Goal: Submit feedback/report problem: Submit feedback/report problem

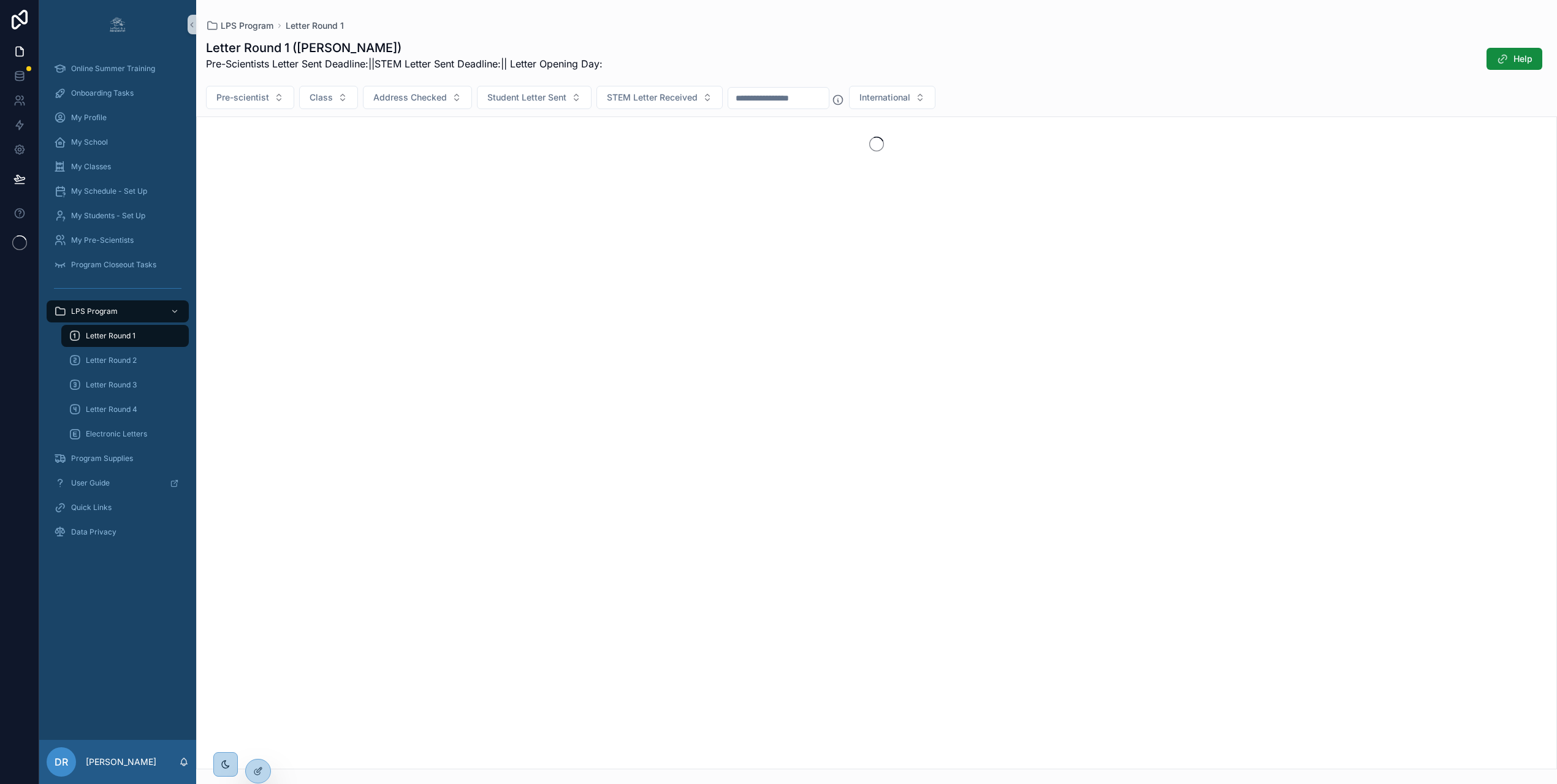
scroll to position [2, 0]
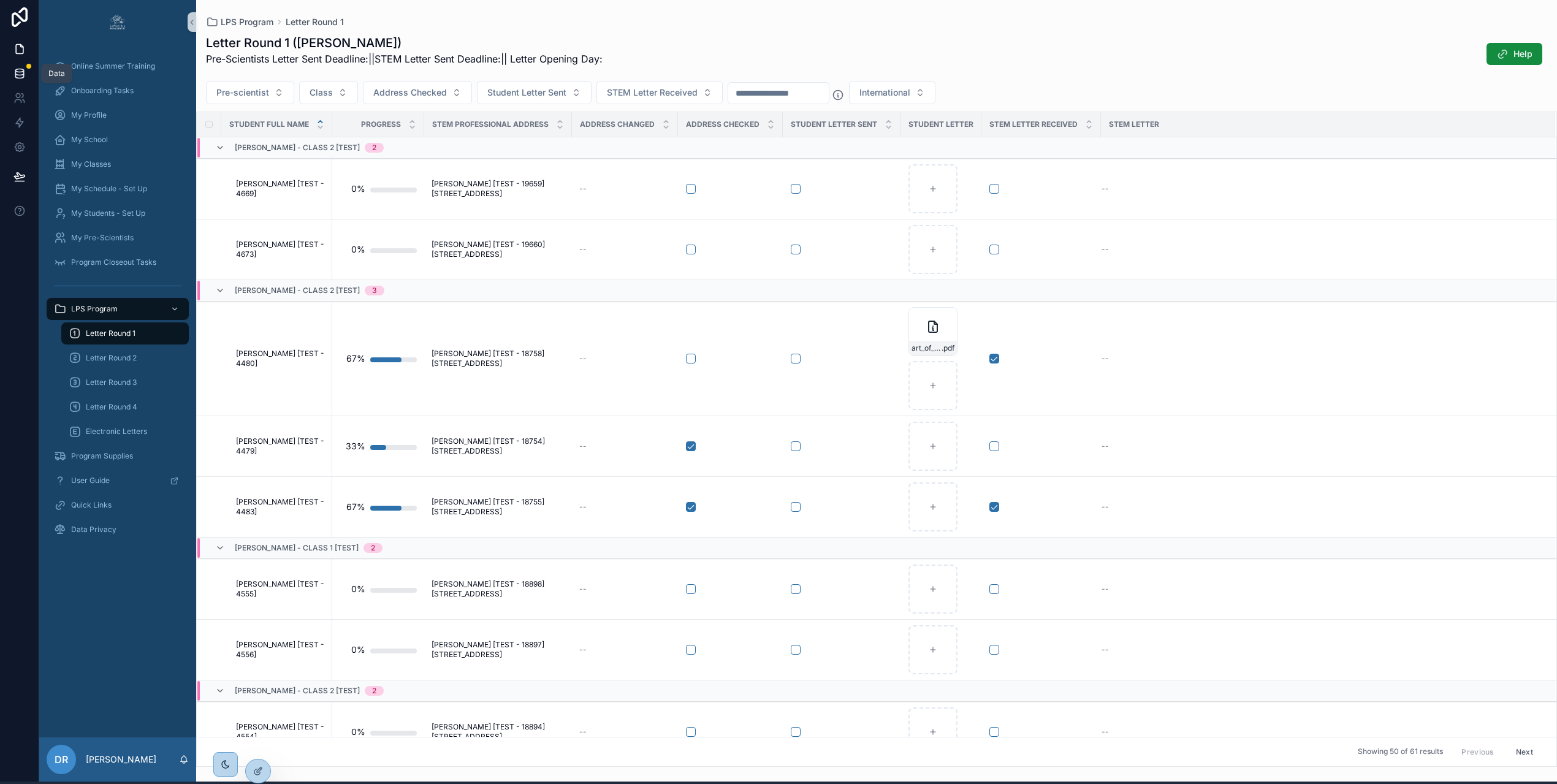
click at [14, 69] on icon at bounding box center [19, 73] width 12 height 12
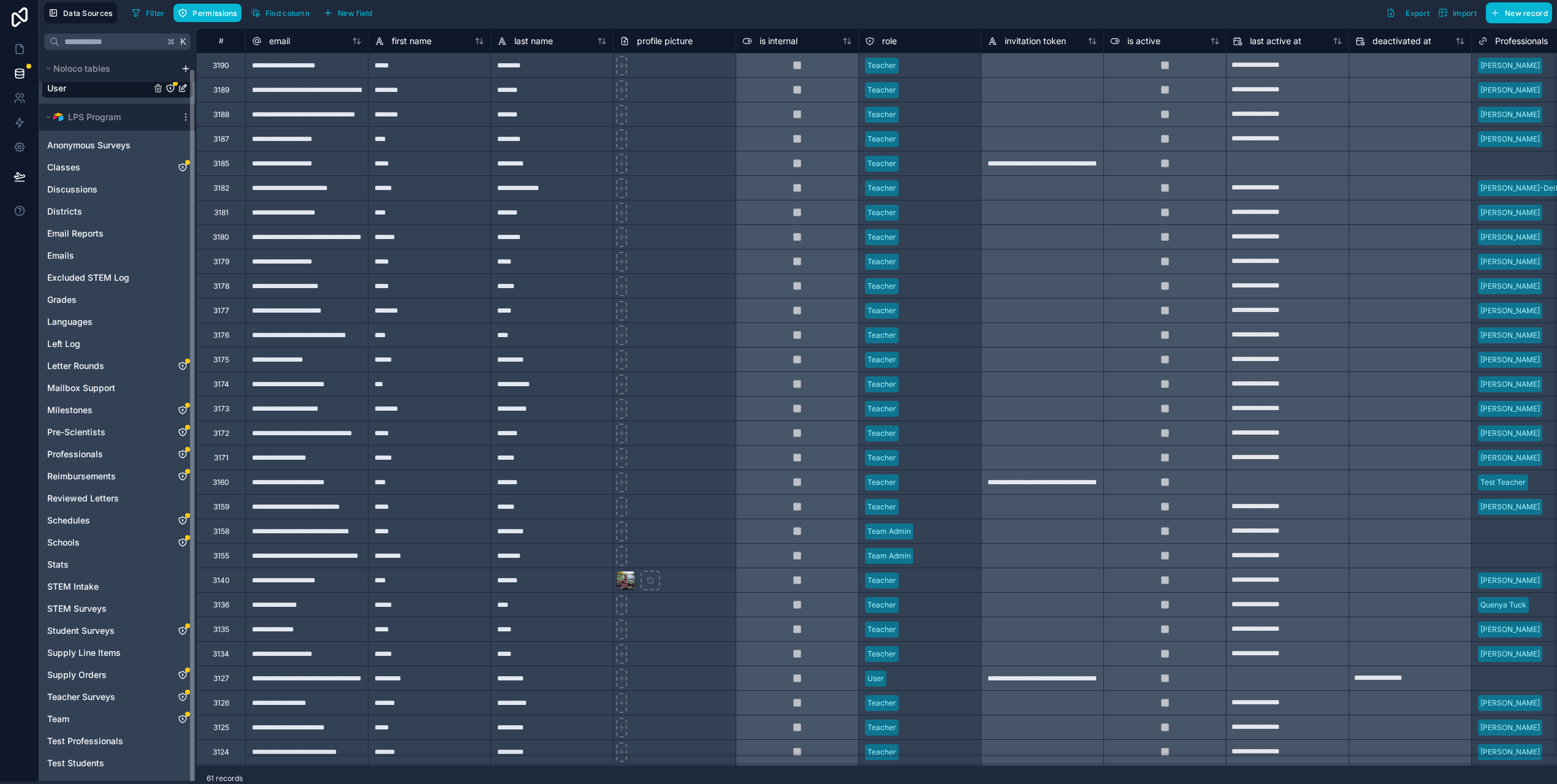
scroll to position [19, 0]
click at [91, 666] on span "Supply Orders" at bounding box center [76, 664] width 59 height 12
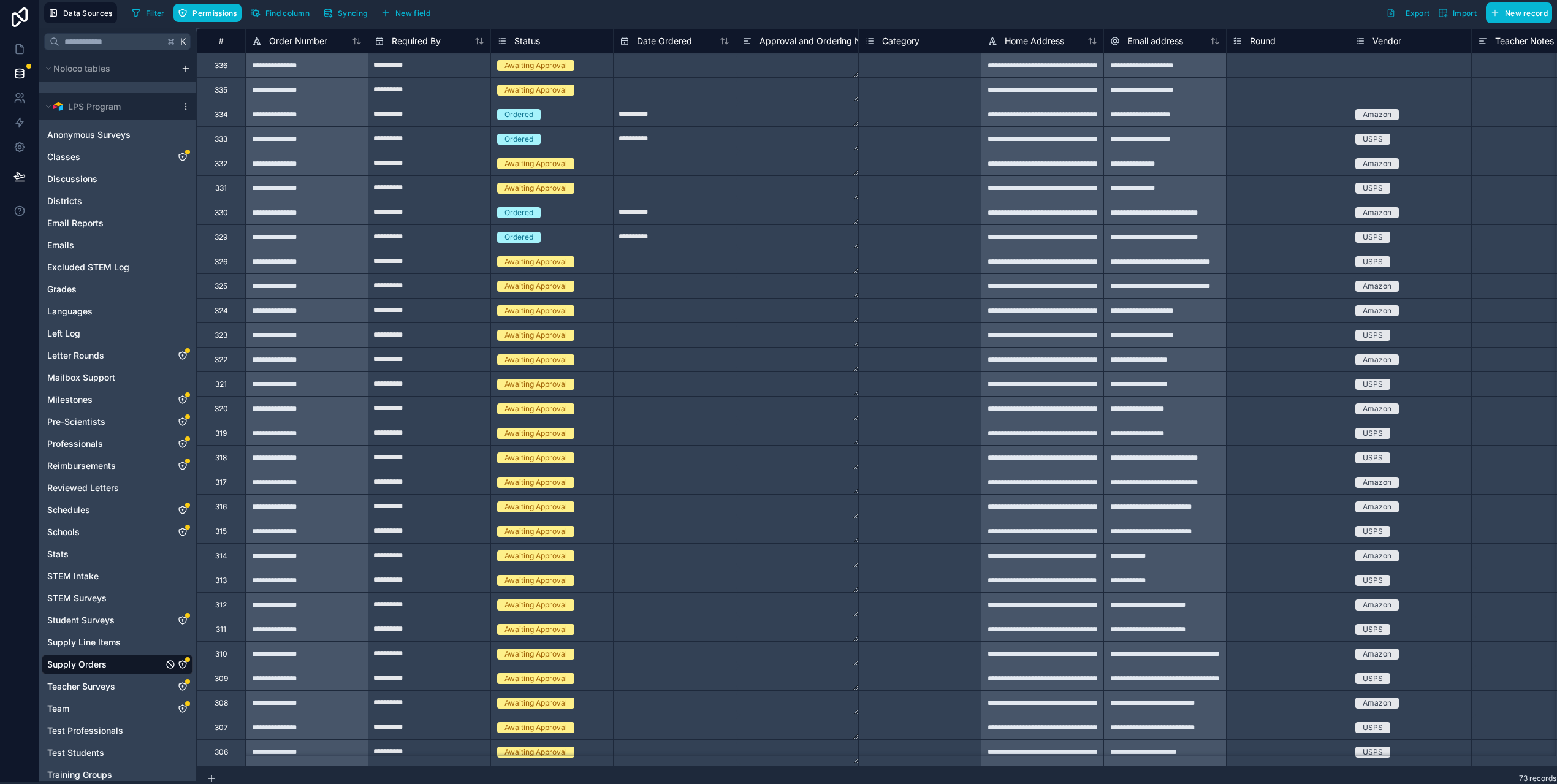
click at [184, 664] on icon "Supply Orders" at bounding box center [182, 664] width 10 height 10
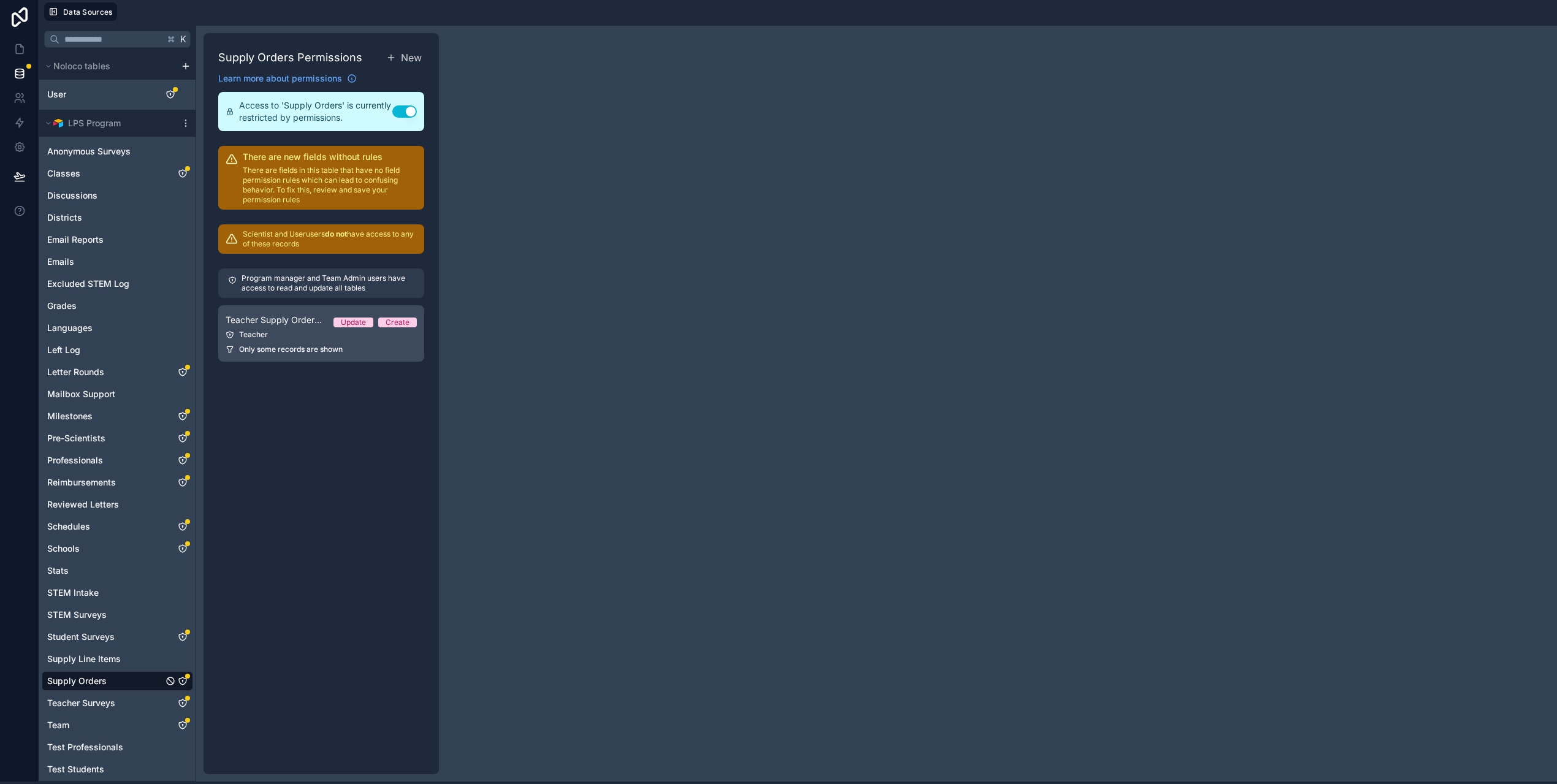
click at [271, 332] on div "Teacher" at bounding box center [321, 334] width 191 height 10
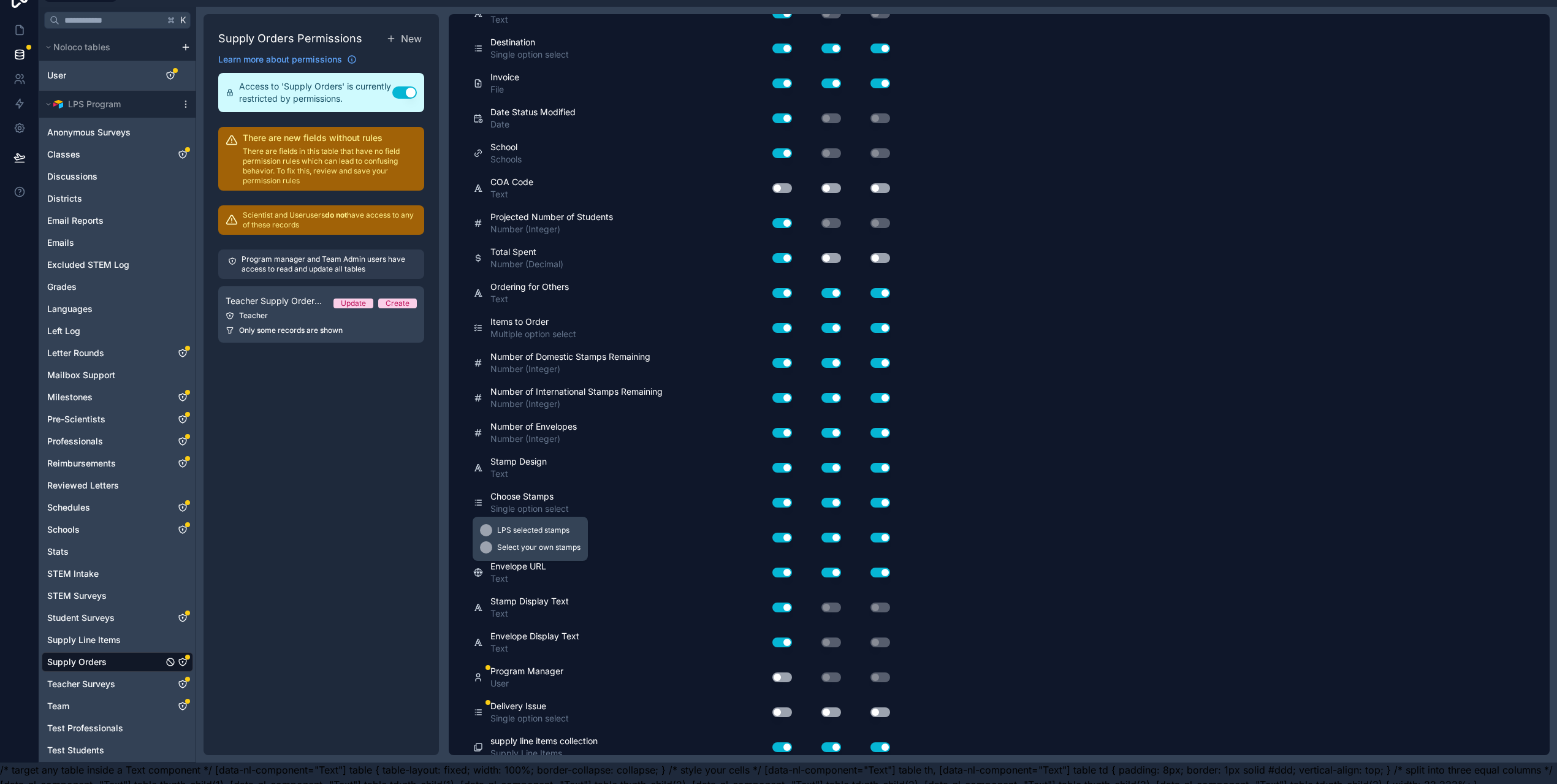
scroll to position [39, 0]
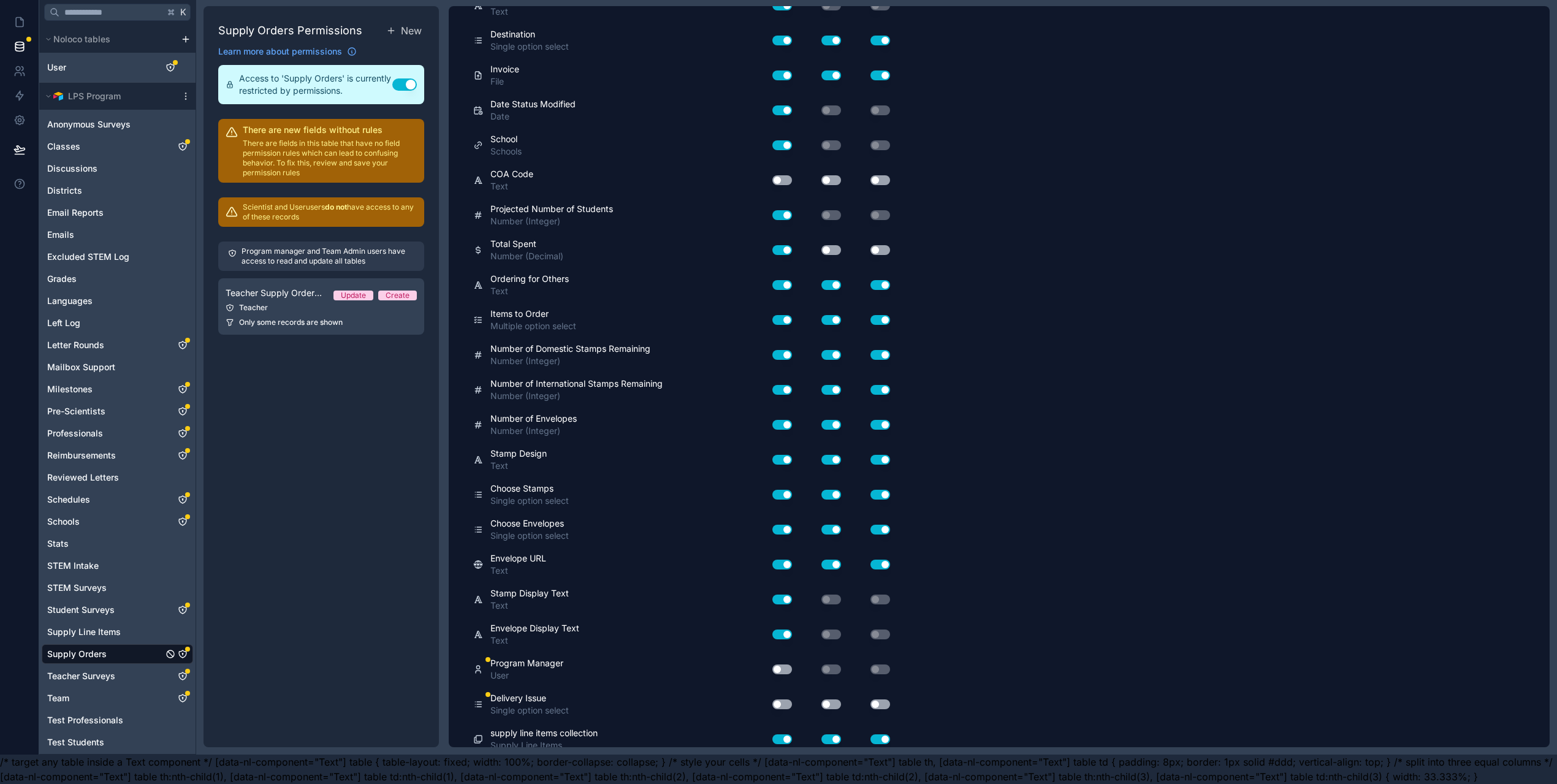
click at [784, 699] on button "Use setting" at bounding box center [782, 704] width 19 height 10
drag, startPoint x: 831, startPoint y: 694, endPoint x: 861, endPoint y: 697, distance: 30.1
click at [833, 699] on button "Use setting" at bounding box center [831, 704] width 19 height 10
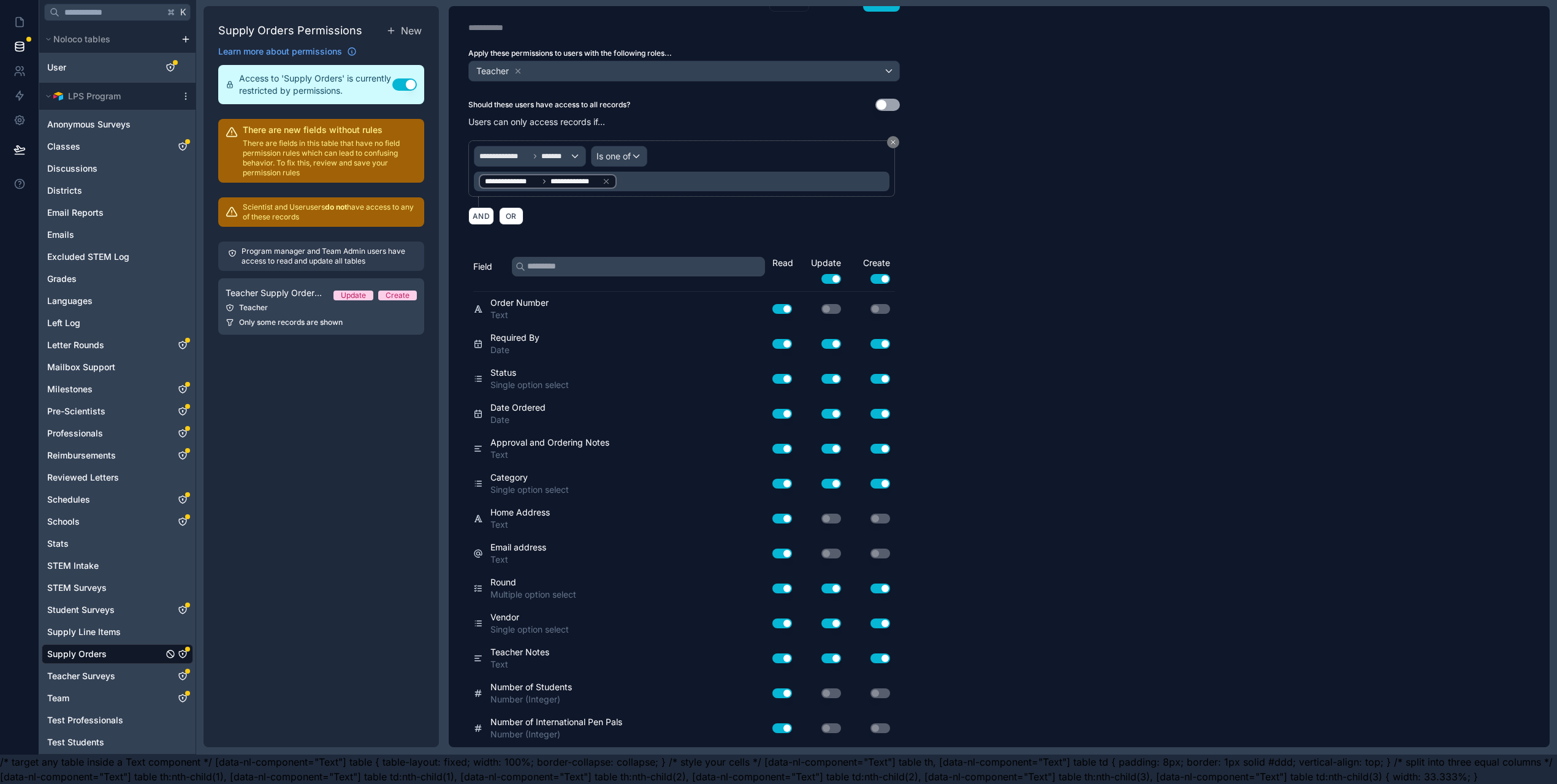
scroll to position [0, 0]
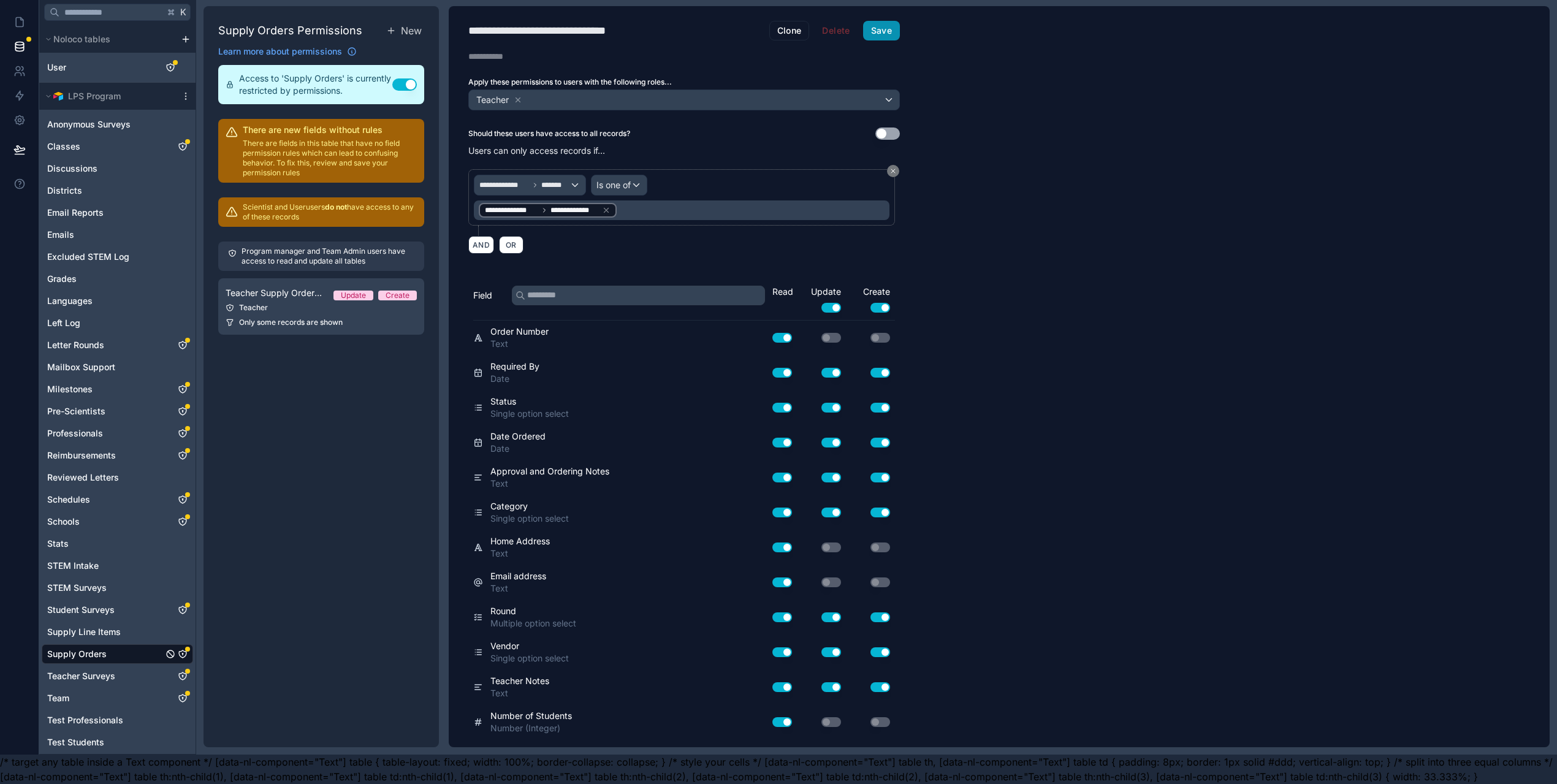
click at [888, 21] on button "Save" at bounding box center [882, 31] width 37 height 19
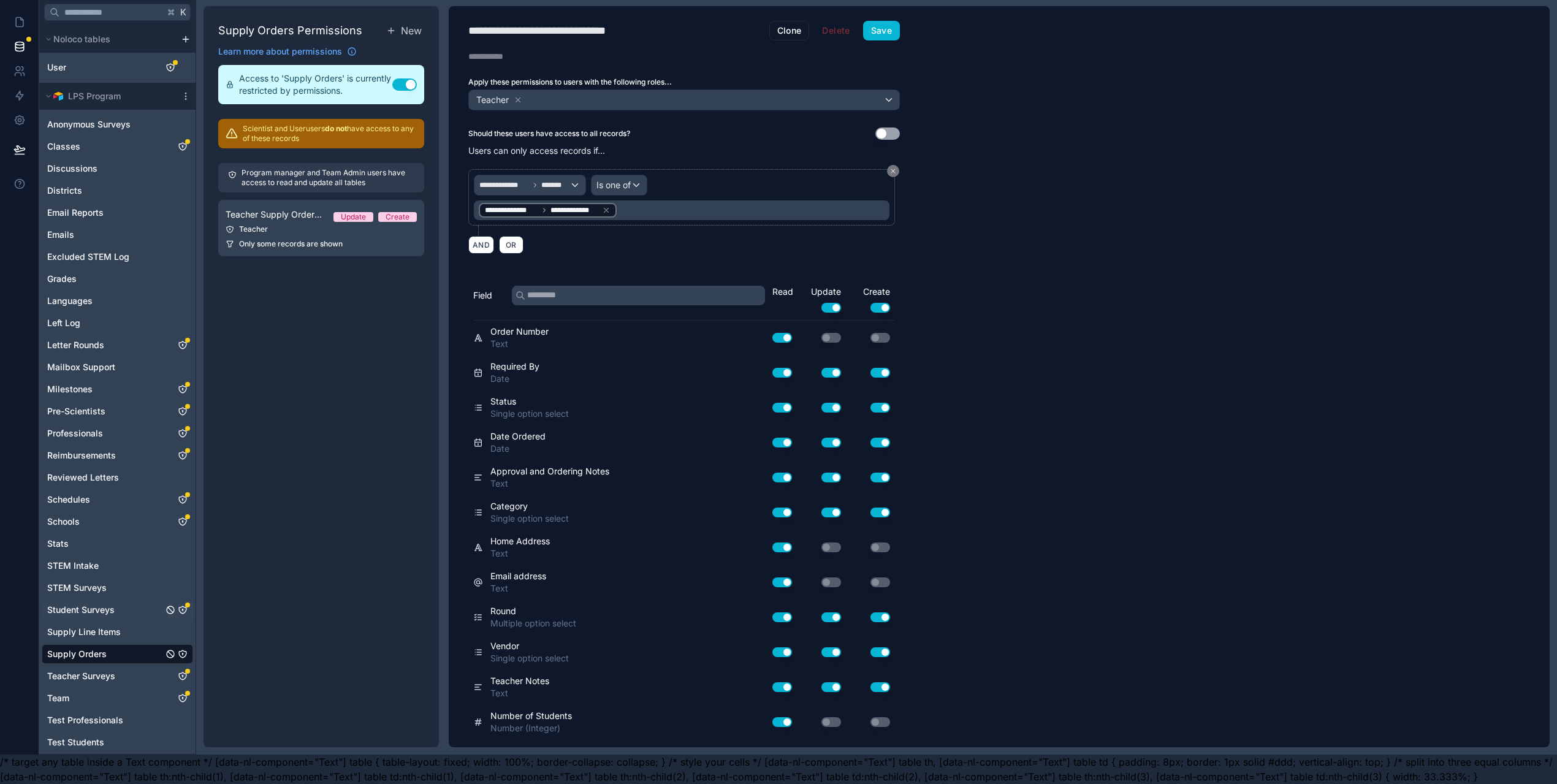
click at [181, 605] on icon "Student Surveys" at bounding box center [182, 609] width 10 height 10
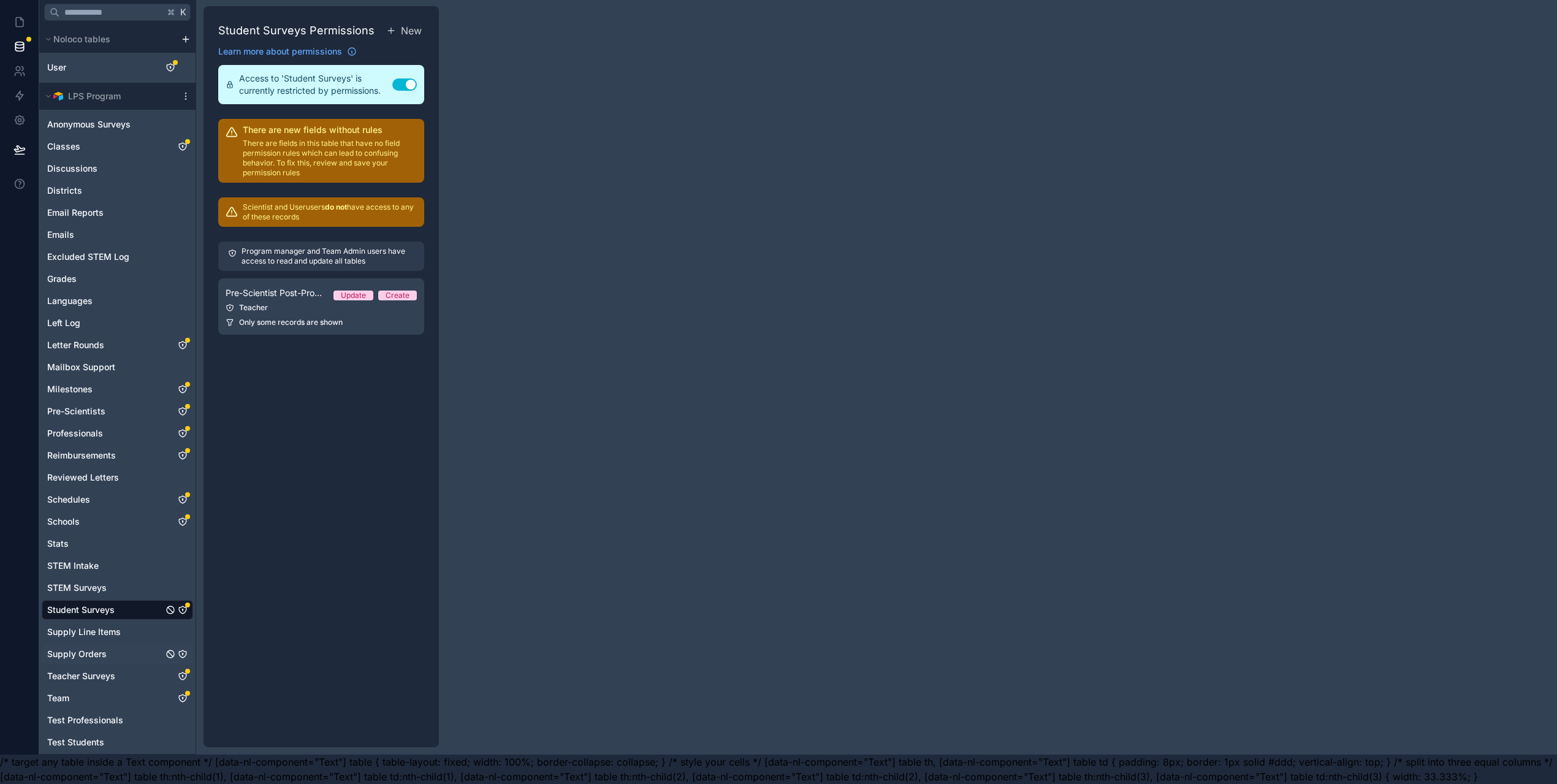
click at [180, 651] on icon "Supply Orders" at bounding box center [183, 654] width 7 height 7
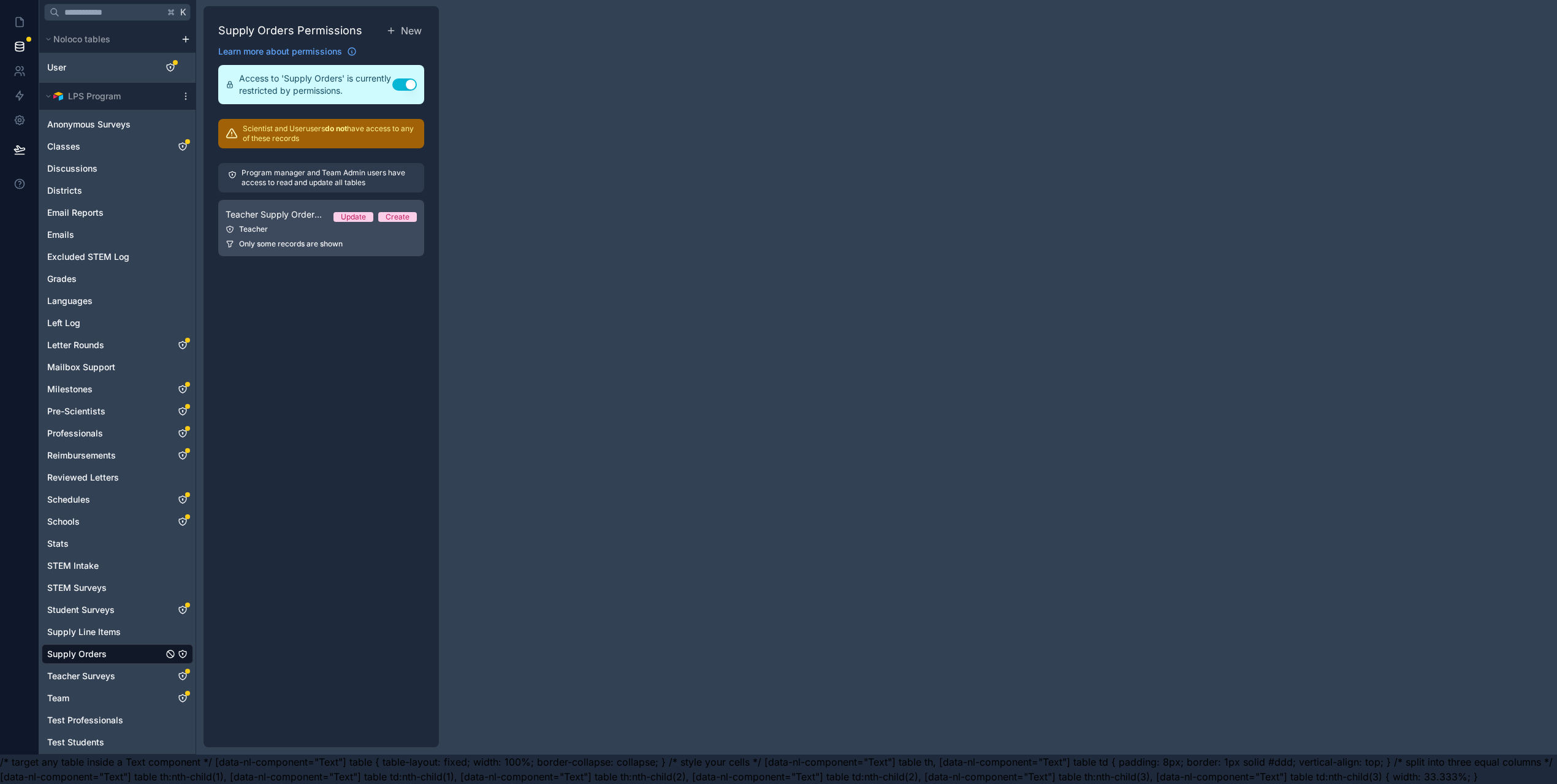
click at [294, 239] on span "Only some records are shown" at bounding box center [291, 244] width 103 height 10
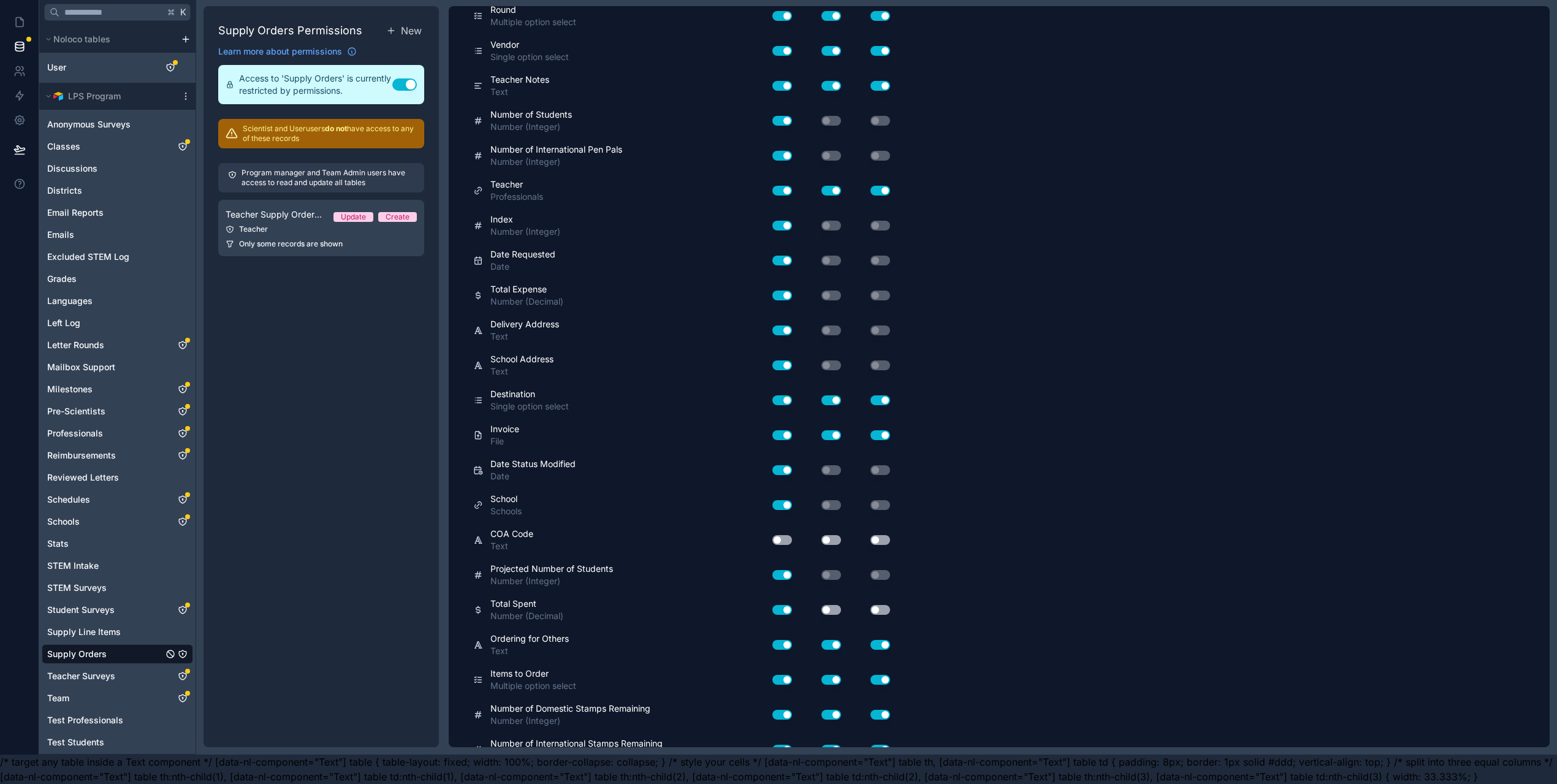
scroll to position [961, 0]
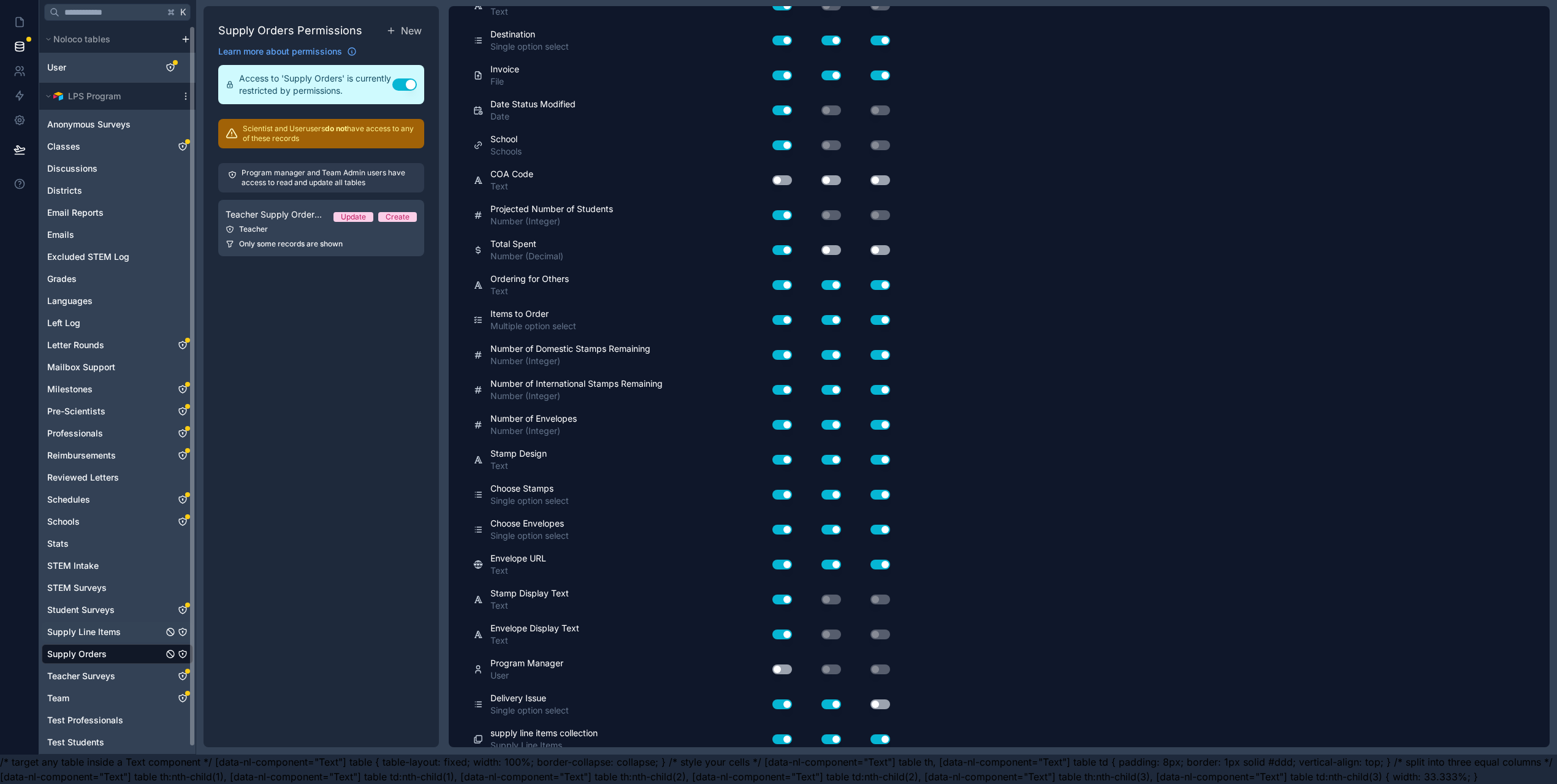
click at [94, 626] on span "Supply Line Items" at bounding box center [84, 632] width 73 height 12
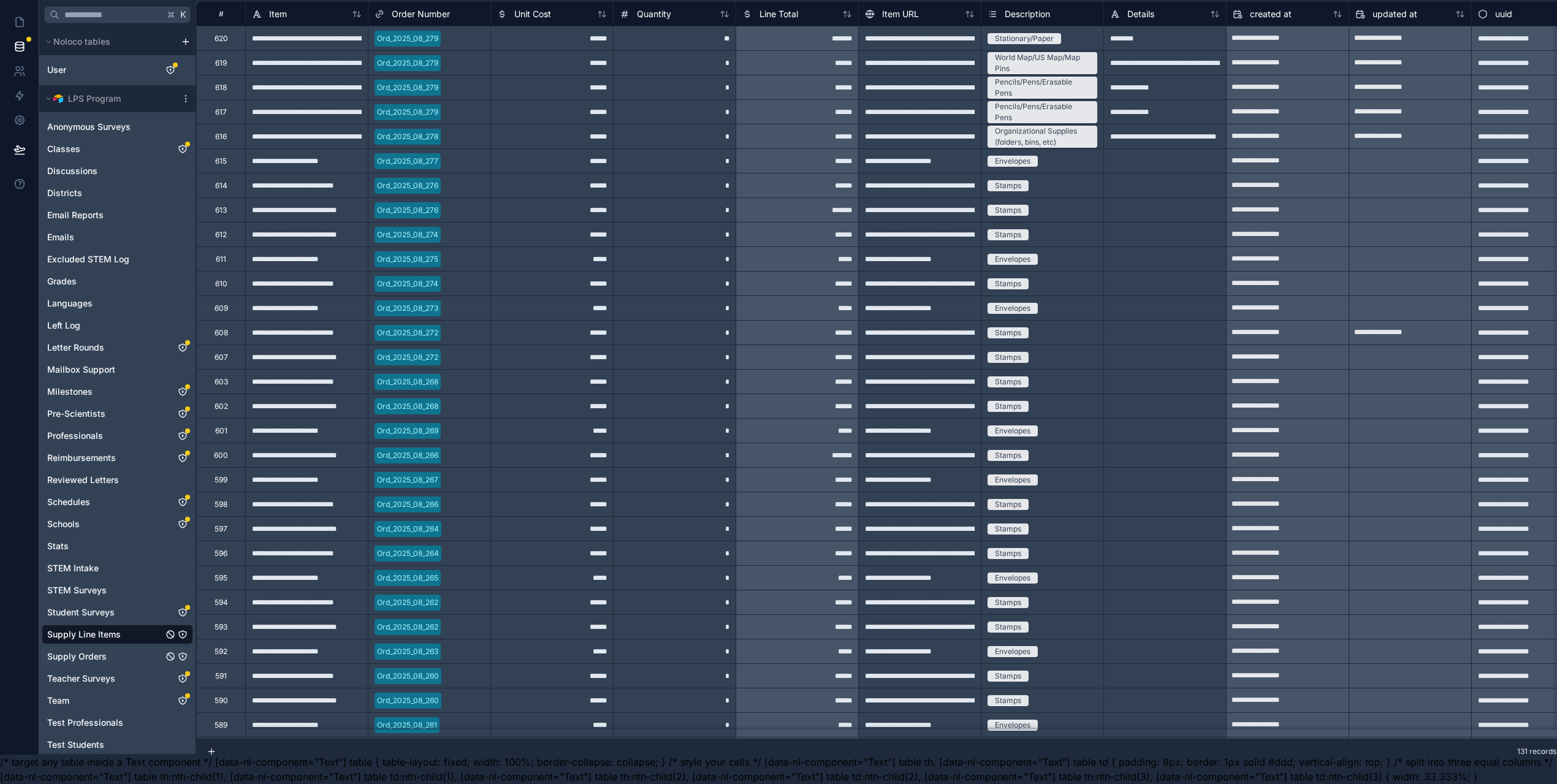
click at [83, 651] on span "Supply Orders" at bounding box center [76, 657] width 59 height 12
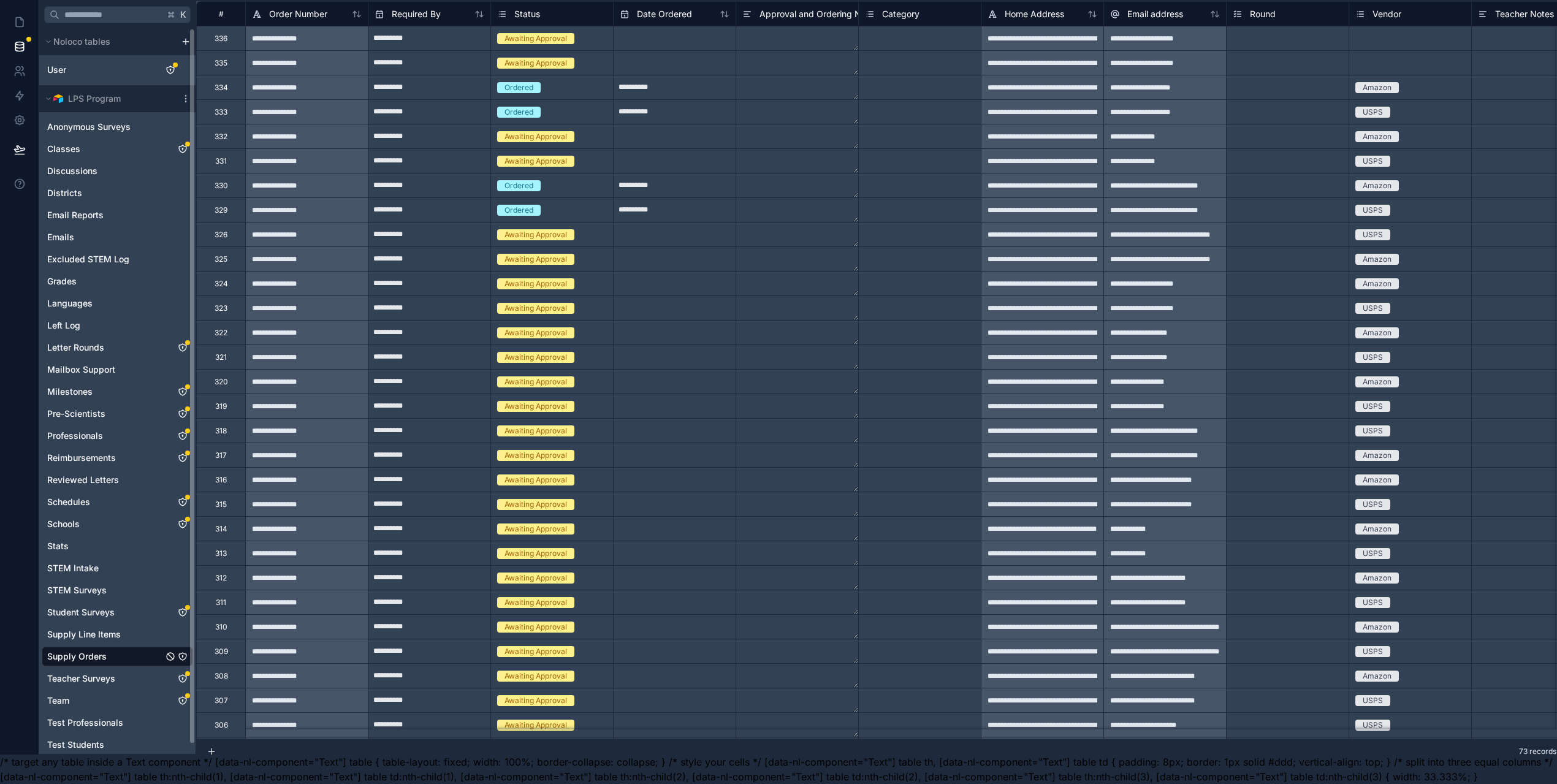
click at [183, 651] on icon "Supply Orders" at bounding box center [182, 656] width 10 height 10
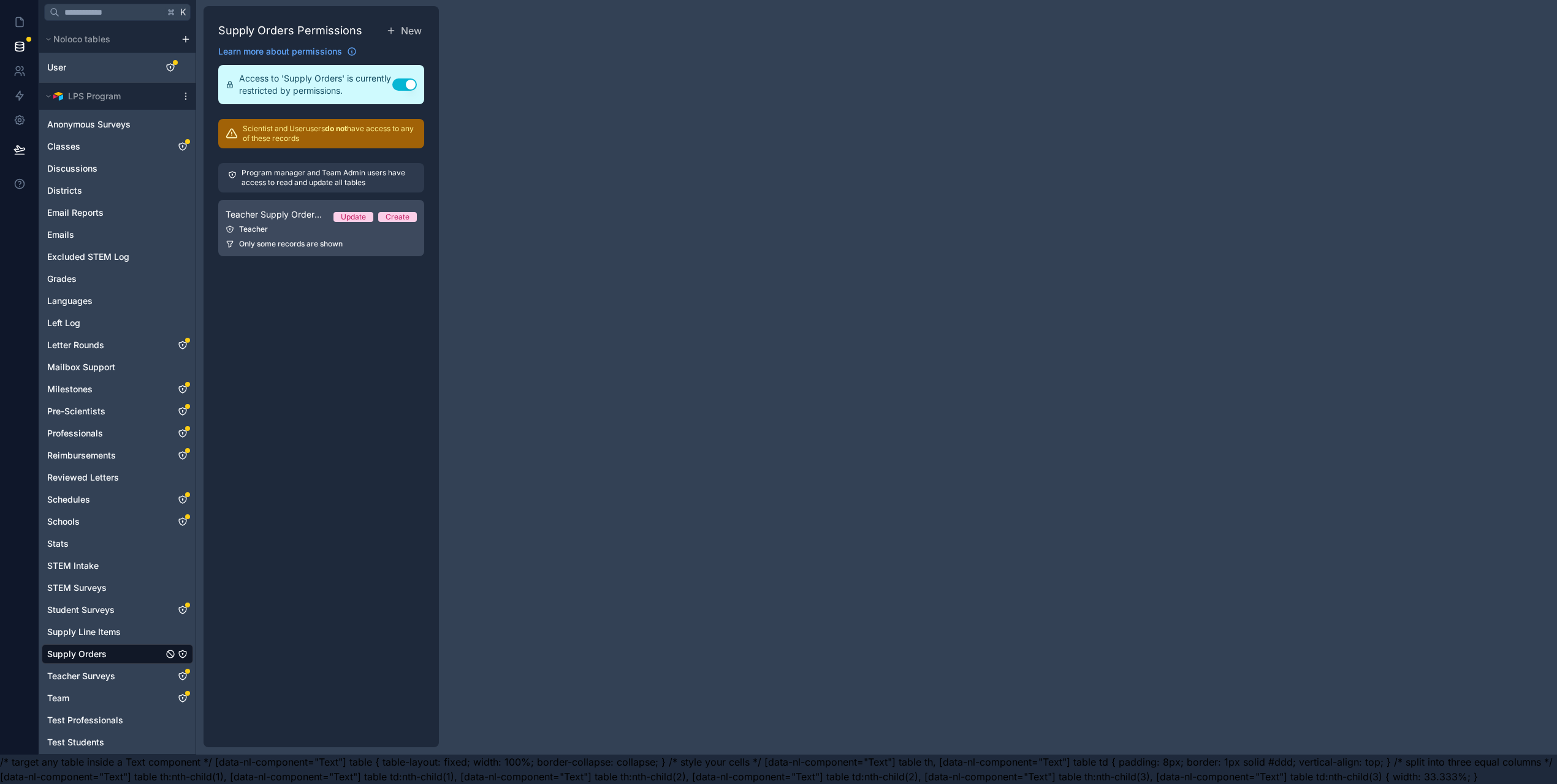
click at [295, 241] on link "Teacher Supply Order Permissions Update Create Teacher Only some records are sh…" at bounding box center [321, 228] width 206 height 56
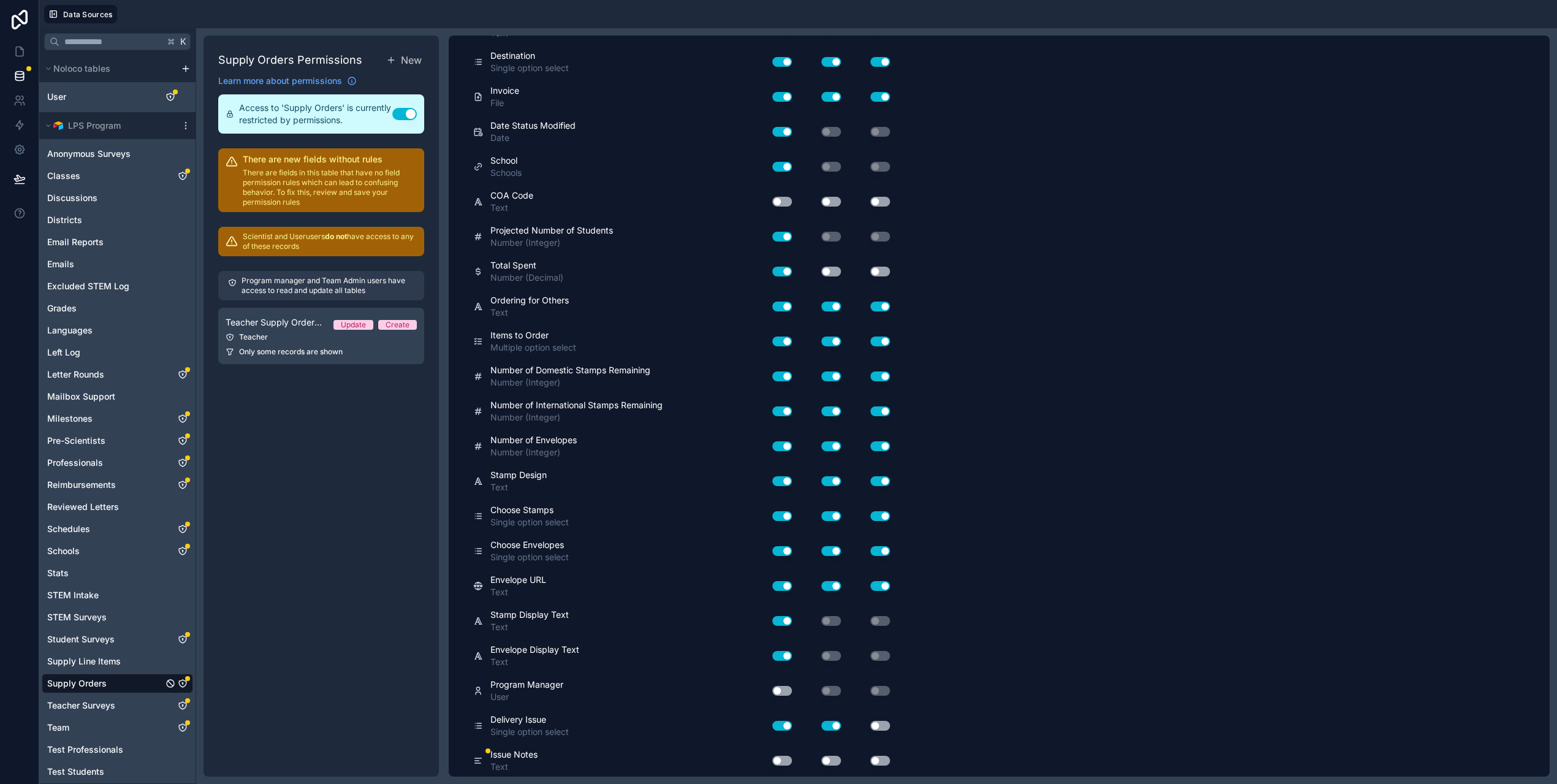
scroll to position [996, 0]
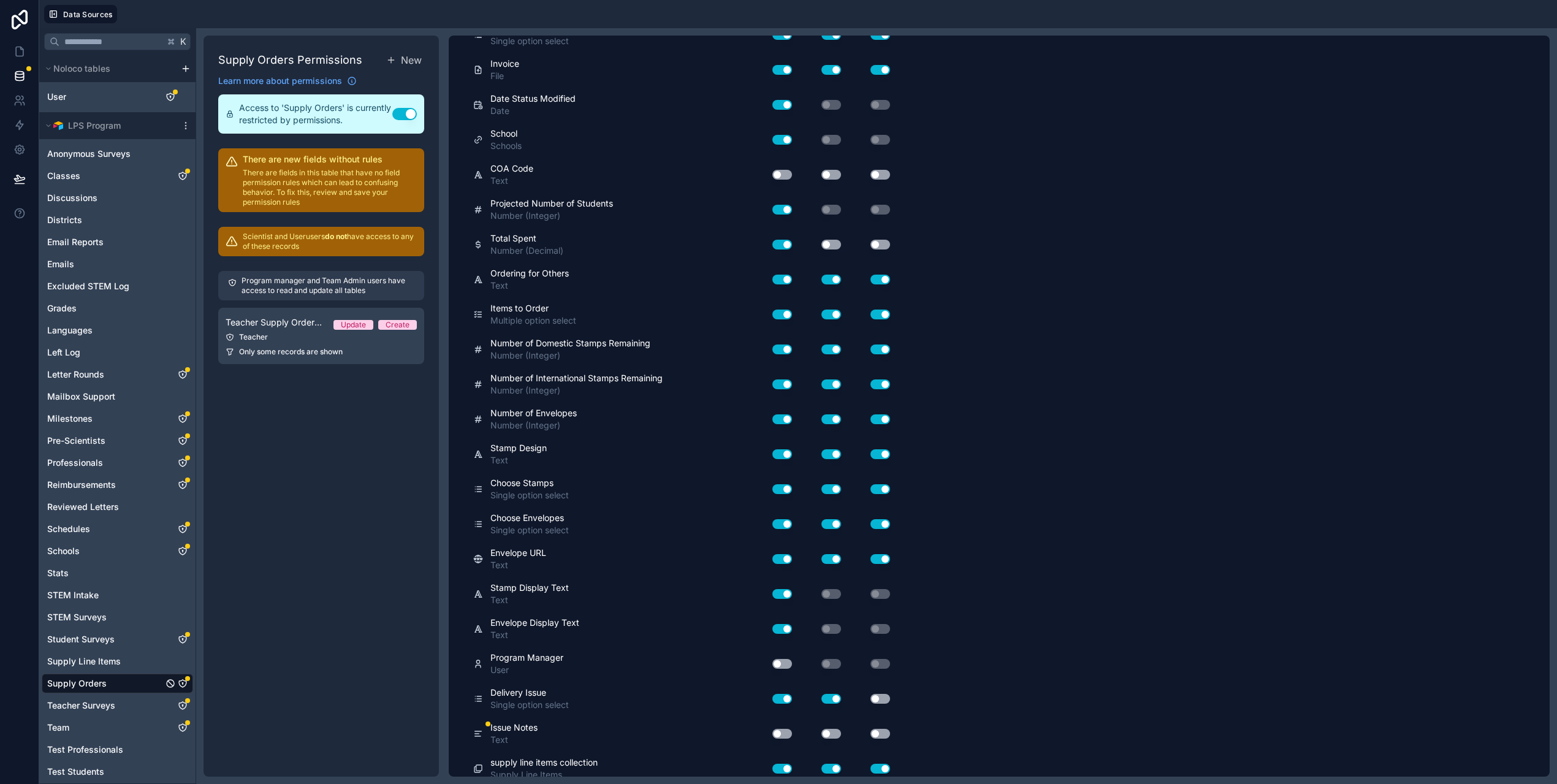
click at [788, 732] on button "Use setting" at bounding box center [782, 733] width 19 height 10
drag, startPoint x: 834, startPoint y: 736, endPoint x: 863, endPoint y: 731, distance: 29.4
click at [837, 735] on button "Use setting" at bounding box center [831, 733] width 19 height 10
click at [880, 732] on button "Use setting" at bounding box center [880, 733] width 19 height 10
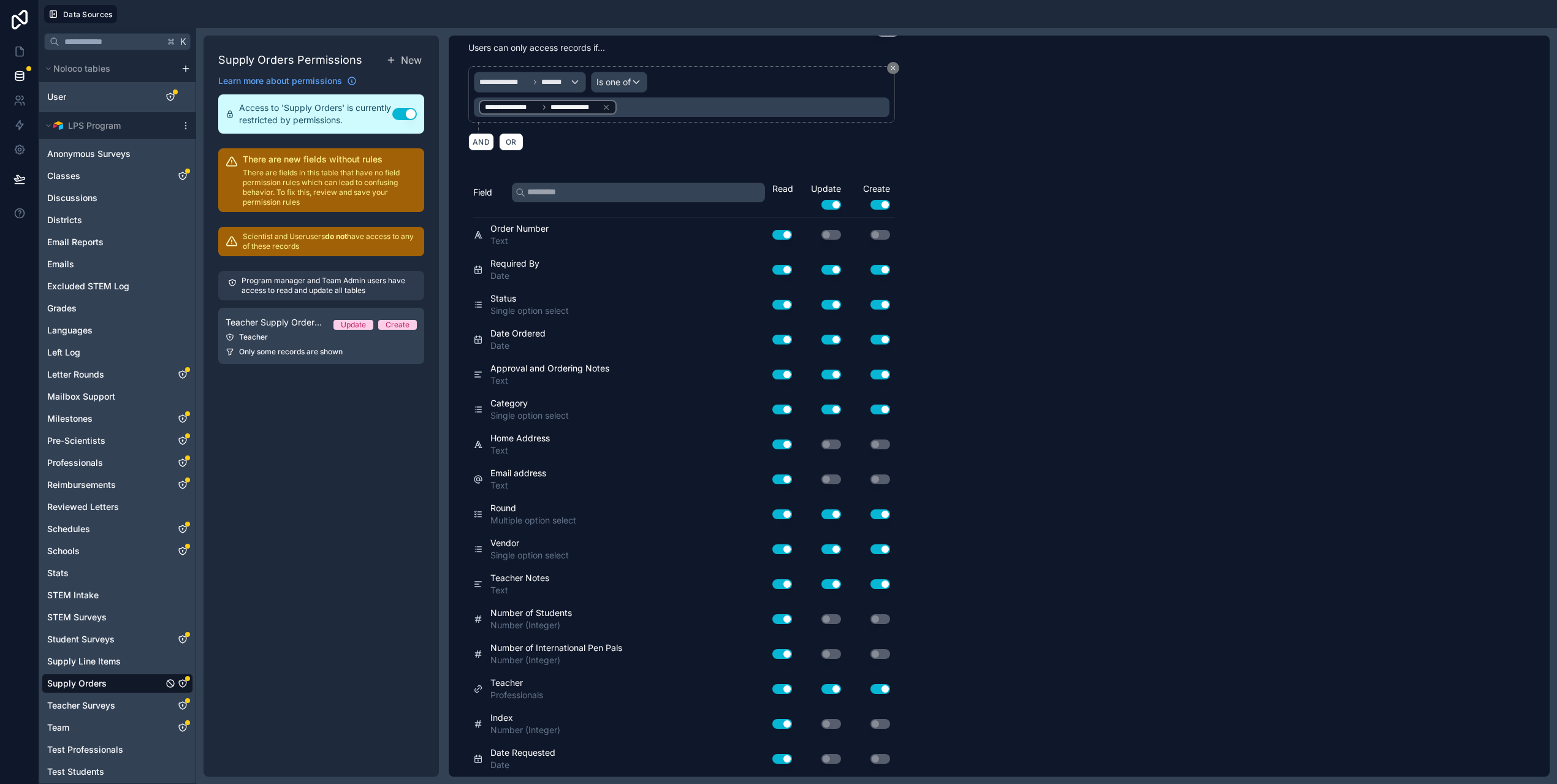
scroll to position [0, 0]
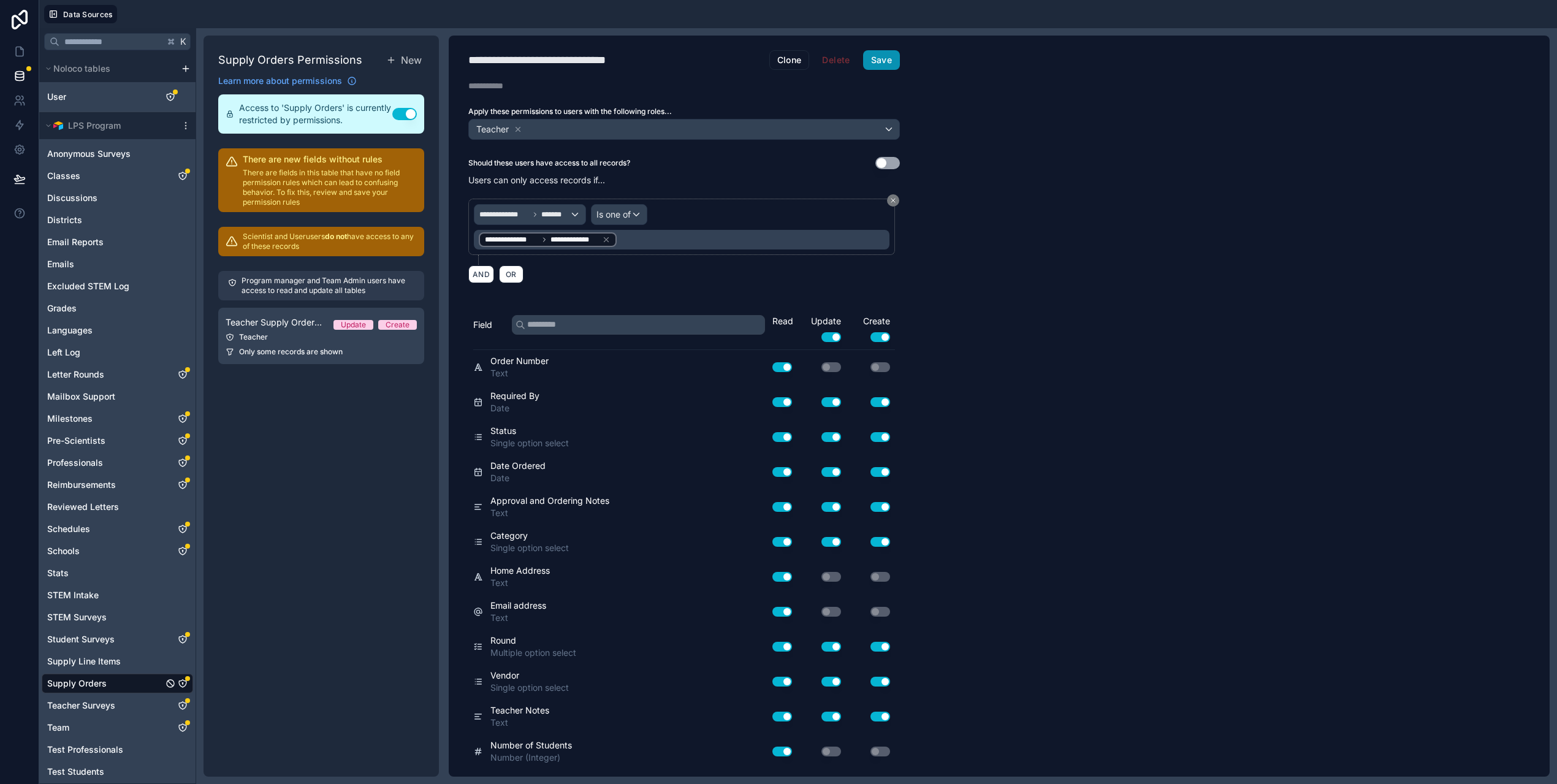
click at [880, 59] on button "Save" at bounding box center [882, 60] width 37 height 19
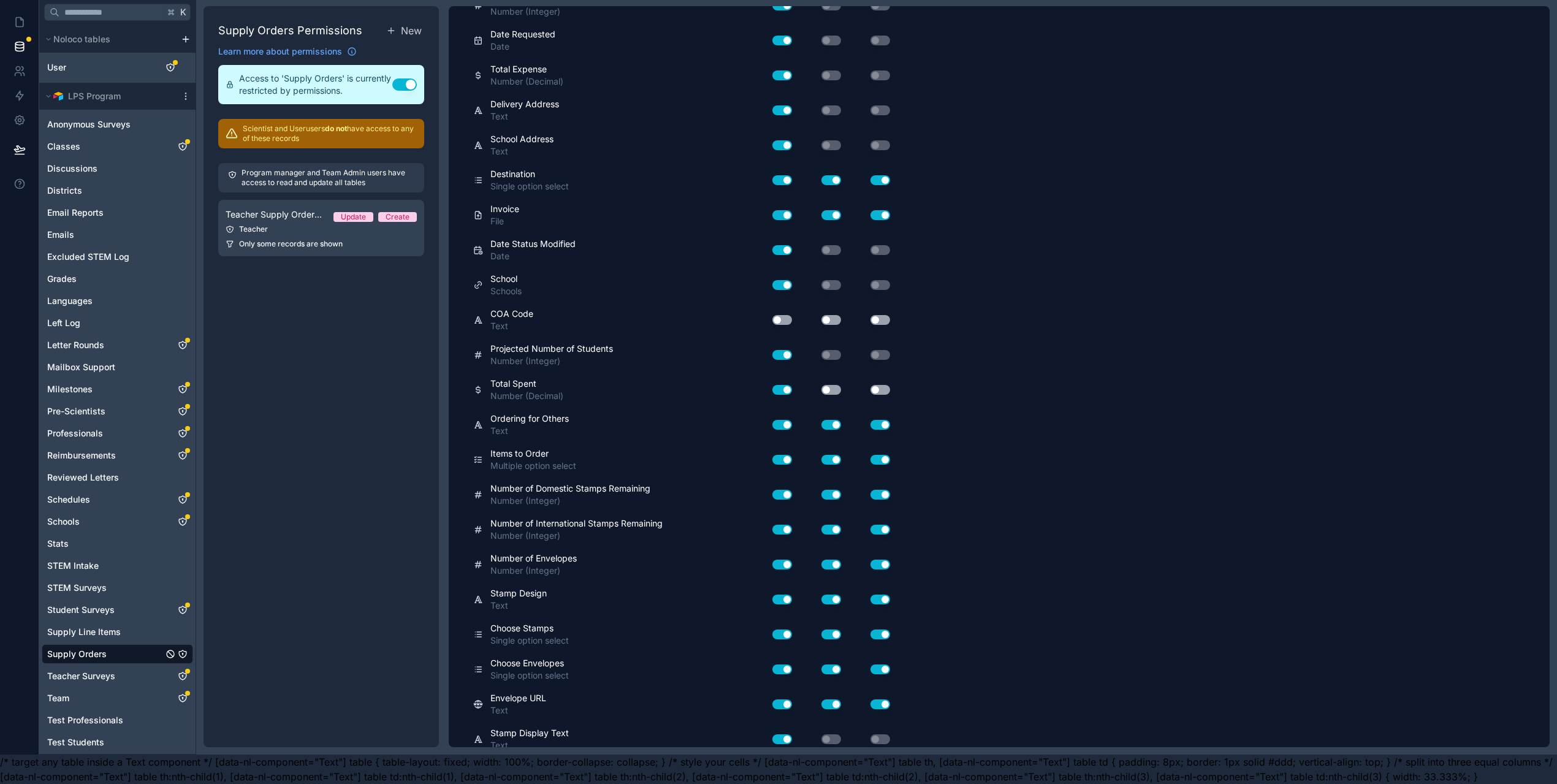
scroll to position [996, 0]
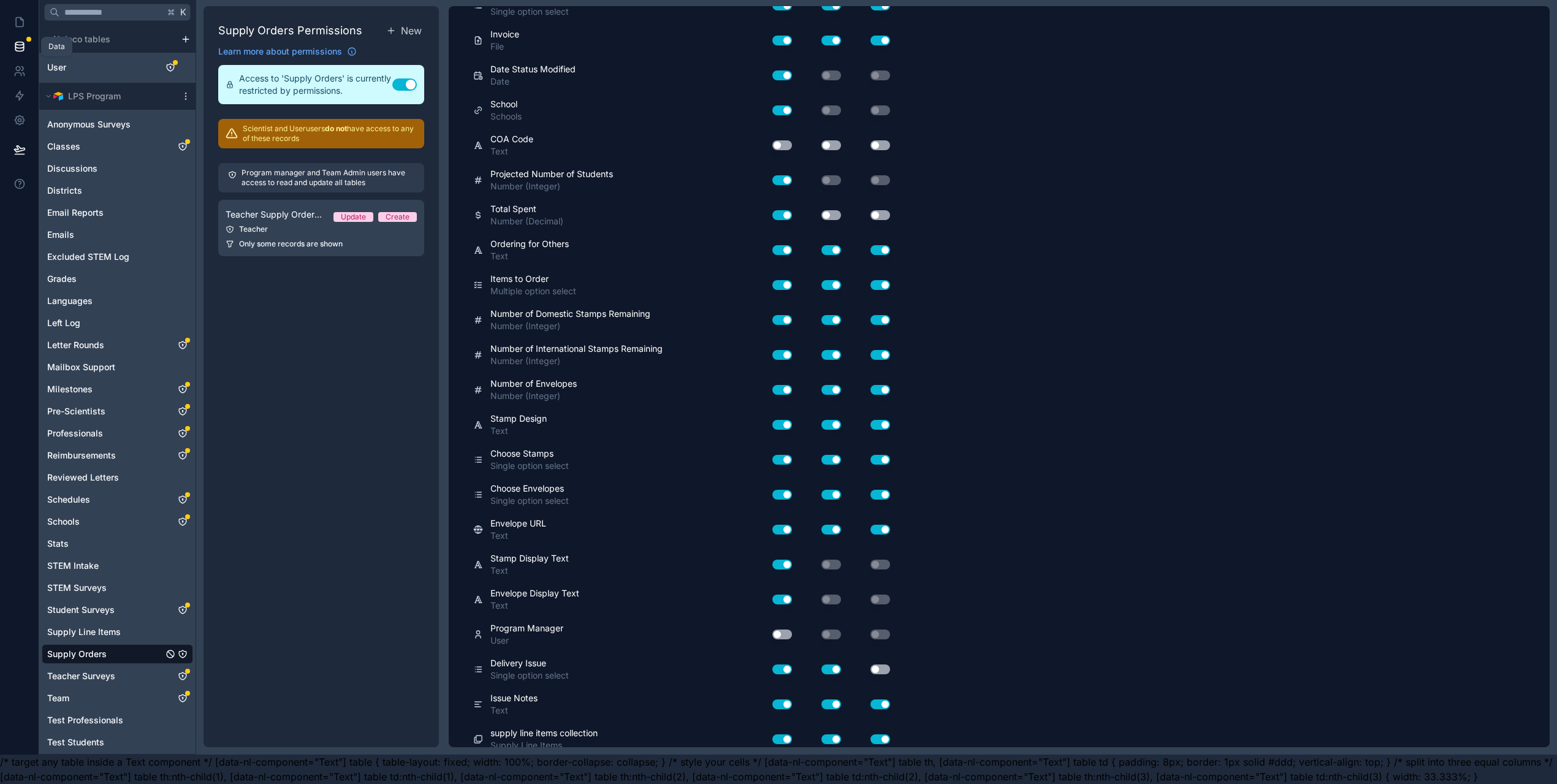
click at [19, 43] on icon at bounding box center [19, 46] width 8 height 5
click at [13, 10] on link at bounding box center [19, 22] width 39 height 25
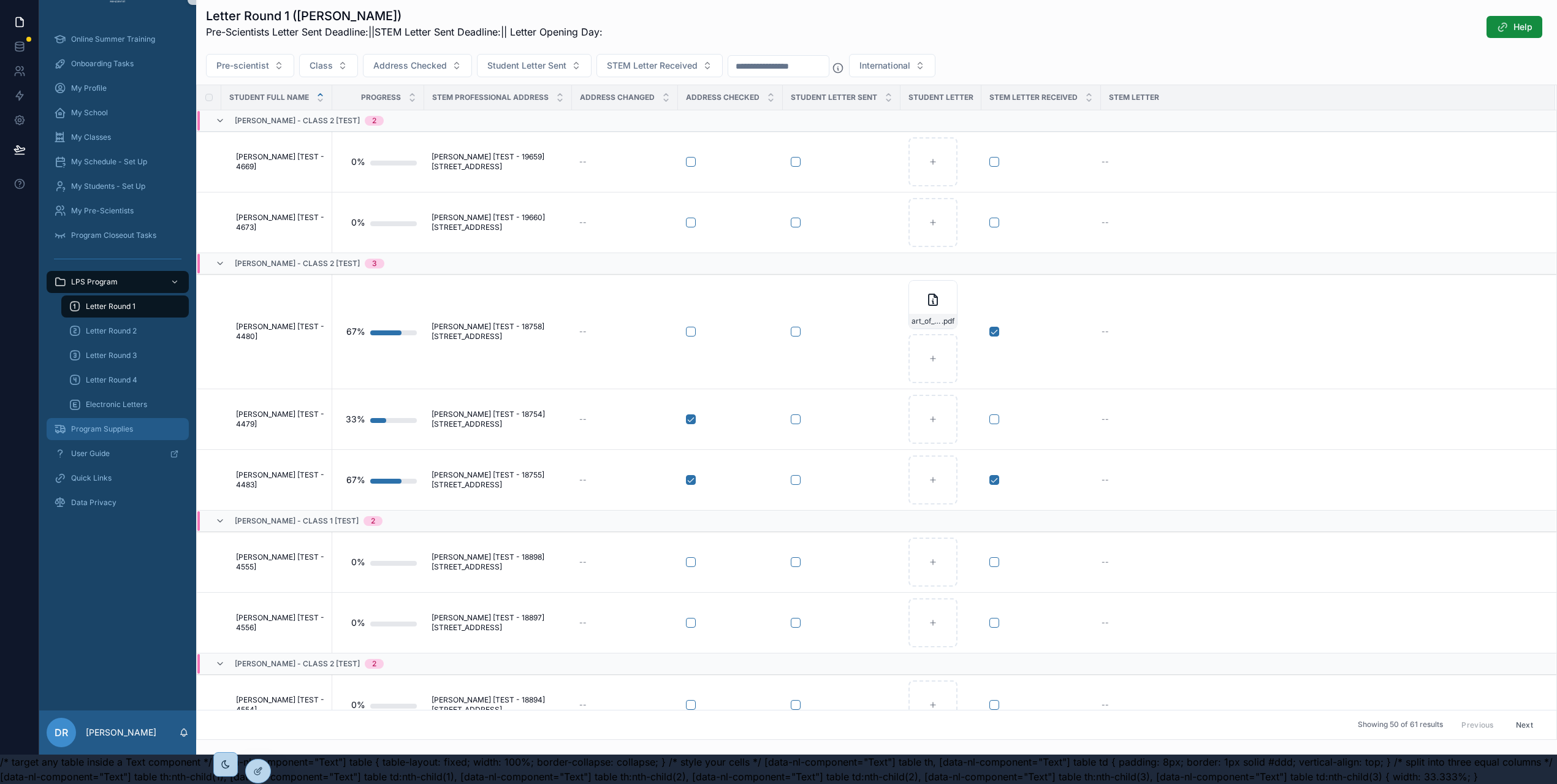
click at [116, 424] on span "Program Supplies" at bounding box center [102, 429] width 62 height 10
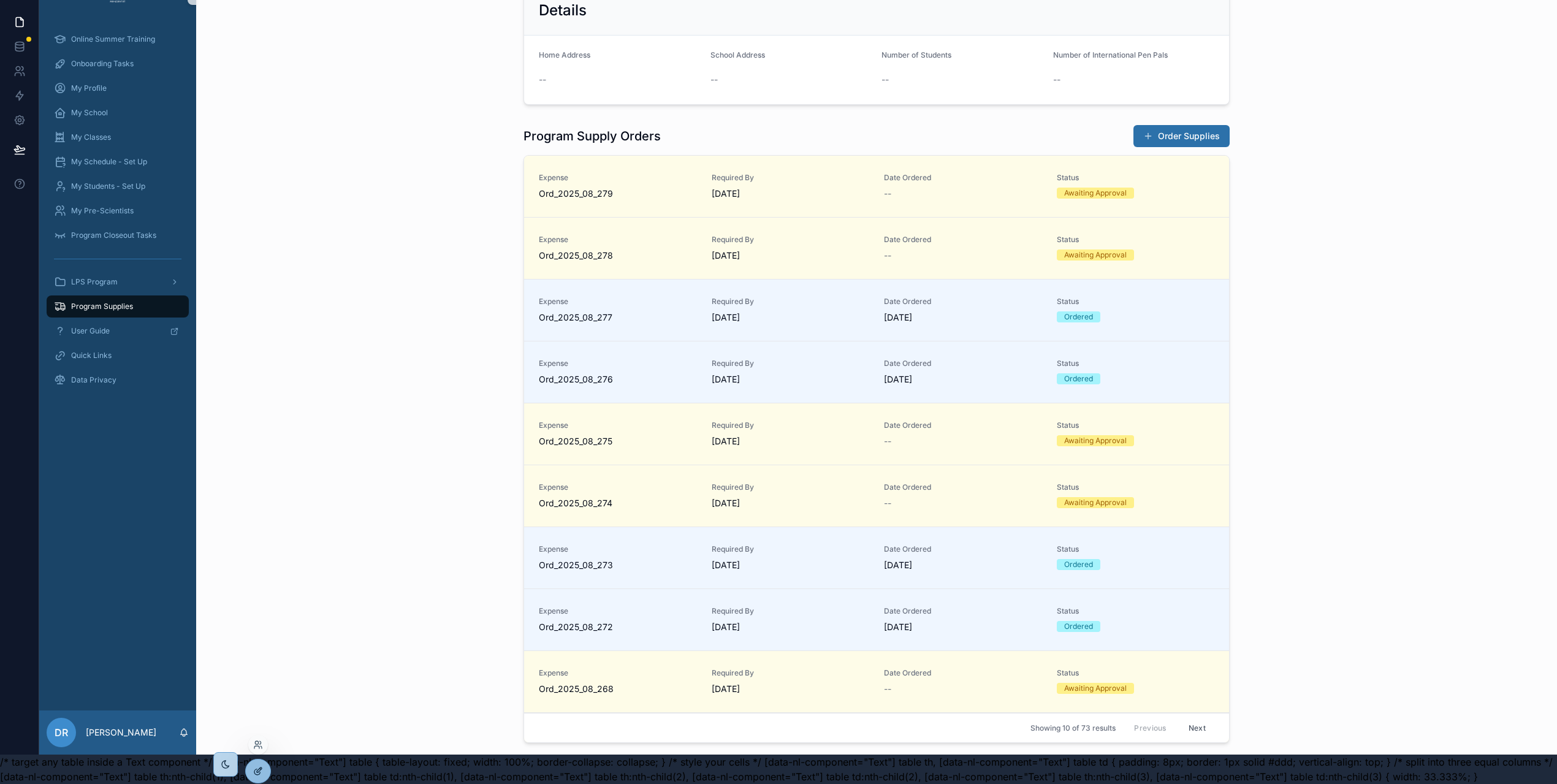
click at [263, 769] on div at bounding box center [258, 771] width 25 height 23
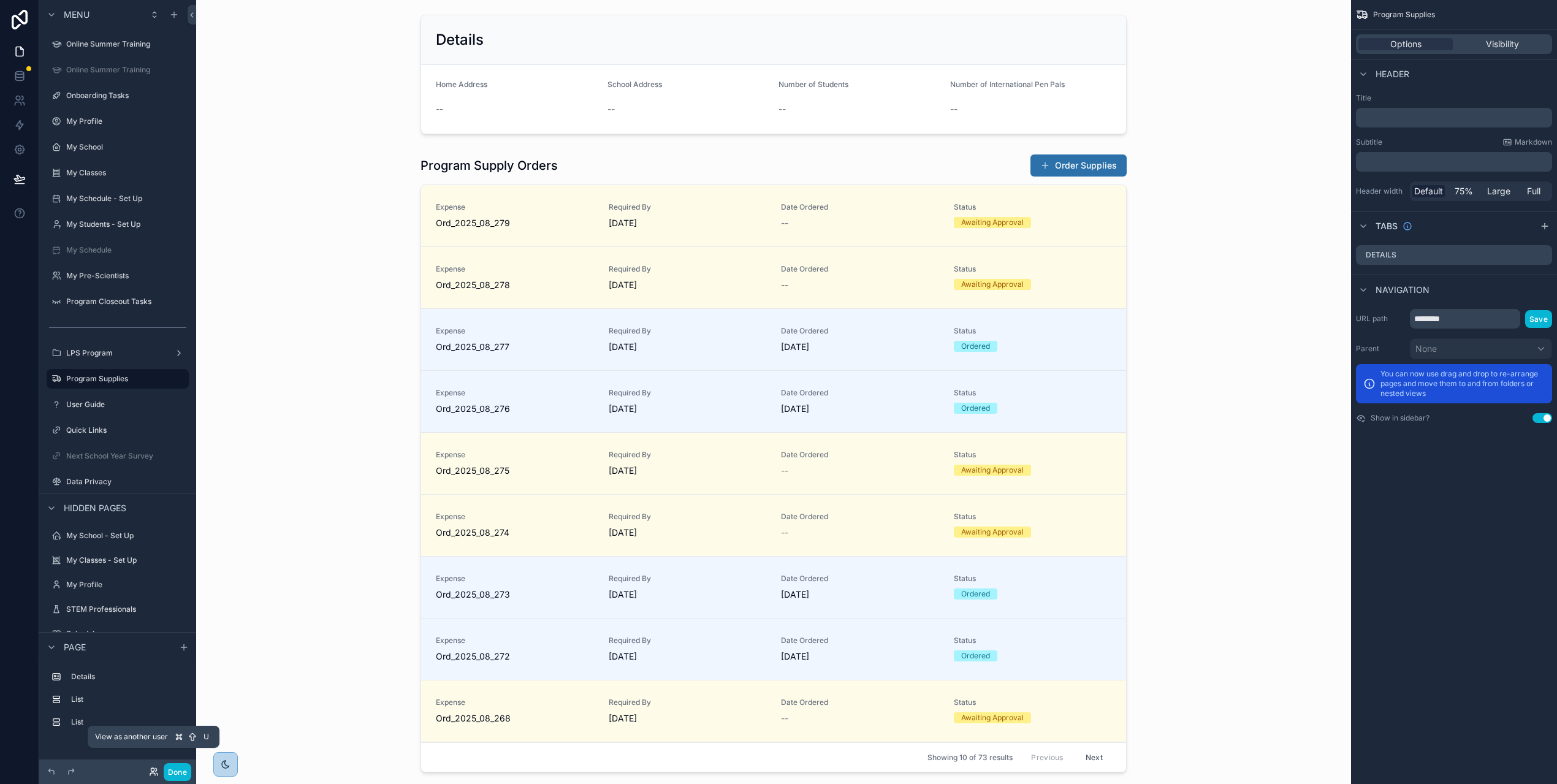
click at [155, 772] on icon at bounding box center [154, 771] width 10 height 10
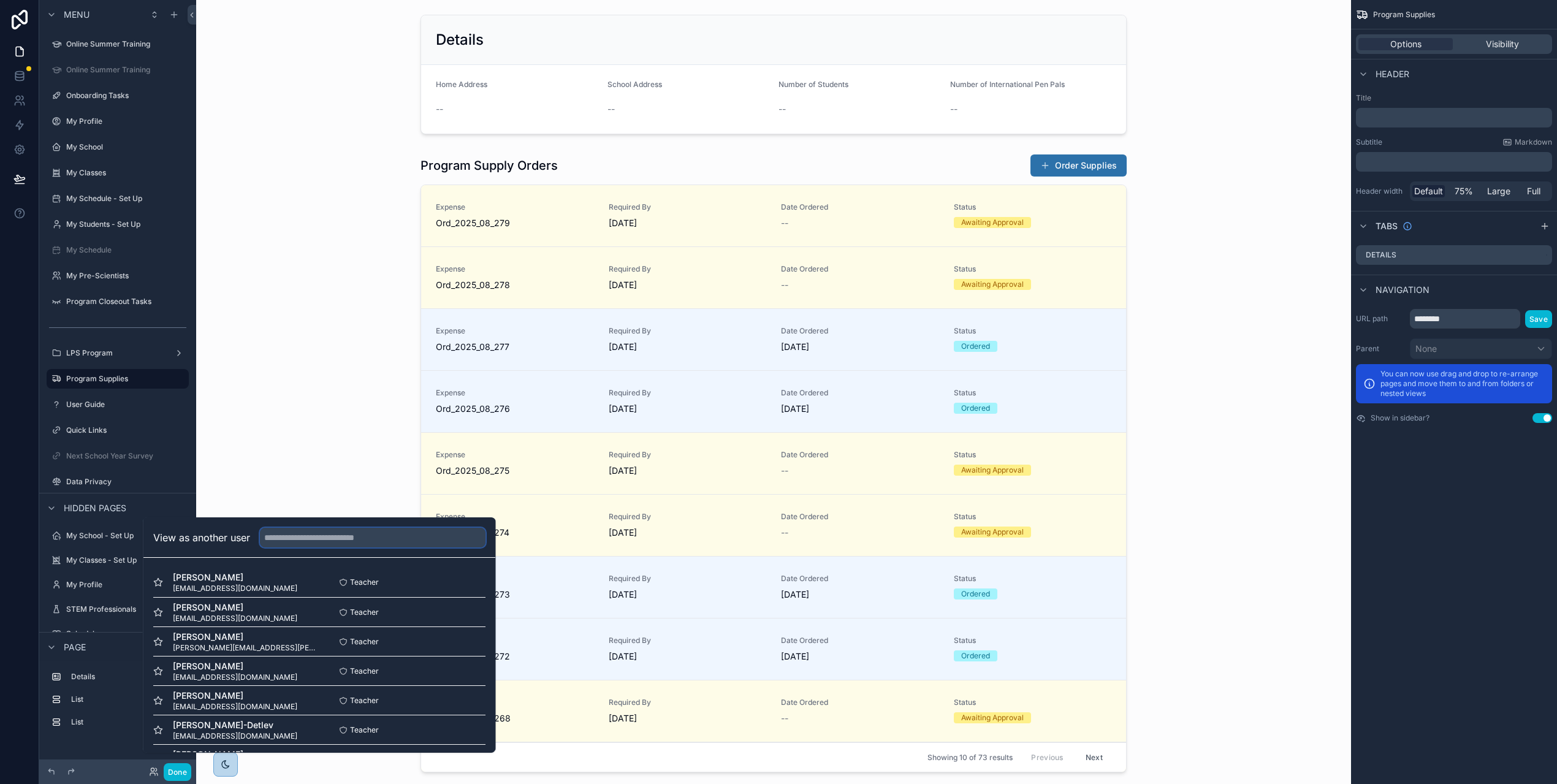
click at [286, 546] on input "text" at bounding box center [373, 537] width 226 height 19
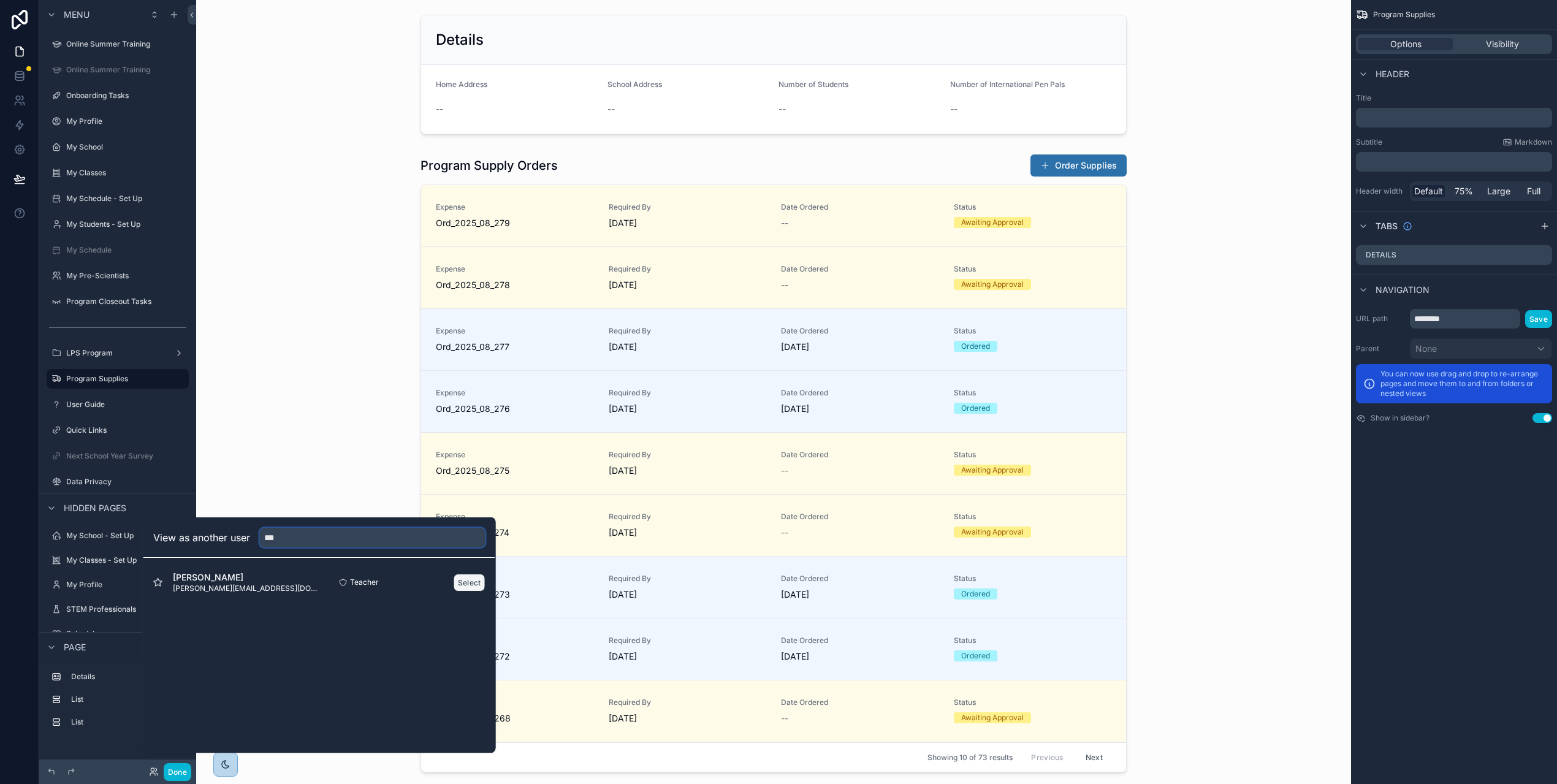
type input "***"
click at [478, 591] on button "Select" at bounding box center [469, 583] width 32 height 18
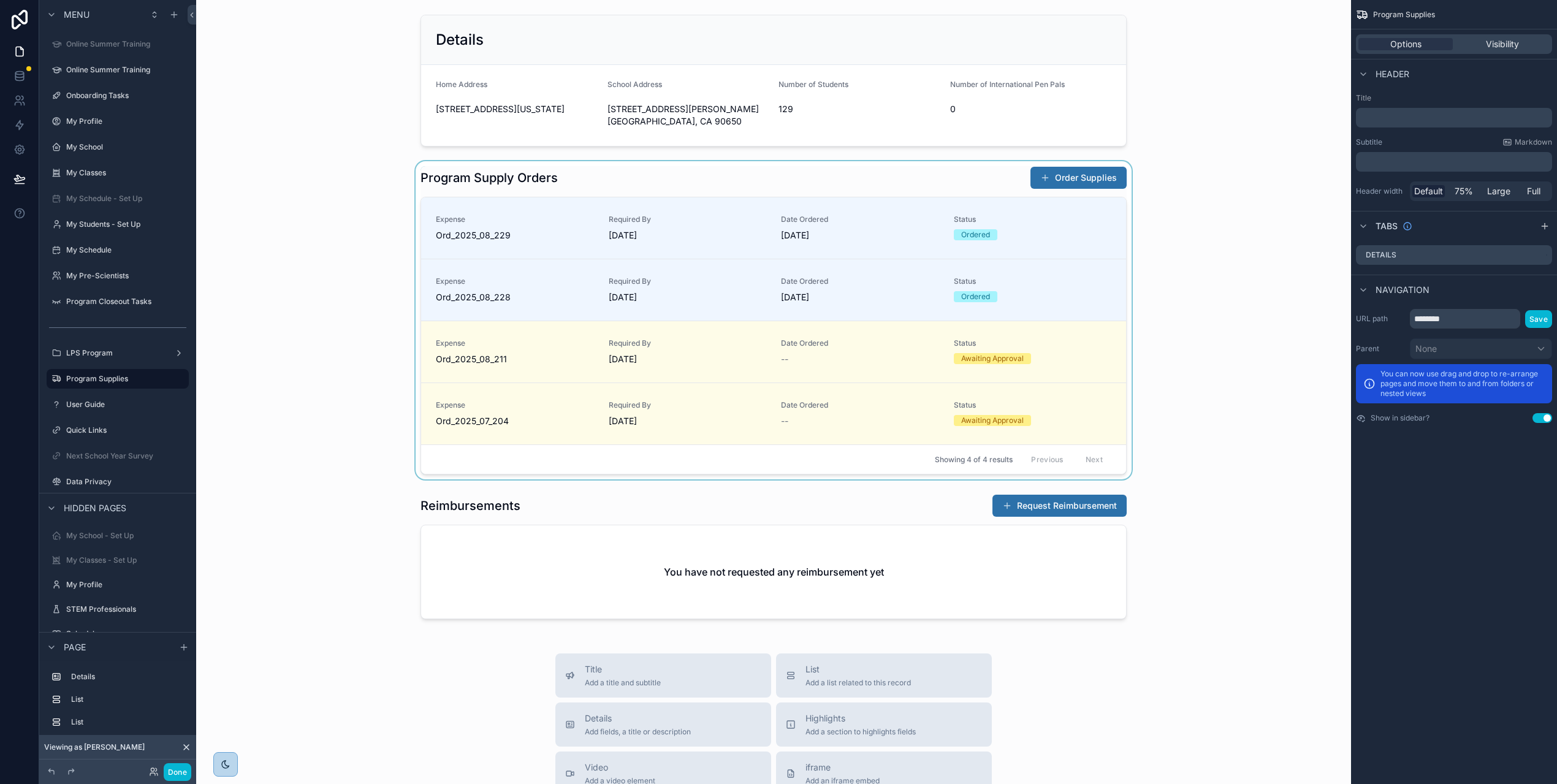
click at [732, 244] on div "scrollable content" at bounding box center [774, 320] width 1136 height 318
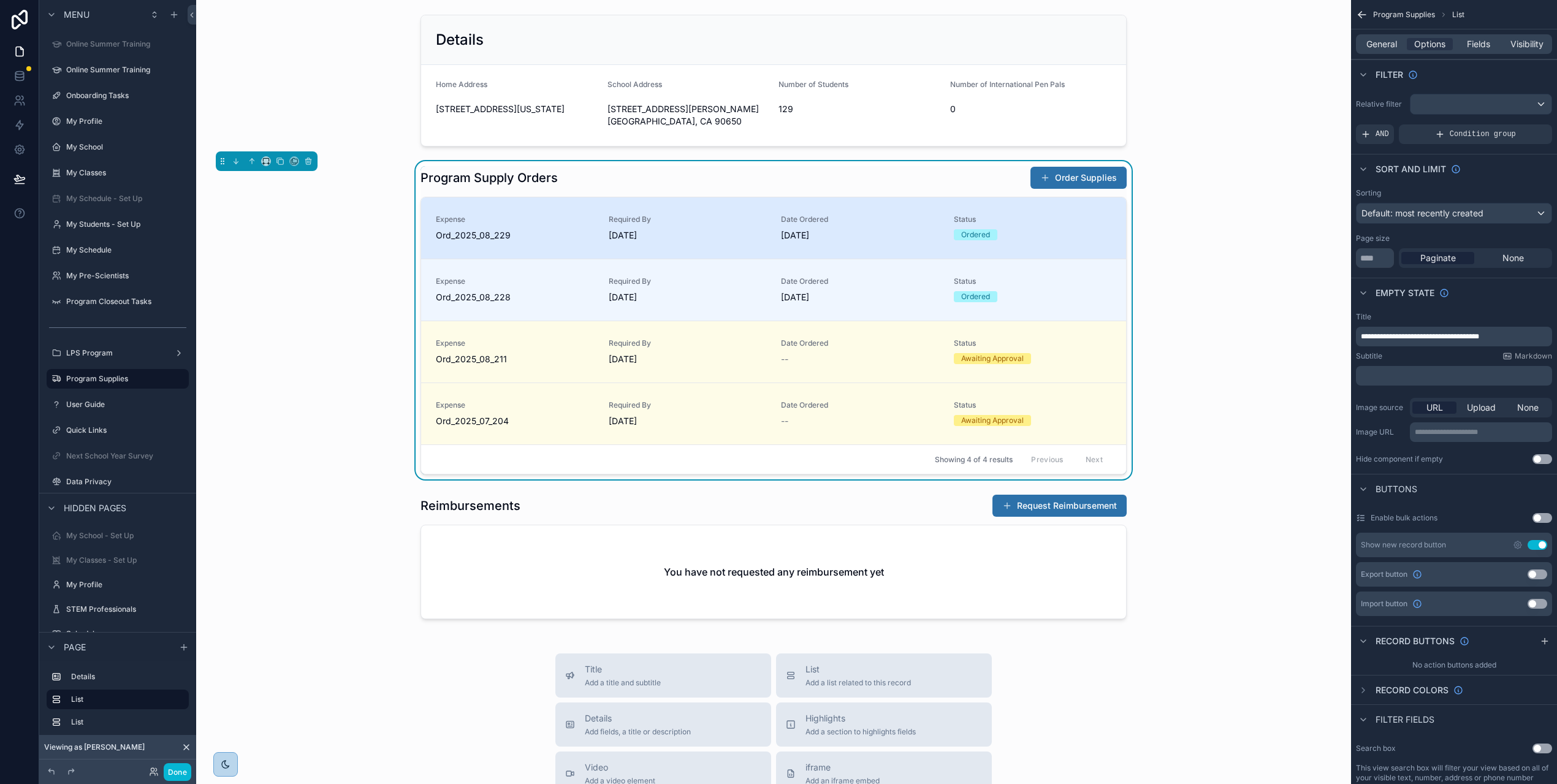
click at [731, 241] on span "[DATE]" at bounding box center [687, 235] width 158 height 12
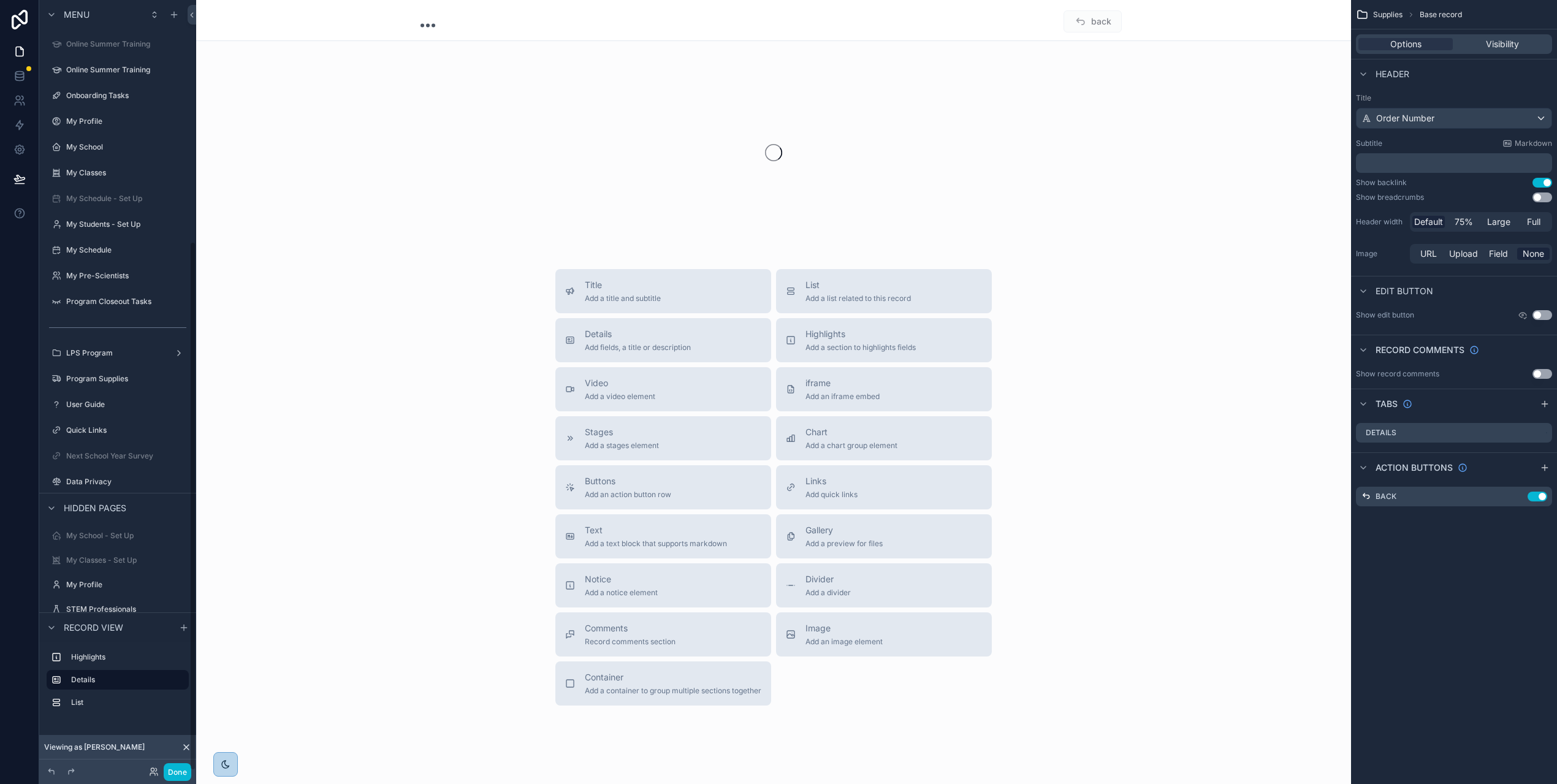
scroll to position [355, 0]
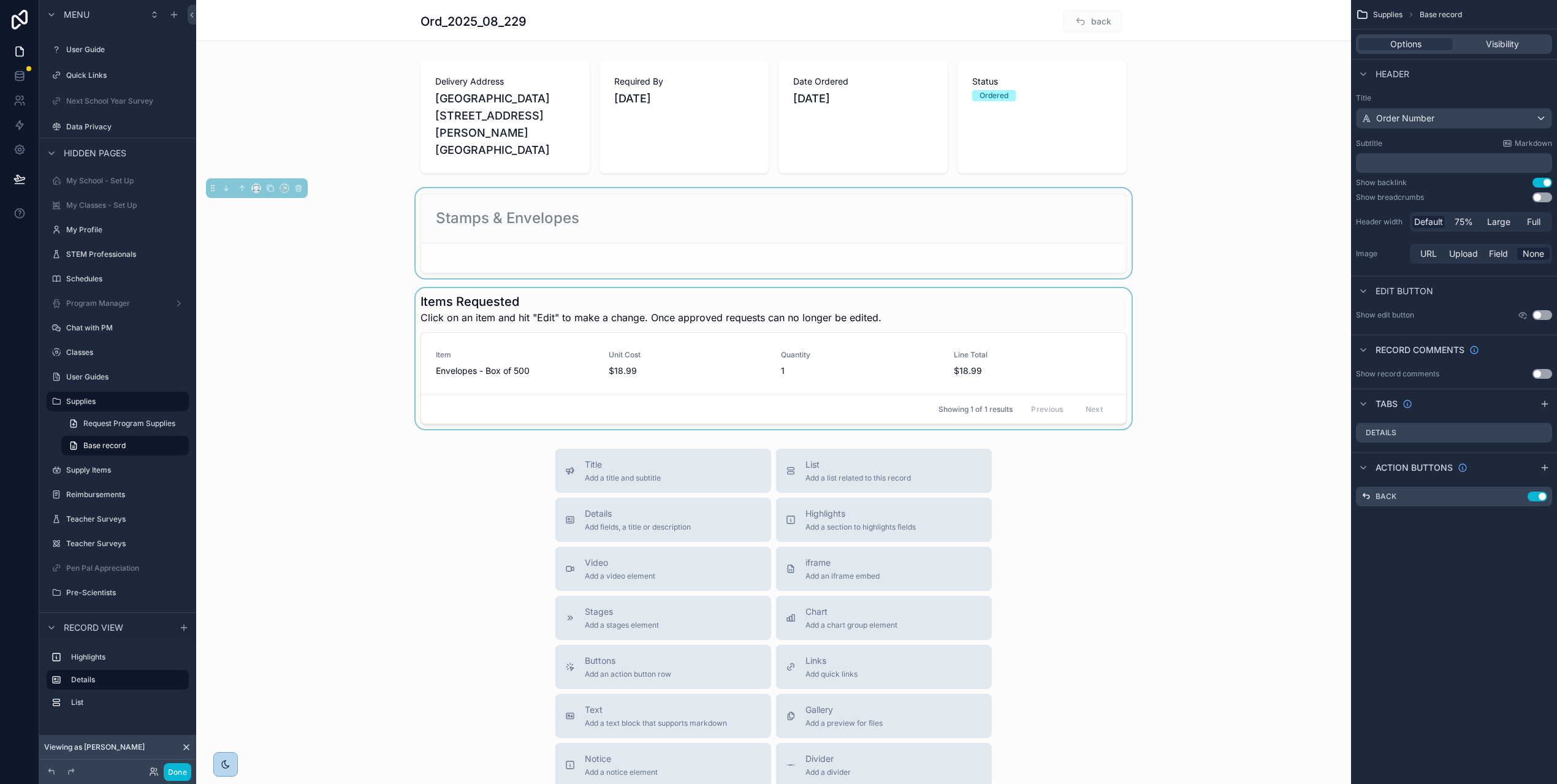
click at [1118, 304] on div "scrollable content" at bounding box center [774, 358] width 1155 height 141
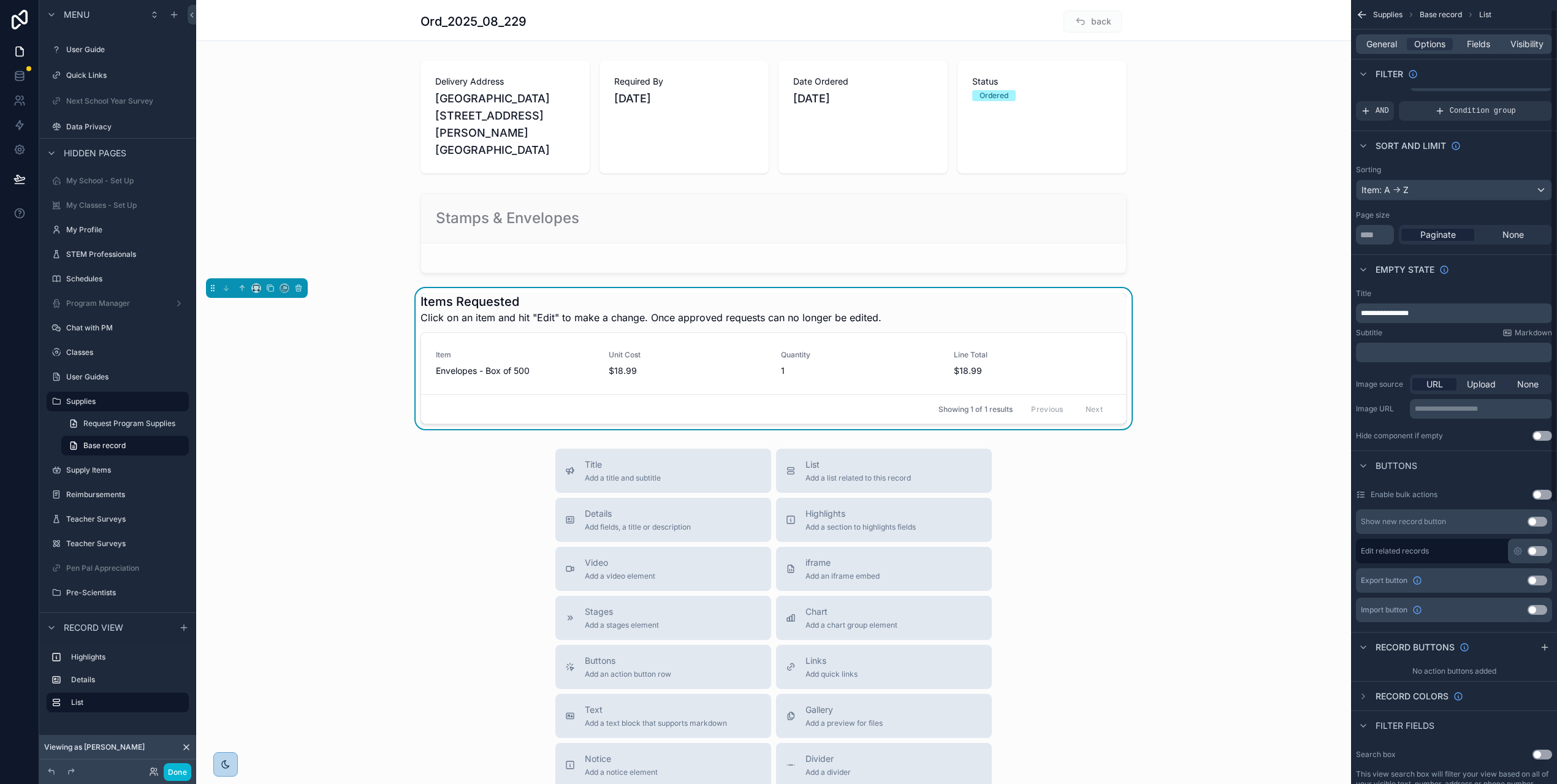
scroll to position [26, 0]
click at [1523, 548] on icon "scrollable content" at bounding box center [1517, 548] width 10 height 10
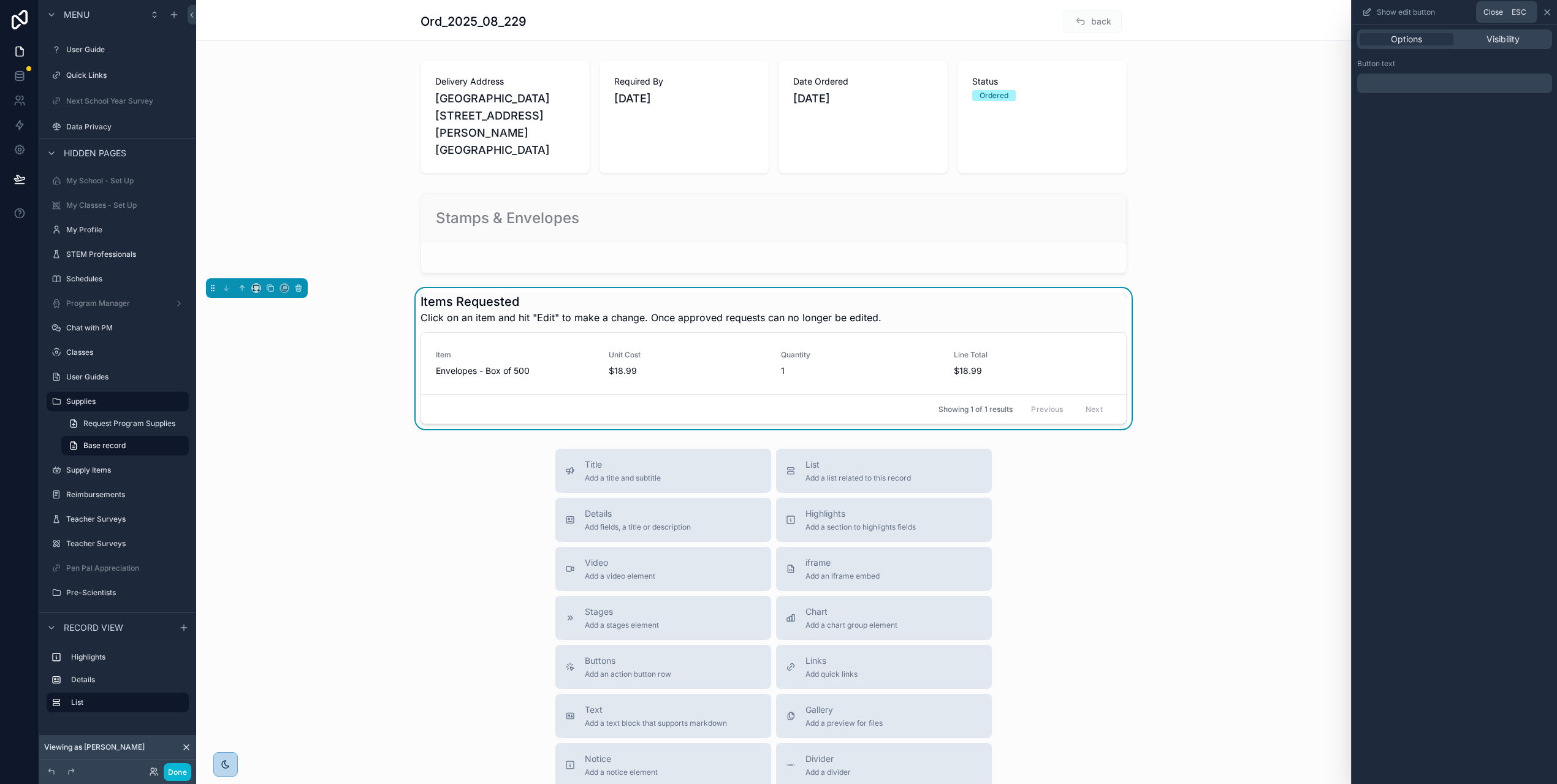
click at [1553, 10] on icon at bounding box center [1547, 12] width 10 height 10
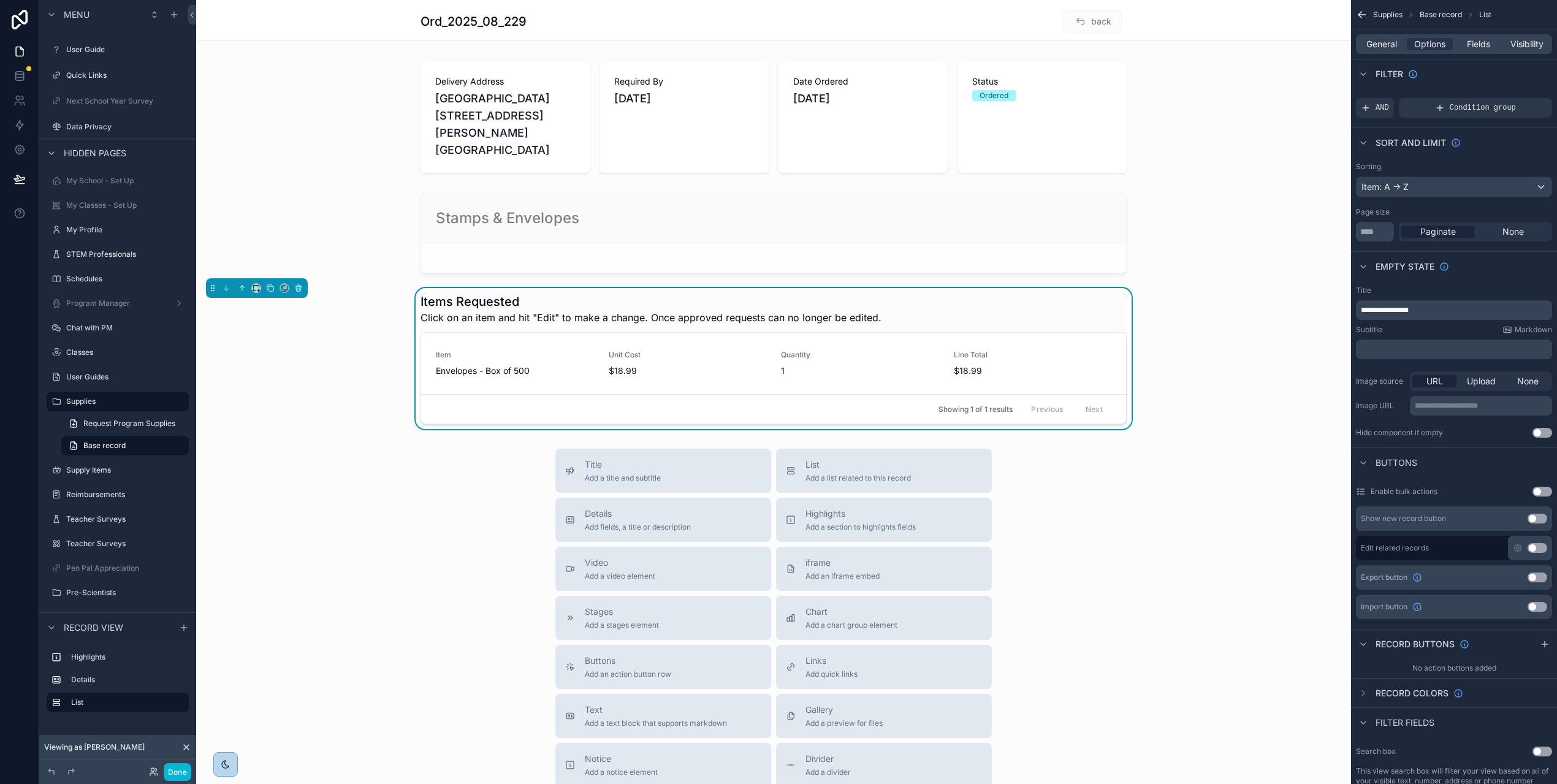
click at [1547, 547] on button "Use setting" at bounding box center [1538, 548] width 19 height 10
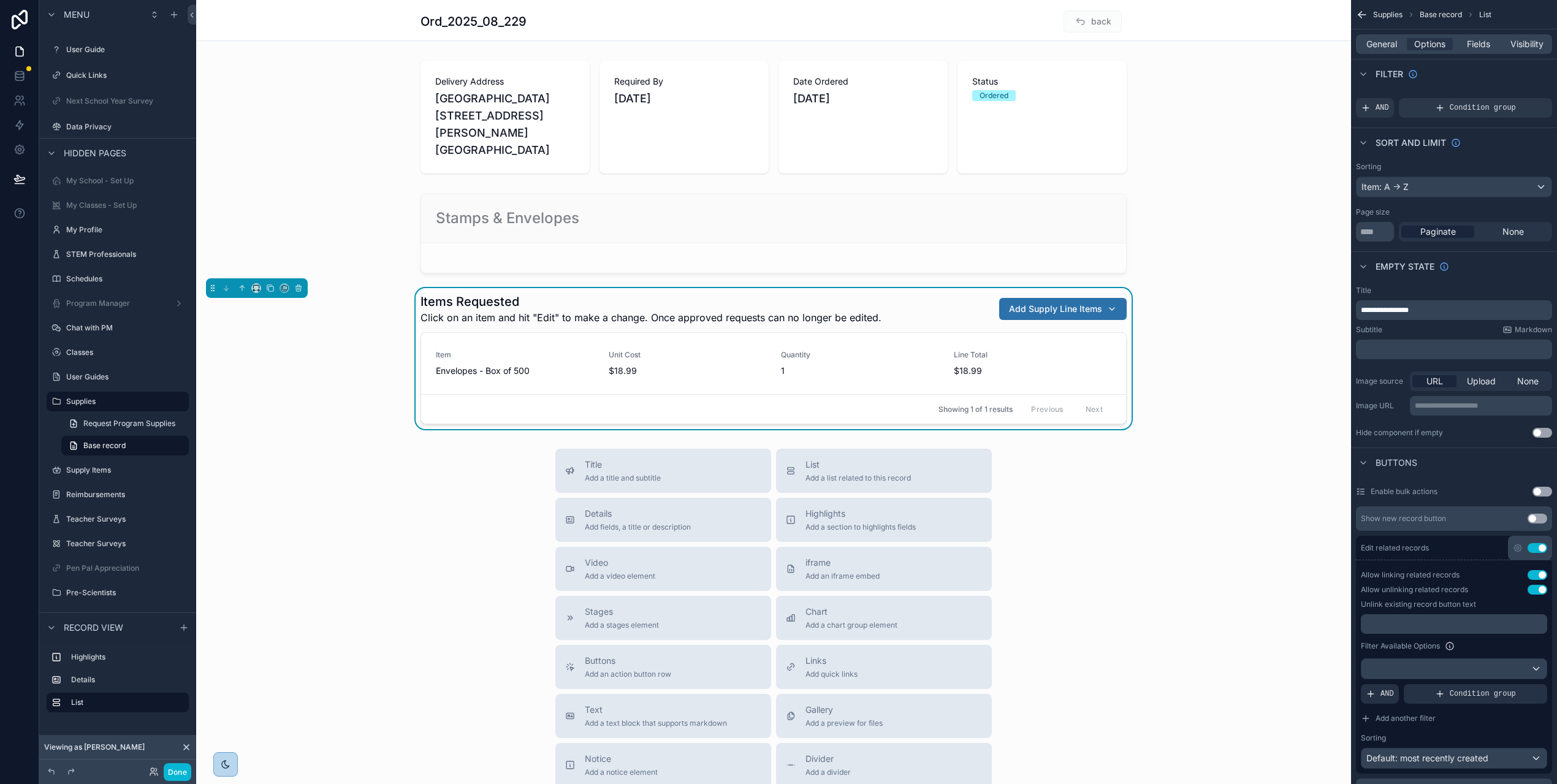
click at [1547, 547] on button "Use setting" at bounding box center [1538, 548] width 19 height 10
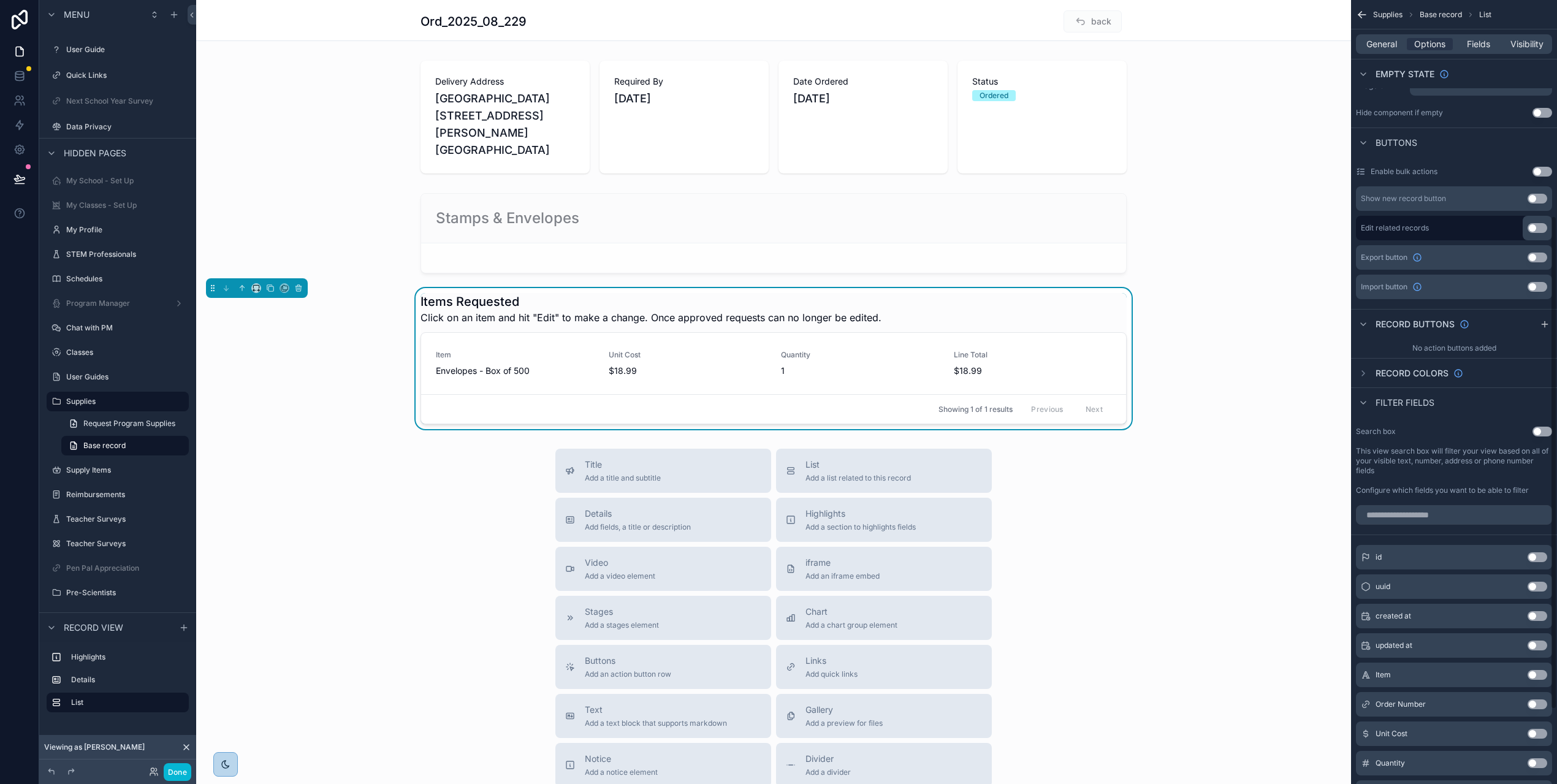
scroll to position [258, 0]
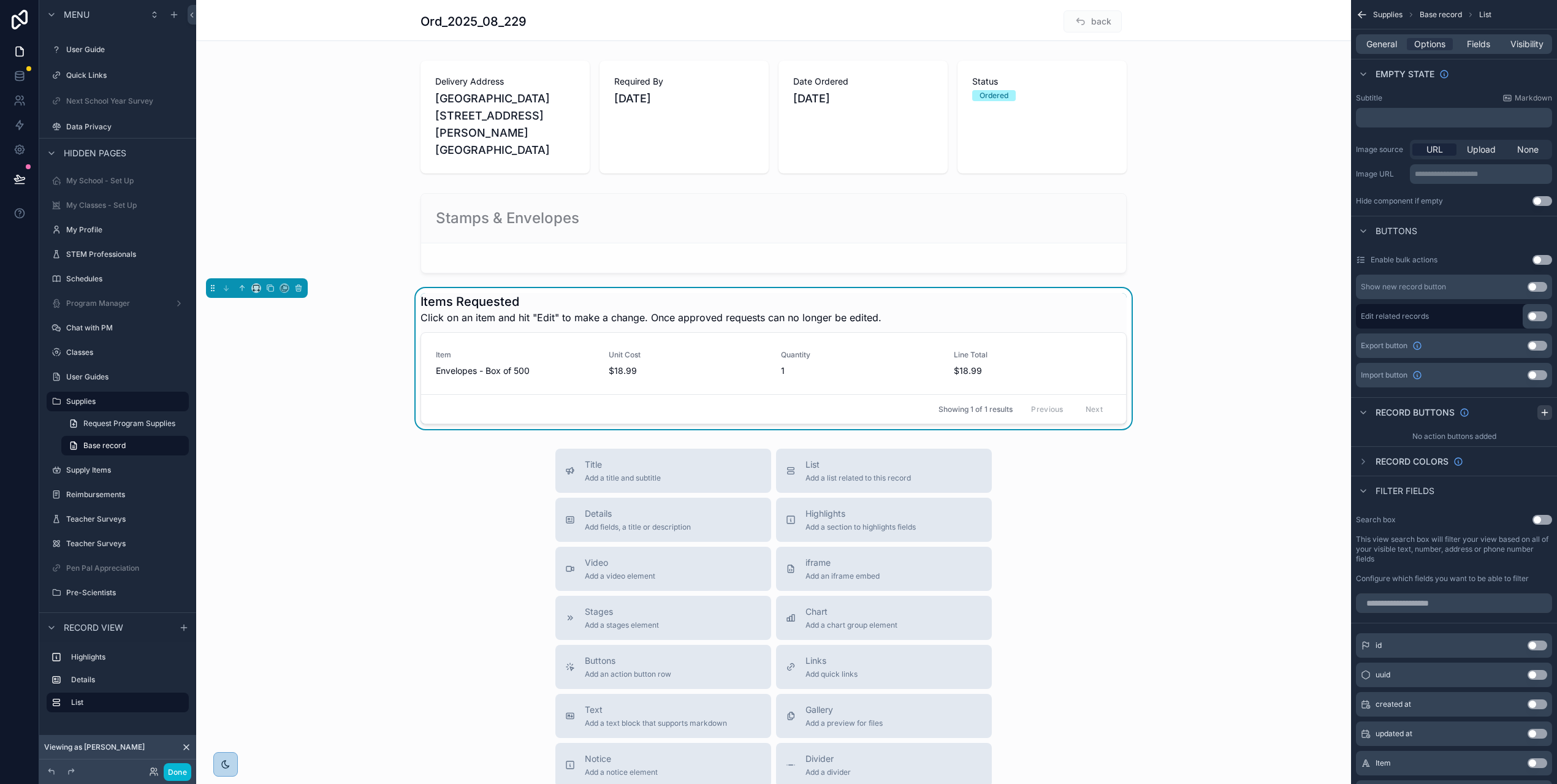
click at [1547, 412] on icon "scrollable content" at bounding box center [1544, 412] width 5 height 0
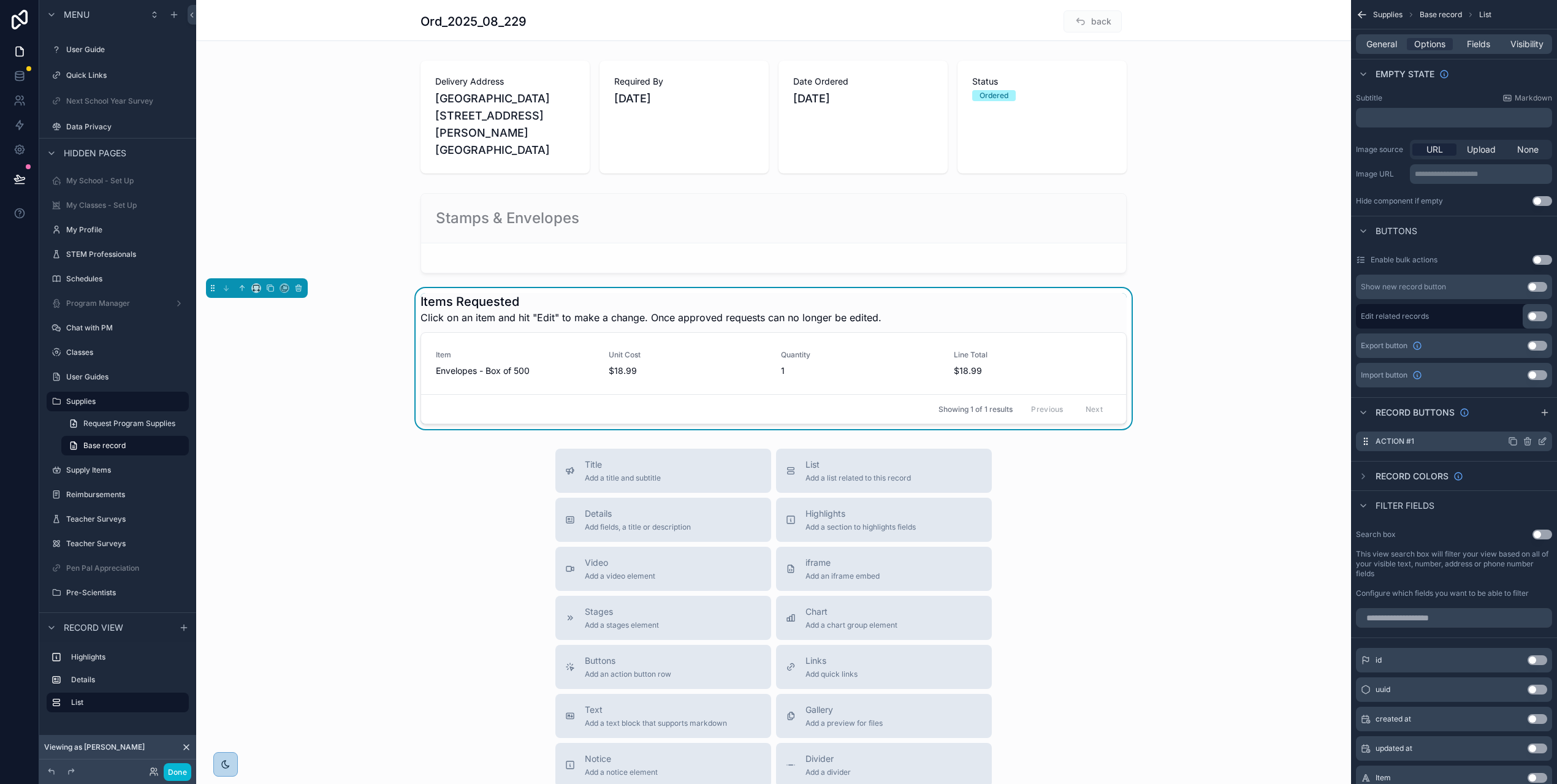
click at [1533, 442] on icon "scrollable content" at bounding box center [1528, 441] width 10 height 10
click at [1526, 417] on icon at bounding box center [1523, 412] width 10 height 10
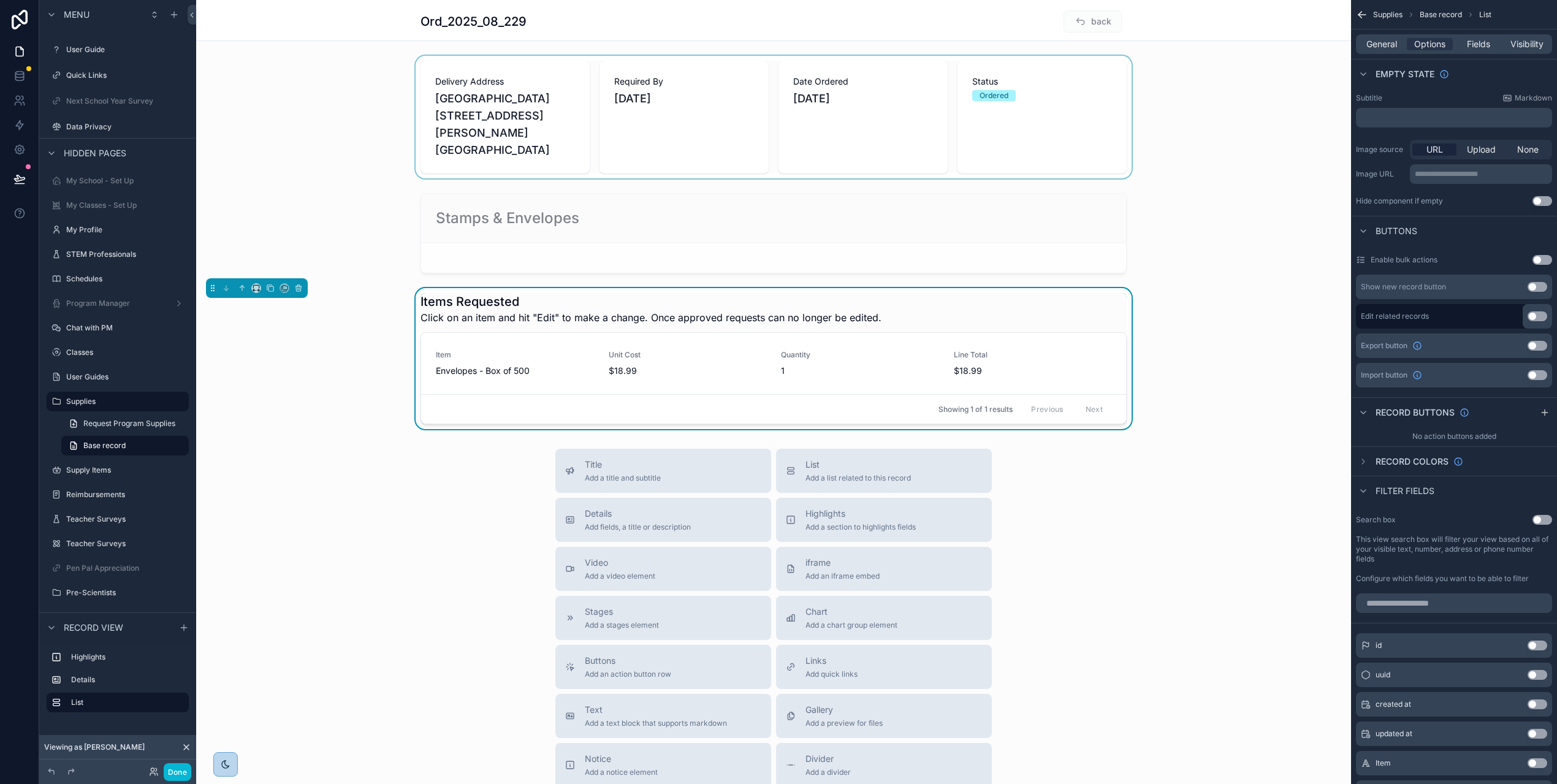
click at [1244, 129] on div "scrollable content" at bounding box center [774, 117] width 1155 height 123
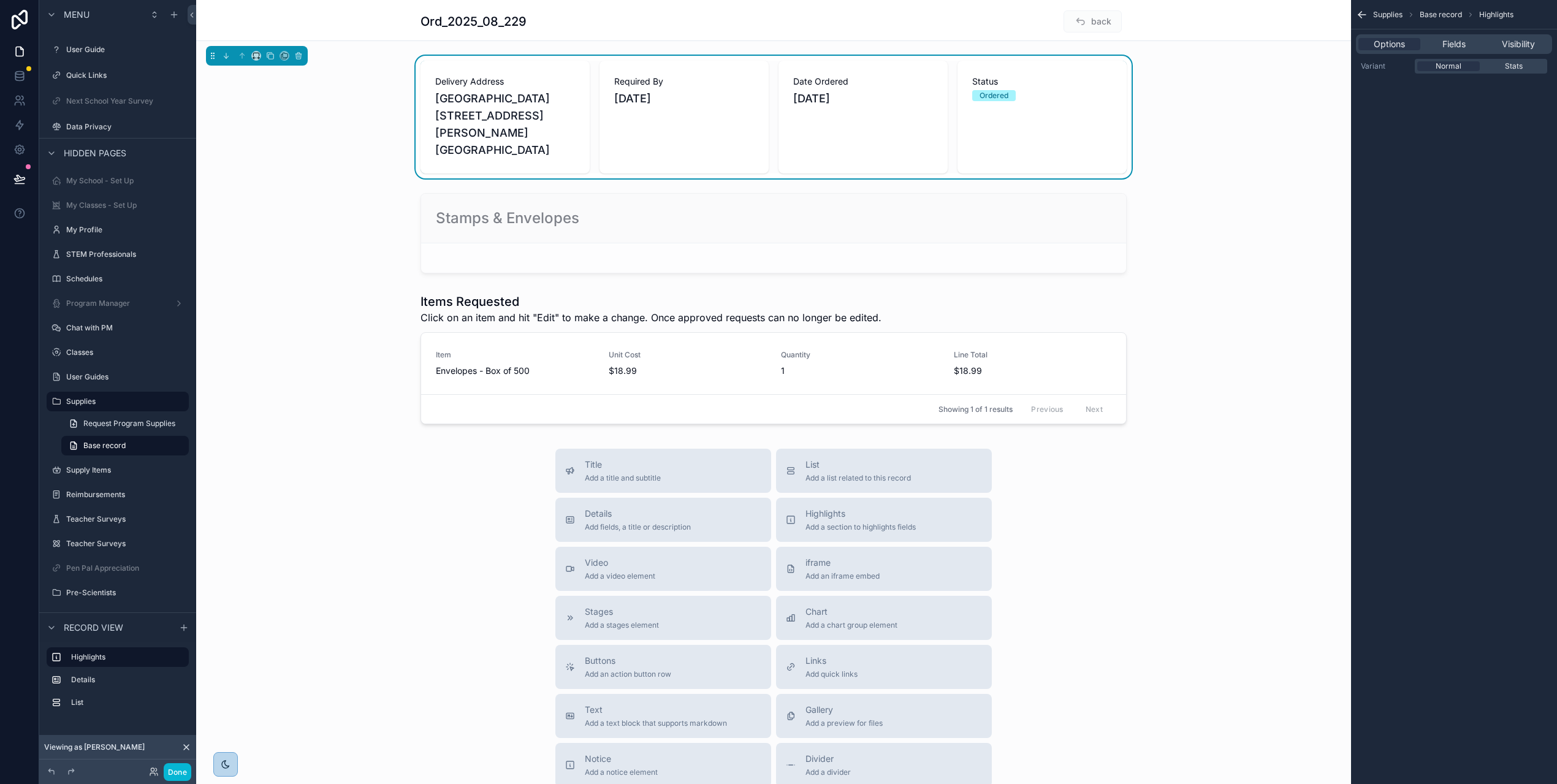
scroll to position [0, 0]
click at [1382, 14] on span "Supplies" at bounding box center [1388, 14] width 29 height 10
click at [1368, 13] on icon "scrollable content" at bounding box center [1362, 14] width 12 height 12
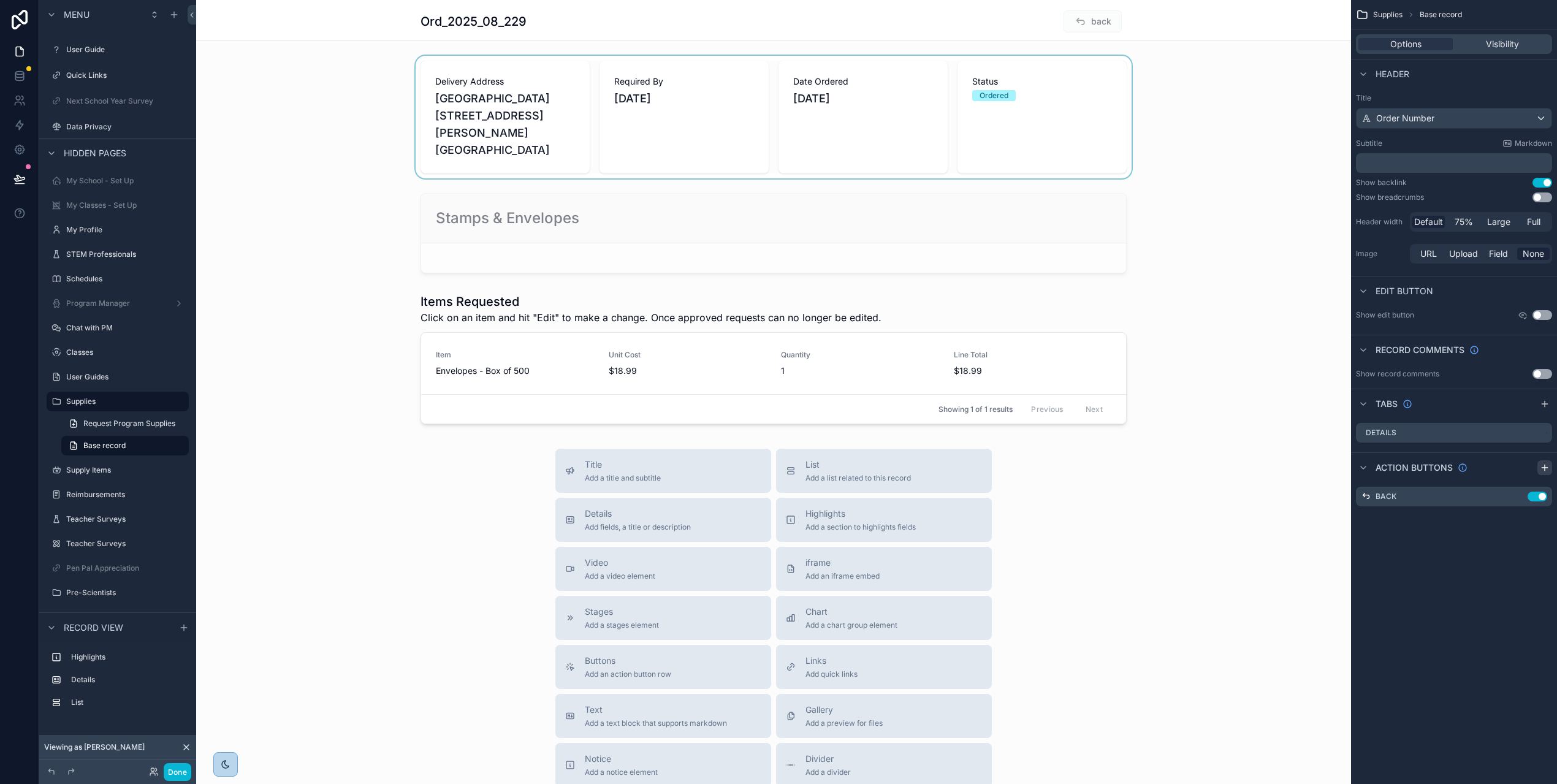
click at [1547, 468] on icon "scrollable content" at bounding box center [1544, 468] width 5 height 0
click at [1523, 520] on icon "scrollable content" at bounding box center [1517, 521] width 10 height 10
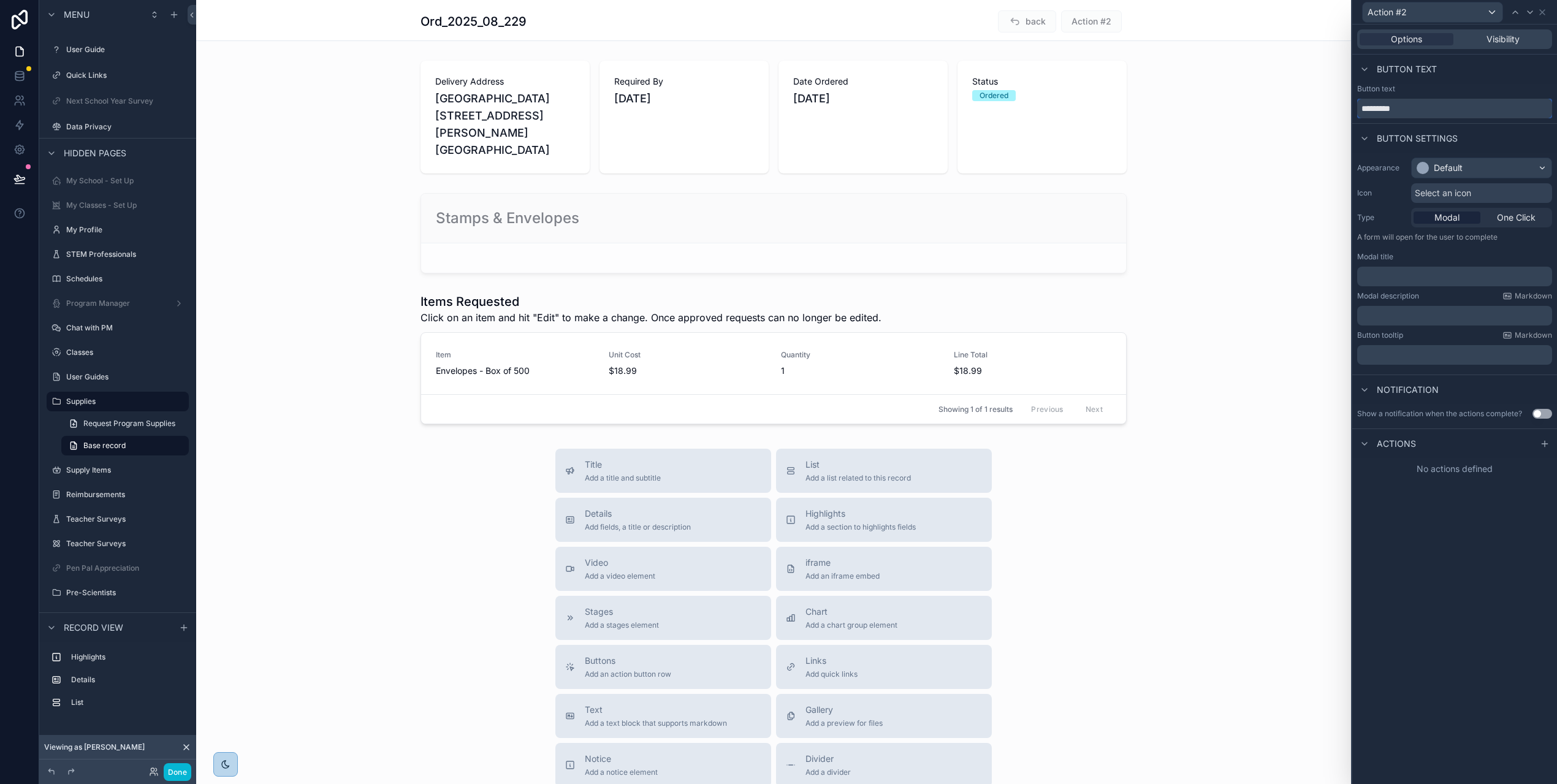
click at [1436, 106] on input "*********" at bounding box center [1455, 109] width 195 height 19
click at [1436, 107] on input "*********" at bounding box center [1455, 109] width 195 height 19
type input "**********"
click at [1517, 171] on div "Default" at bounding box center [1481, 168] width 139 height 19
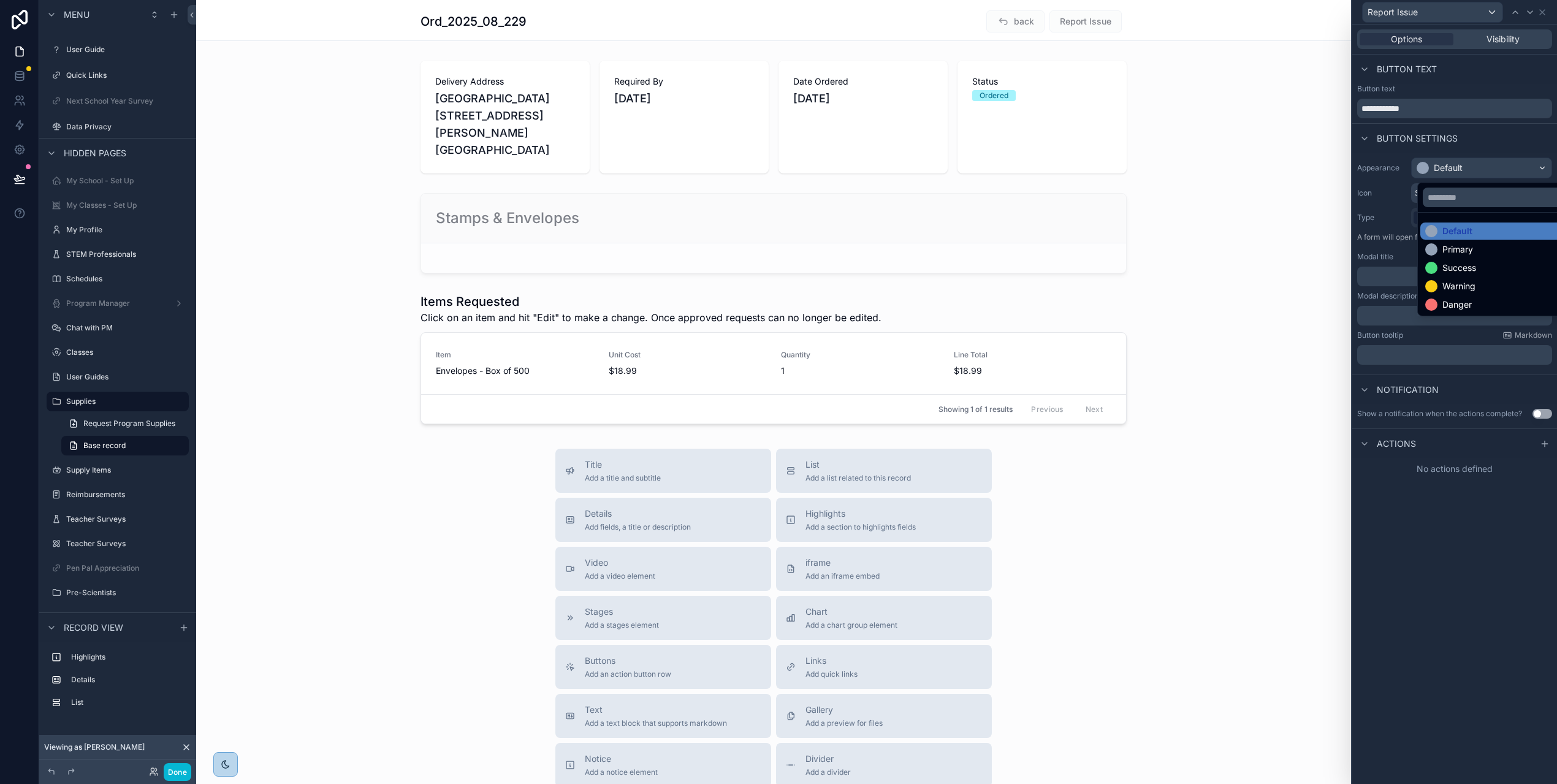
click at [1442, 298] on div "Danger" at bounding box center [1457, 304] width 29 height 12
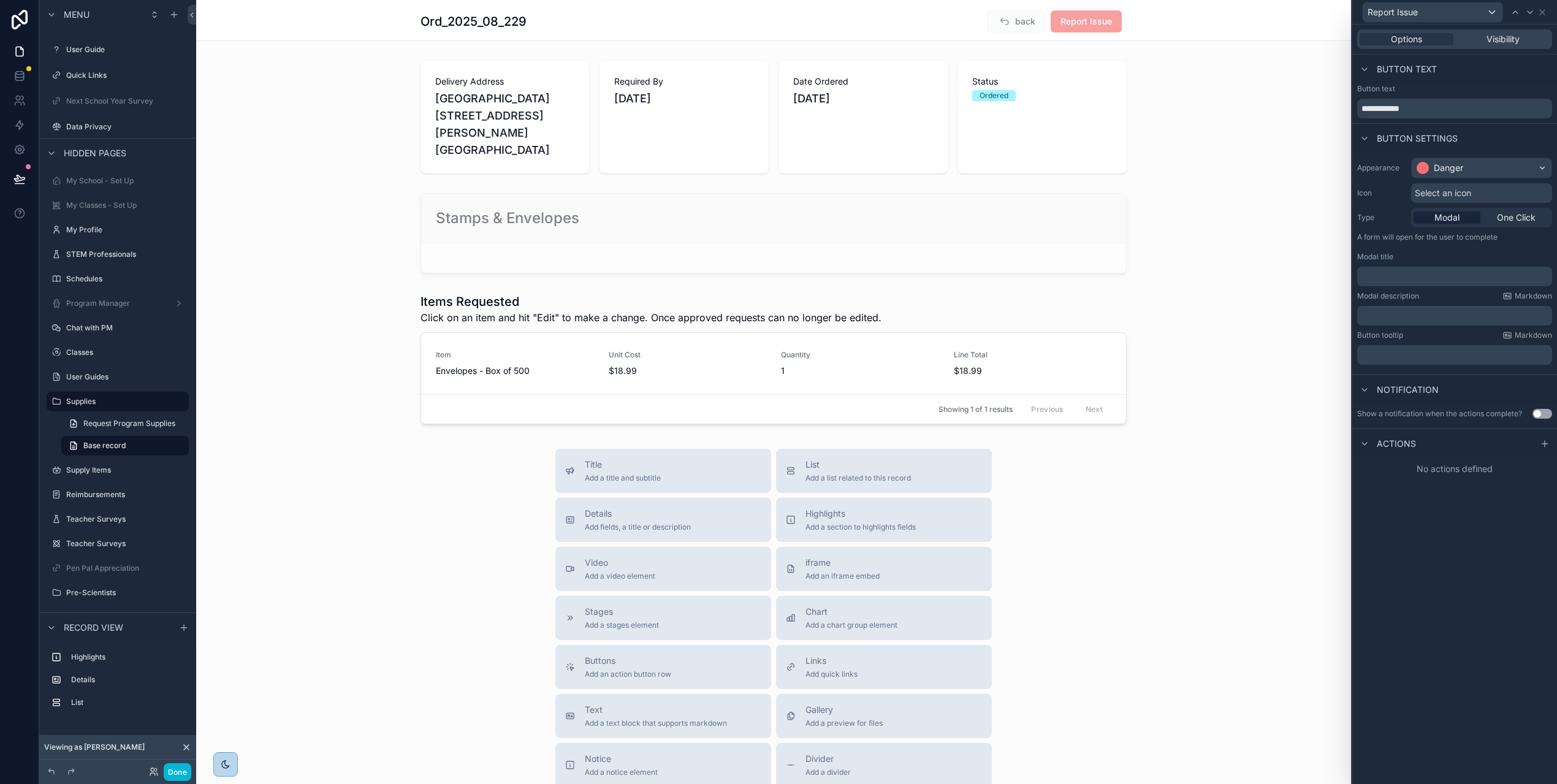
click at [1458, 196] on span "Select an icon" at bounding box center [1443, 193] width 56 height 12
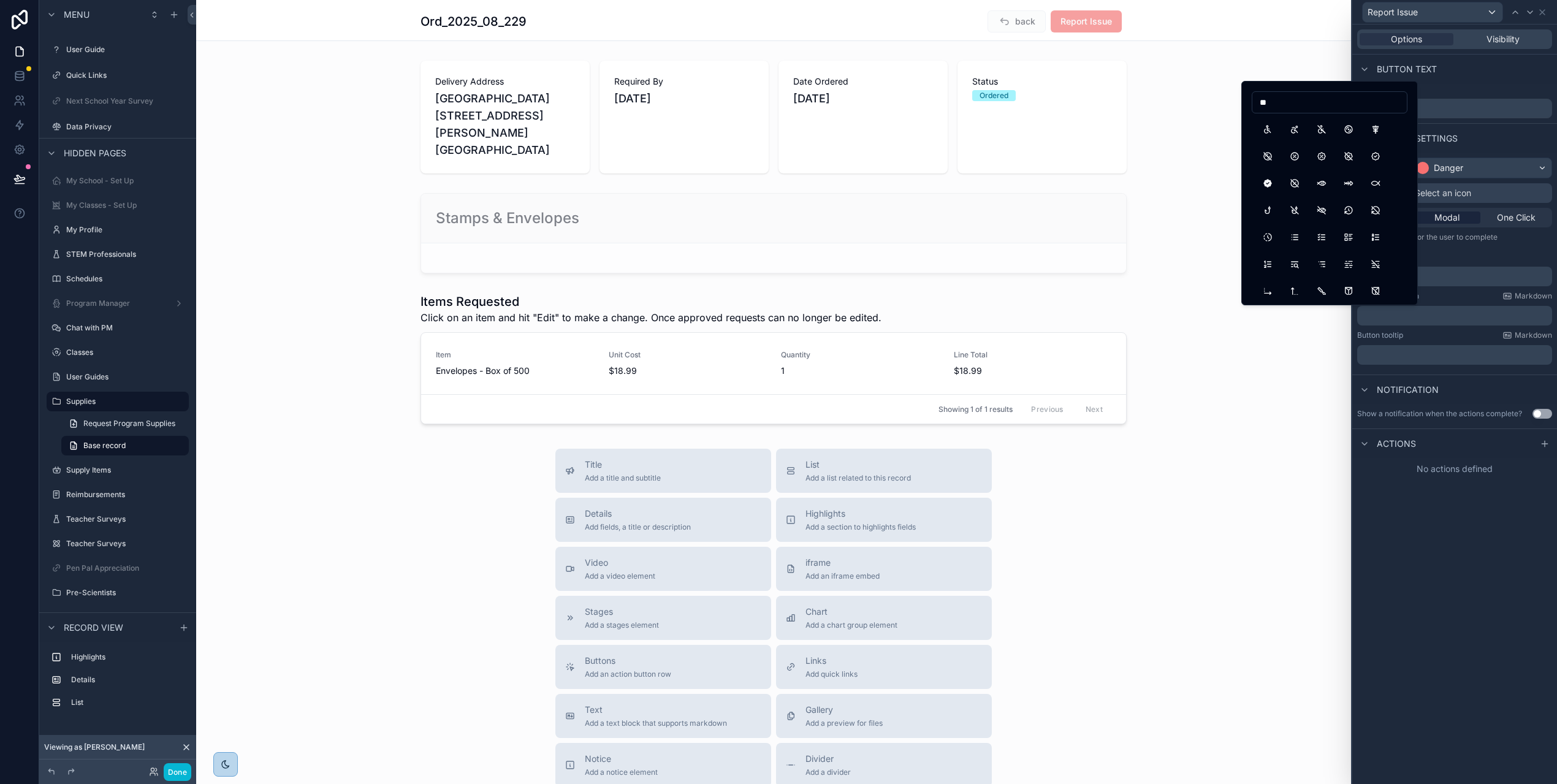
type input "*"
click at [1318, 99] on input "*********" at bounding box center [1330, 102] width 154 height 17
click at [1318, 100] on input "*********" at bounding box center [1330, 102] width 154 height 17
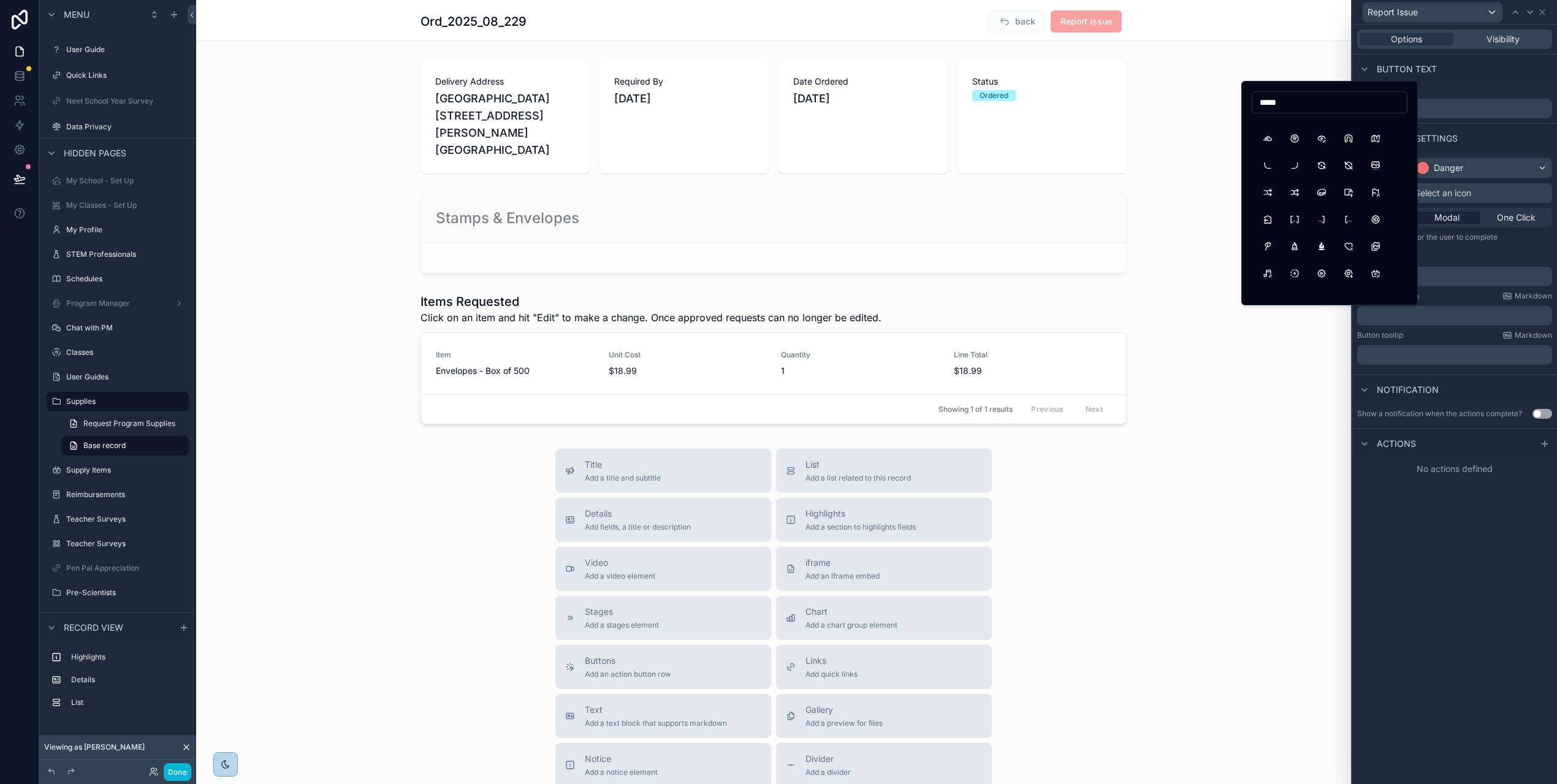
scroll to position [1351, 0]
click at [1291, 101] on input "*****" at bounding box center [1330, 102] width 154 height 17
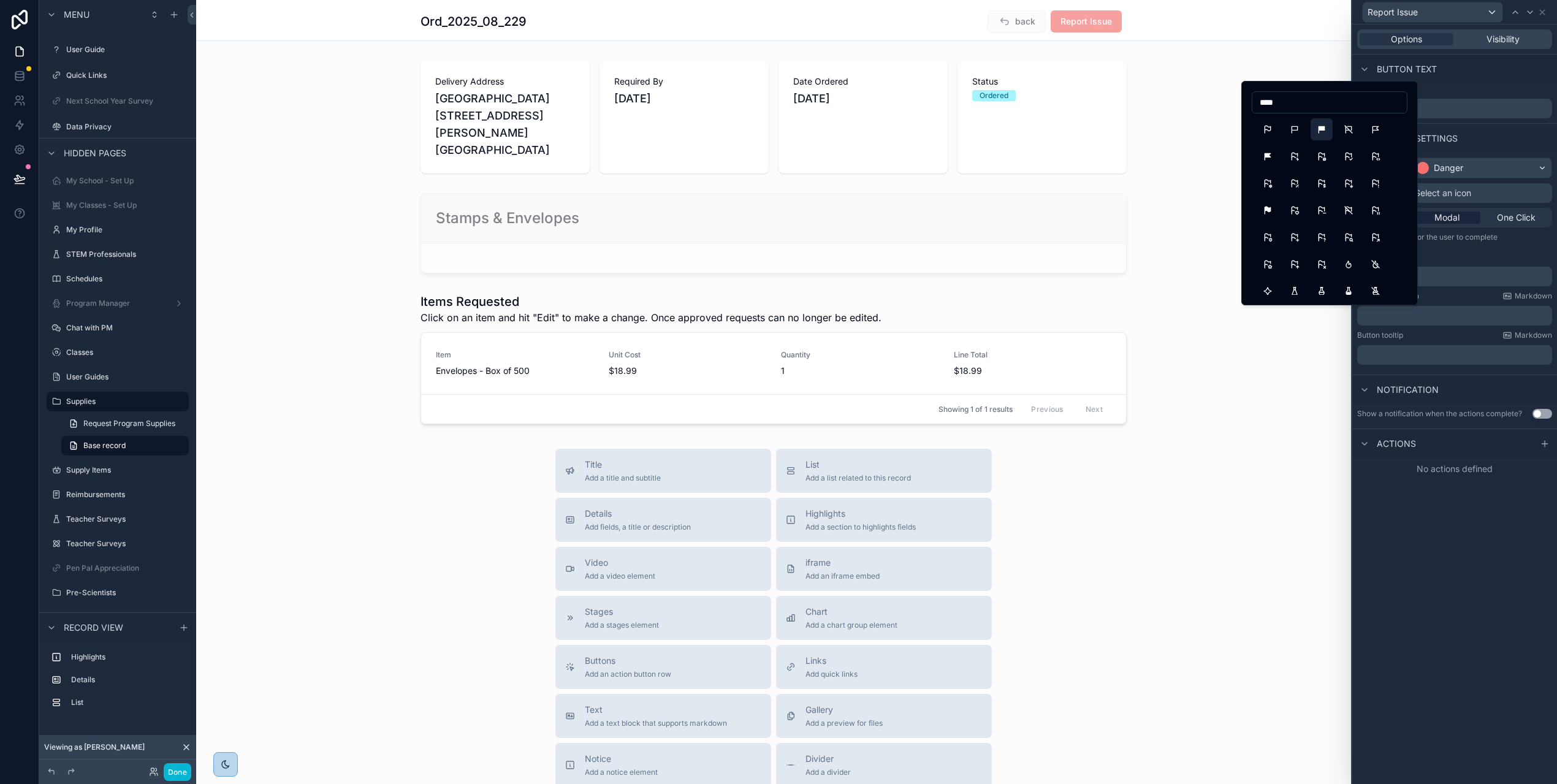
type input "****"
click at [1323, 132] on button "Flag2Filled" at bounding box center [1322, 129] width 22 height 22
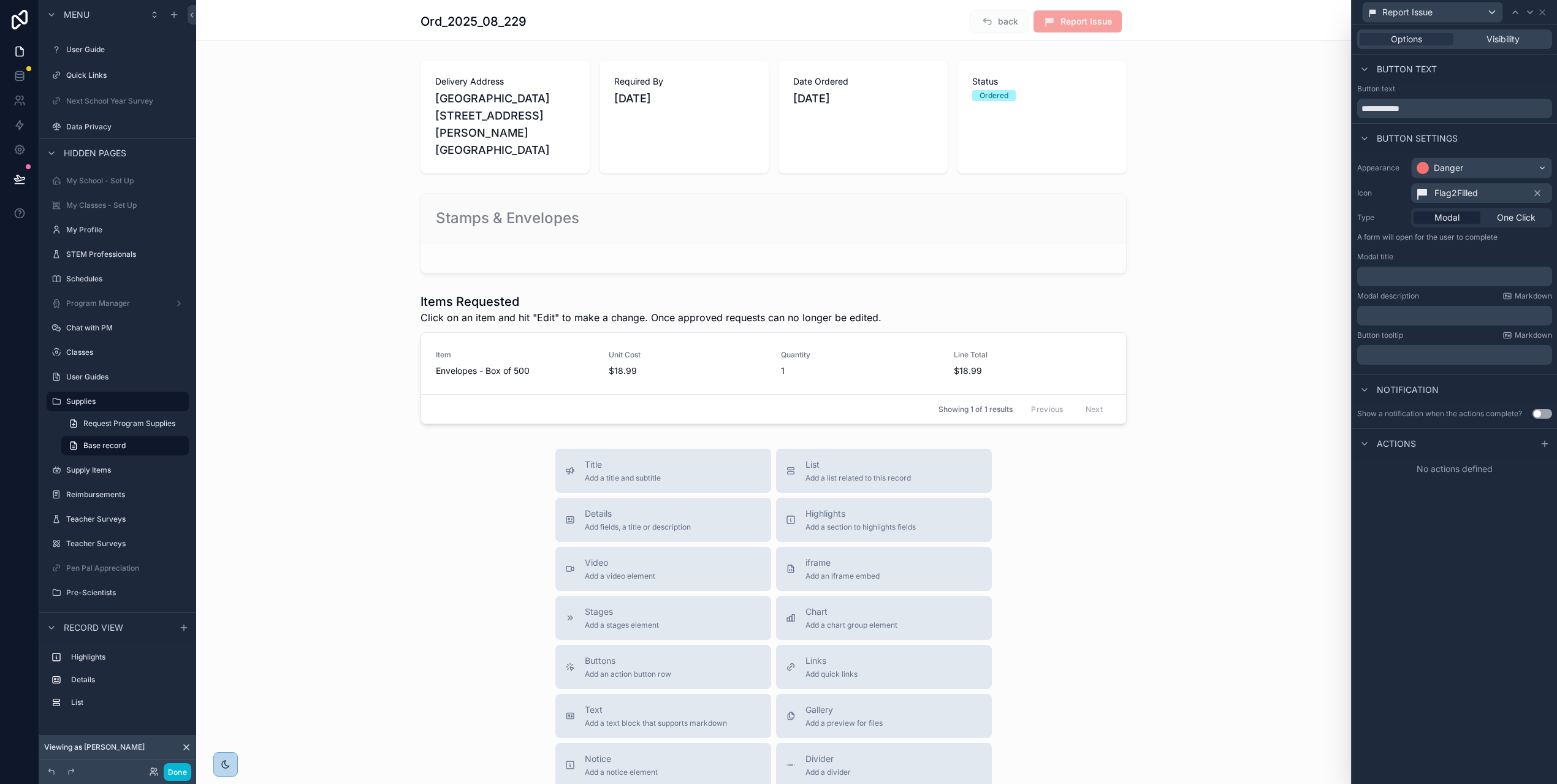
click at [1489, 279] on p "﻿" at bounding box center [1456, 277] width 187 height 12
click at [1445, 519] on div "**********" at bounding box center [1454, 404] width 205 height 759
click at [1405, 283] on div "﻿" at bounding box center [1455, 277] width 195 height 19
click at [1497, 271] on p "**********" at bounding box center [1456, 277] width 187 height 12
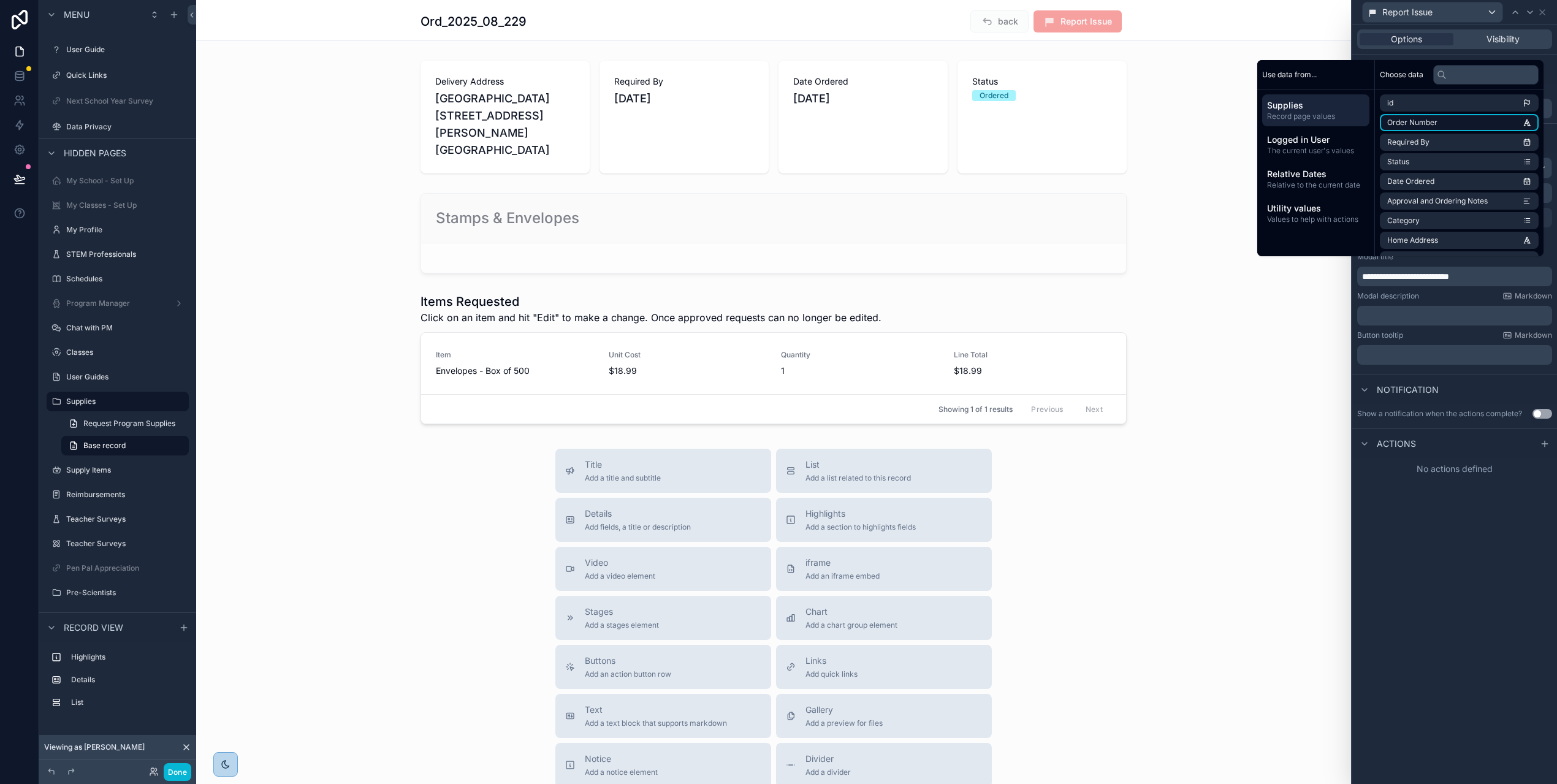
click at [1488, 131] on li "Order Number" at bounding box center [1460, 122] width 159 height 17
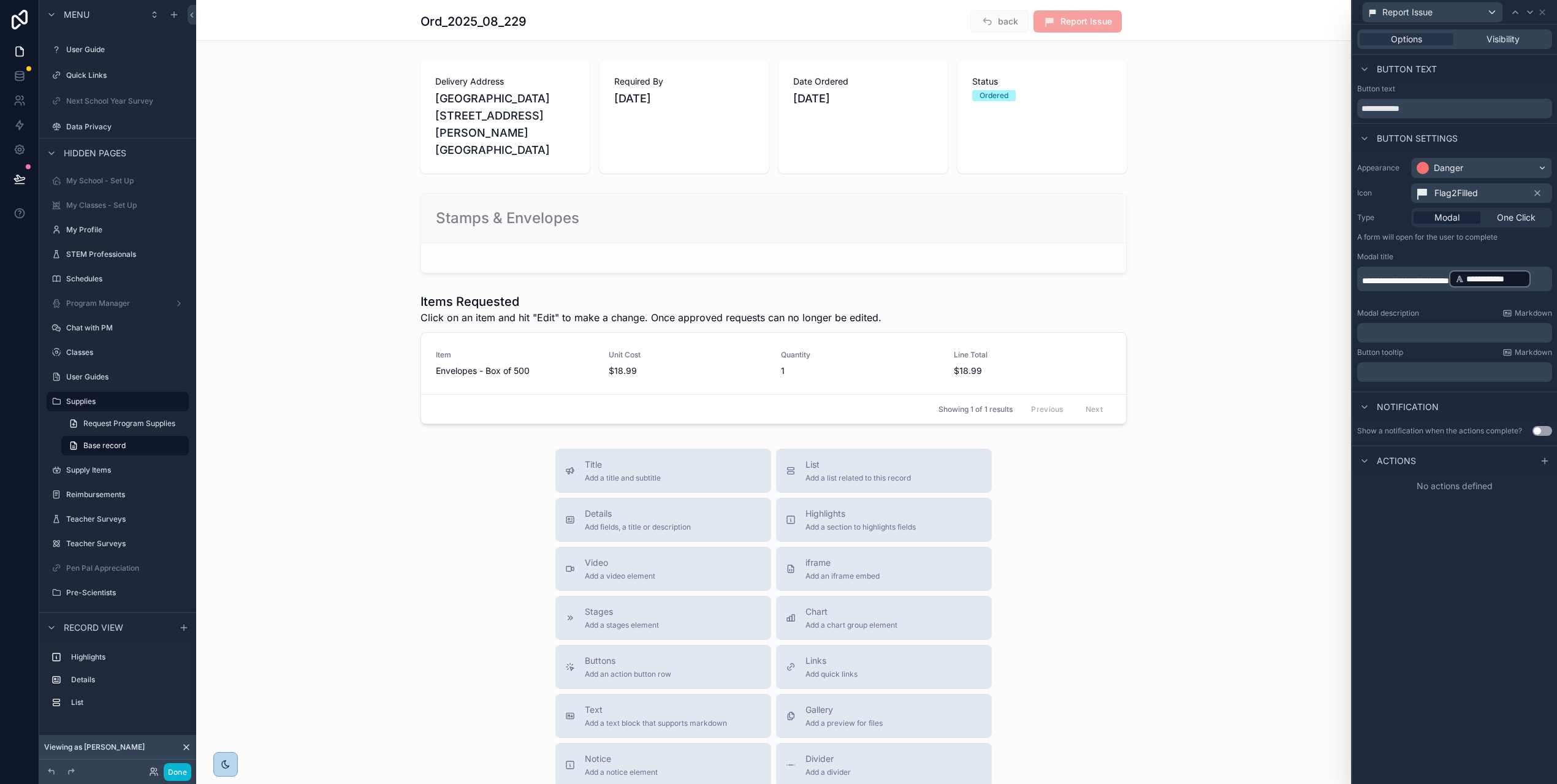
click at [1427, 522] on div "**********" at bounding box center [1454, 404] width 205 height 759
click at [1550, 462] on icon at bounding box center [1544, 460] width 10 height 10
click at [1481, 510] on div "Select a type" at bounding box center [1454, 510] width 184 height 19
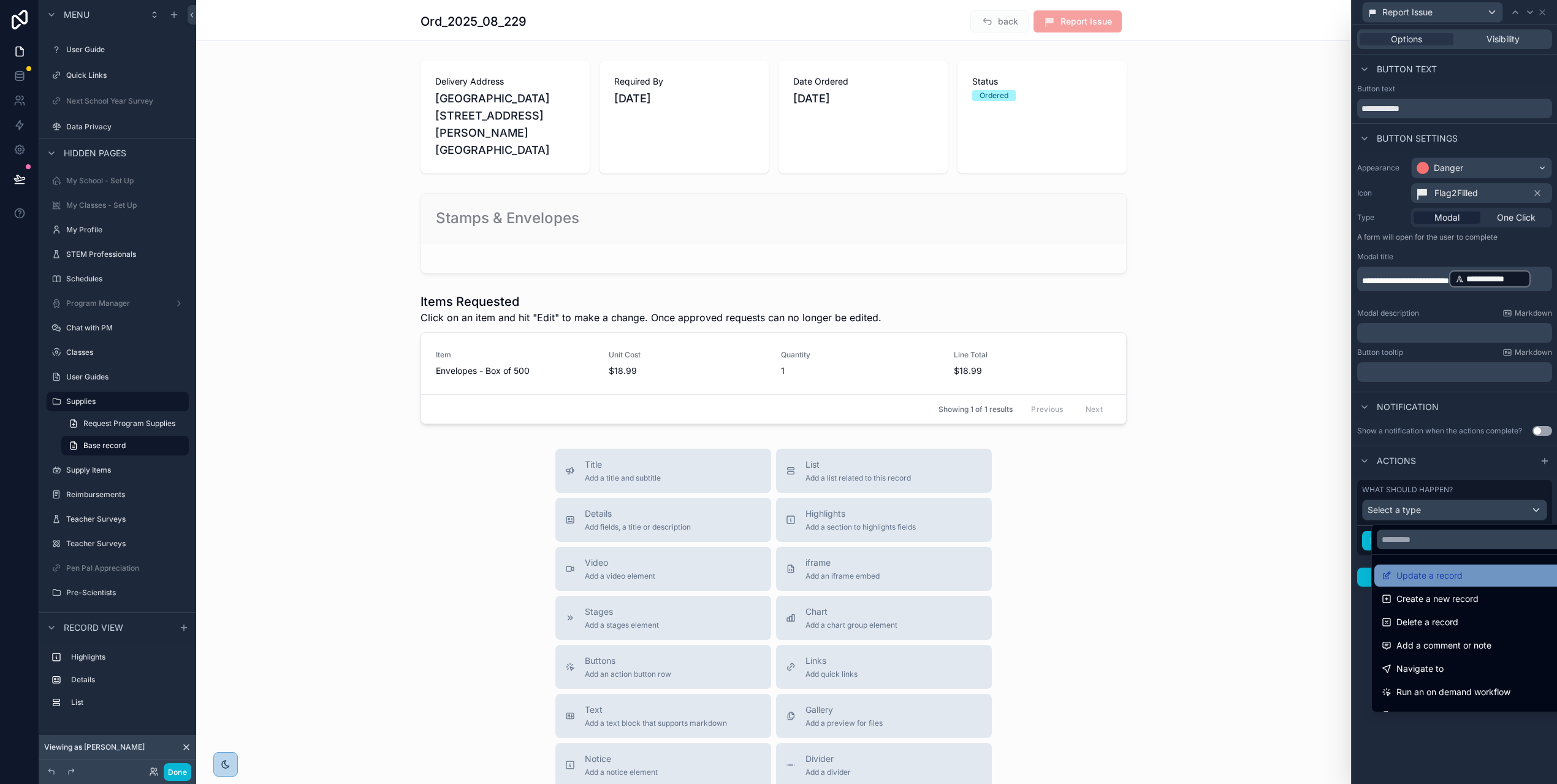
click at [1465, 573] on div "Update a record" at bounding box center [1478, 576] width 193 height 15
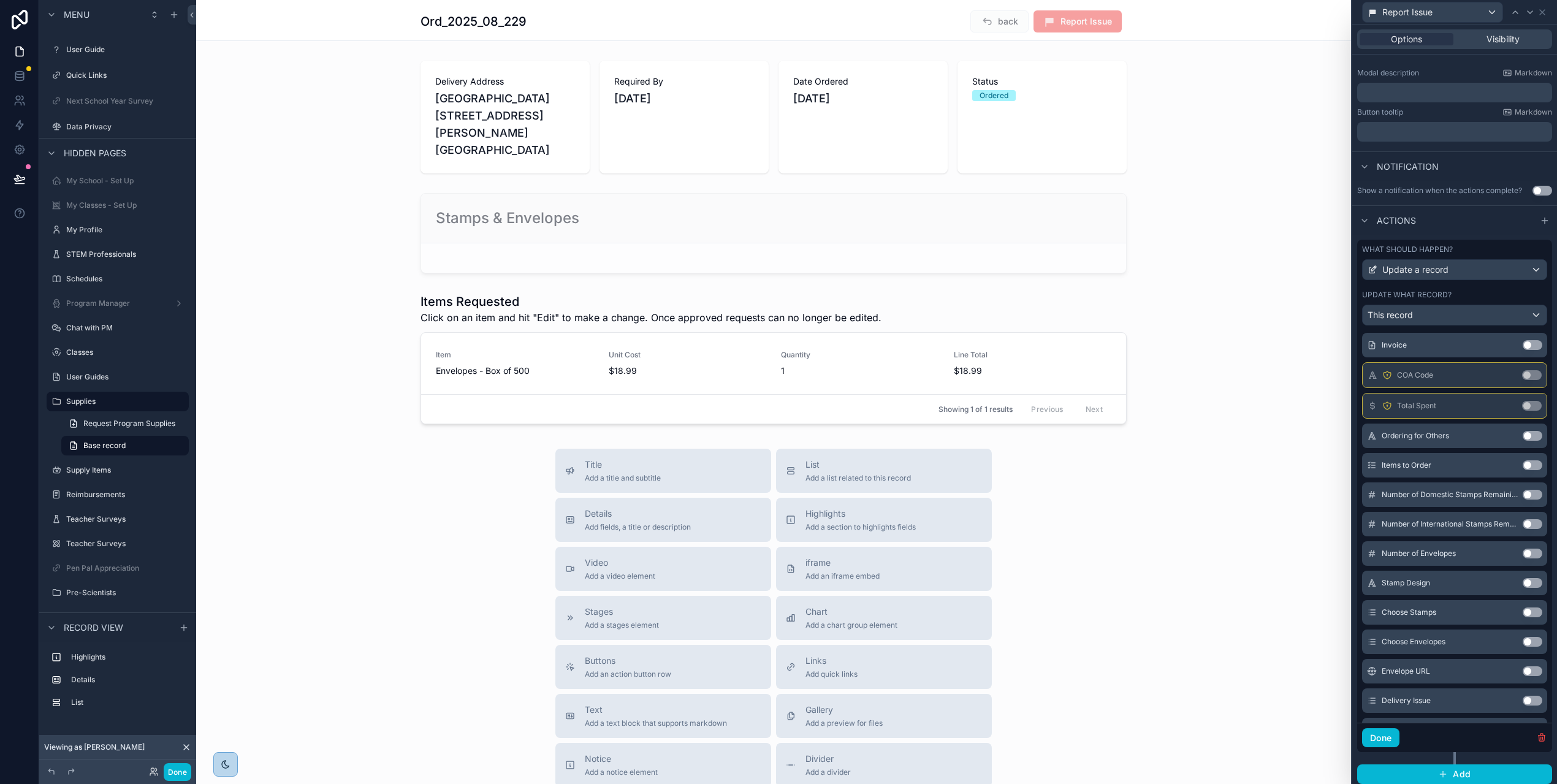
scroll to position [540, 0]
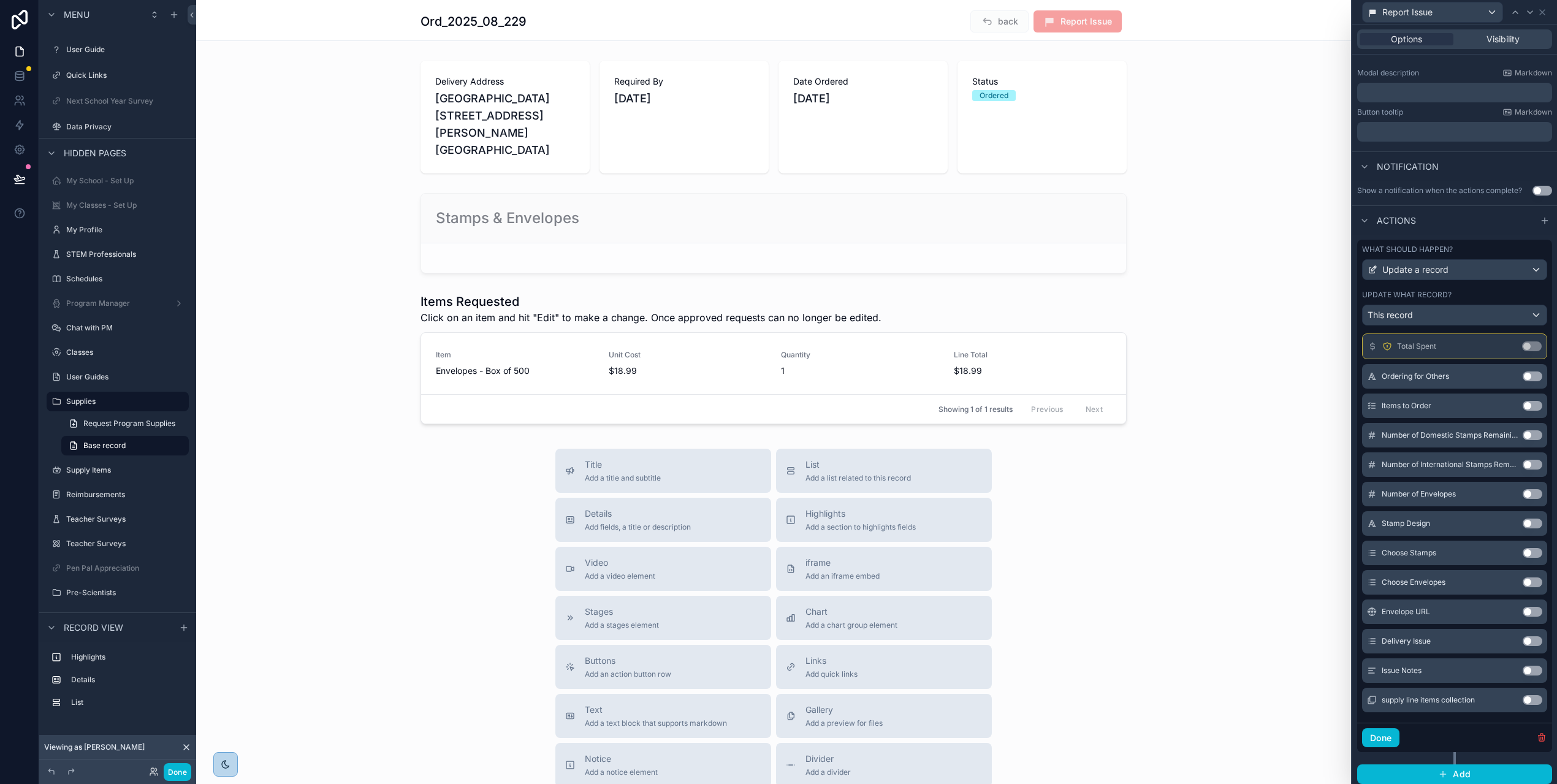
click at [1526, 638] on button "Use setting" at bounding box center [1533, 641] width 19 height 10
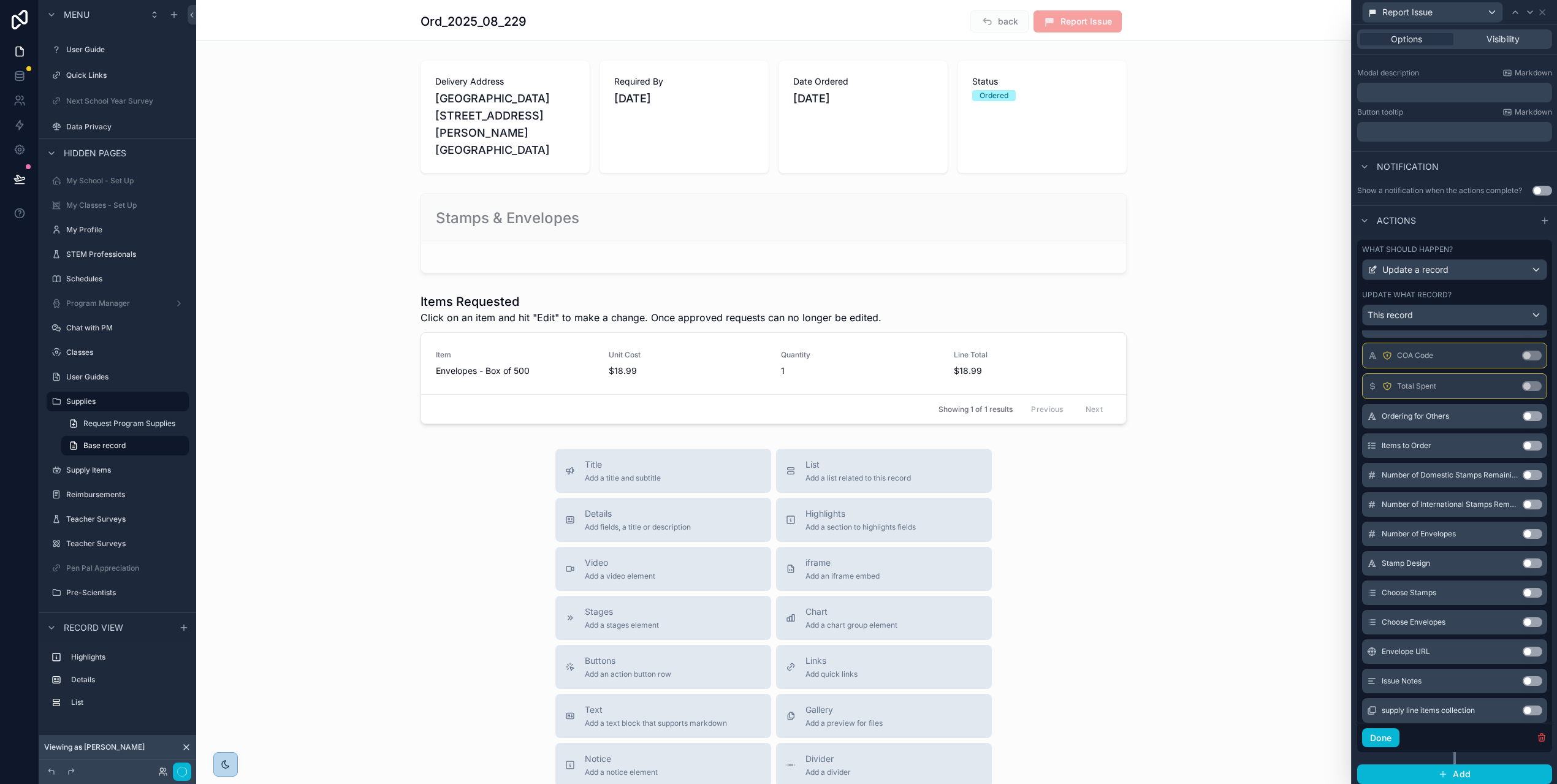
scroll to position [551, 0]
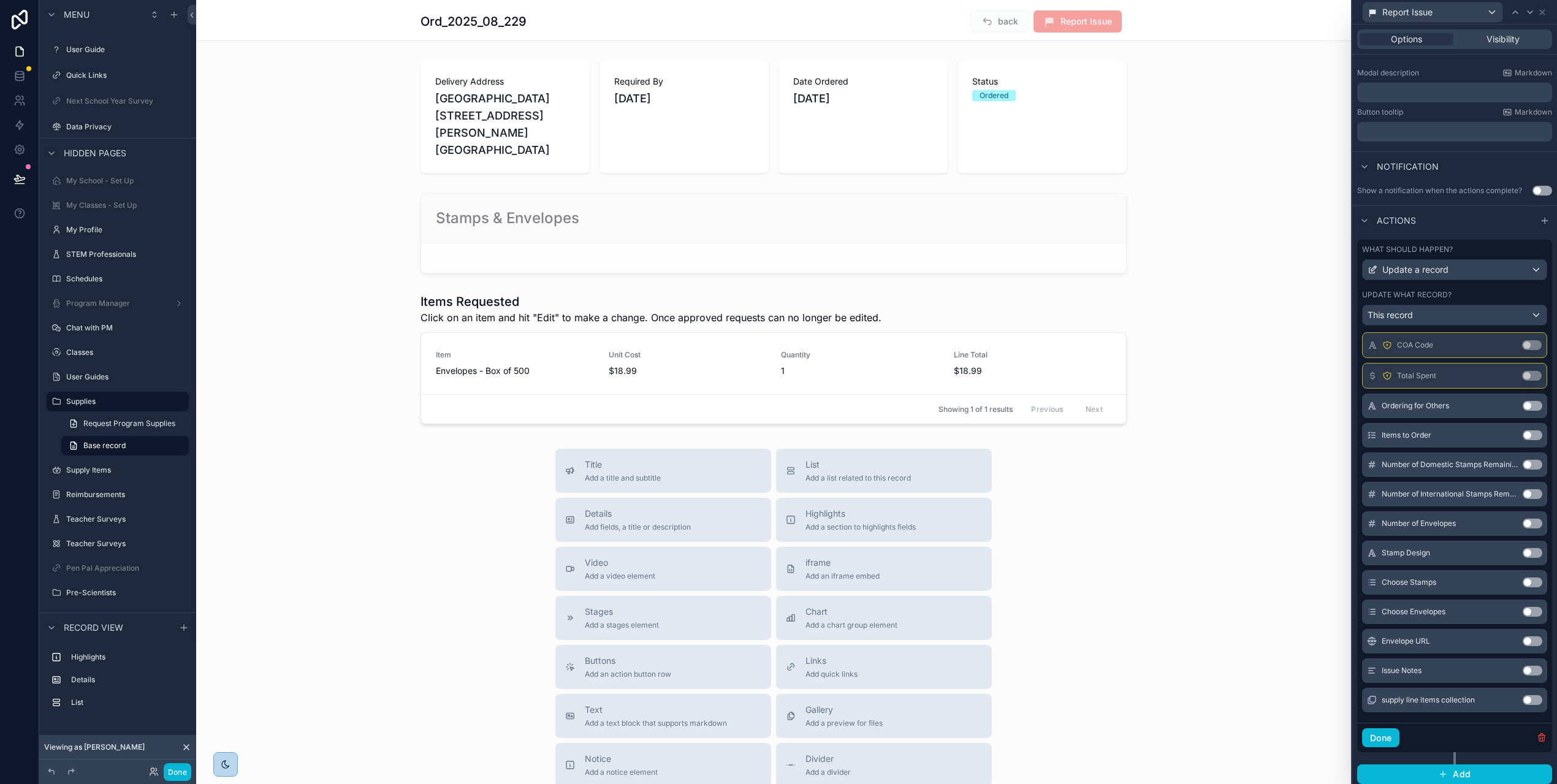
click at [1526, 670] on button "Use setting" at bounding box center [1533, 670] width 19 height 10
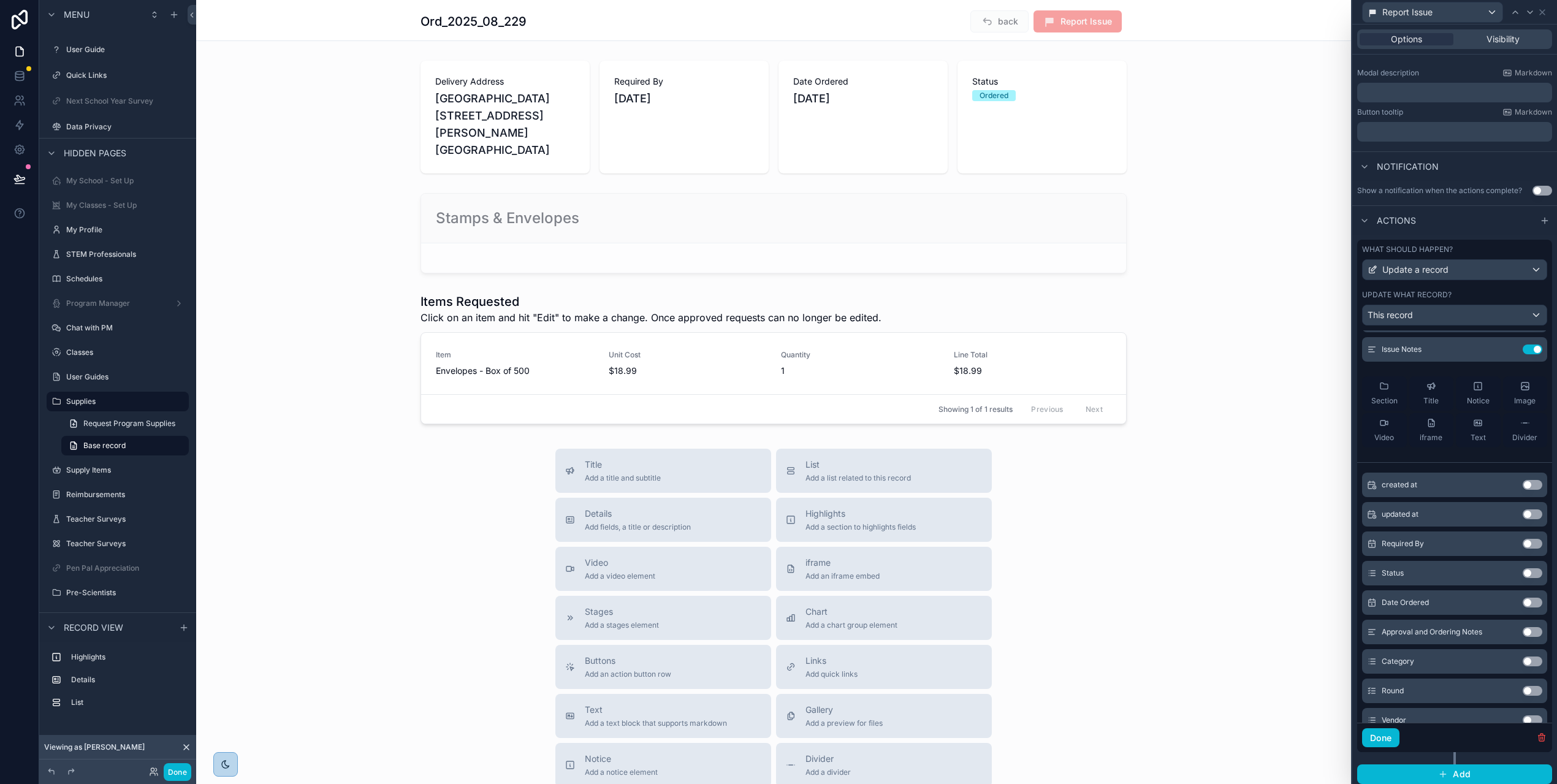
scroll to position [0, 0]
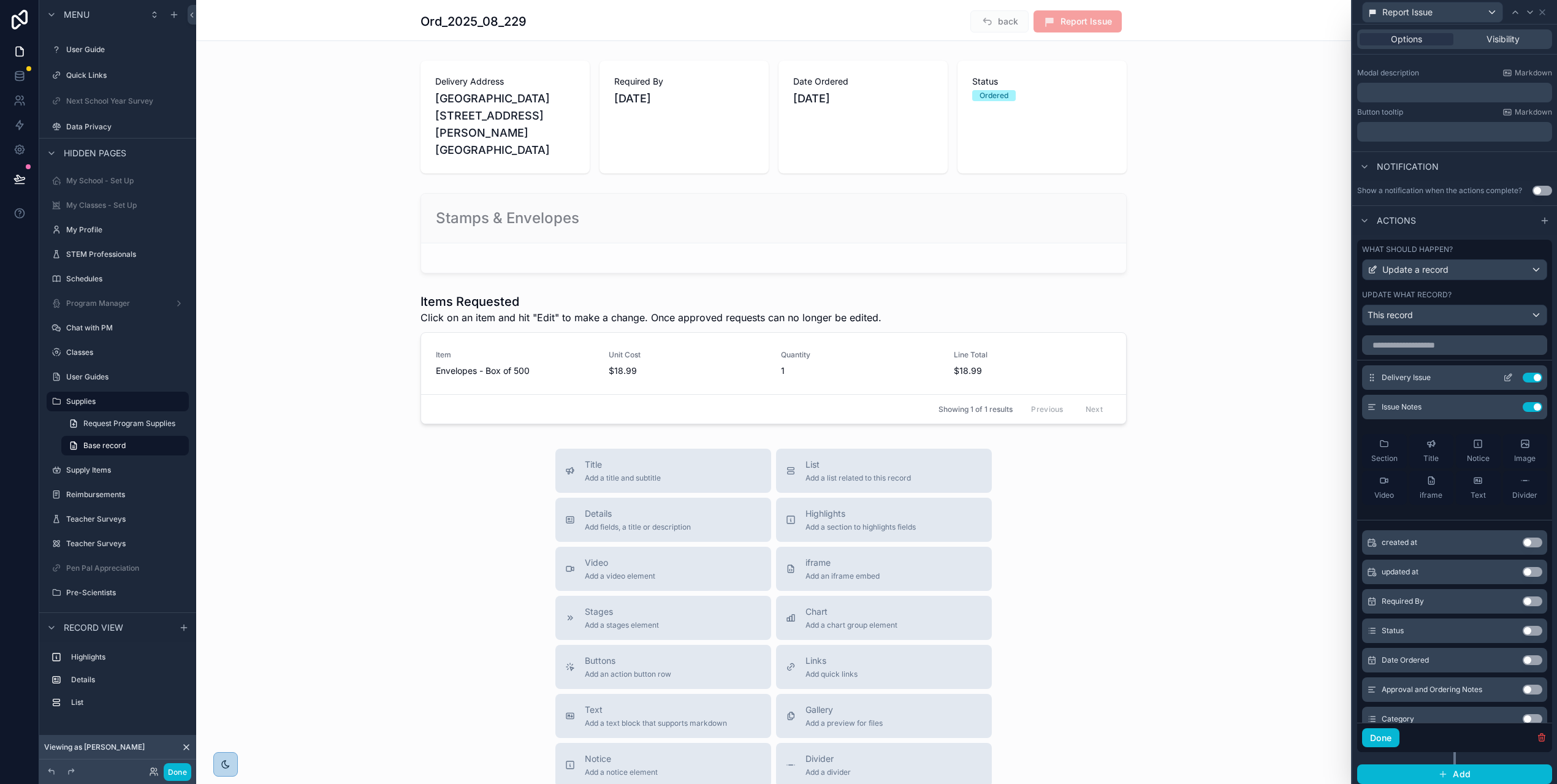
click at [1503, 378] on icon at bounding box center [1508, 377] width 10 height 10
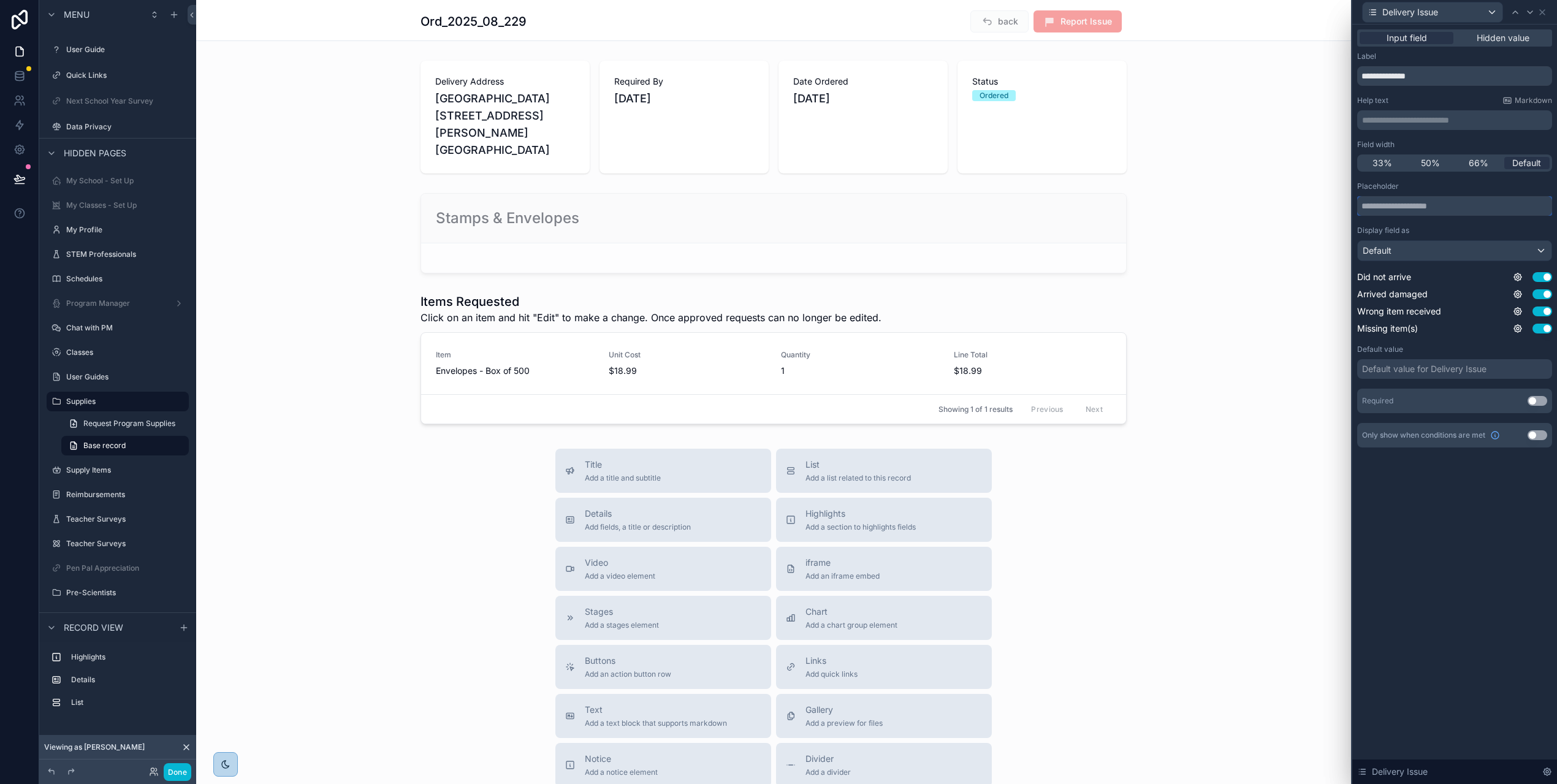
click at [1418, 208] on input "text" at bounding box center [1455, 206] width 195 height 19
click at [1545, 402] on button "Use setting" at bounding box center [1538, 400] width 19 height 10
drag, startPoint x: 1407, startPoint y: 204, endPoint x: 1423, endPoint y: 202, distance: 16.1
click at [1407, 205] on input "**********" at bounding box center [1455, 206] width 195 height 19
click at [1472, 204] on input "**********" at bounding box center [1455, 206] width 195 height 19
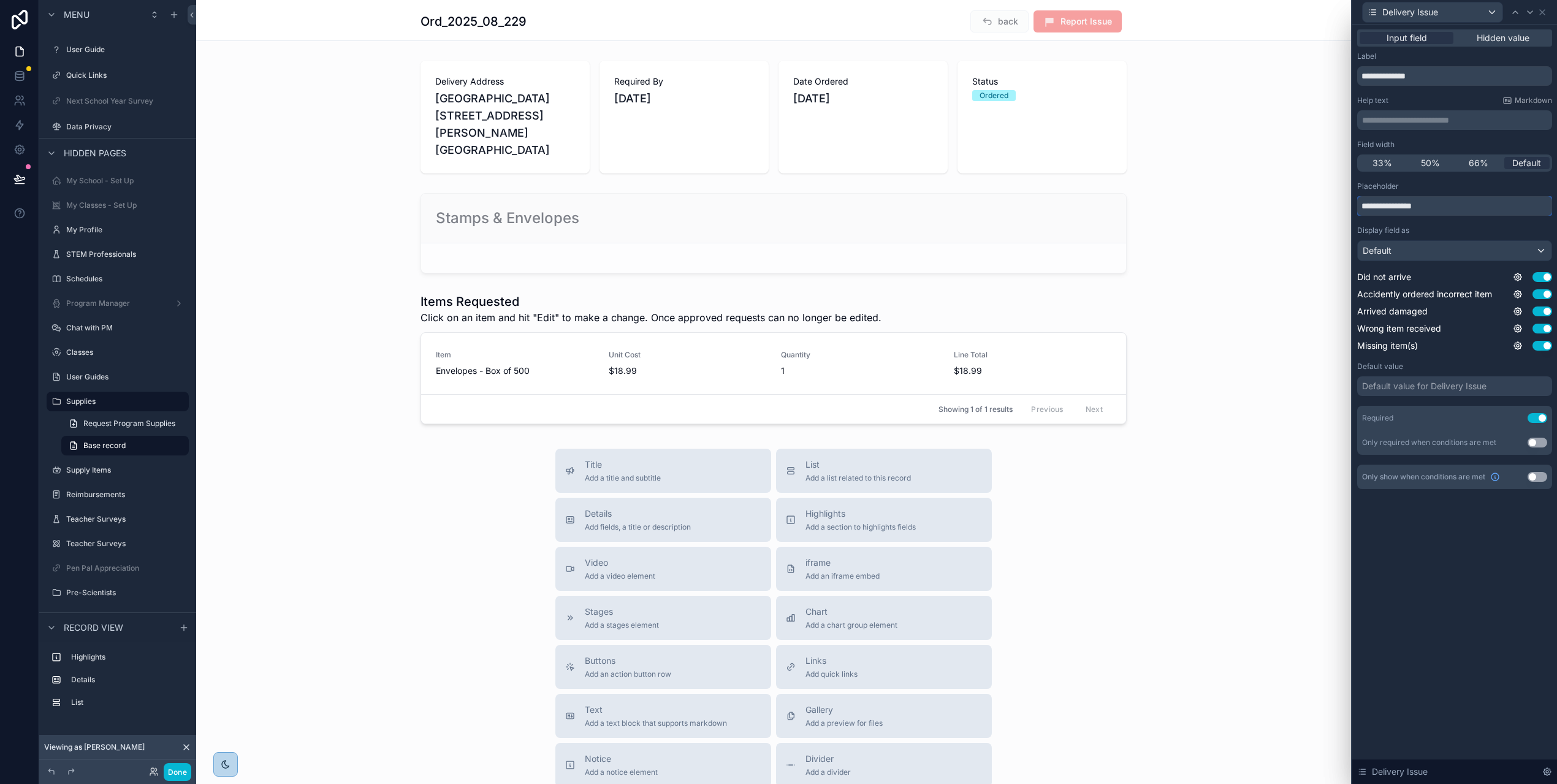
type input "**********"
click at [1491, 254] on div "Default" at bounding box center [1455, 250] width 193 height 19
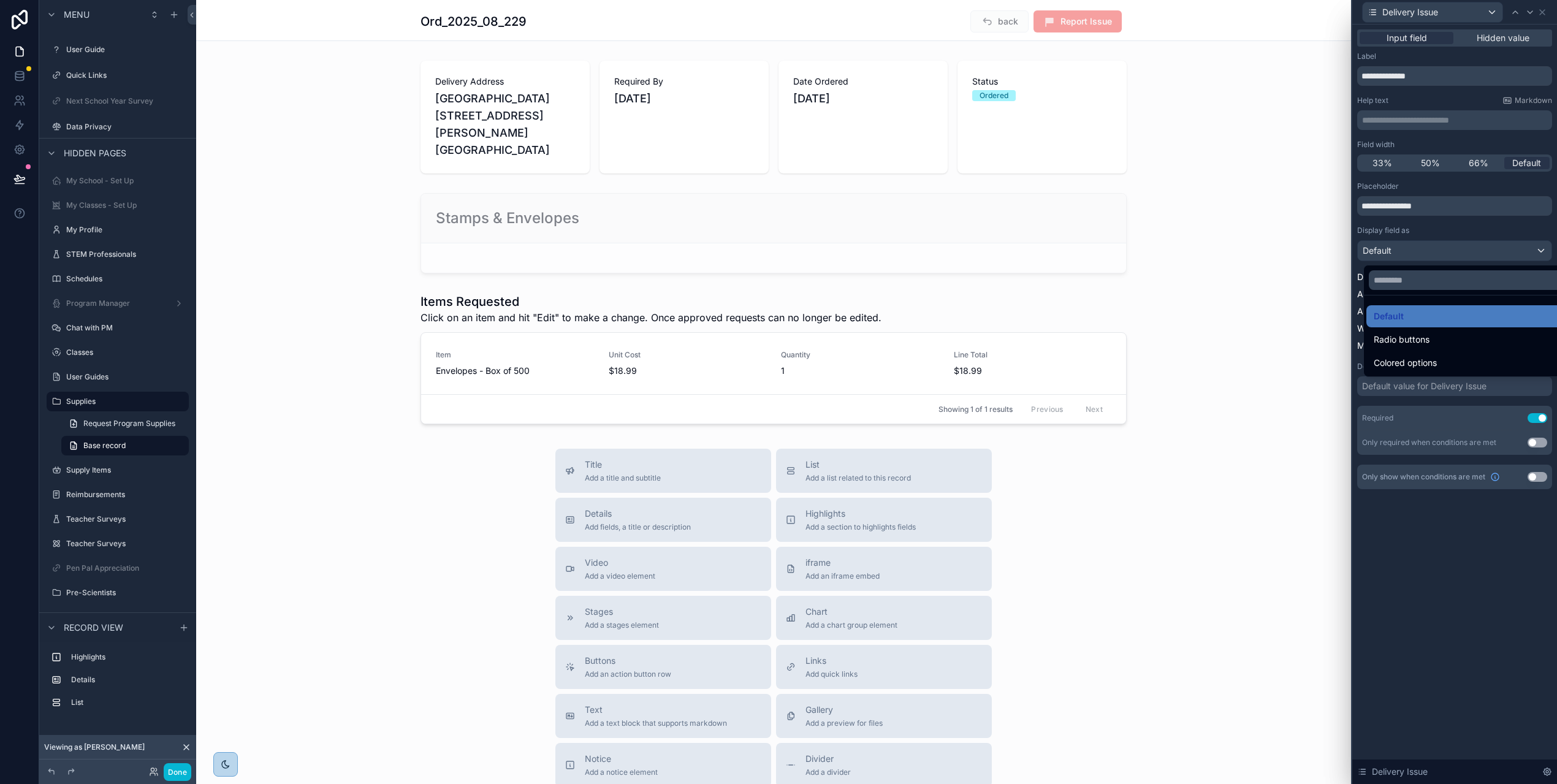
click at [1491, 254] on div at bounding box center [1454, 392] width 205 height 784
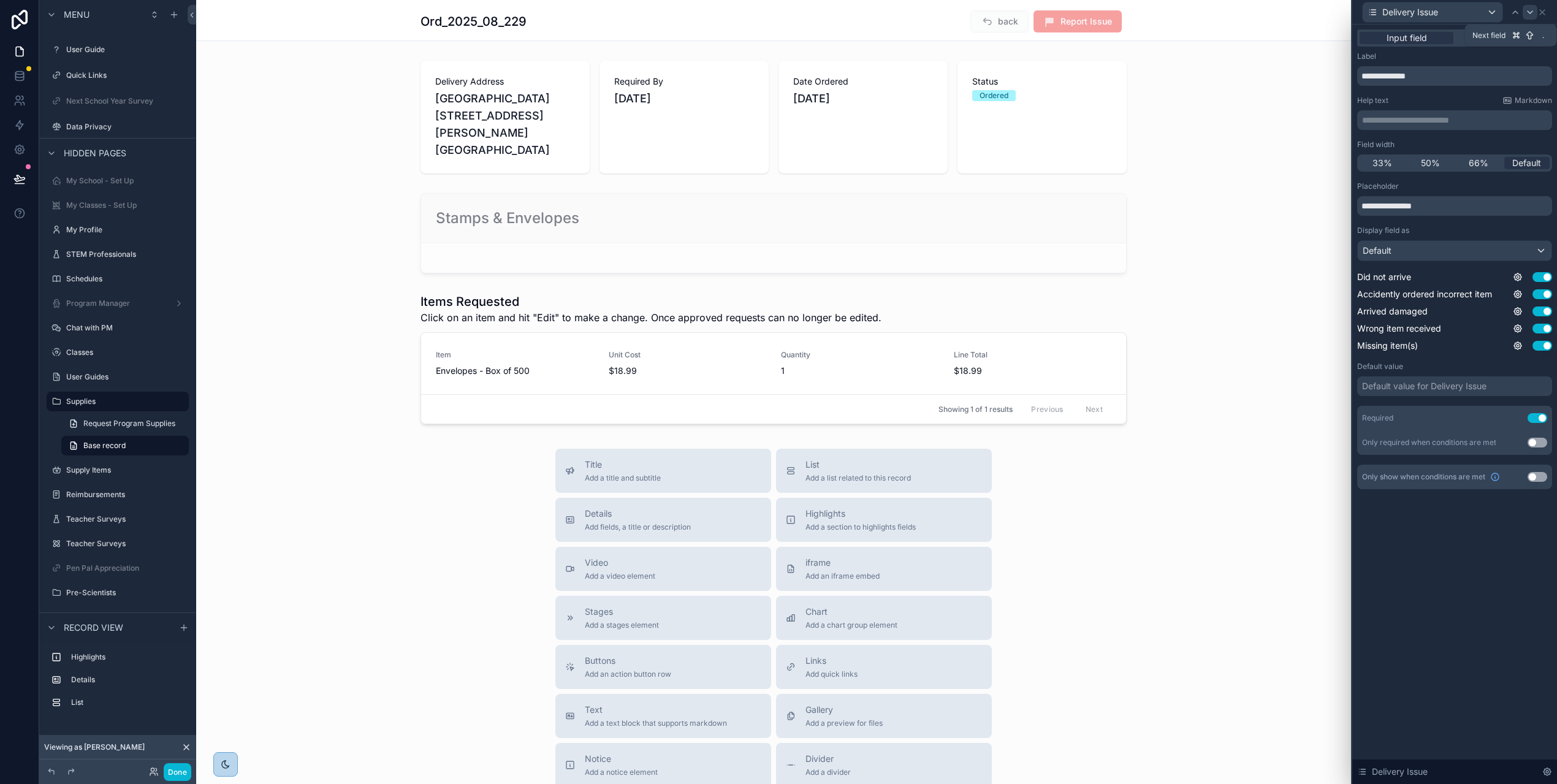
click at [1535, 13] on icon at bounding box center [1530, 12] width 10 height 10
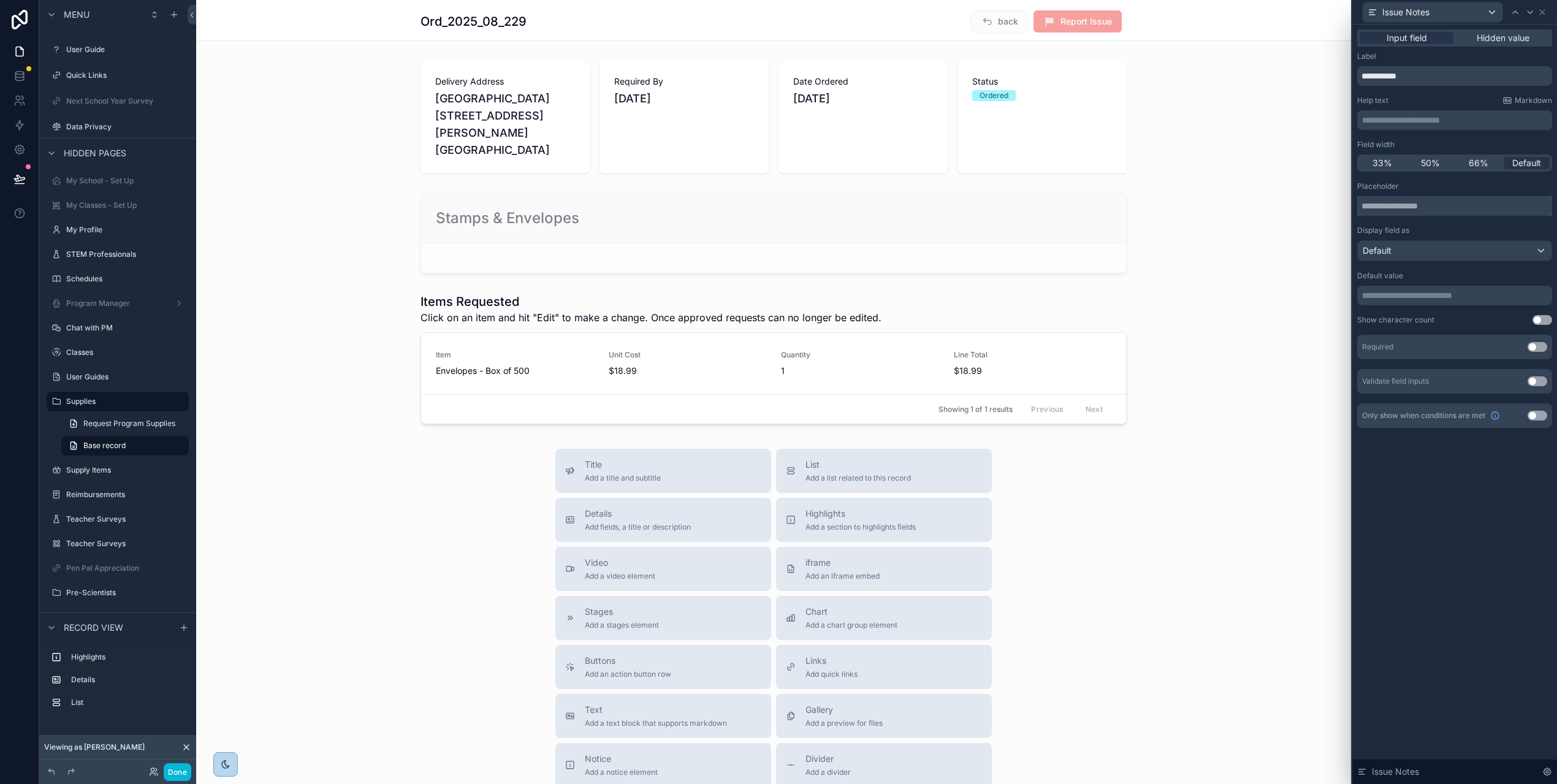
click at [1460, 204] on input "text" at bounding box center [1455, 206] width 195 height 19
click at [1479, 204] on input "**********" at bounding box center [1455, 206] width 195 height 19
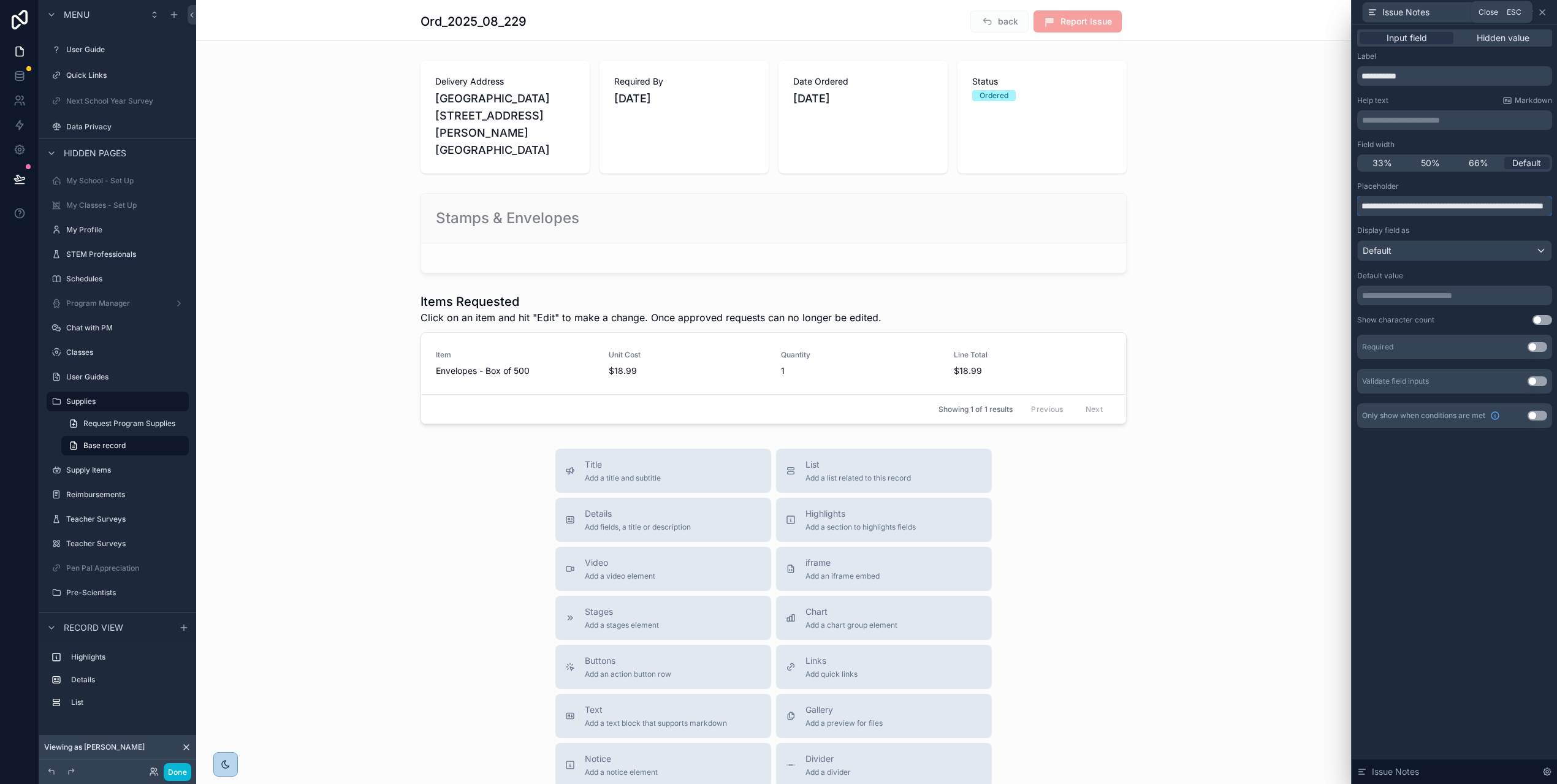
type input "**********"
click at [1547, 7] on icon at bounding box center [1542, 12] width 10 height 10
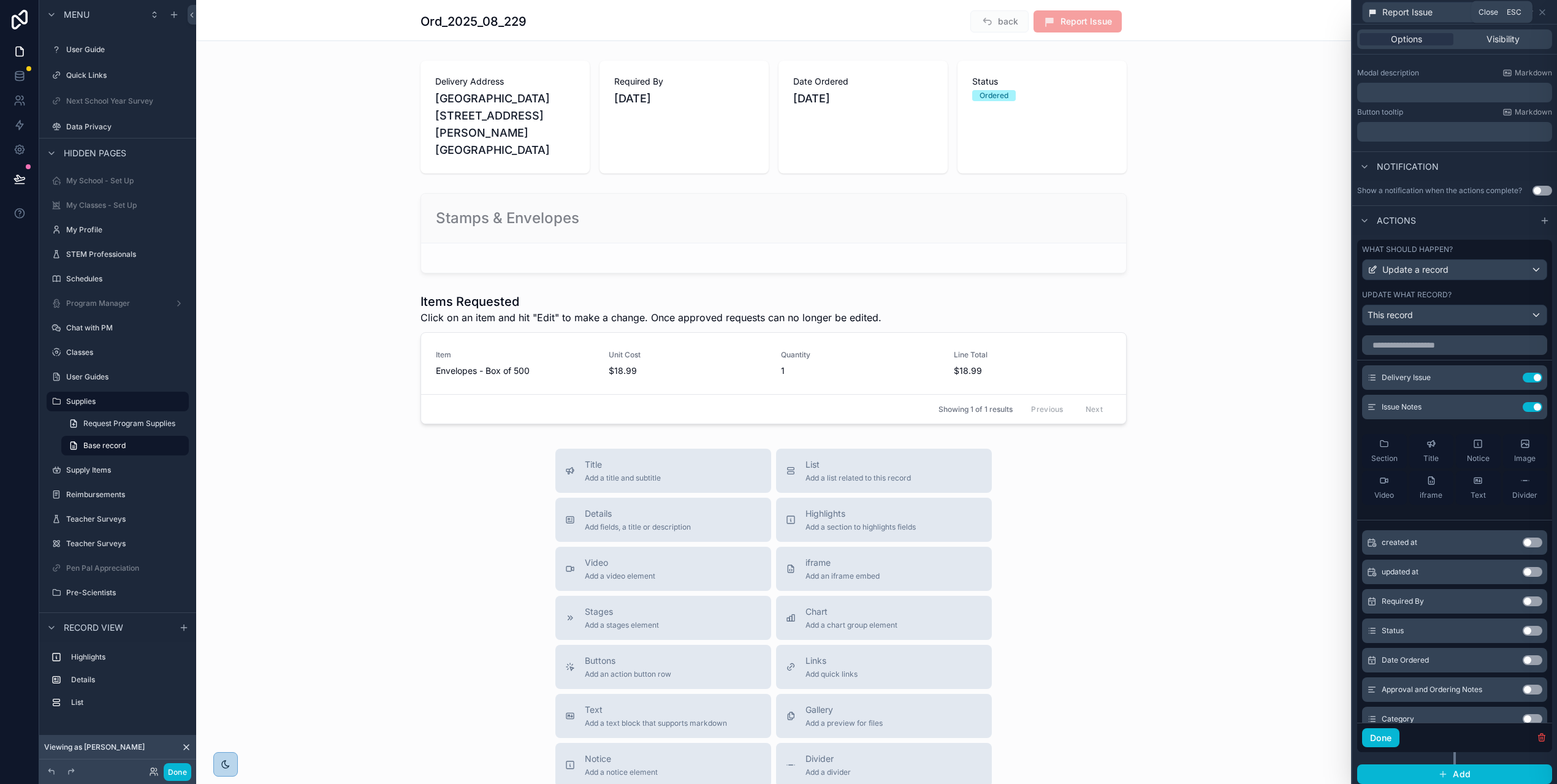
scroll to position [0, 0]
click at [1283, 147] on div "scrollable content" at bounding box center [774, 117] width 1155 height 123
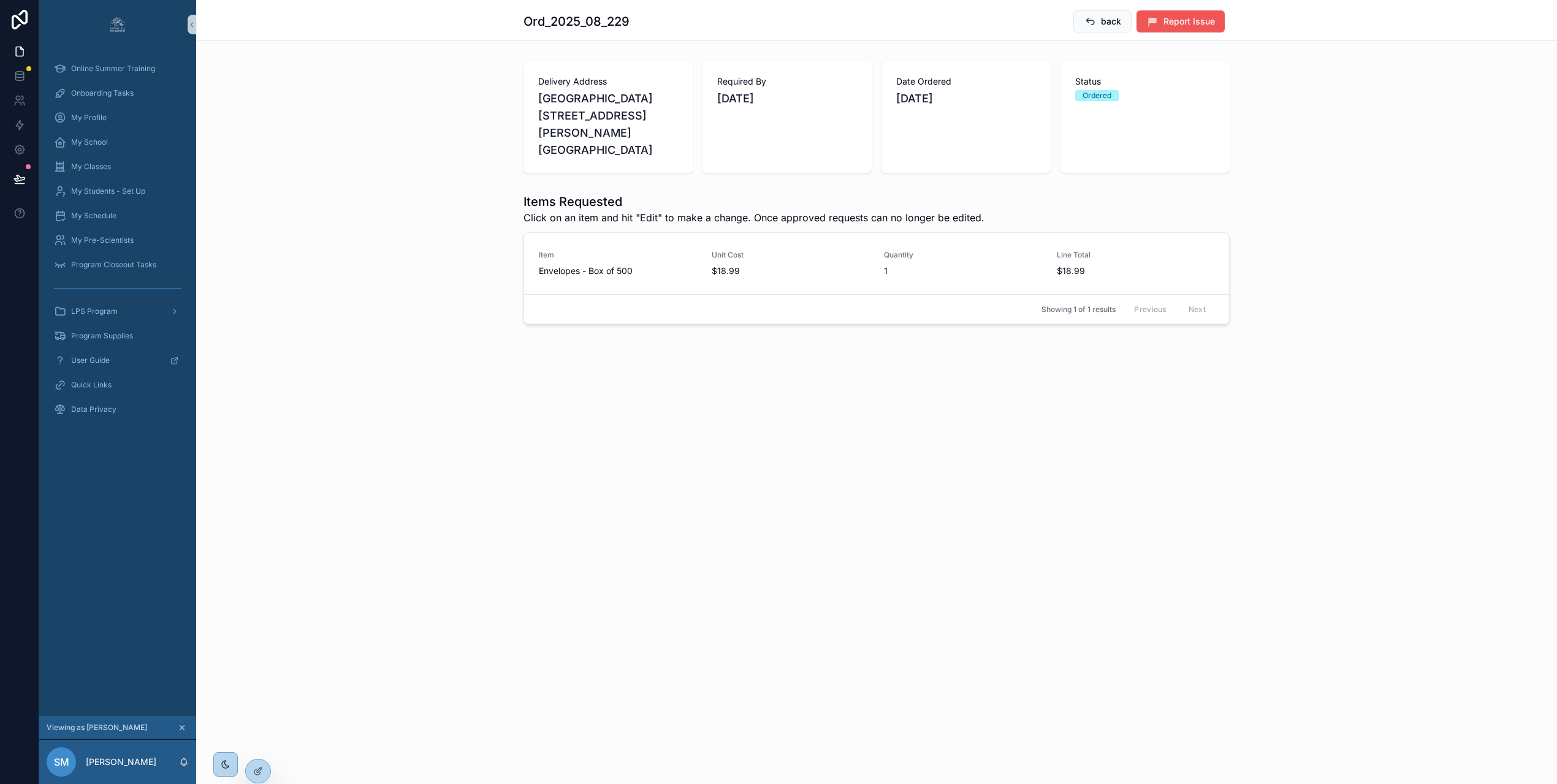
click at [1199, 30] on button "Report Issue" at bounding box center [1181, 21] width 88 height 22
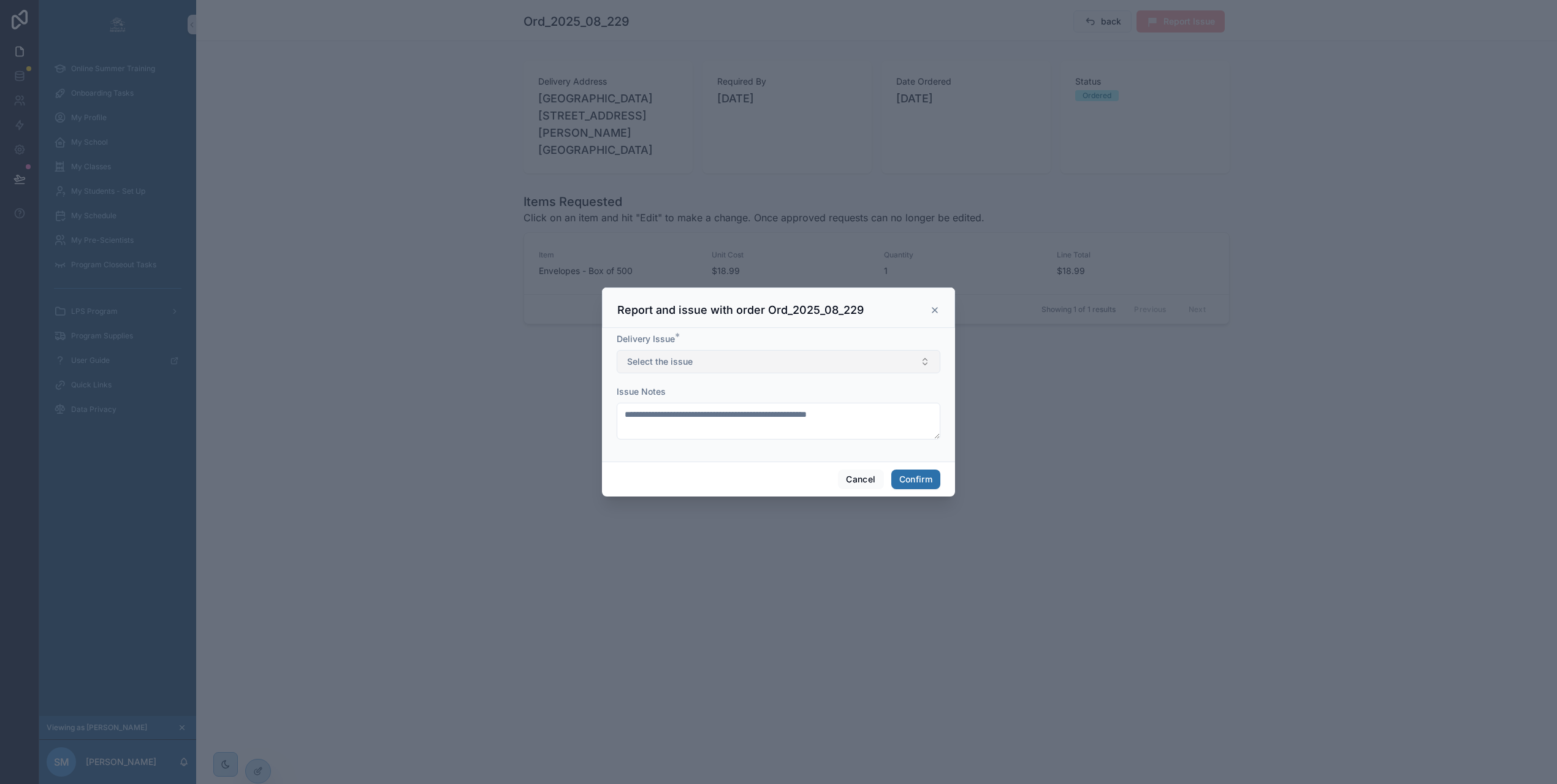
click at [855, 366] on button "Select the issue" at bounding box center [779, 361] width 324 height 23
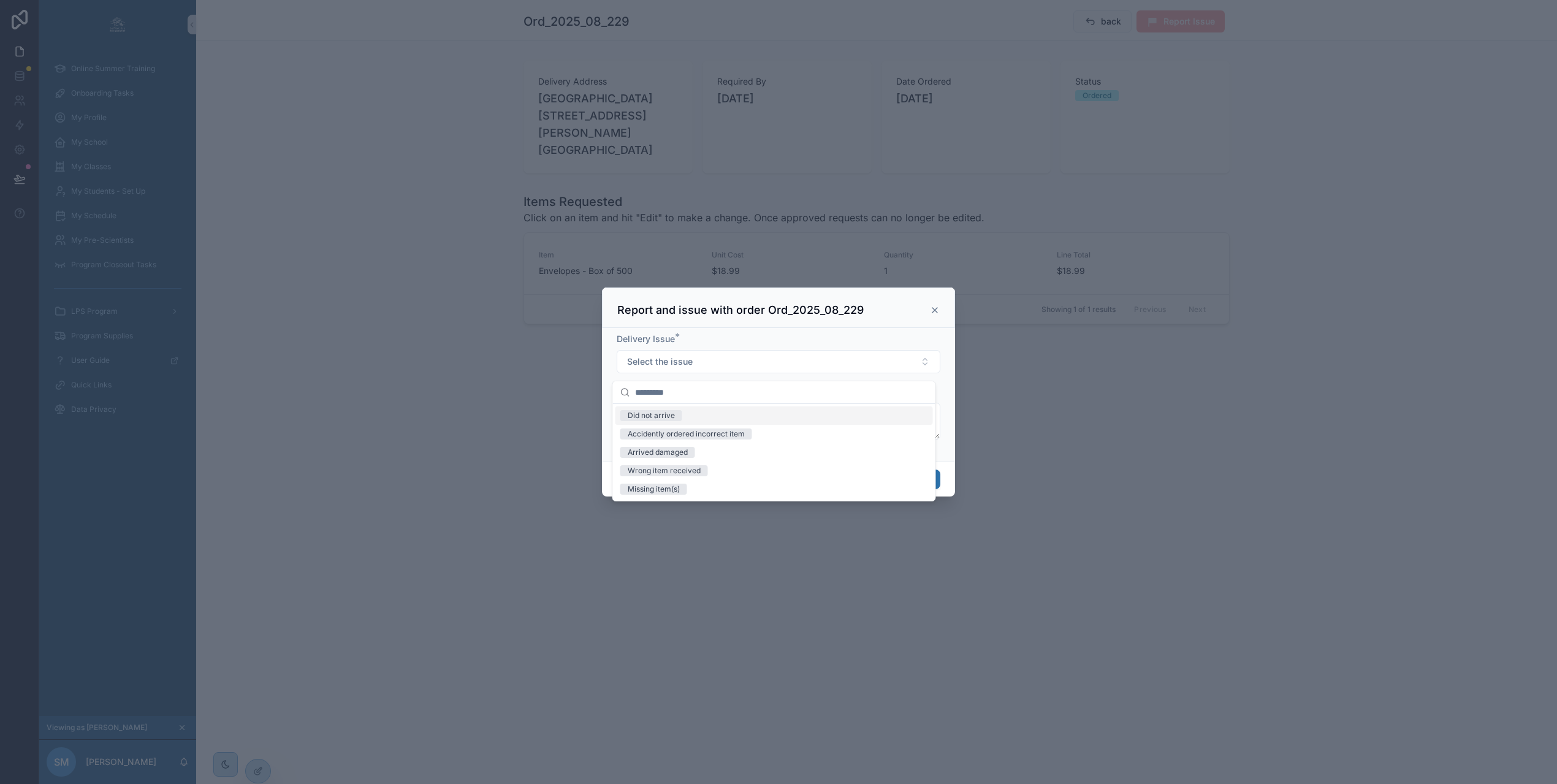
click at [714, 420] on div "Did not arrive" at bounding box center [774, 415] width 318 height 19
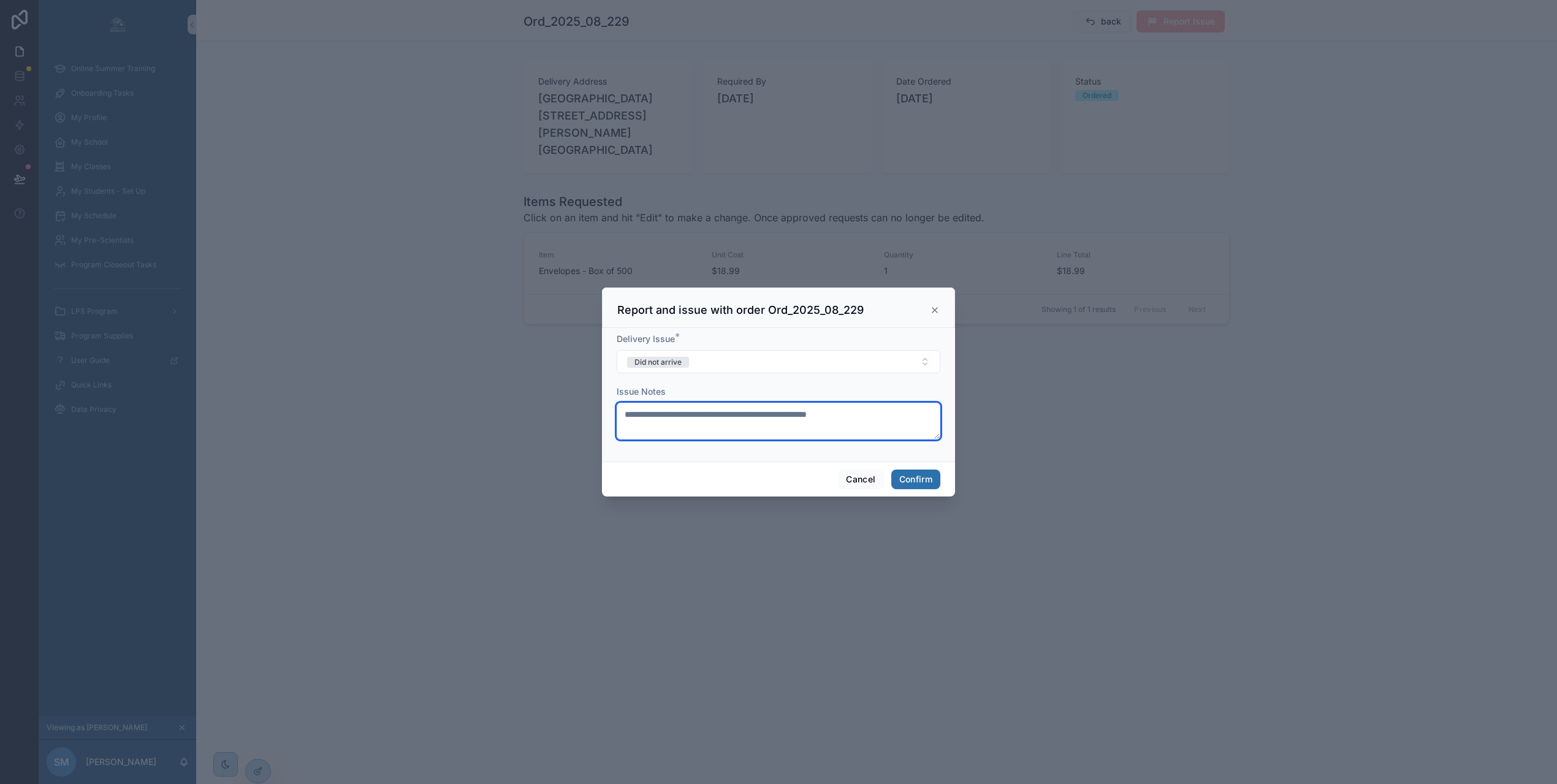
click at [714, 420] on textarea at bounding box center [779, 420] width 324 height 37
type textarea "**********"
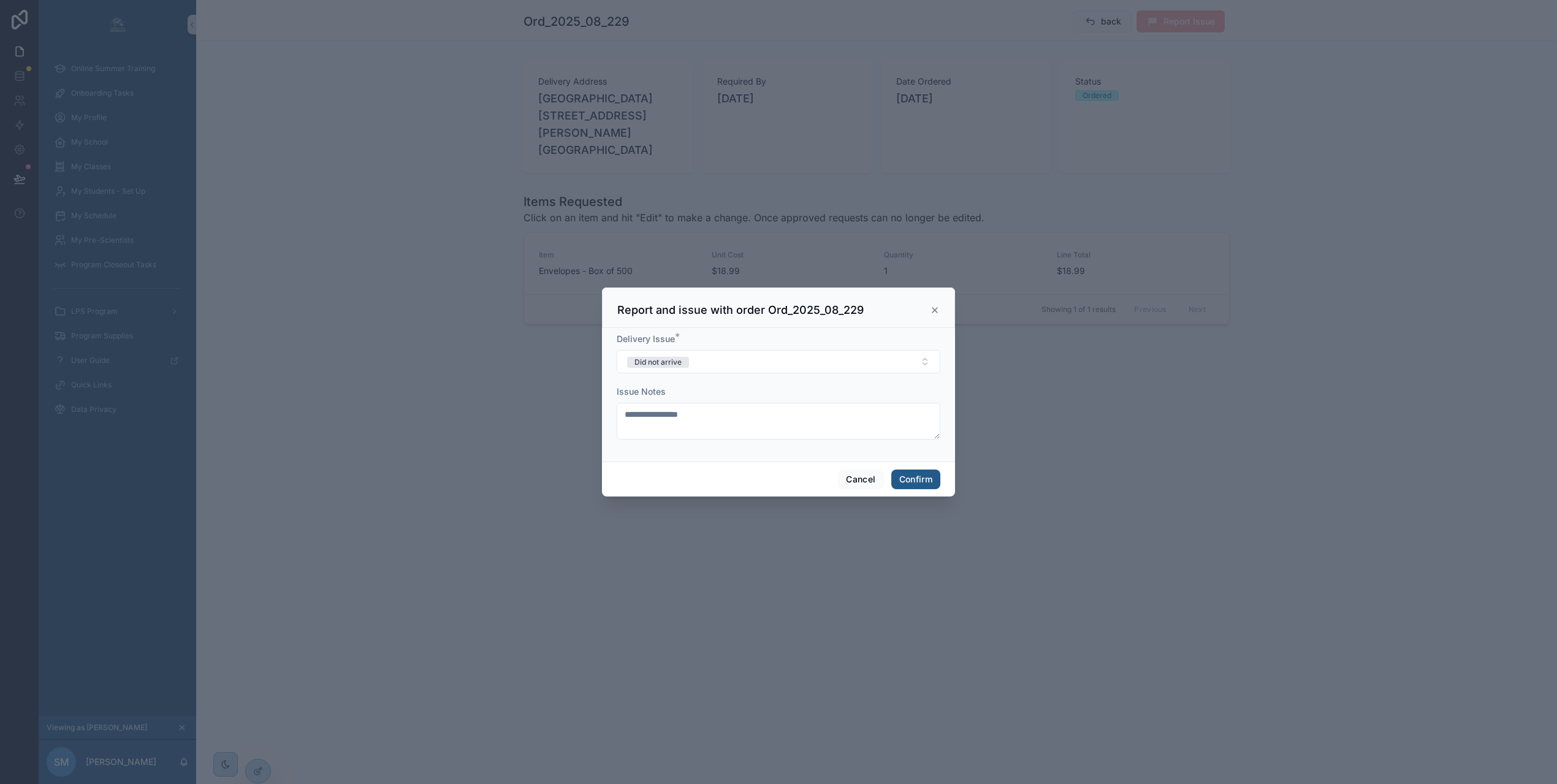
click at [927, 483] on button "Confirm" at bounding box center [915, 479] width 49 height 19
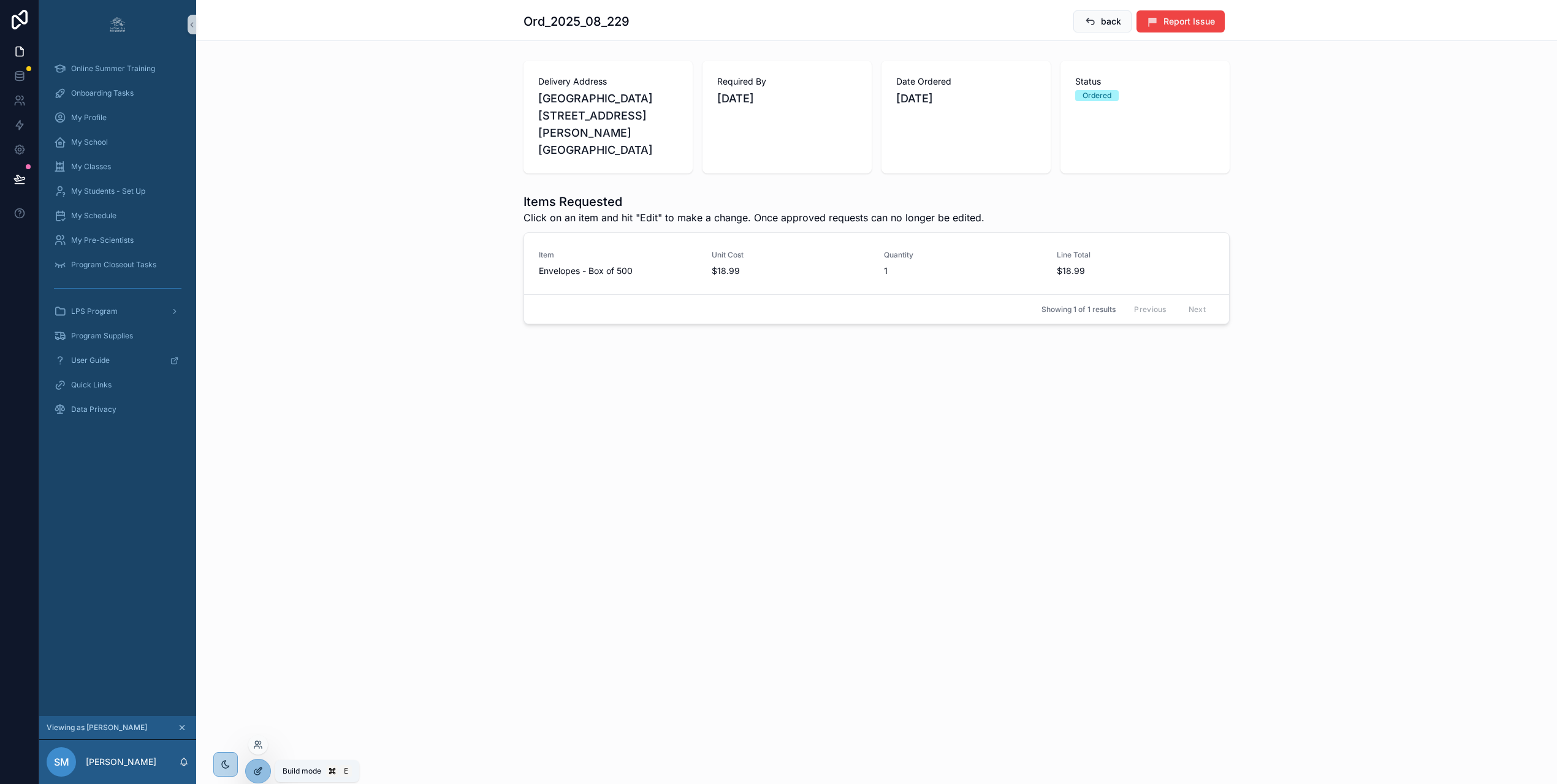
click at [261, 768] on icon at bounding box center [258, 771] width 10 height 10
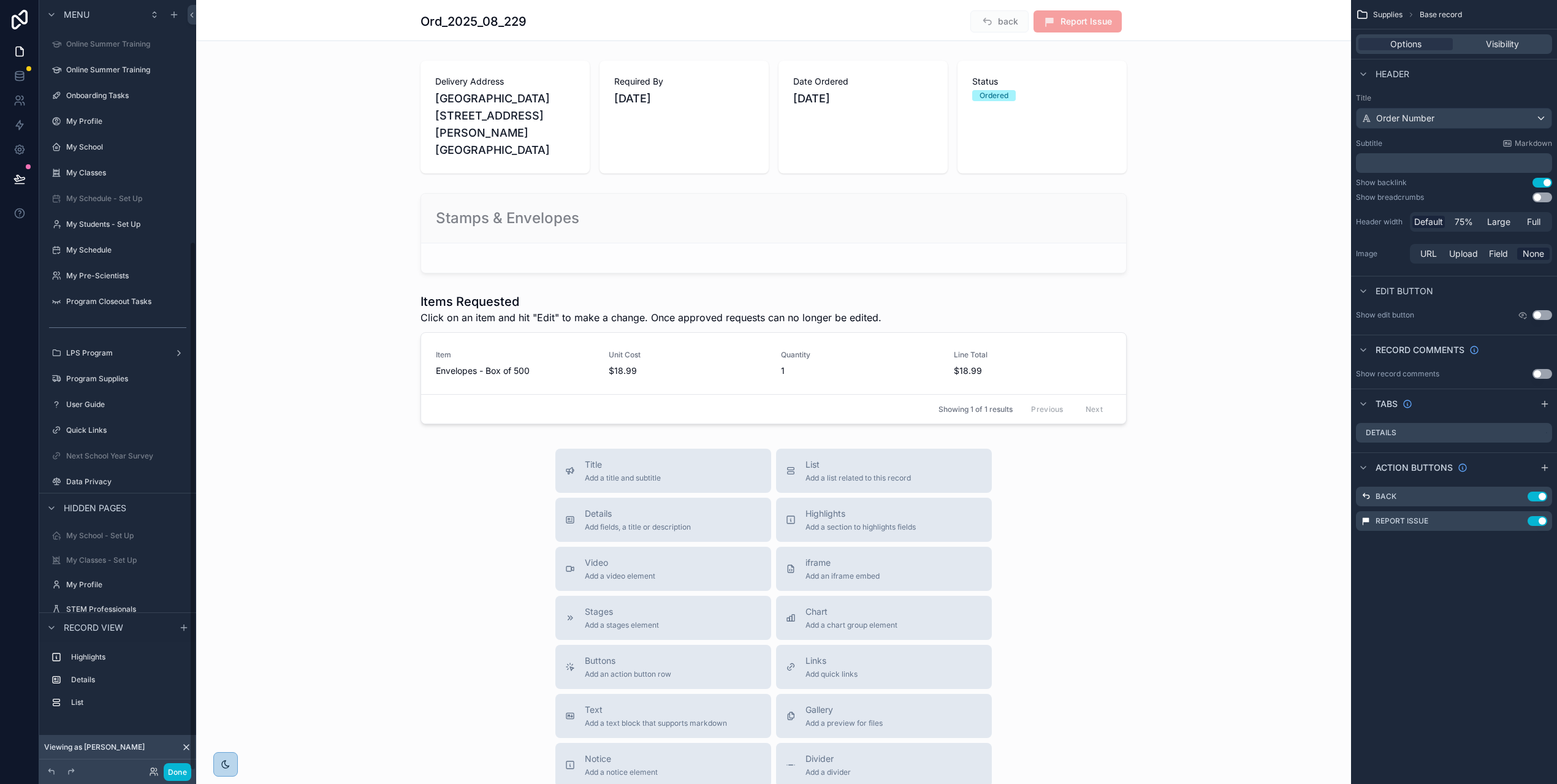
scroll to position [355, 0]
click at [711, 512] on div "Details Add fields, a title or description" at bounding box center [663, 519] width 196 height 25
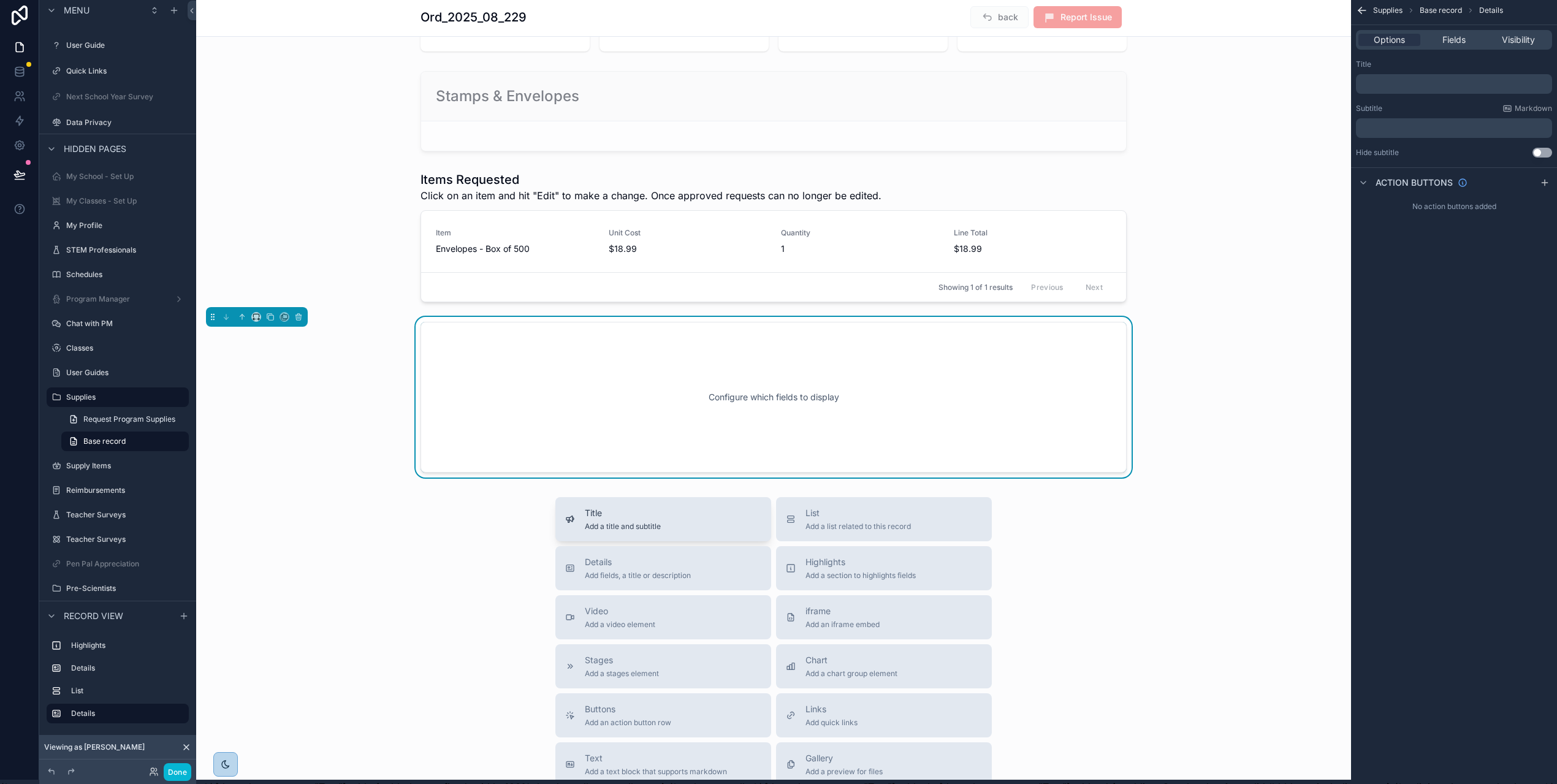
scroll to position [123, 0]
click at [1407, 84] on p "﻿" at bounding box center [1456, 84] width 189 height 10
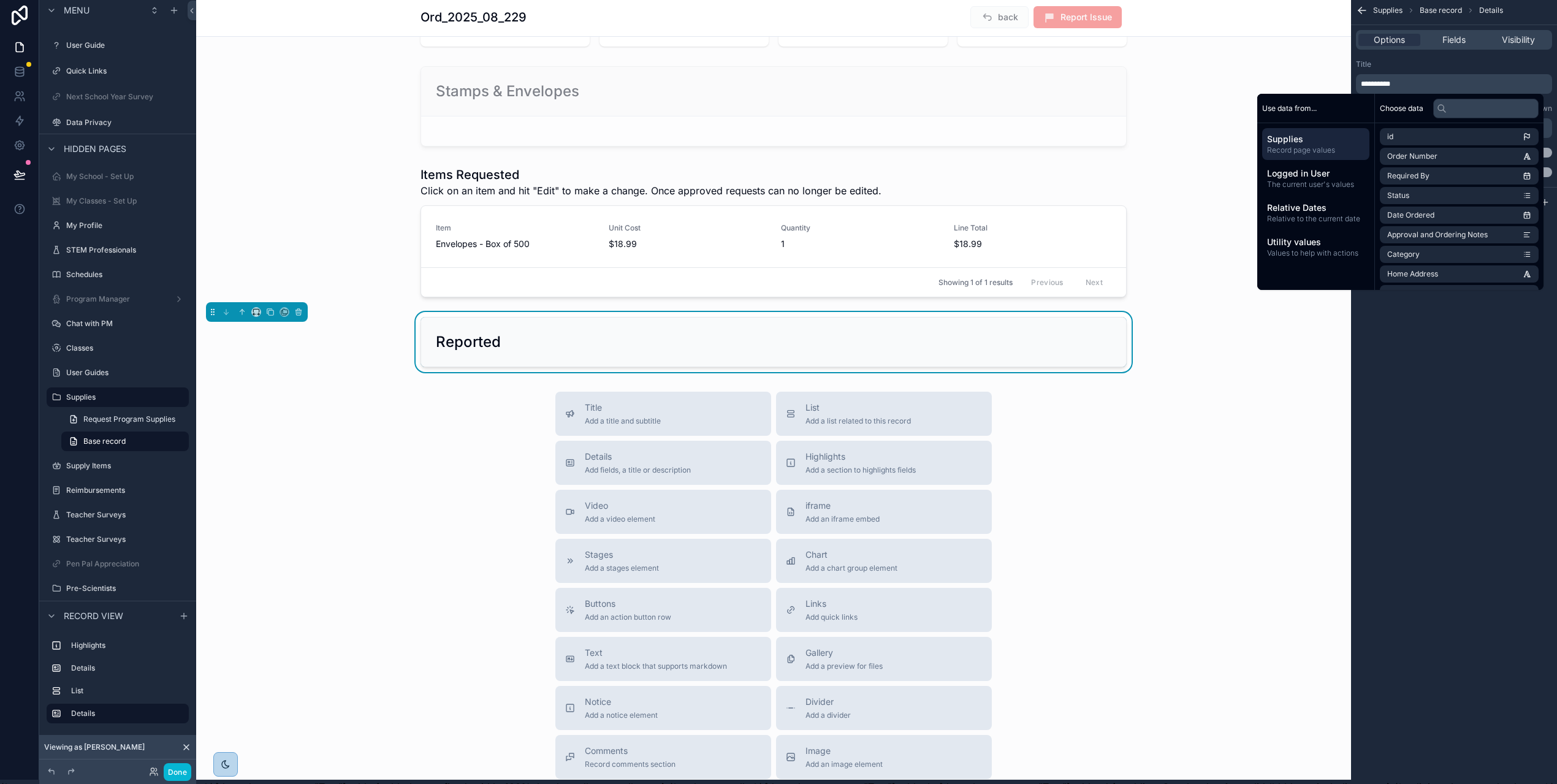
scroll to position [0, 0]
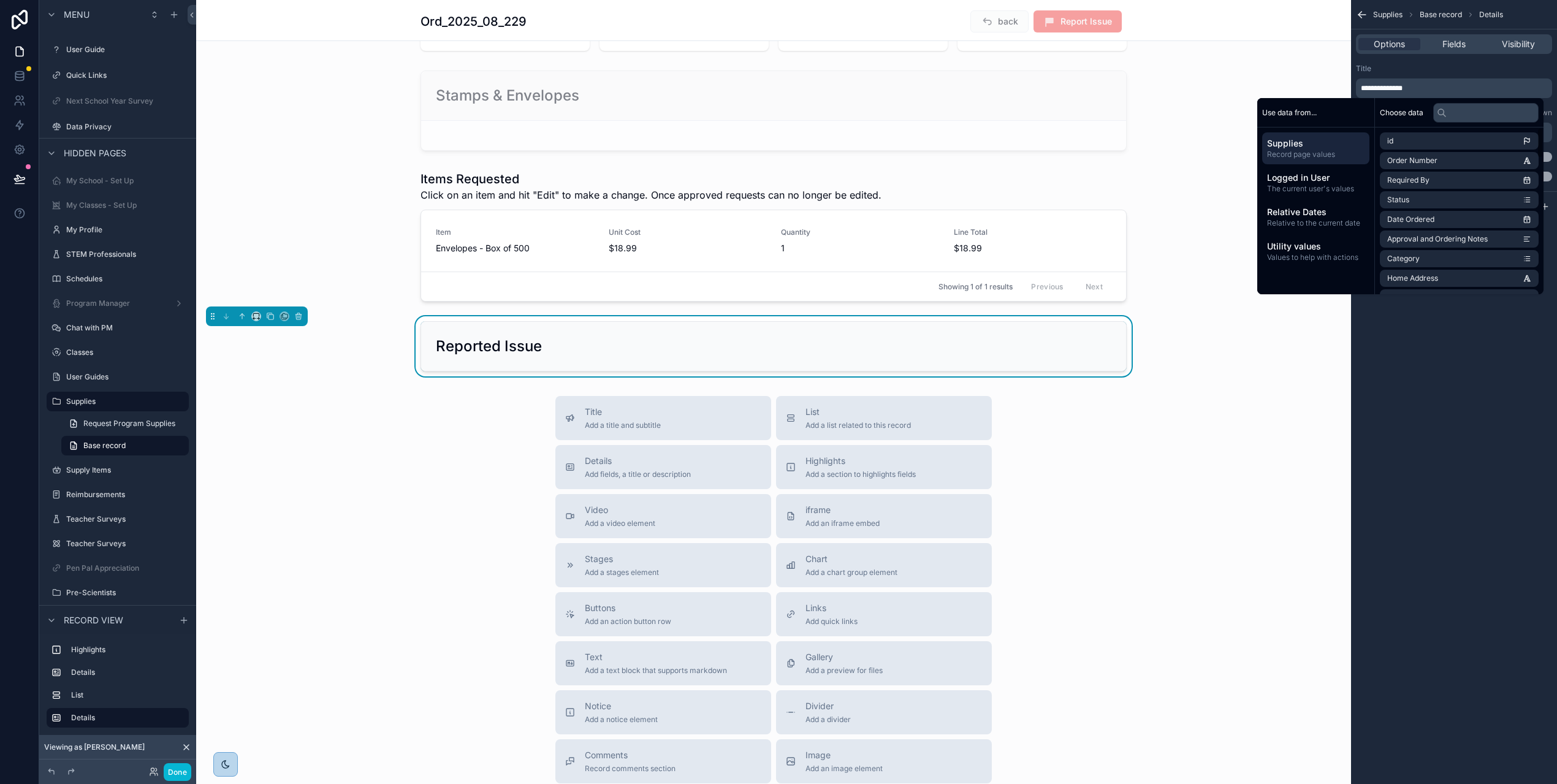
click at [1462, 343] on div "**********" at bounding box center [1454, 392] width 206 height 784
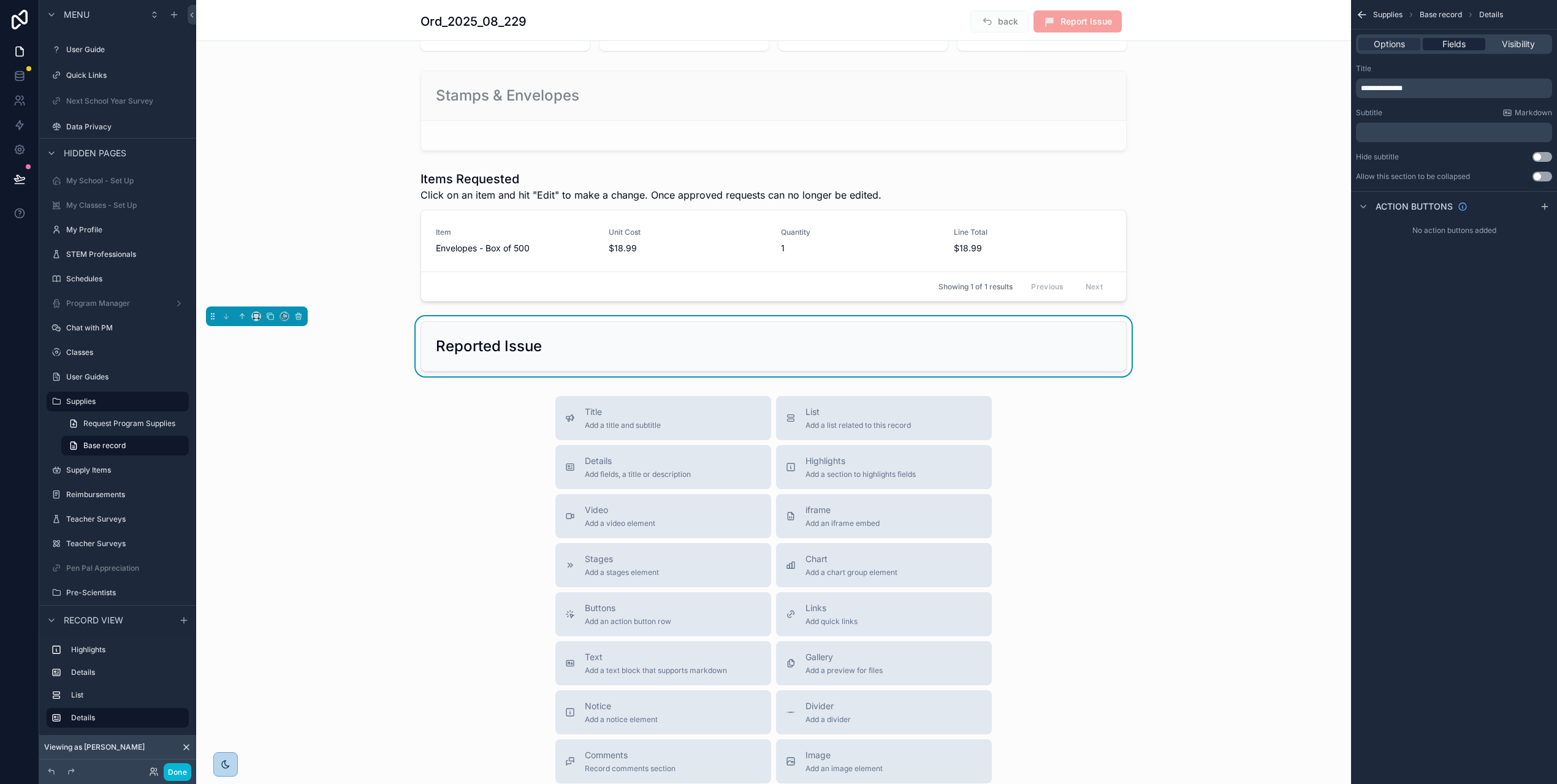
click at [1476, 42] on div "Fields" at bounding box center [1454, 44] width 62 height 12
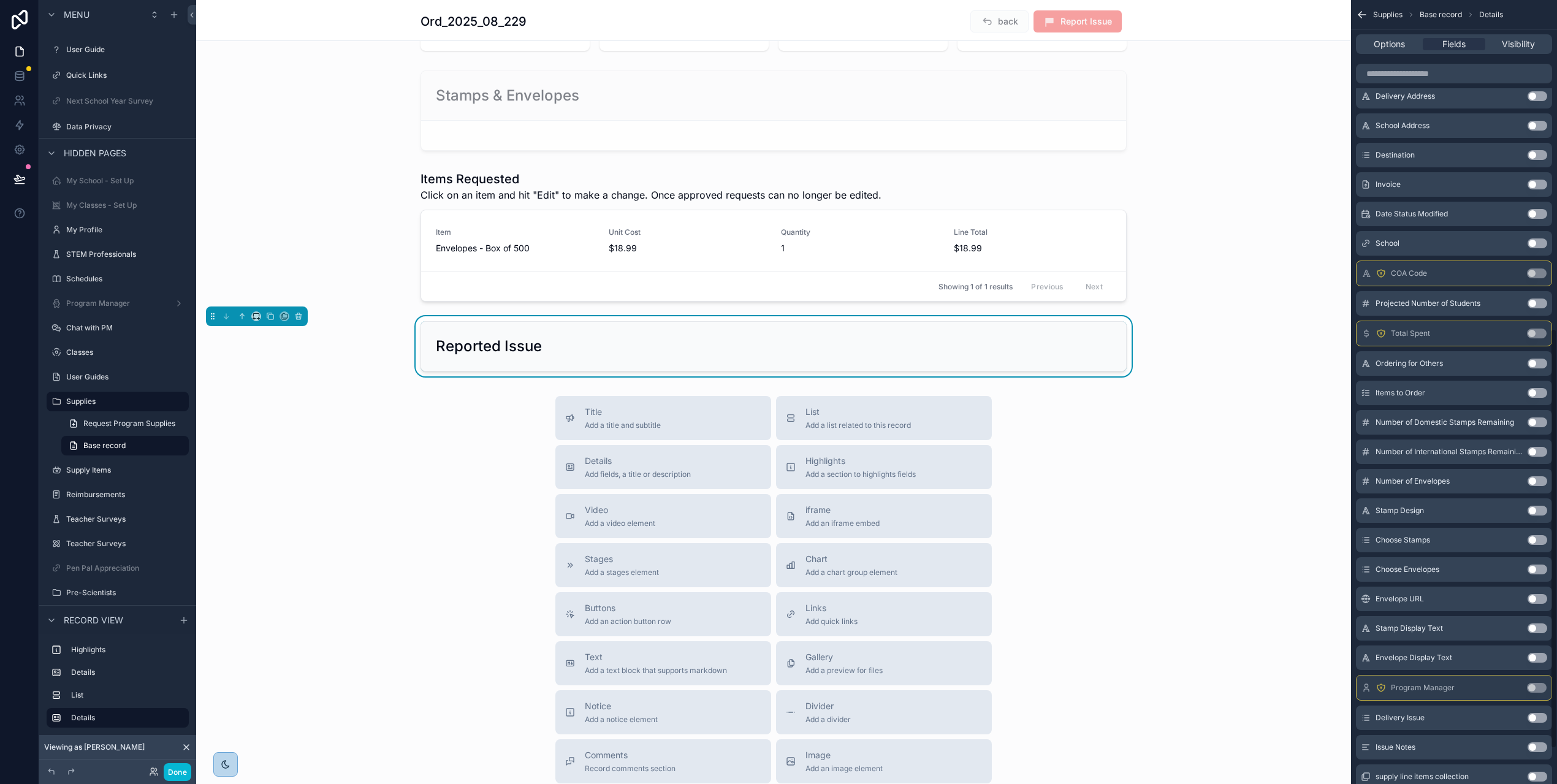
scroll to position [704, 0]
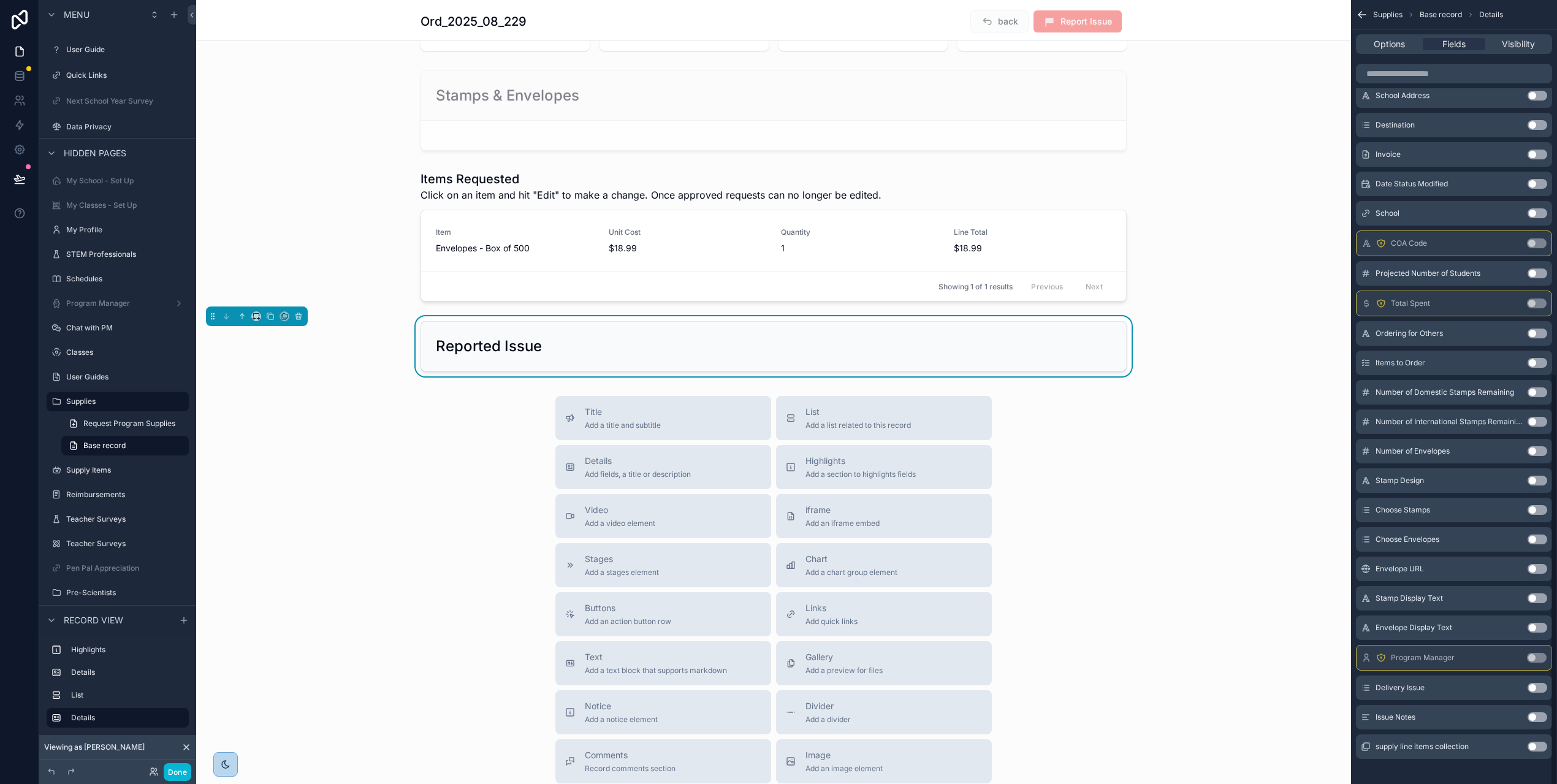
drag, startPoint x: 1550, startPoint y: 685, endPoint x: 1549, endPoint y: 702, distance: 17.0
click at [1547, 685] on button "Use setting" at bounding box center [1538, 687] width 19 height 10
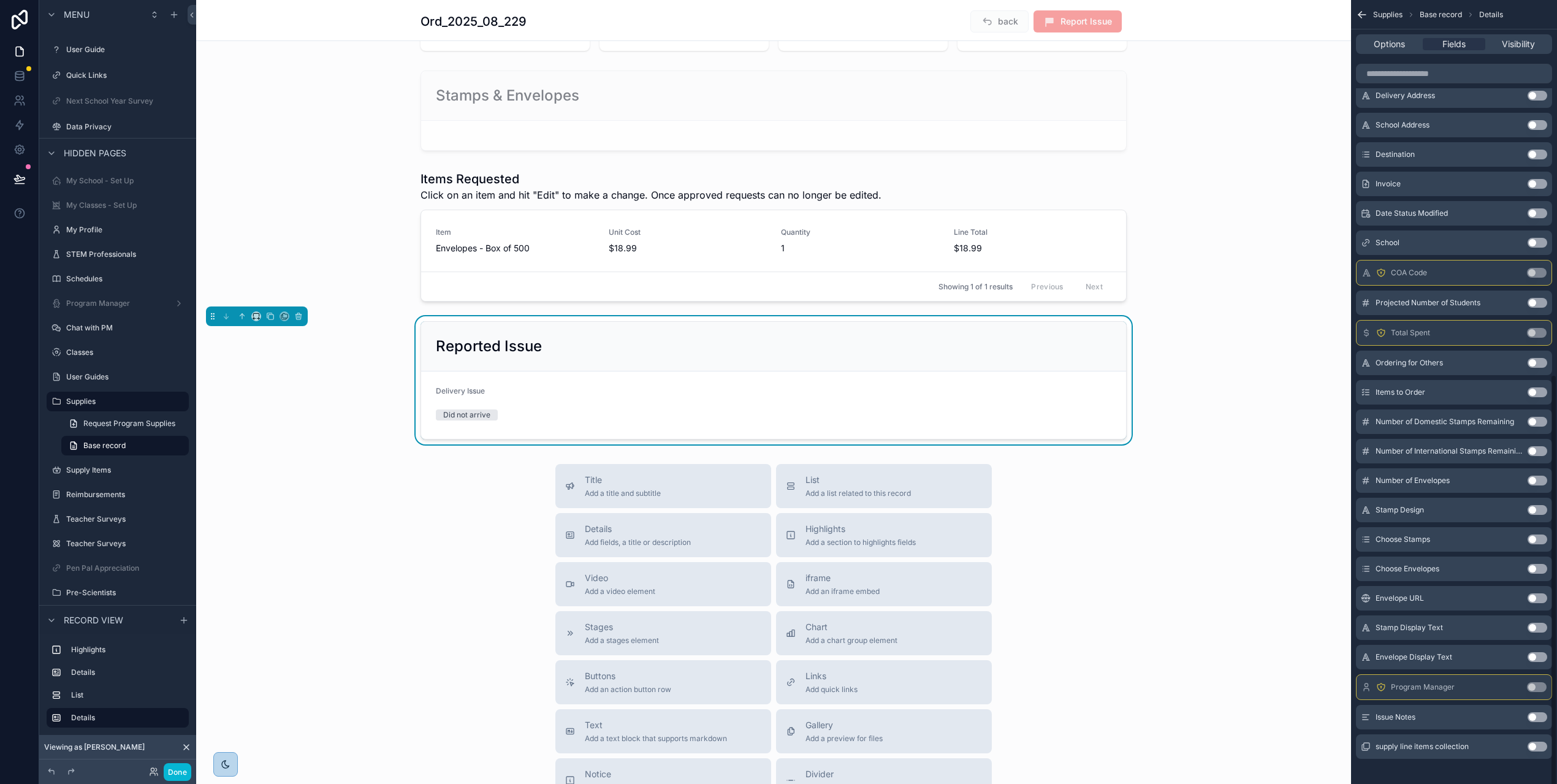
click at [1547, 717] on button "Use setting" at bounding box center [1538, 717] width 19 height 10
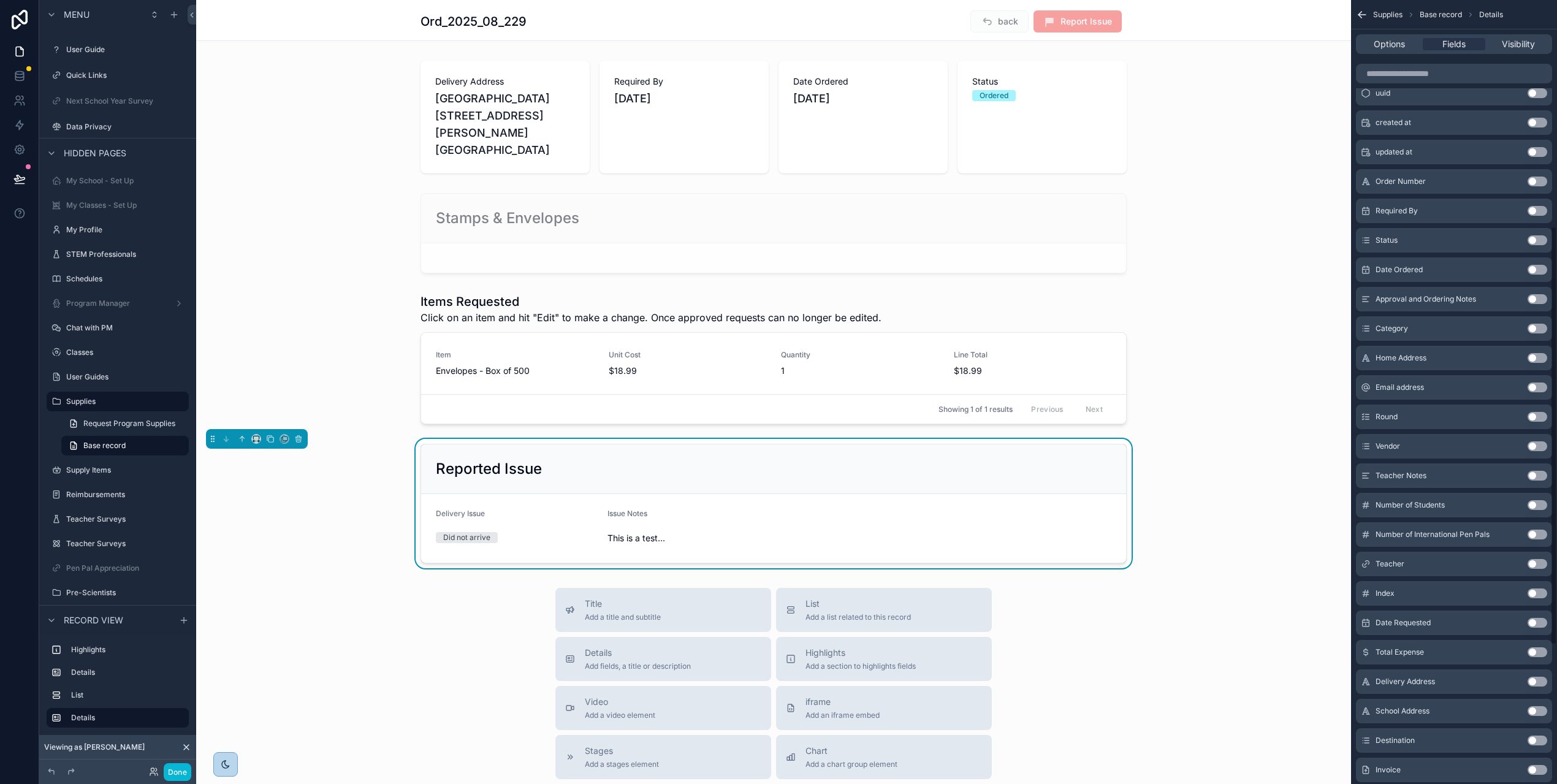
scroll to position [0, 0]
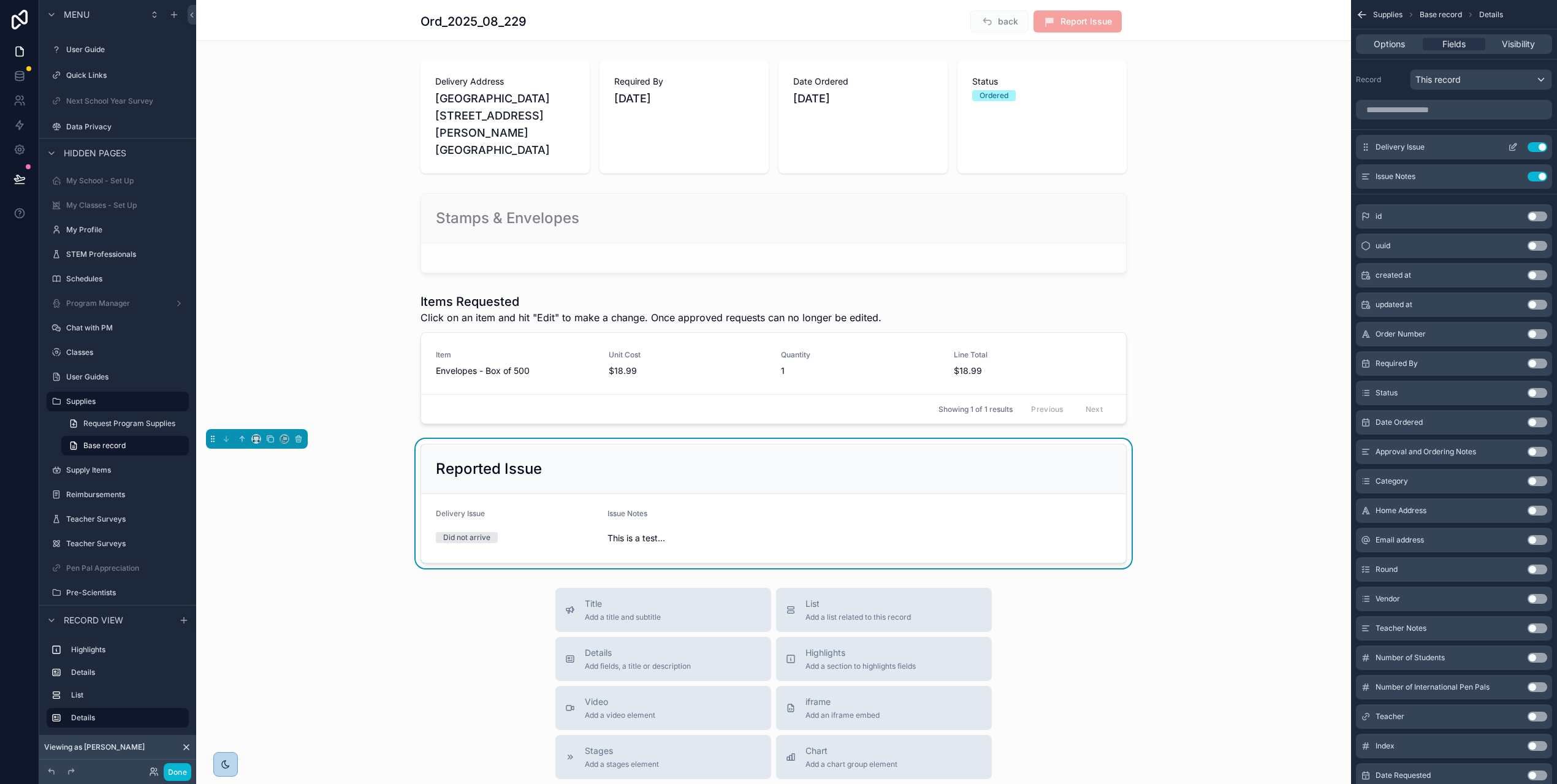
click at [1518, 145] on icon "scrollable content" at bounding box center [1513, 147] width 10 height 10
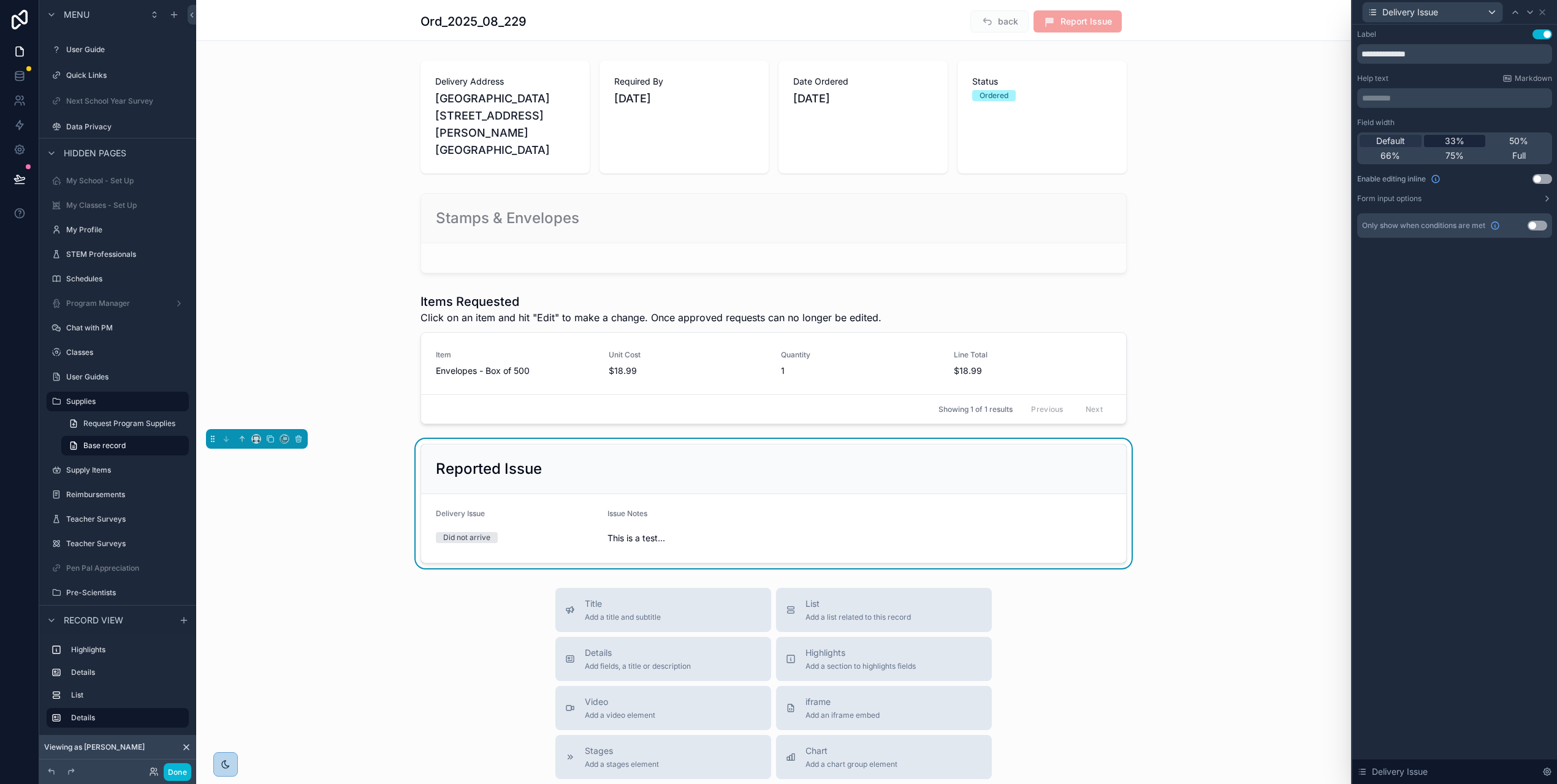
click at [1478, 144] on div "33%" at bounding box center [1455, 141] width 62 height 12
click at [1535, 15] on icon at bounding box center [1530, 12] width 10 height 10
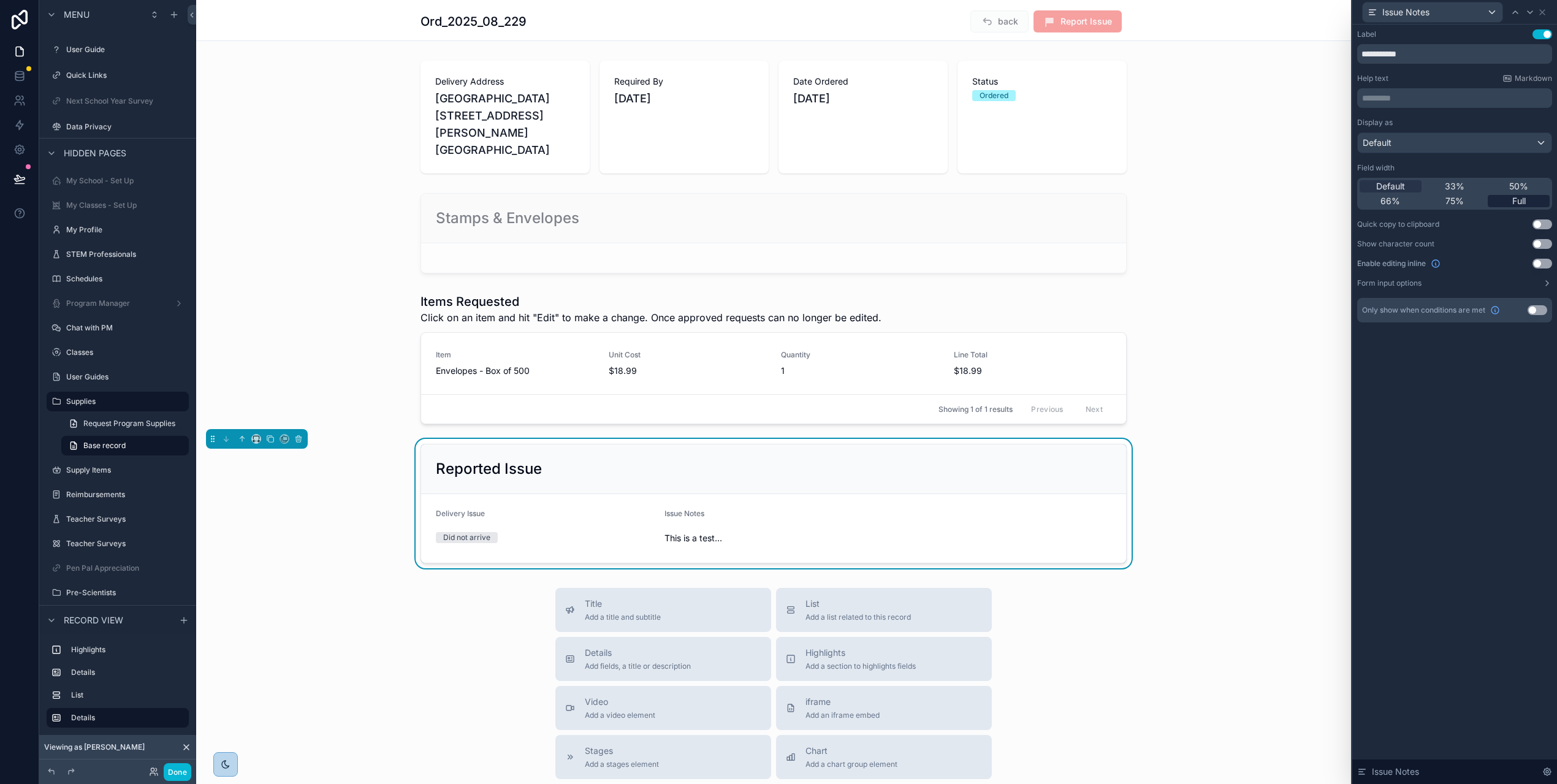
click at [1526, 198] on span "Full" at bounding box center [1520, 201] width 13 height 12
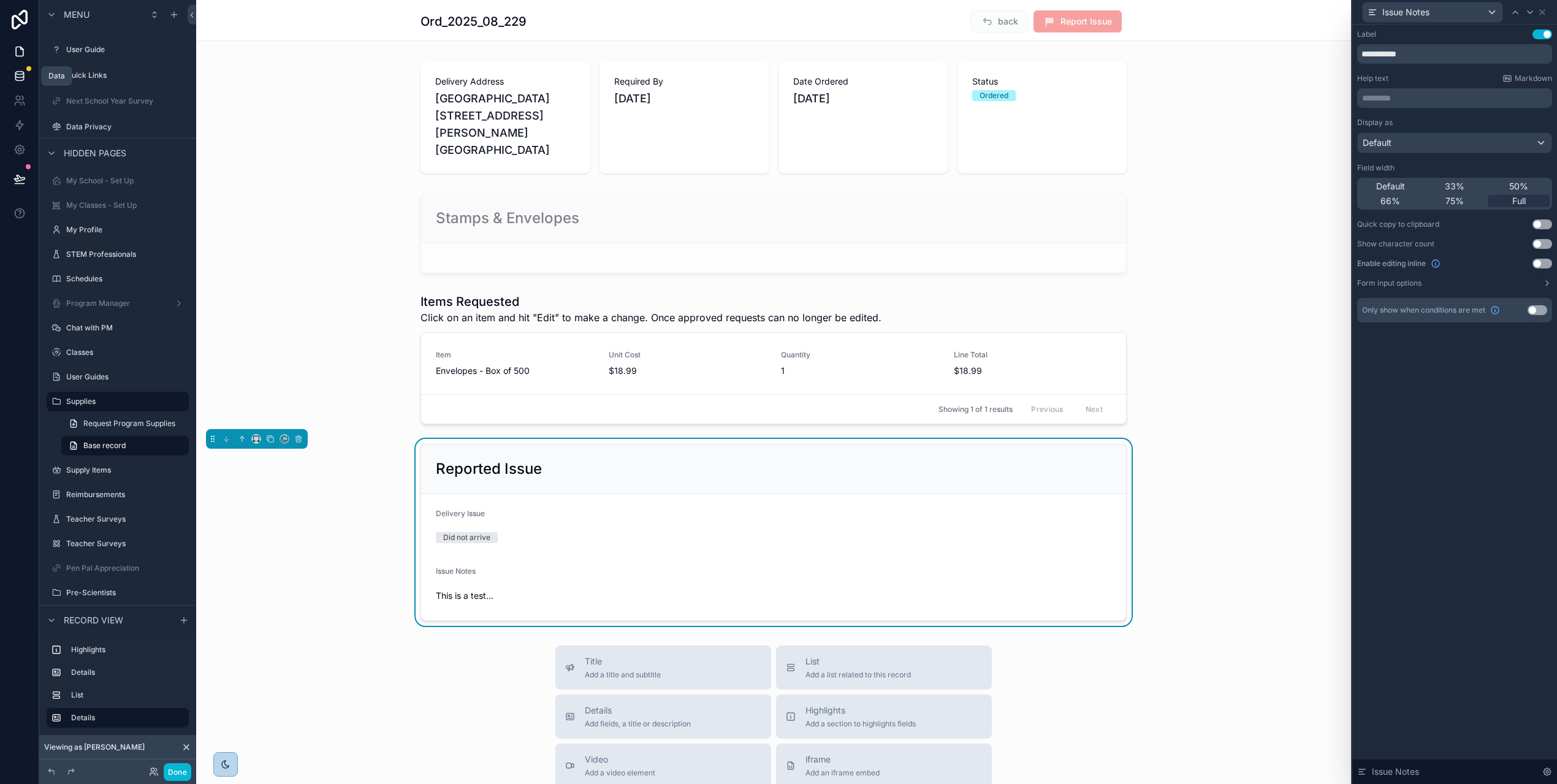
click at [19, 75] on icon at bounding box center [19, 76] width 12 height 12
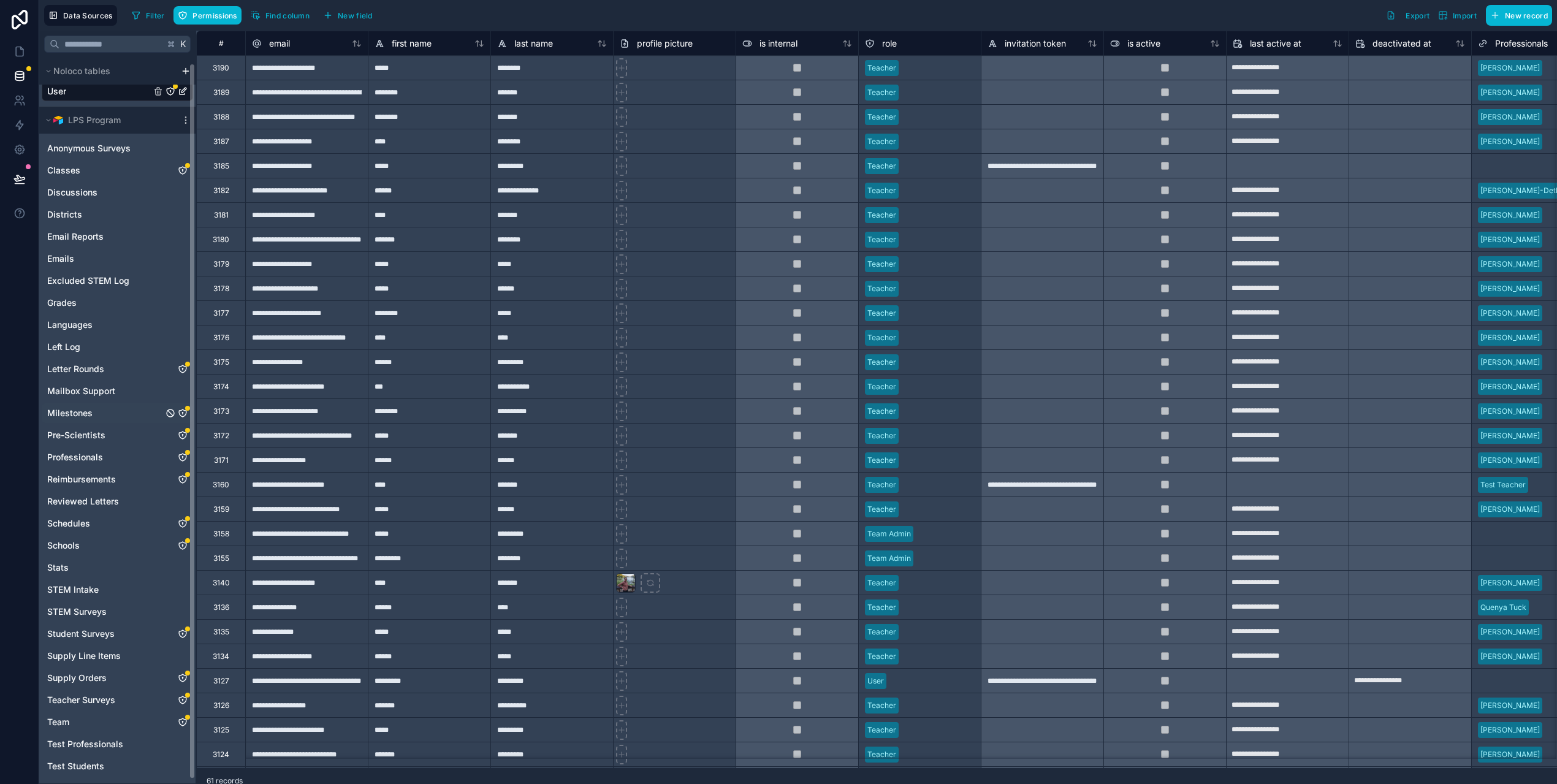
scroll to position [19, 0]
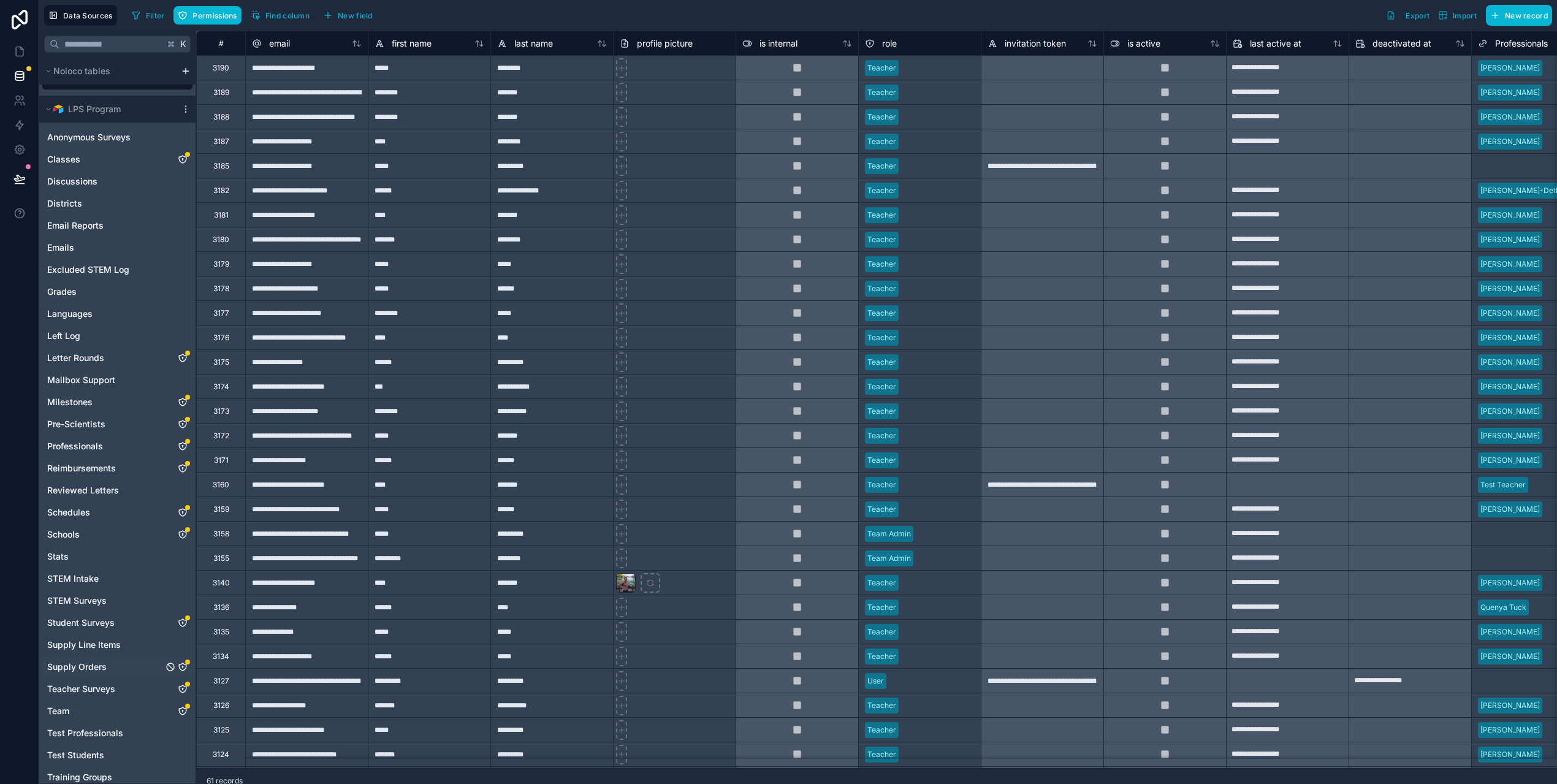
click at [184, 668] on icon "Supply Orders" at bounding box center [182, 666] width 10 height 10
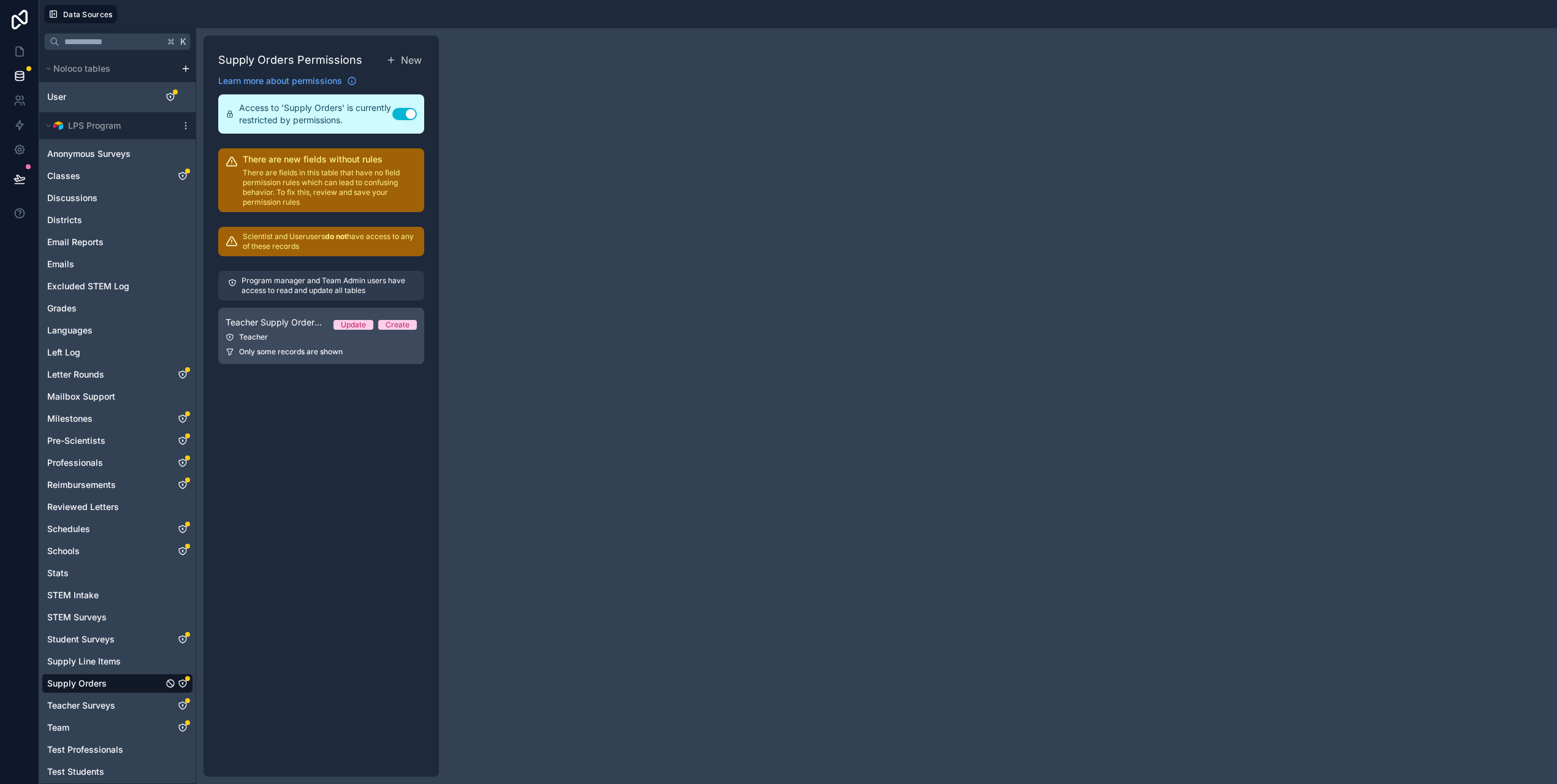
click at [311, 340] on div "Teacher" at bounding box center [321, 337] width 191 height 10
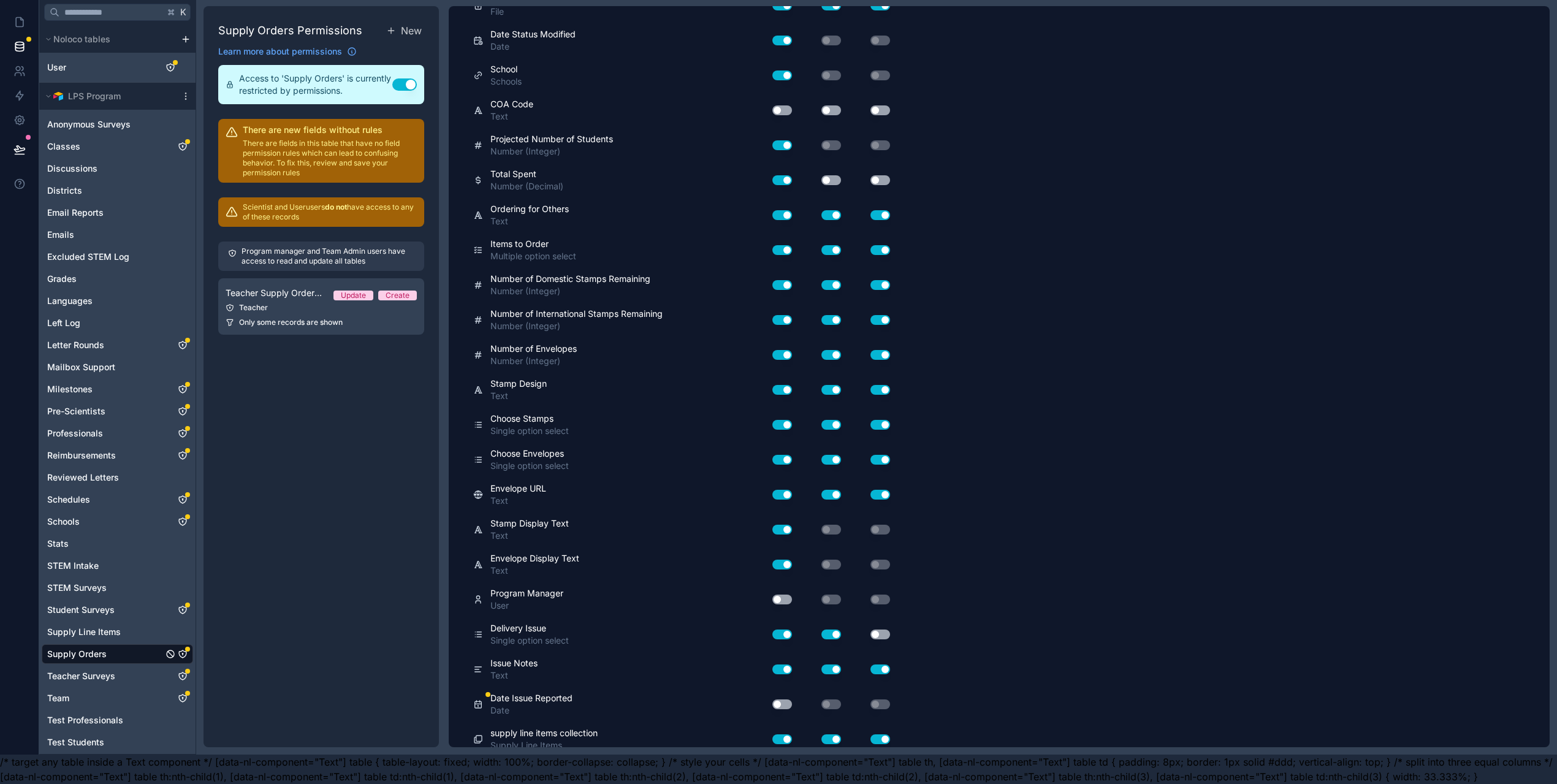
scroll to position [39, 0]
click at [786, 699] on button "Use setting" at bounding box center [782, 704] width 19 height 10
click at [786, 735] on button "Use setting" at bounding box center [782, 739] width 19 height 10
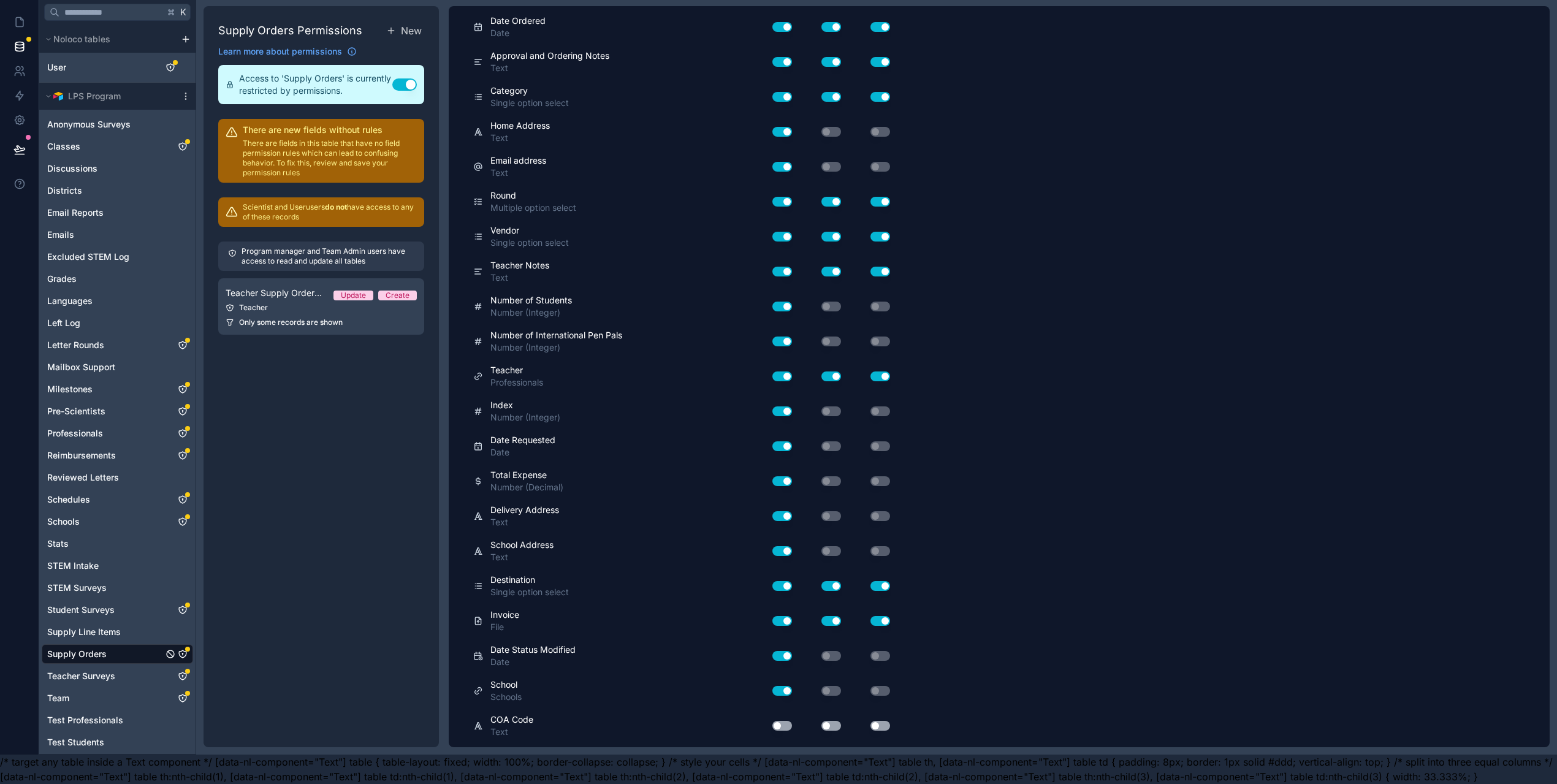
scroll to position [0, 0]
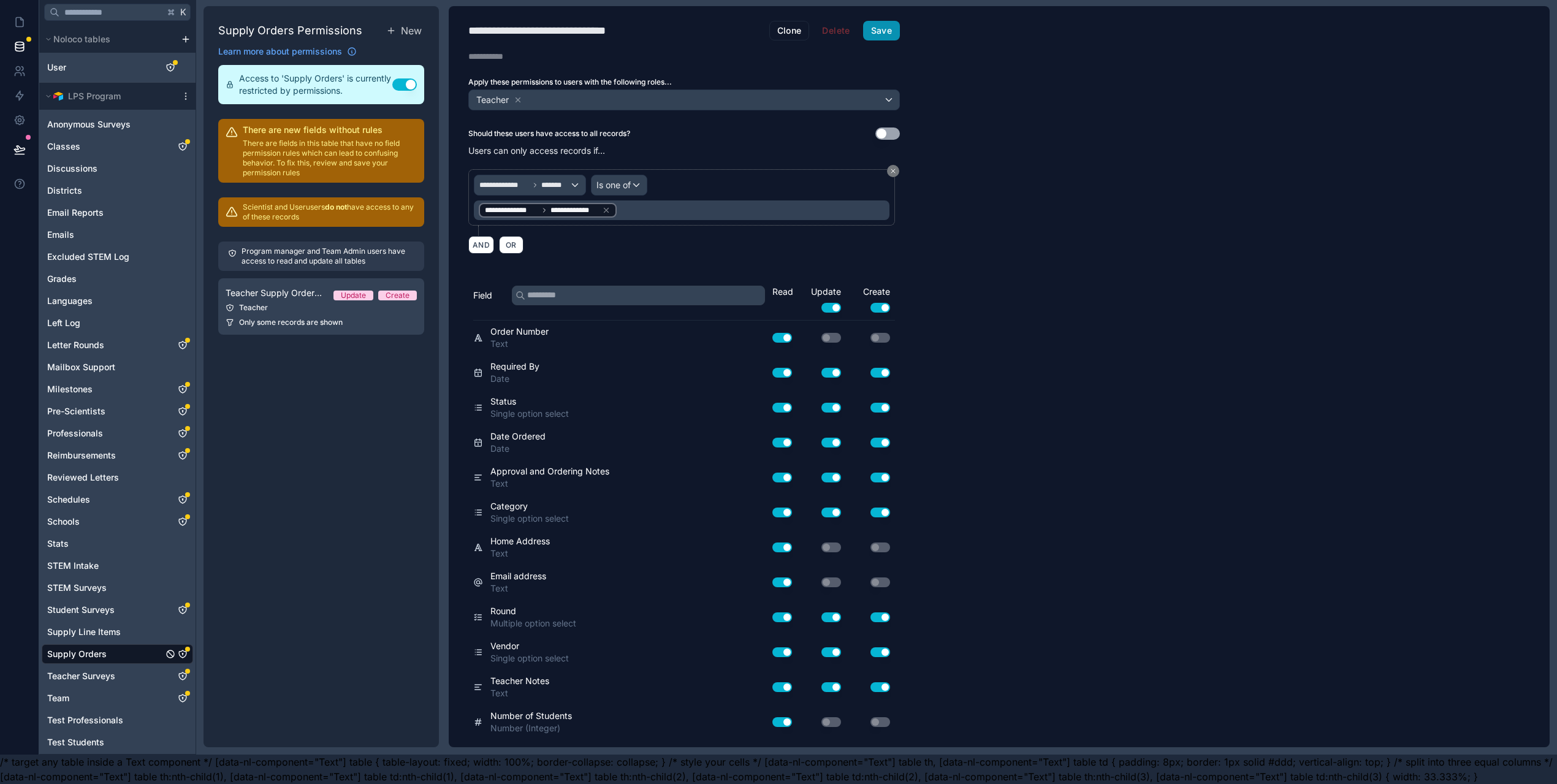
click at [890, 21] on button "Save" at bounding box center [882, 31] width 37 height 19
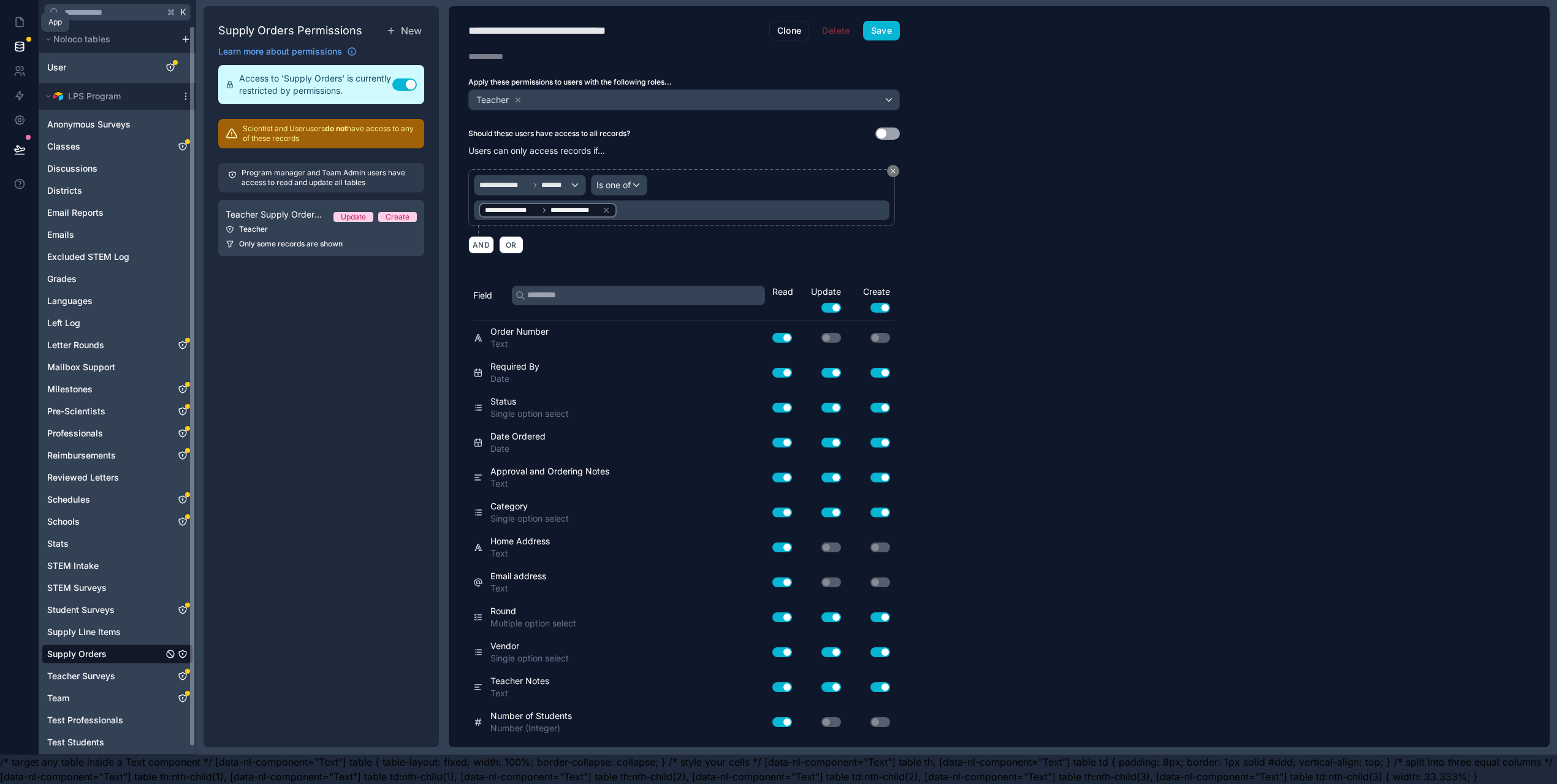
click at [10, 10] on link at bounding box center [19, 22] width 39 height 25
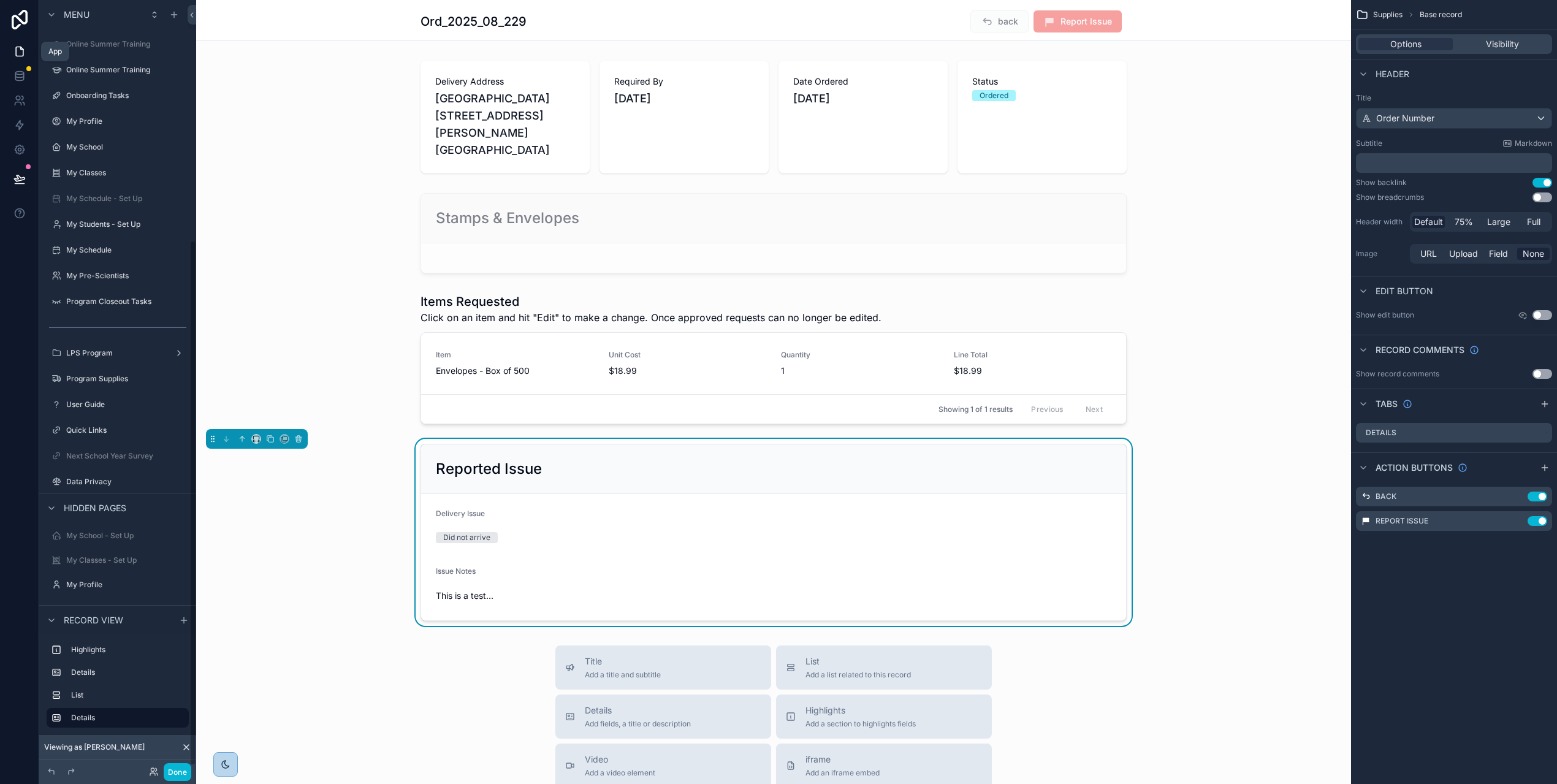
scroll to position [355, 0]
click at [1392, 14] on span "Supplies" at bounding box center [1388, 14] width 29 height 10
click at [1041, 546] on form "Delivery Issue Did not arrive Issue Notes This is a test..." at bounding box center [774, 557] width 705 height 126
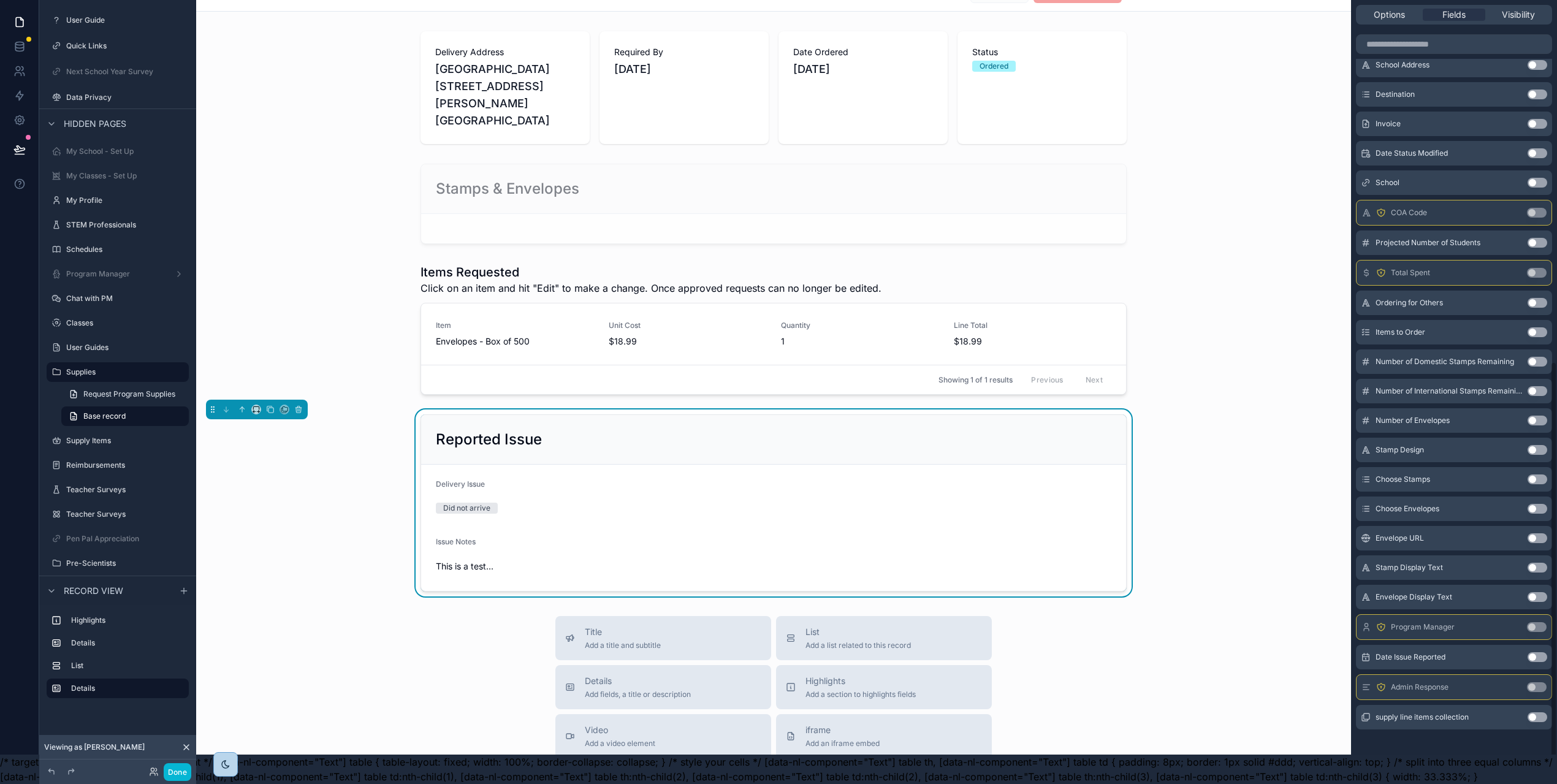
scroll to position [39, 0]
click at [1547, 652] on button "Use setting" at bounding box center [1538, 657] width 19 height 10
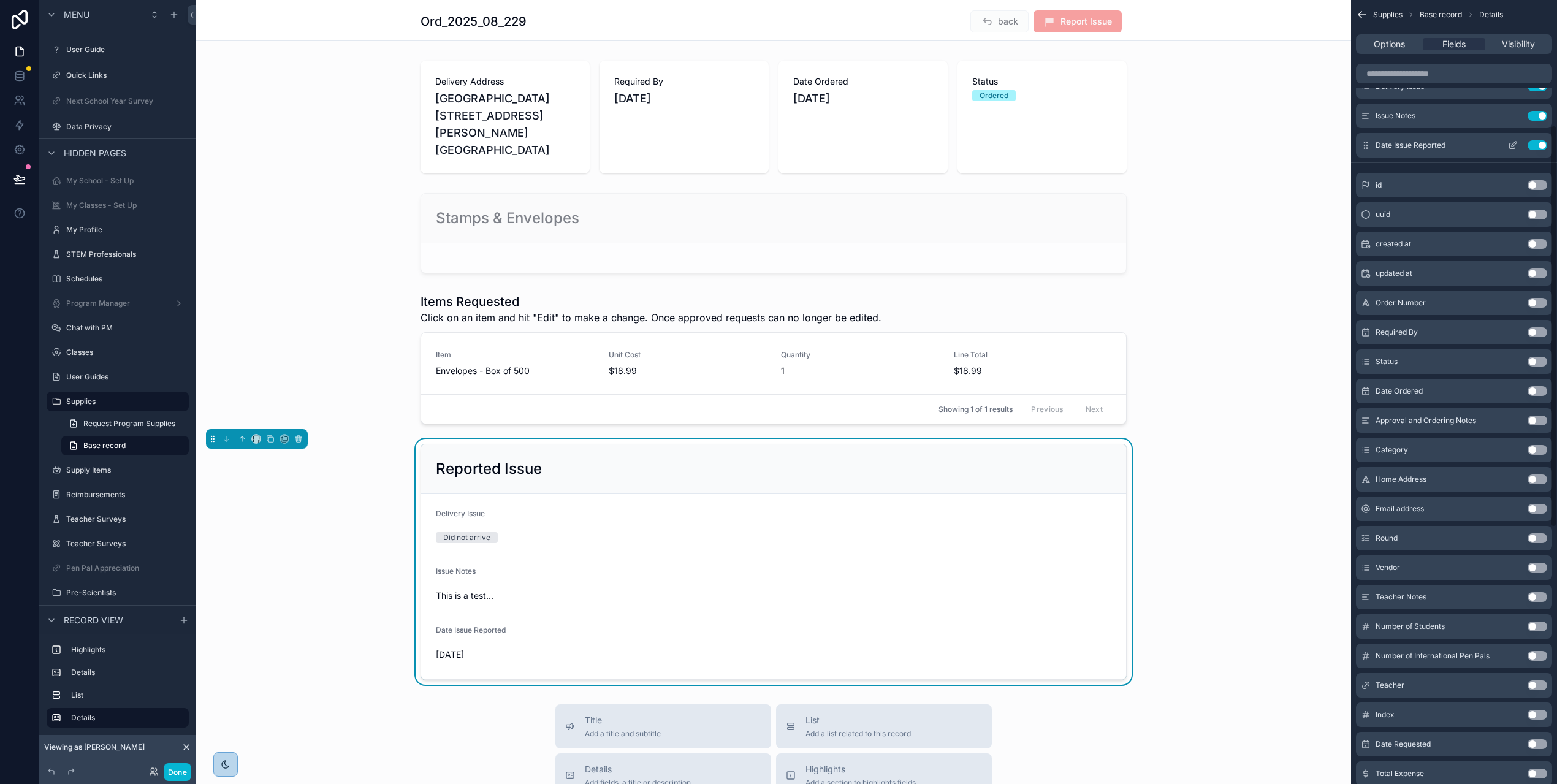
scroll to position [0, 0]
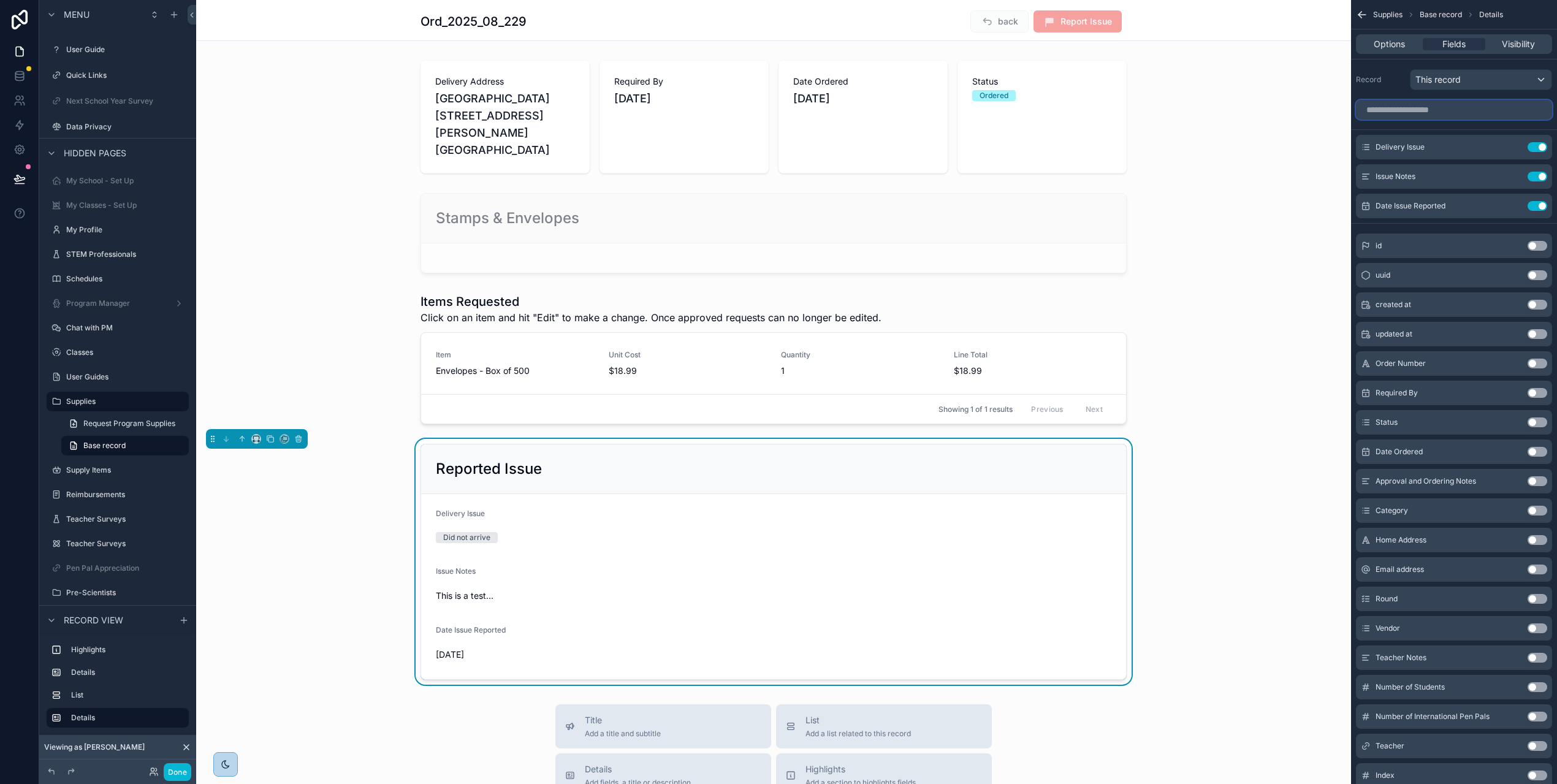
click at [1415, 111] on input "scrollable content" at bounding box center [1454, 109] width 196 height 19
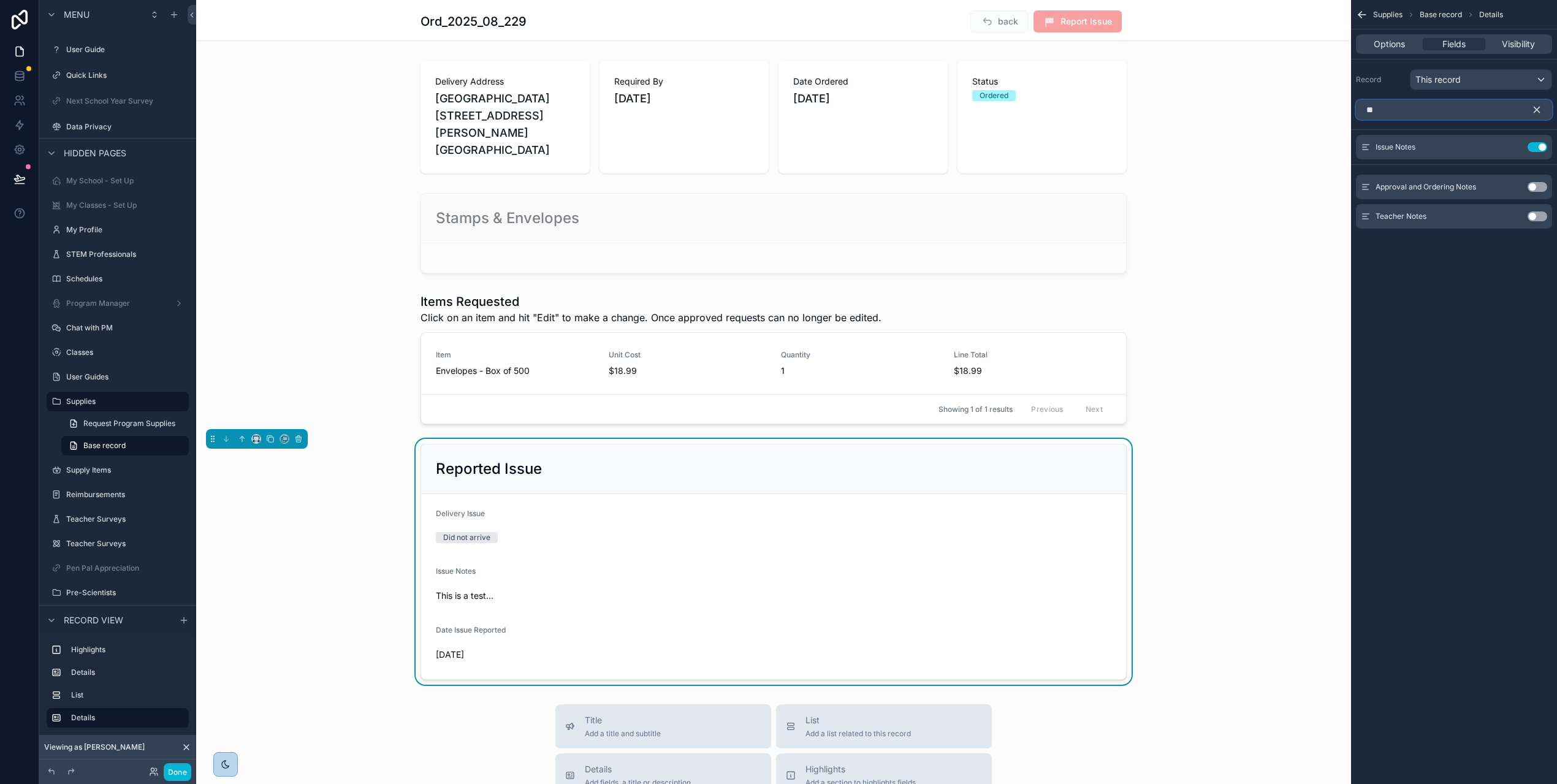
type input "*"
type input "*****"
click at [1546, 160] on button "Use setting" at bounding box center [1537, 163] width 19 height 10
click at [16, 79] on icon at bounding box center [19, 76] width 12 height 12
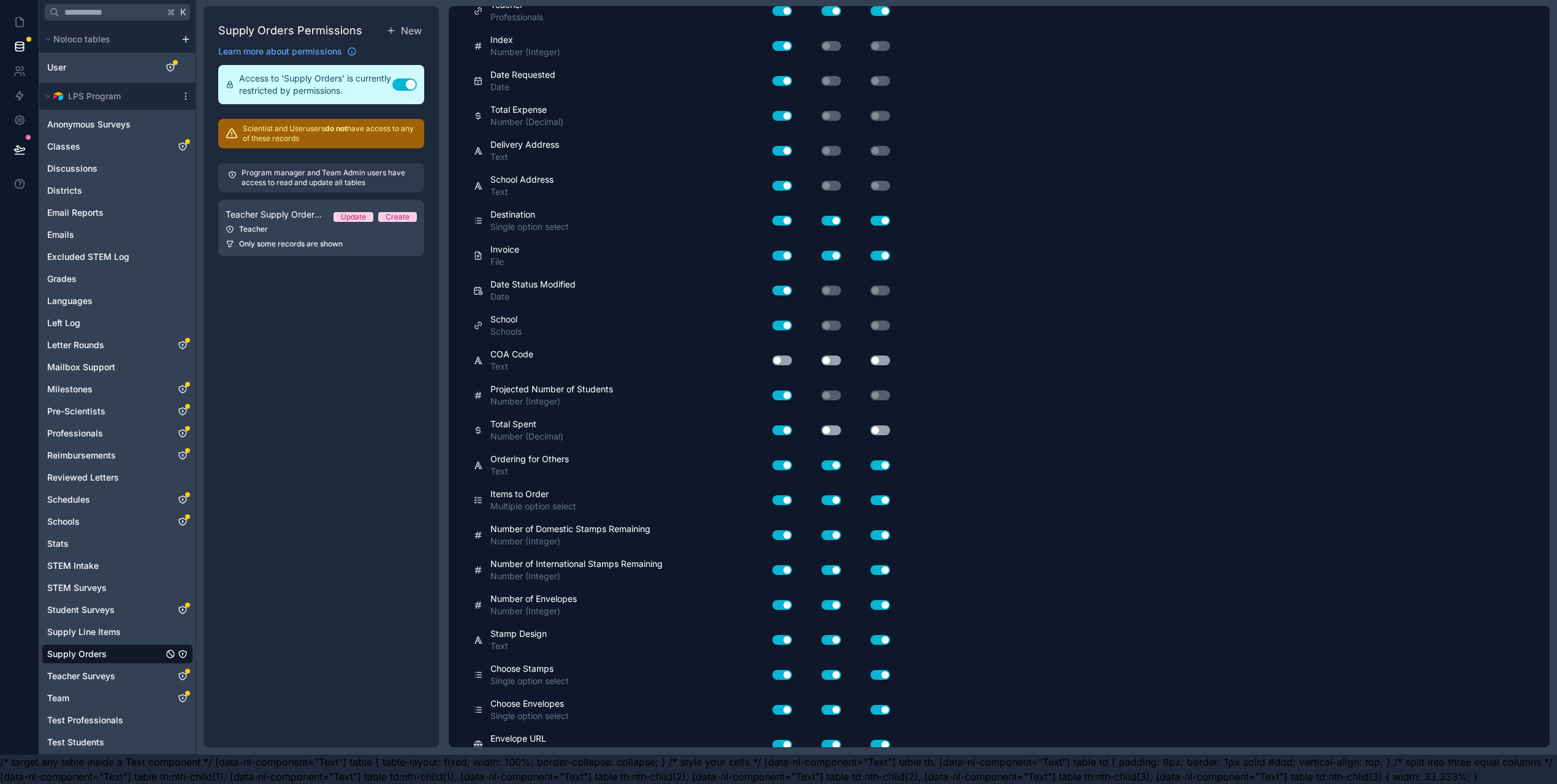
scroll to position [633, 0]
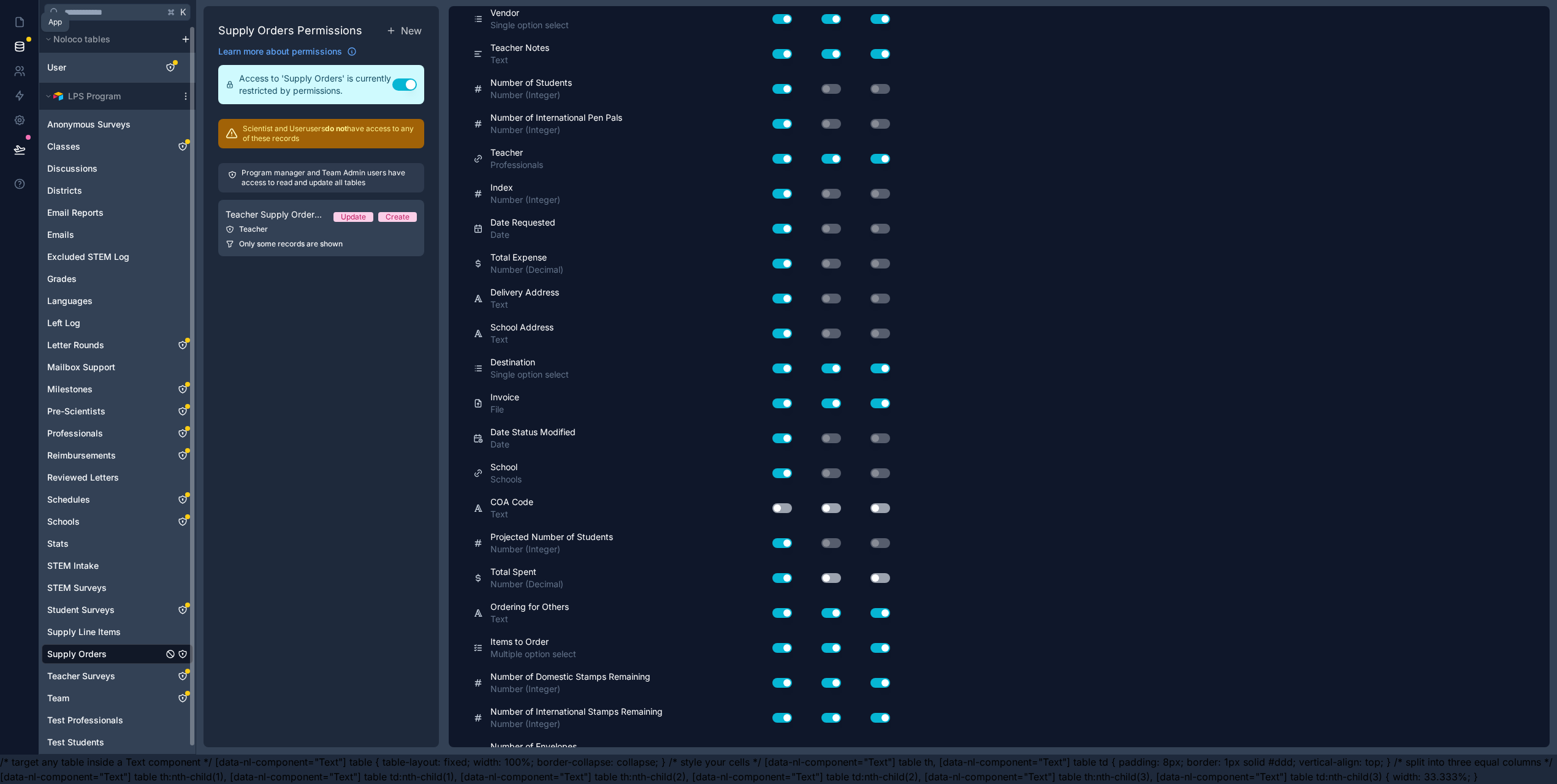
click at [21, 16] on icon at bounding box center [19, 22] width 12 height 12
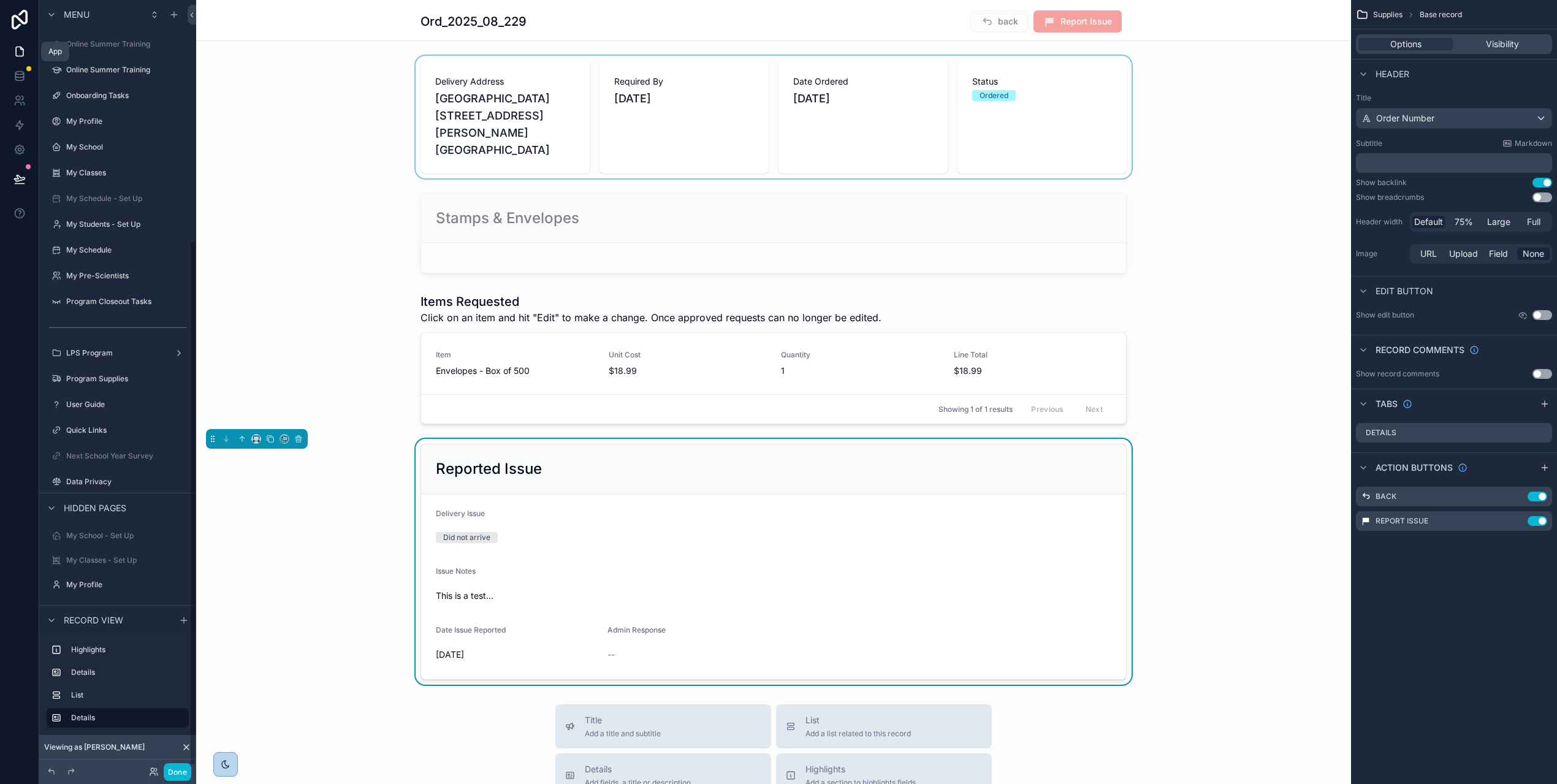
scroll to position [355, 0]
click at [1086, 453] on div "Reported Issue" at bounding box center [774, 469] width 705 height 49
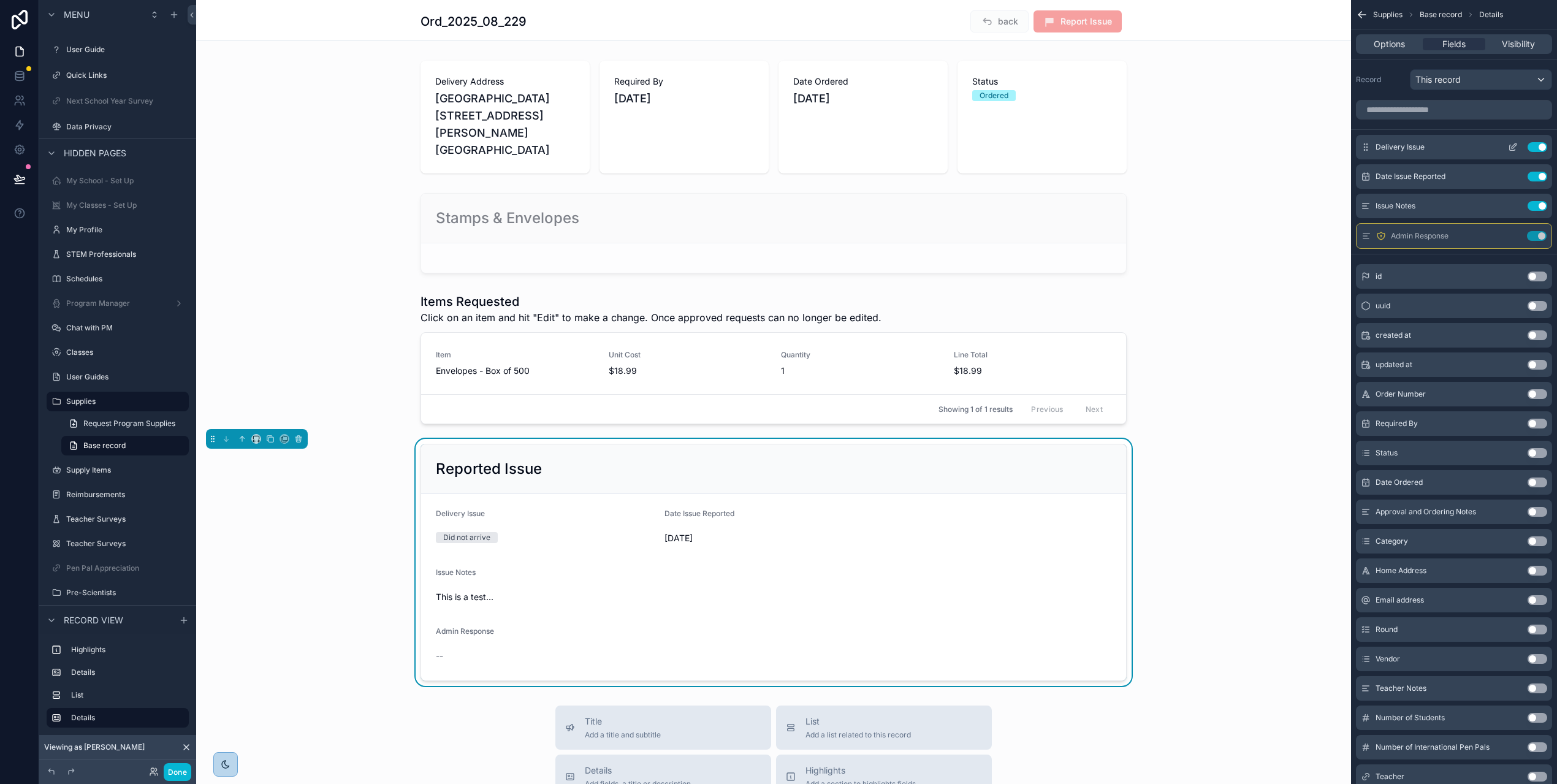
click at [1518, 145] on icon "scrollable content" at bounding box center [1513, 147] width 10 height 10
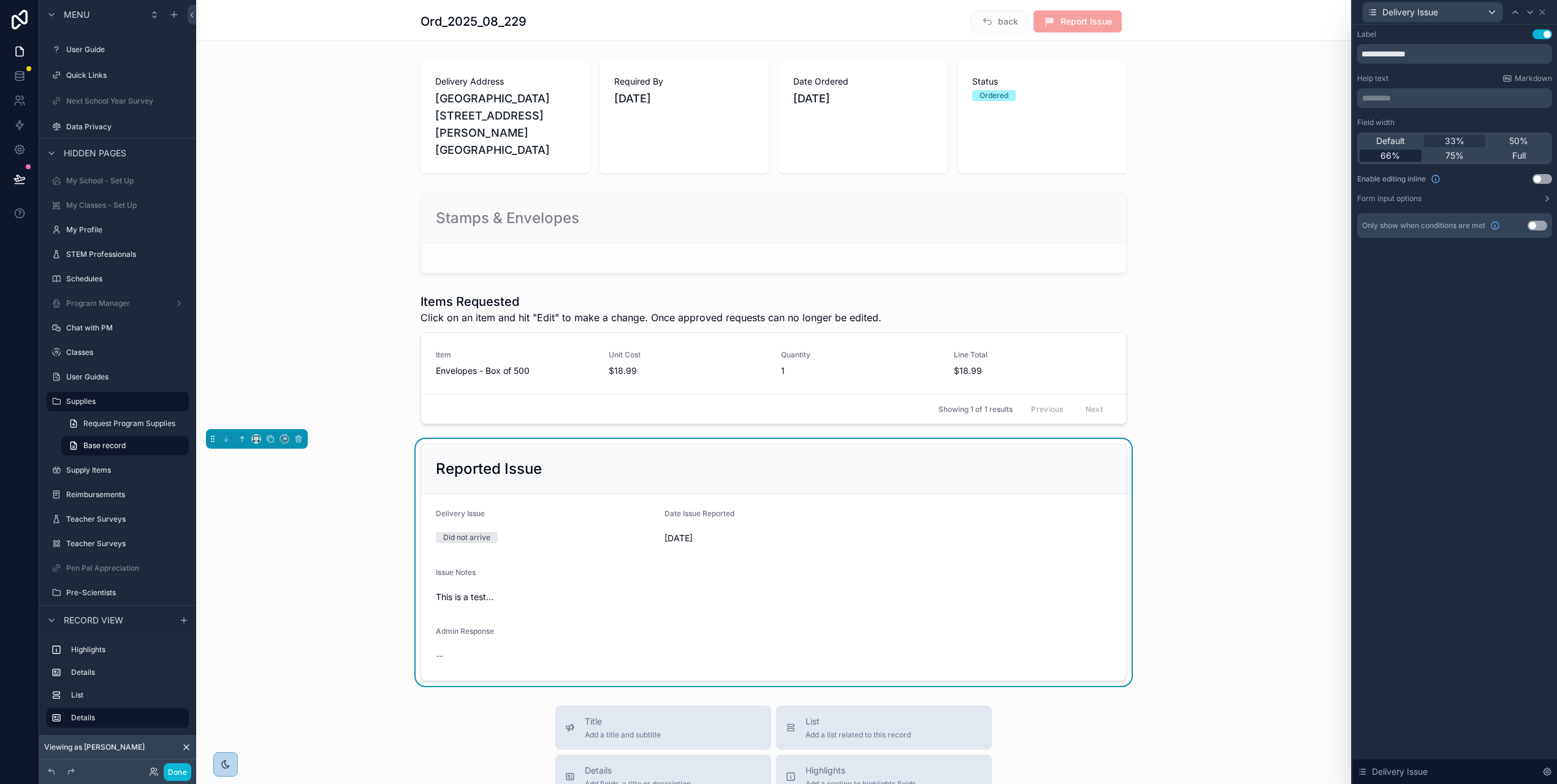
click at [1397, 157] on span "66%" at bounding box center [1391, 156] width 19 height 12
click at [1535, 15] on icon at bounding box center [1530, 12] width 10 height 10
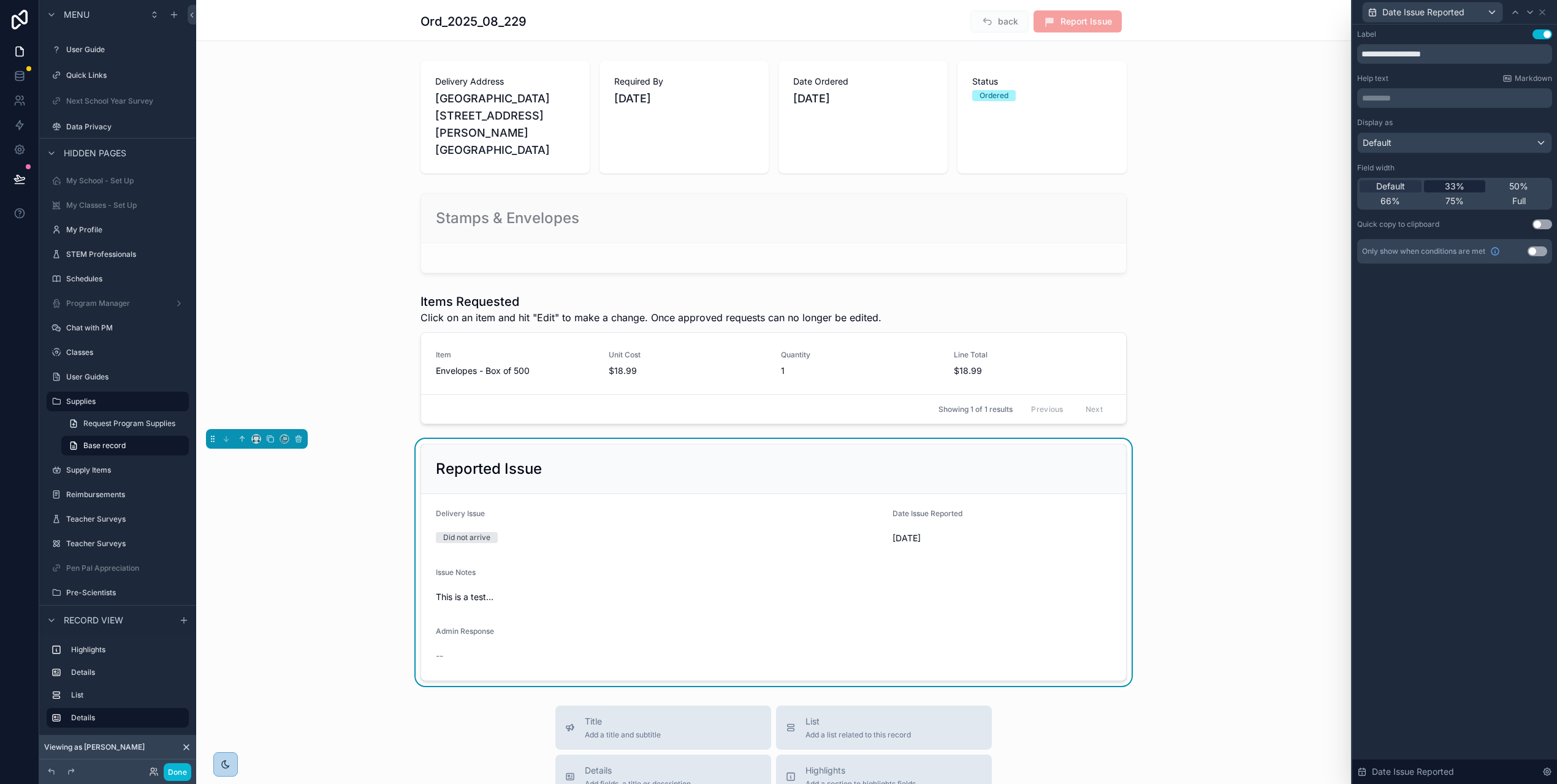
click at [1474, 183] on div "33%" at bounding box center [1455, 186] width 62 height 12
click at [1465, 139] on div "Default" at bounding box center [1455, 142] width 193 height 19
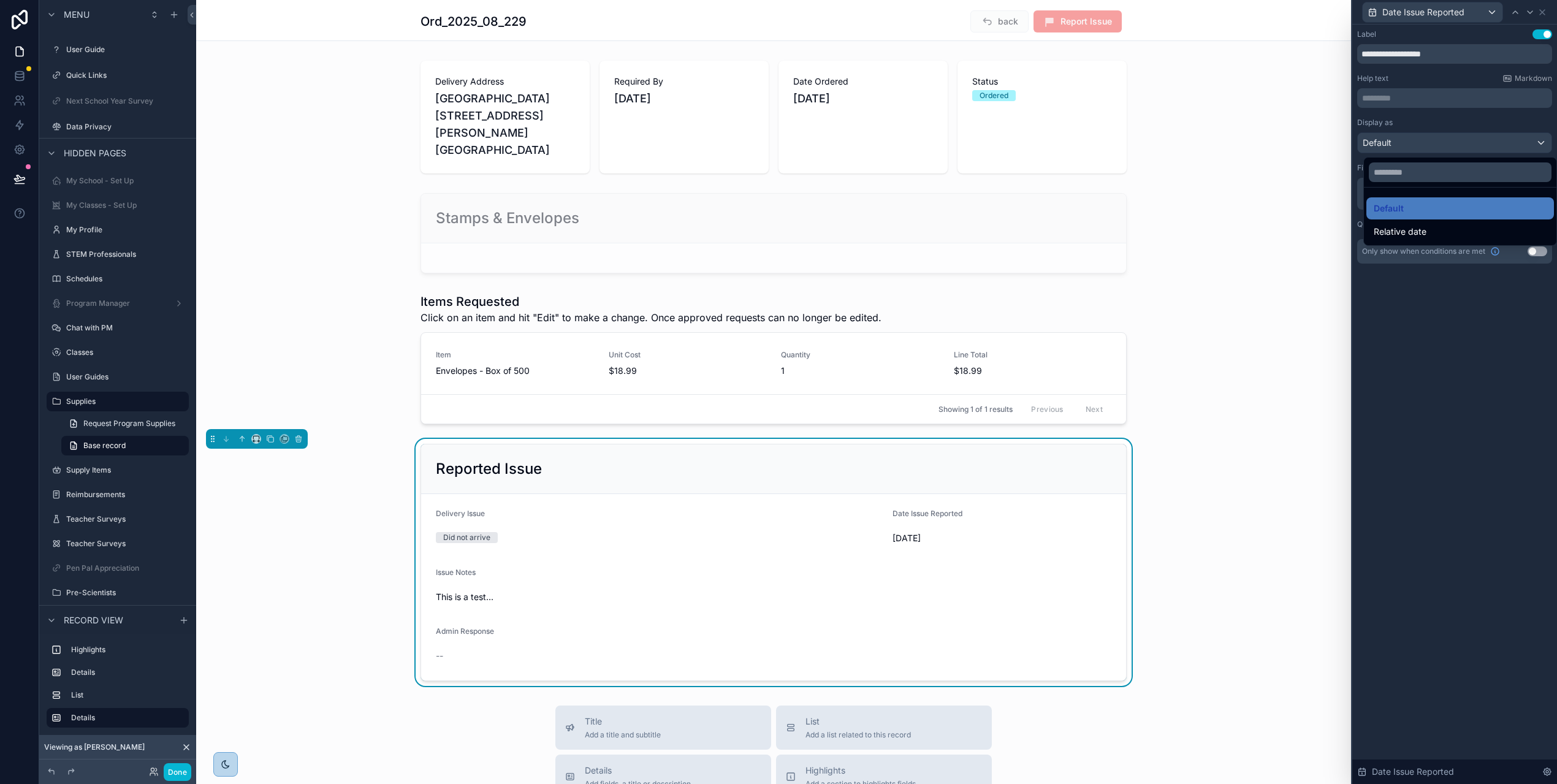
click at [1466, 137] on div at bounding box center [1454, 392] width 205 height 784
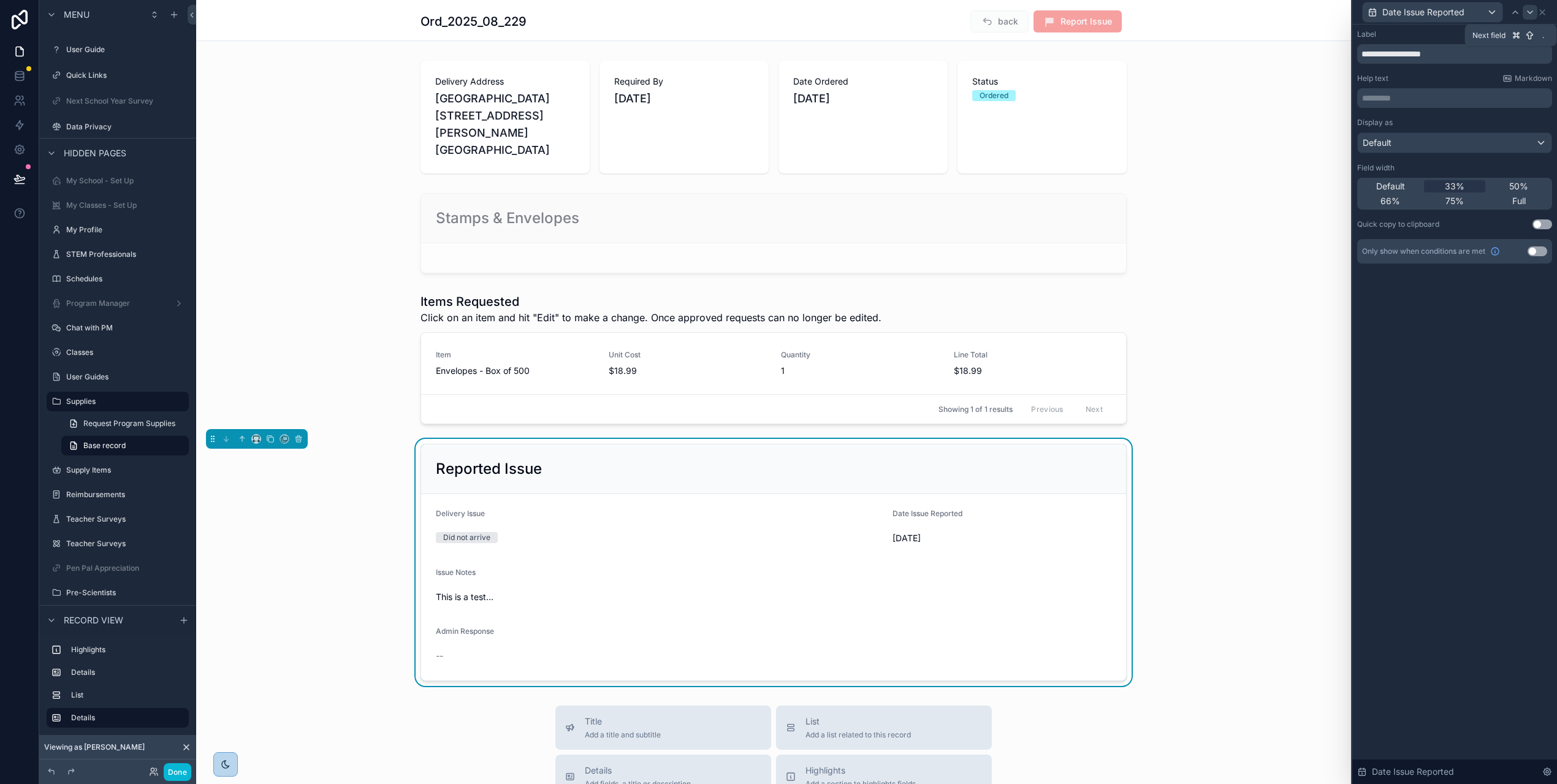
click at [1535, 12] on icon at bounding box center [1530, 12] width 10 height 10
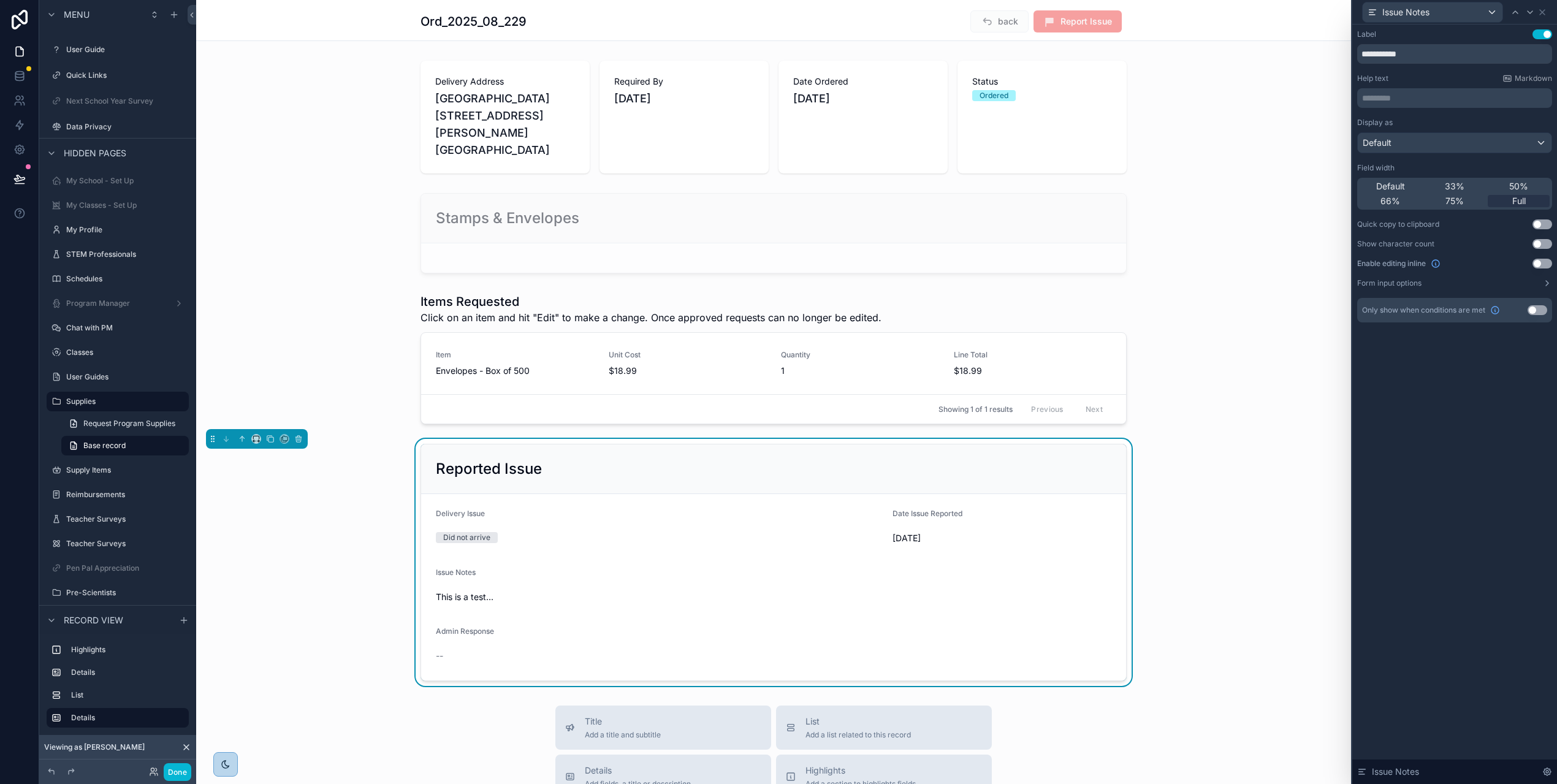
click at [1547, 262] on button "Use setting" at bounding box center [1543, 263] width 19 height 10
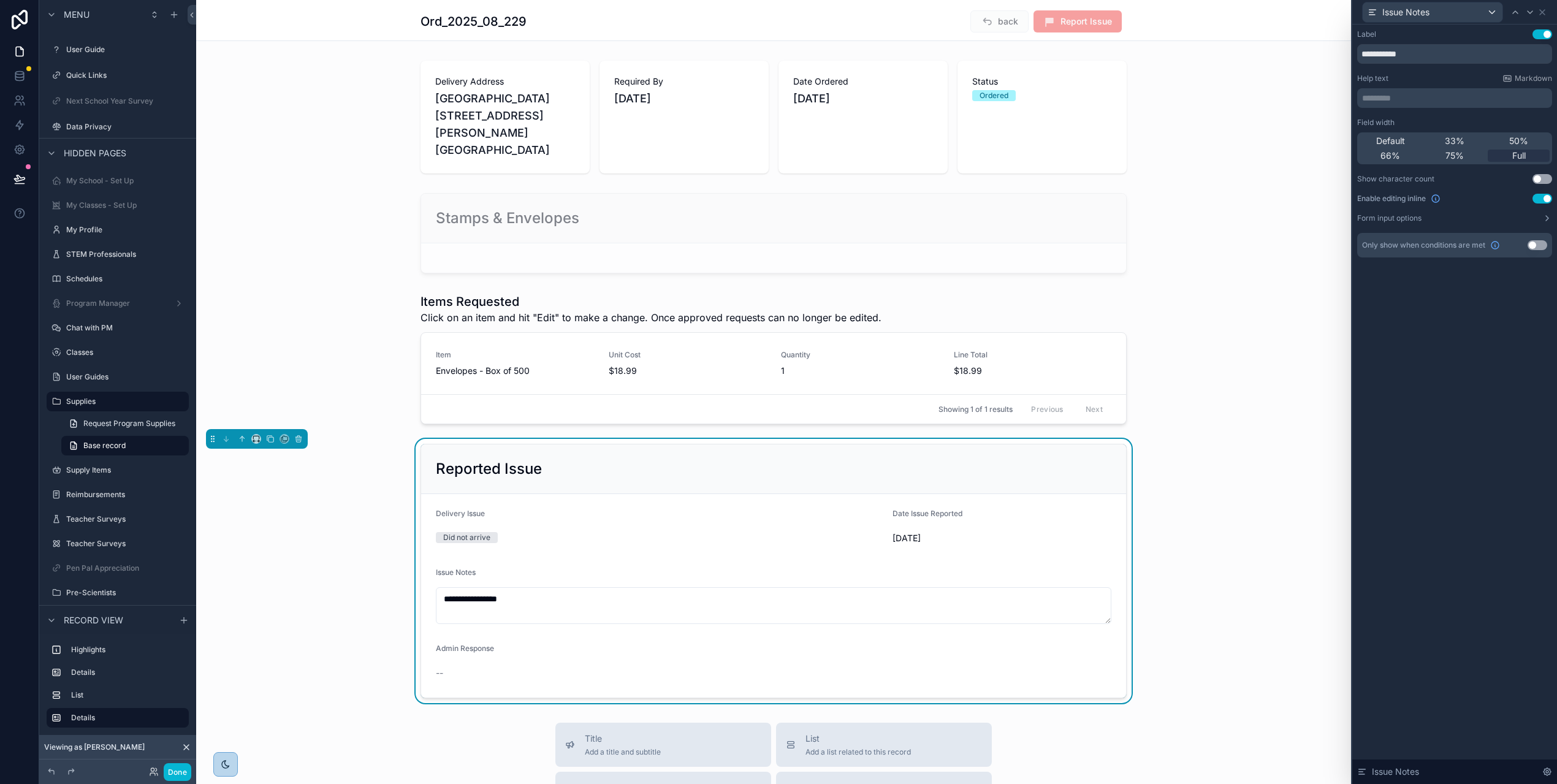
click at [603, 679] on form "**********" at bounding box center [774, 596] width 705 height 204
click at [1535, 10] on icon at bounding box center [1530, 12] width 10 height 10
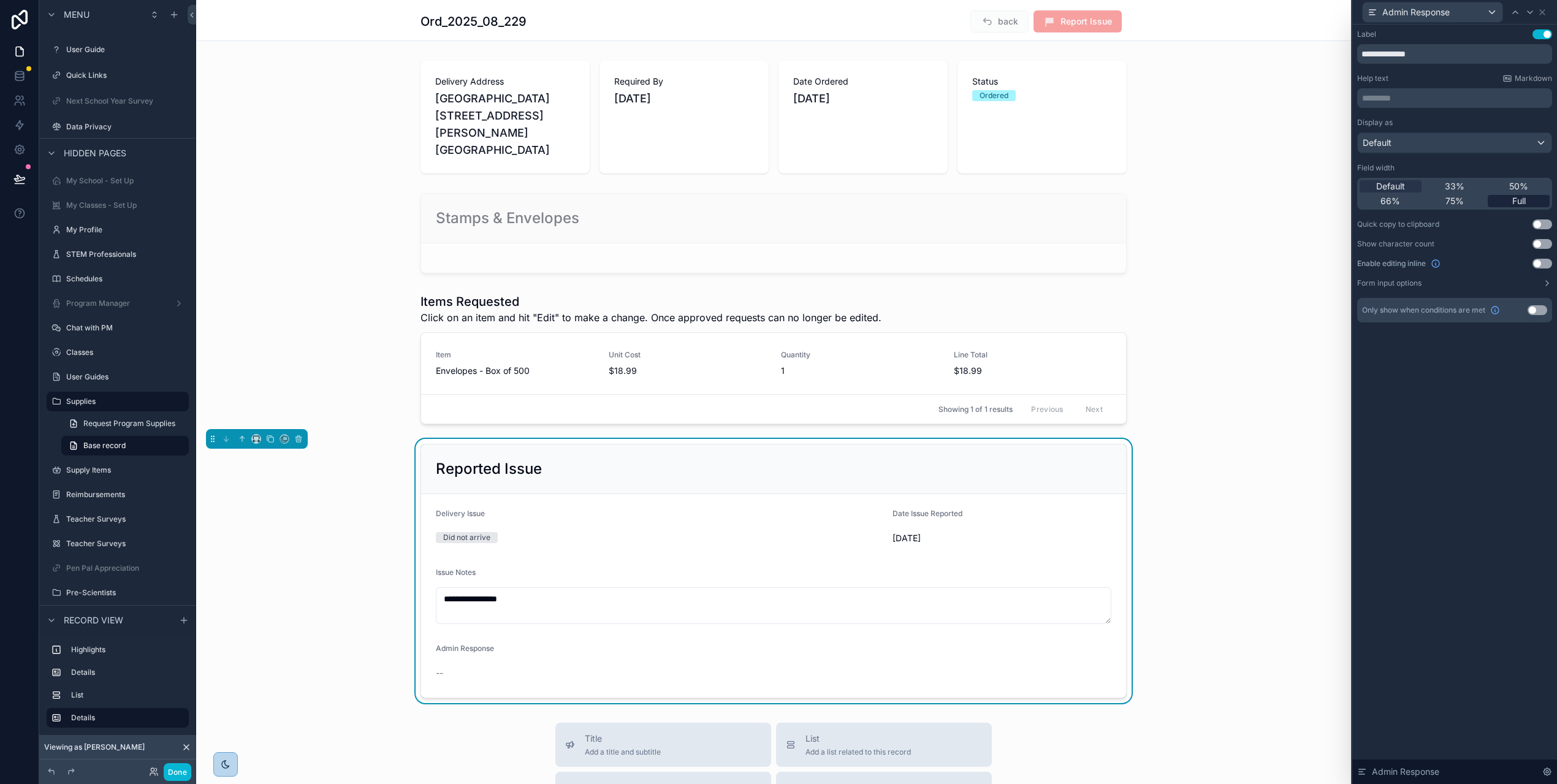
click at [1523, 200] on span "Full" at bounding box center [1520, 201] width 13 height 12
click at [1452, 142] on div "Default" at bounding box center [1455, 142] width 193 height 19
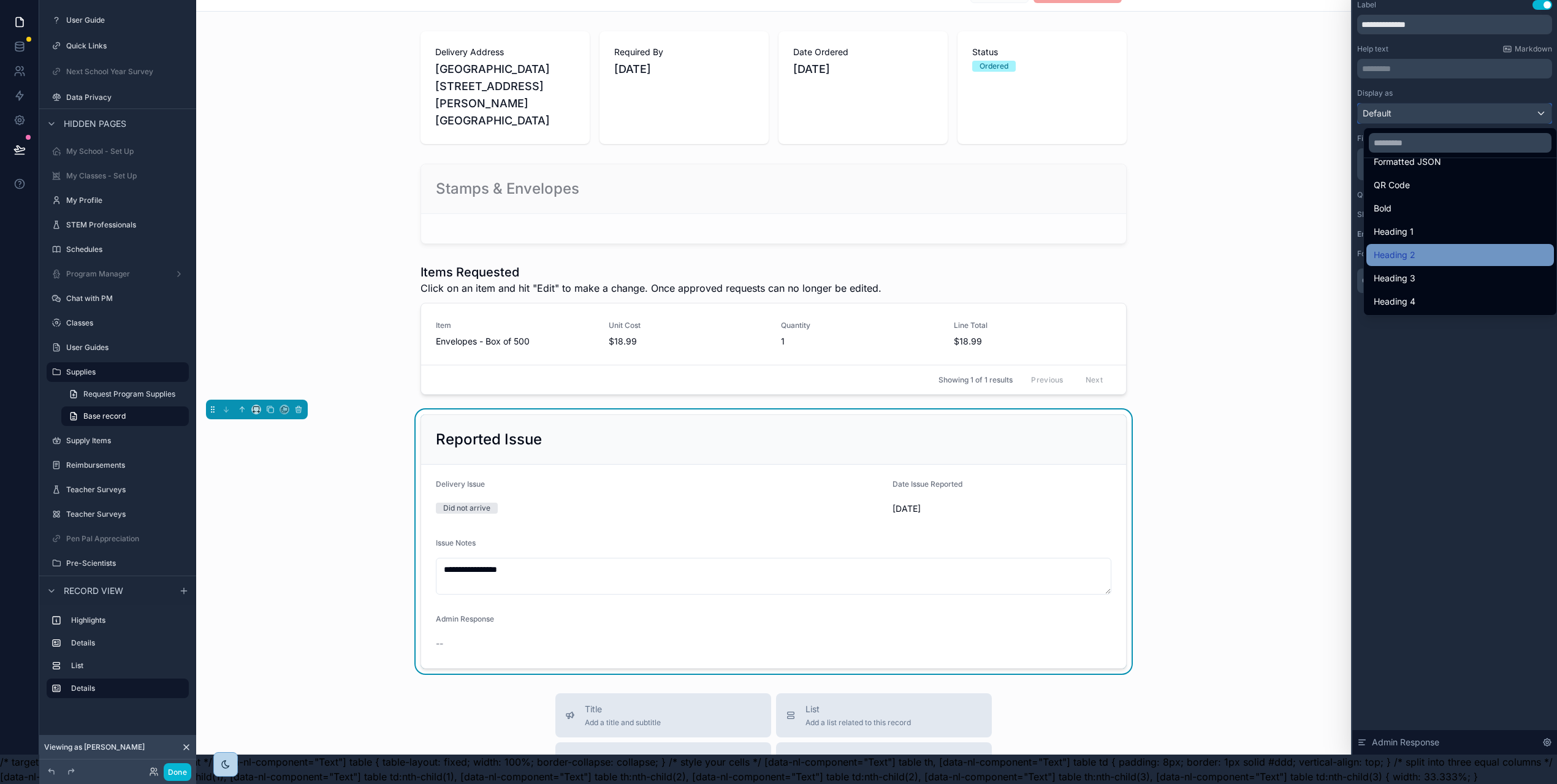
scroll to position [39, 0]
click at [1472, 372] on div at bounding box center [1454, 363] width 205 height 784
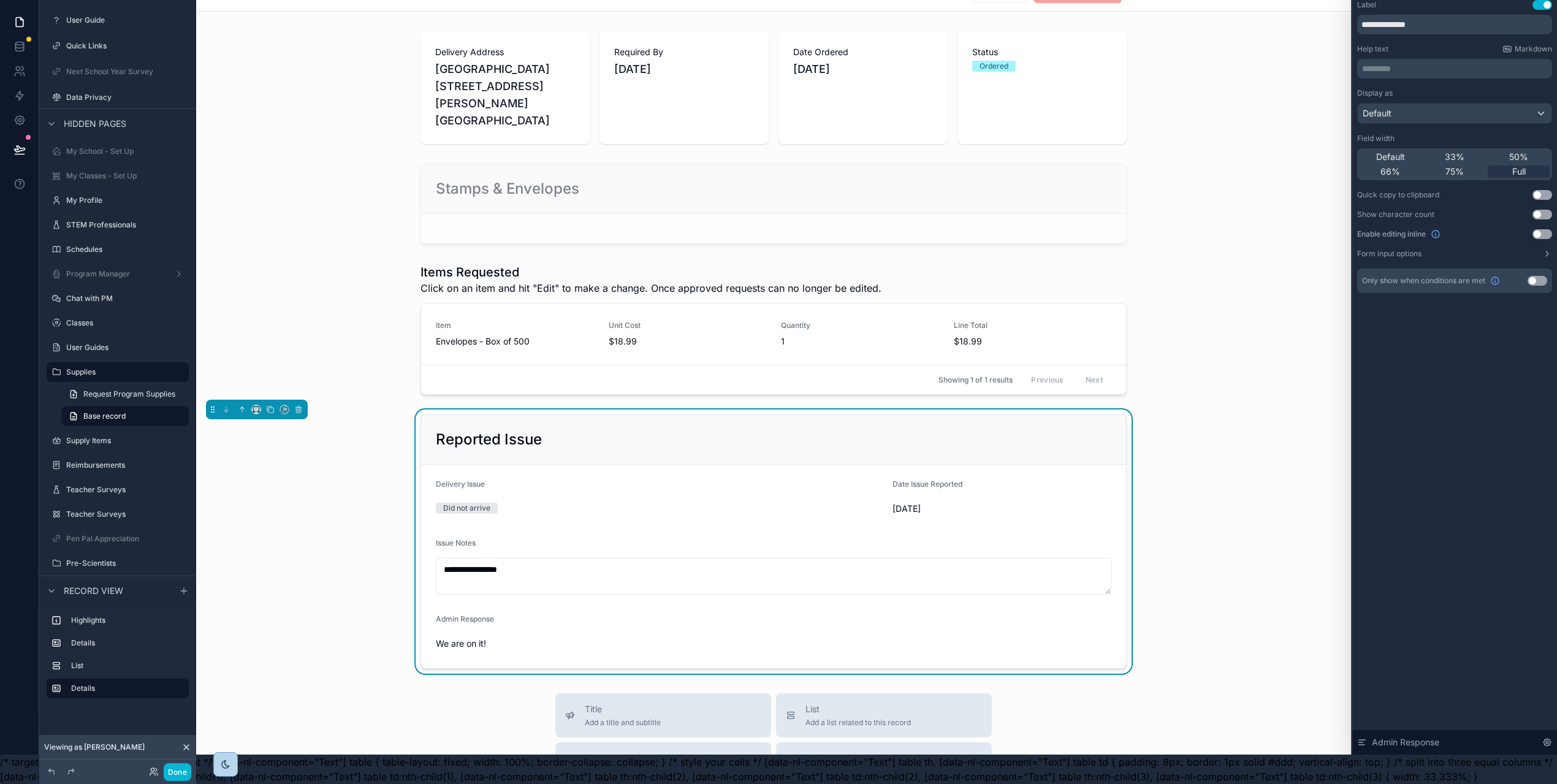
click at [1546, 276] on button "Use setting" at bounding box center [1538, 280] width 19 height 10
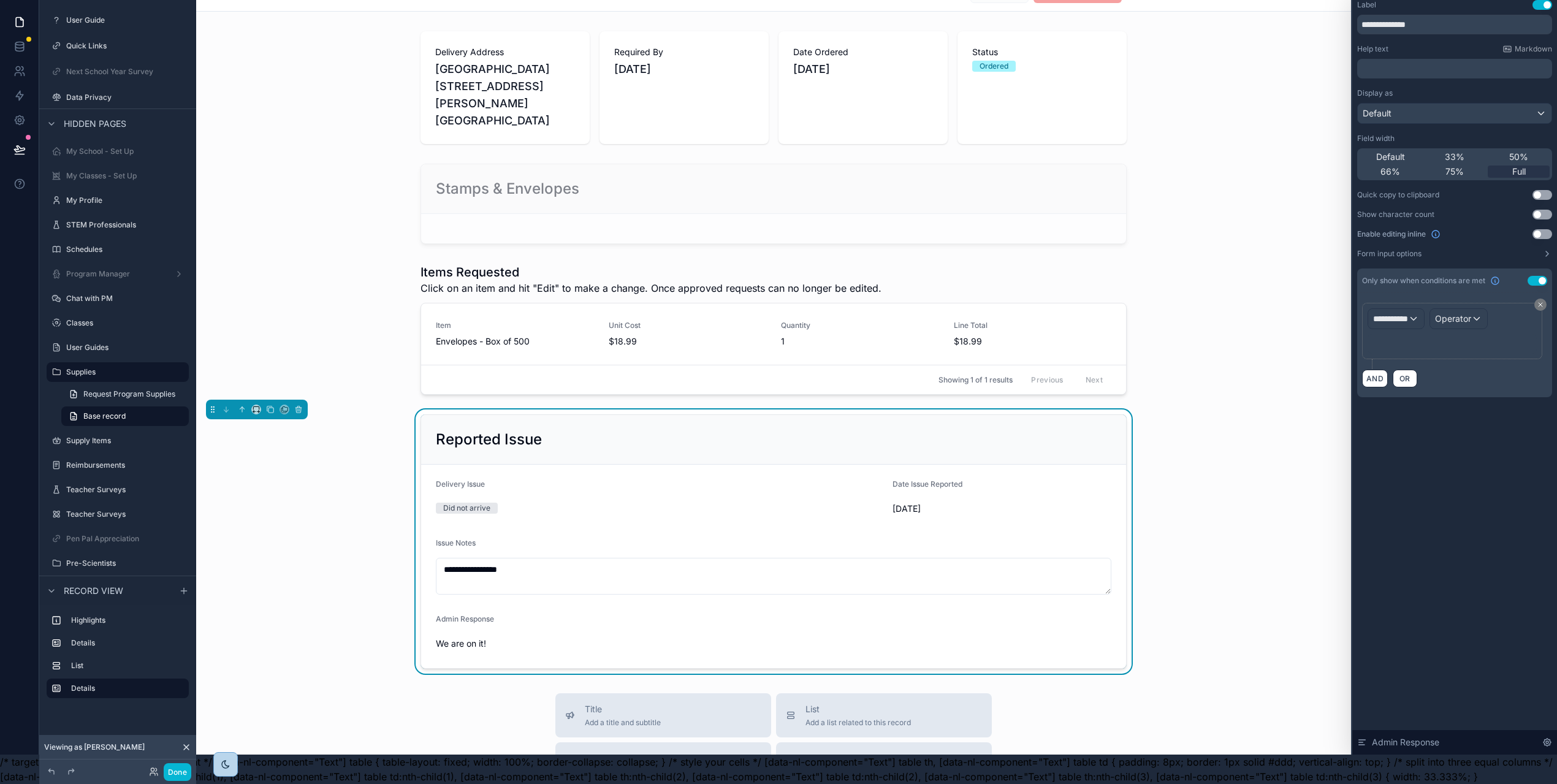
scroll to position [0, 0]
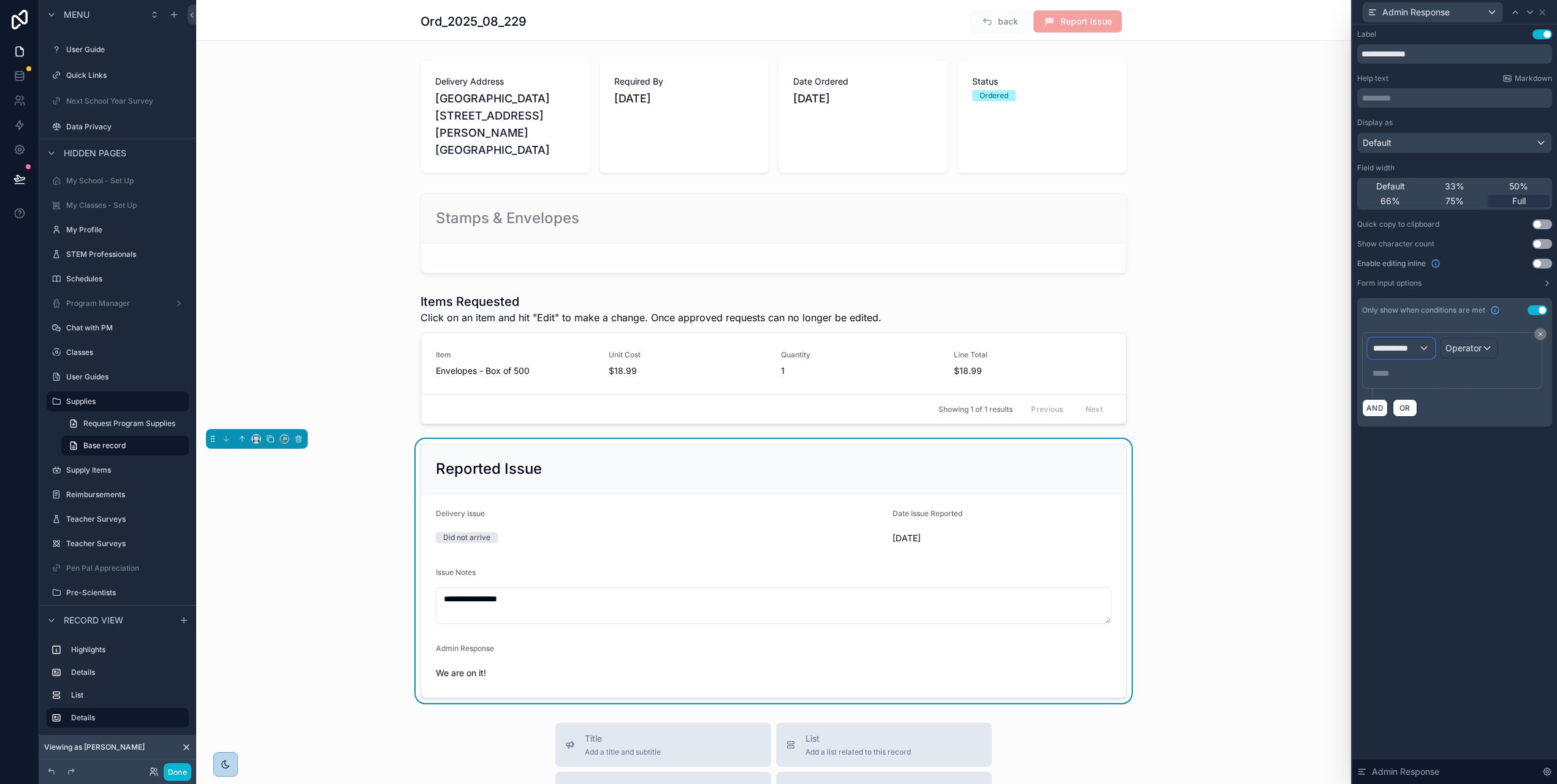
click at [1418, 349] on span "**********" at bounding box center [1396, 348] width 46 height 12
click at [1418, 382] on input "text" at bounding box center [1445, 378] width 127 height 19
type input "********"
click at [1424, 412] on span "Supply Orders" at bounding box center [1417, 414] width 58 height 15
click at [1339, 415] on span "Admin Response" at bounding box center [1325, 415] width 67 height 15
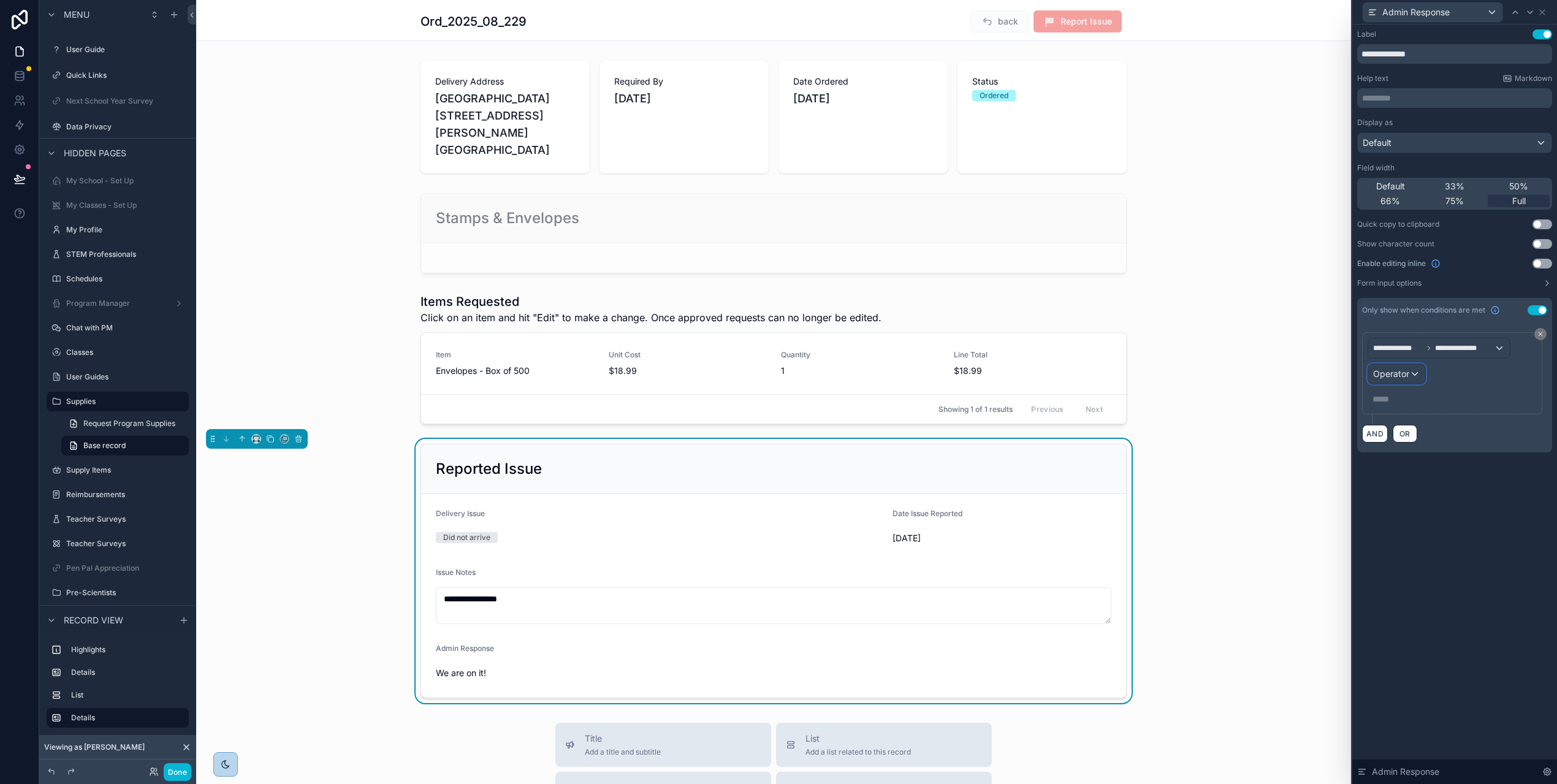
click at [1409, 374] on span "Operator" at bounding box center [1391, 374] width 36 height 10
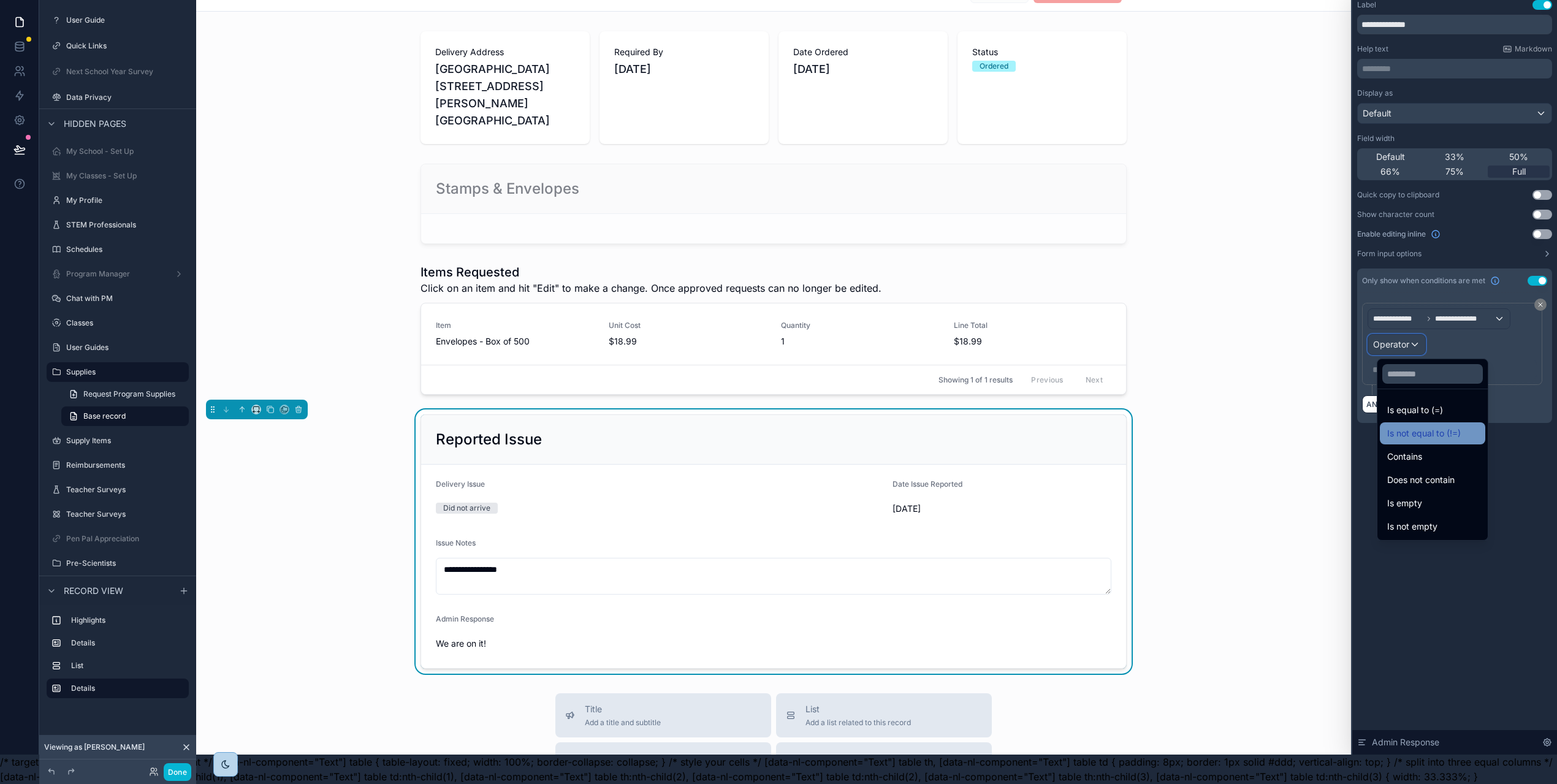
scroll to position [39, 0]
click at [1460, 519] on div "Is not empty" at bounding box center [1433, 527] width 91 height 15
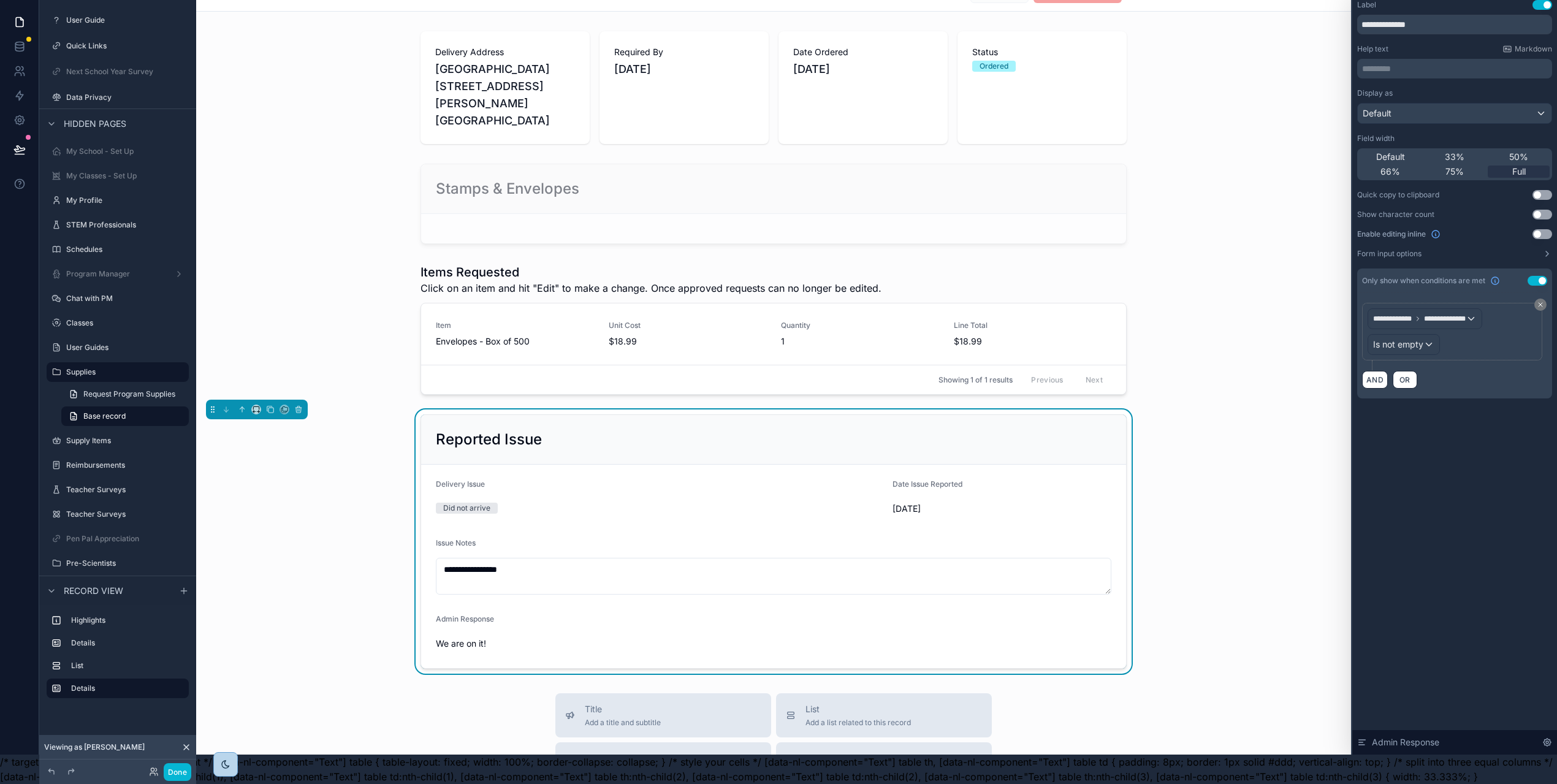
scroll to position [0, 0]
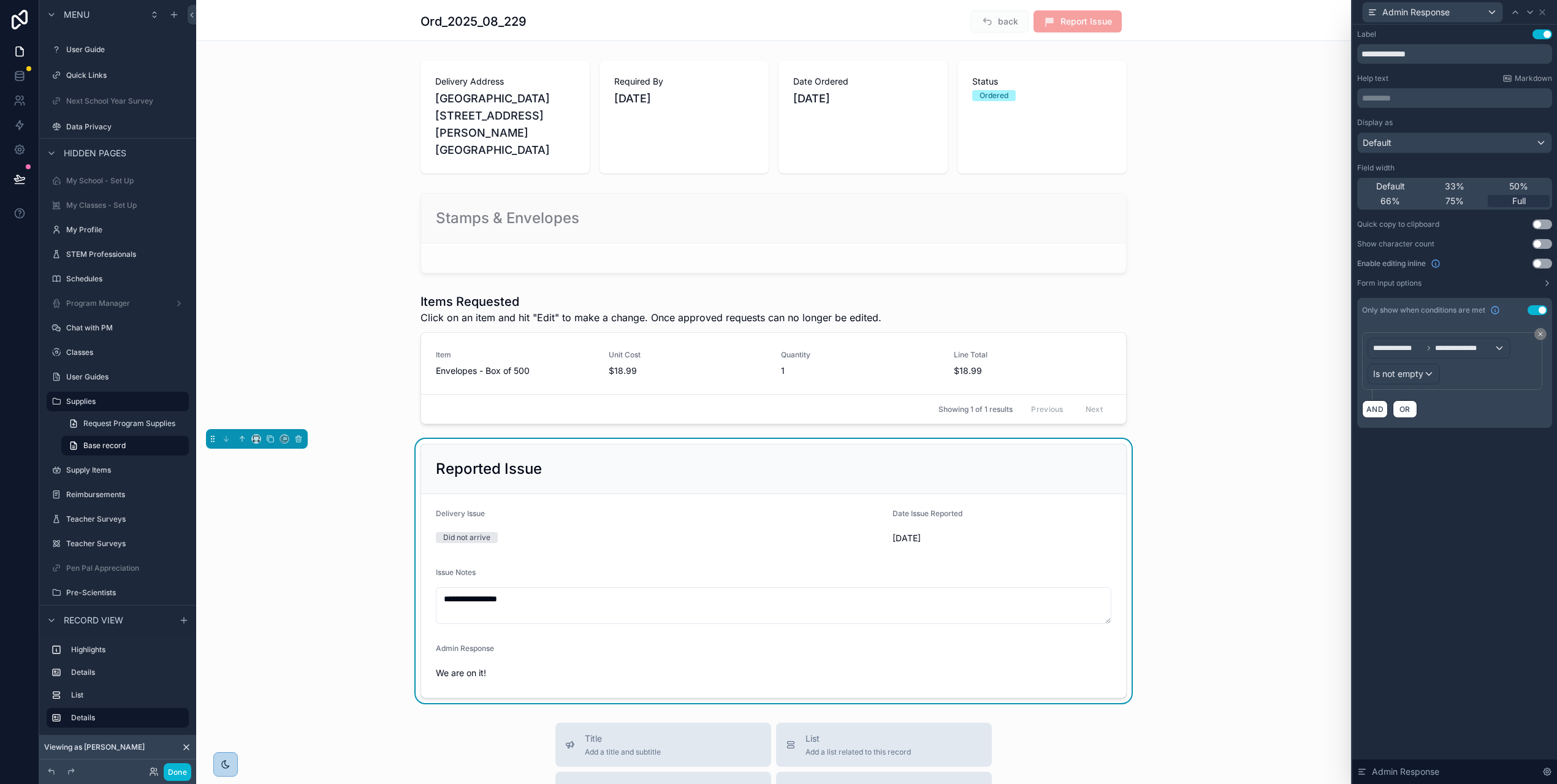
click at [1460, 503] on div "**********" at bounding box center [1454, 404] width 205 height 759
click at [1125, 442] on div "**********" at bounding box center [774, 571] width 1155 height 264
click at [1547, 12] on icon at bounding box center [1542, 12] width 10 height 10
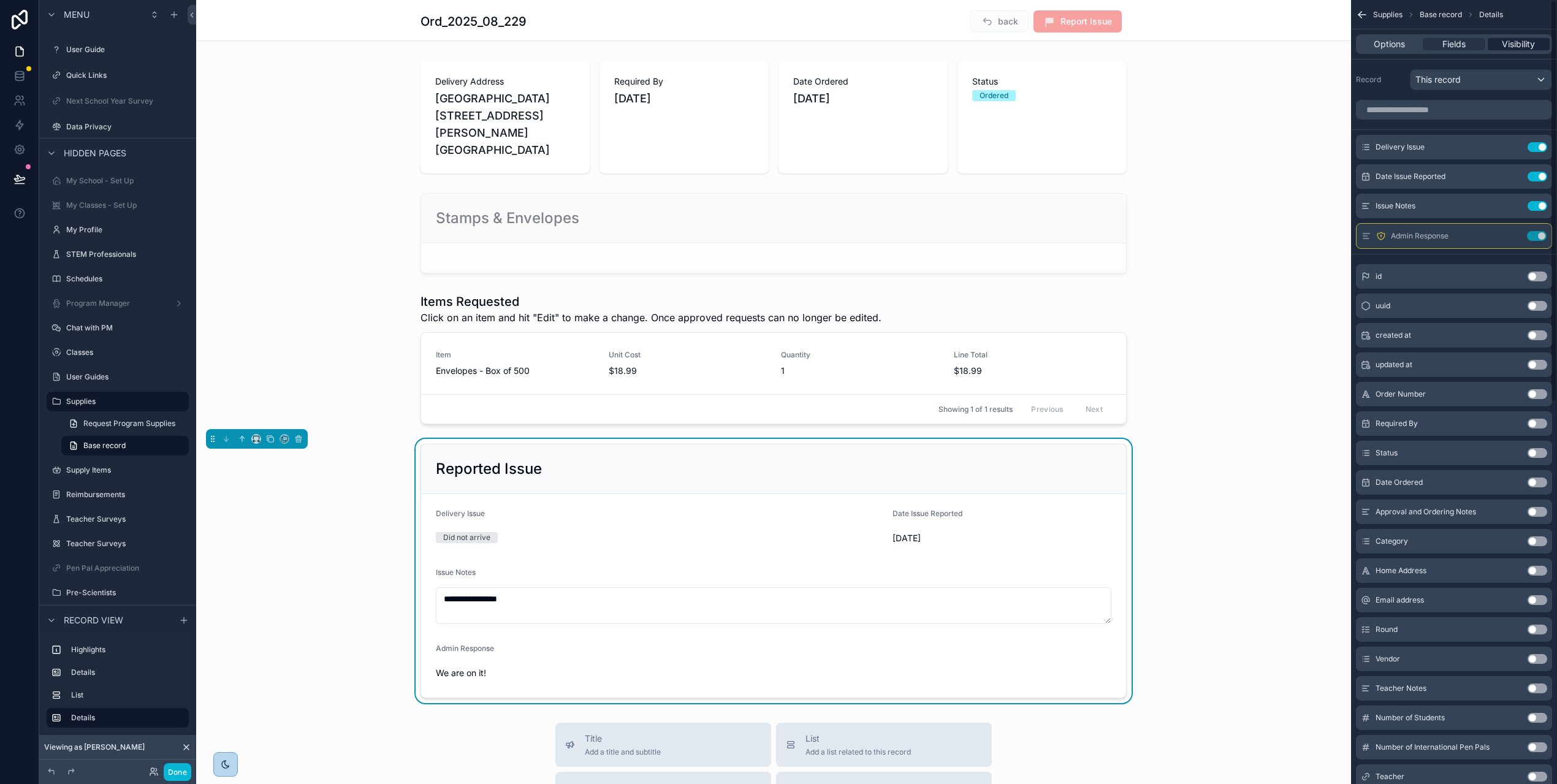
click at [1520, 48] on span "Visibility" at bounding box center [1519, 44] width 33 height 12
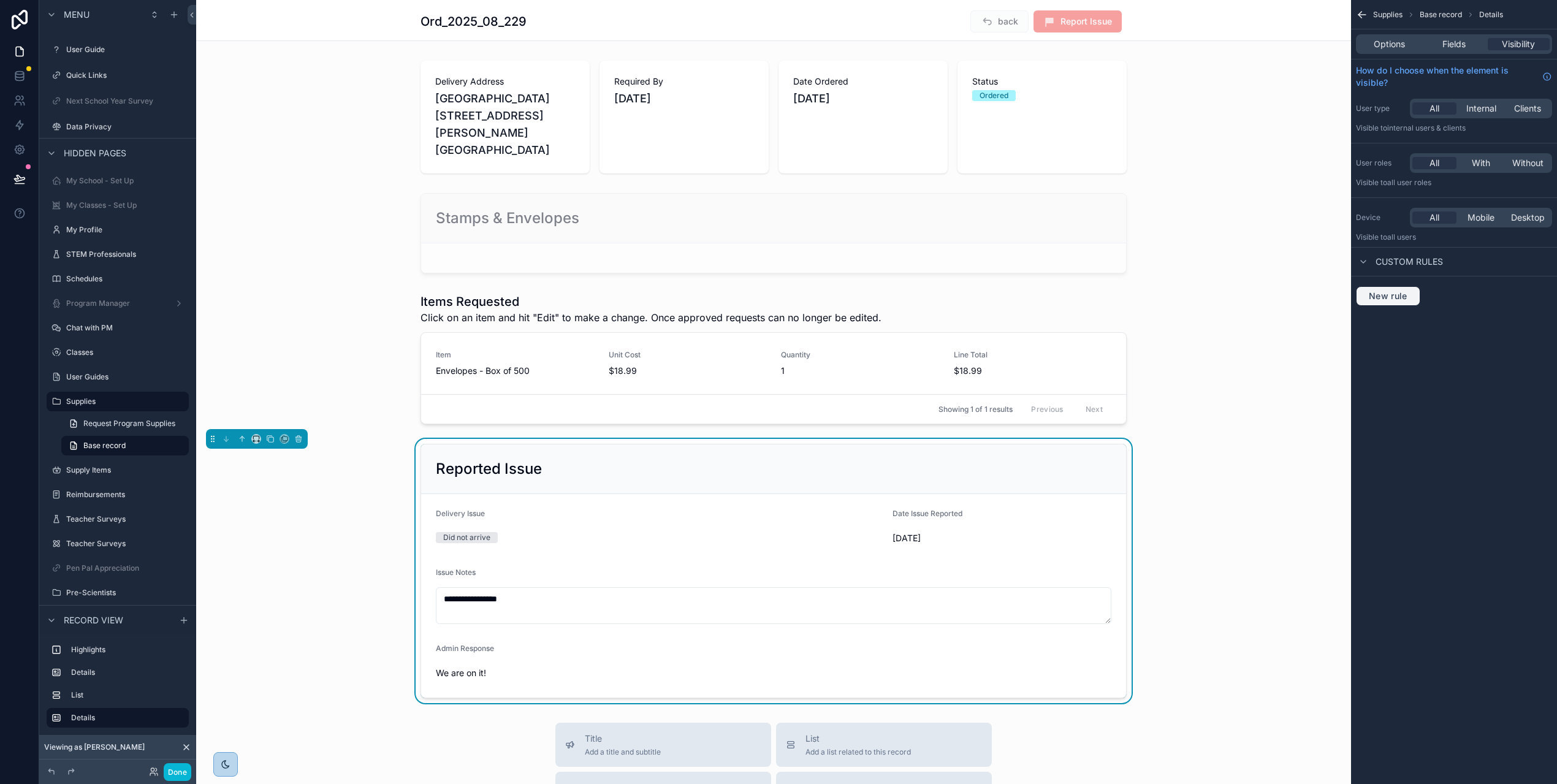
click at [1412, 295] on span "New rule" at bounding box center [1388, 296] width 49 height 11
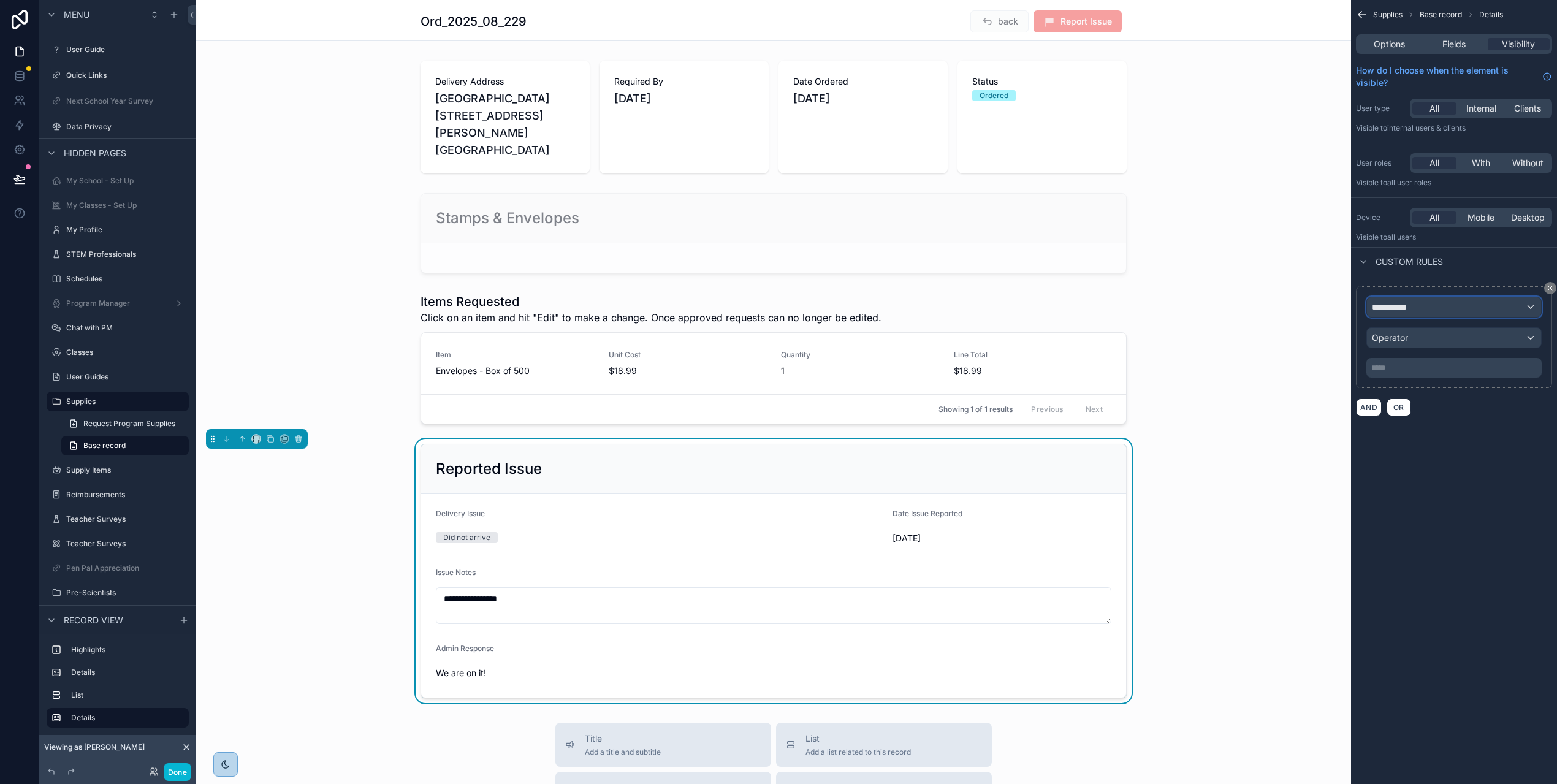
click at [1429, 308] on div "**********" at bounding box center [1454, 307] width 174 height 19
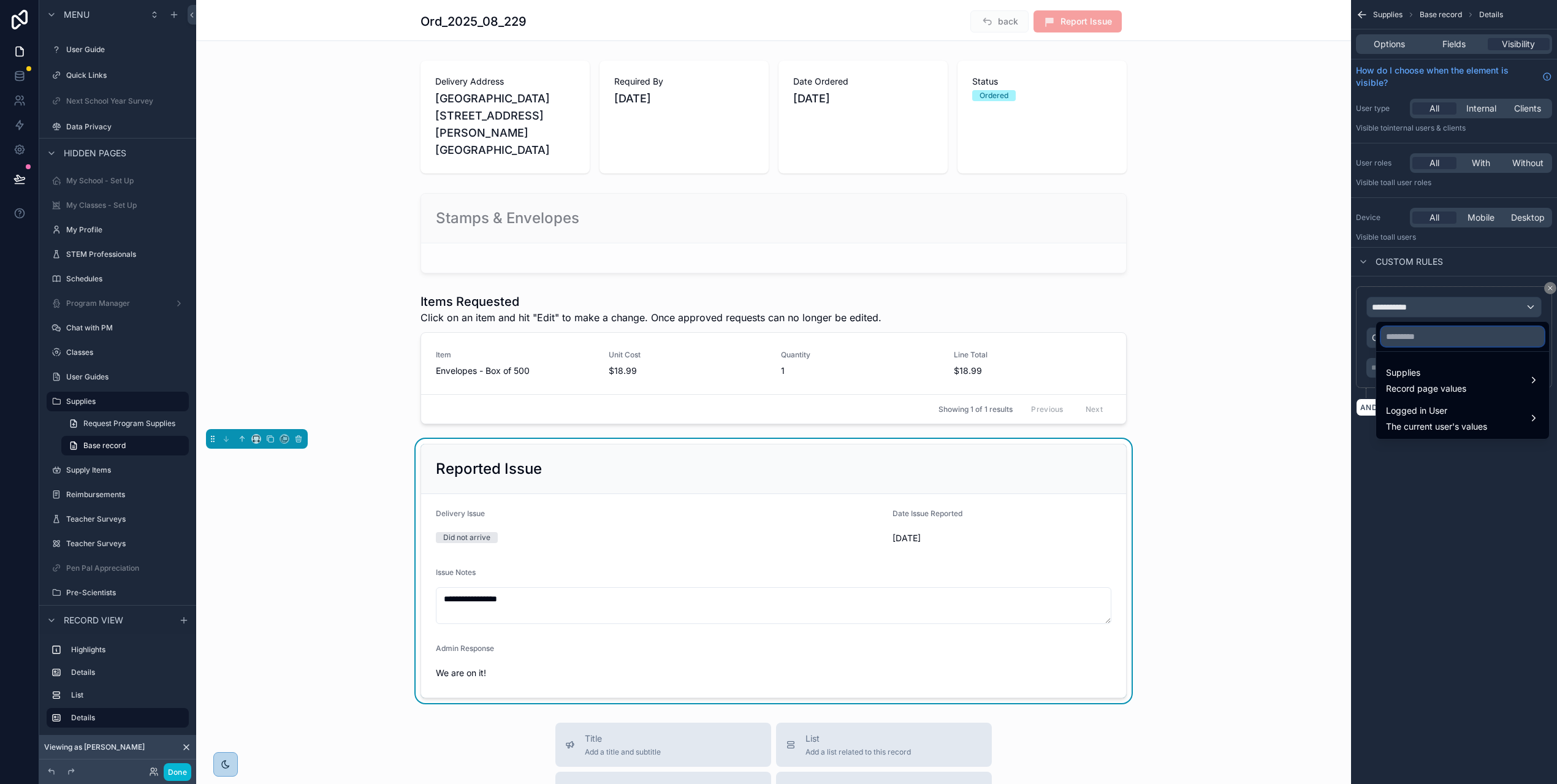
click at [1416, 340] on input "text" at bounding box center [1463, 337] width 163 height 19
type input "*****"
click at [1418, 370] on span "Supplies" at bounding box center [1426, 373] width 80 height 15
click at [1358, 358] on div "Delivery Issue" at bounding box center [1309, 358] width 97 height 15
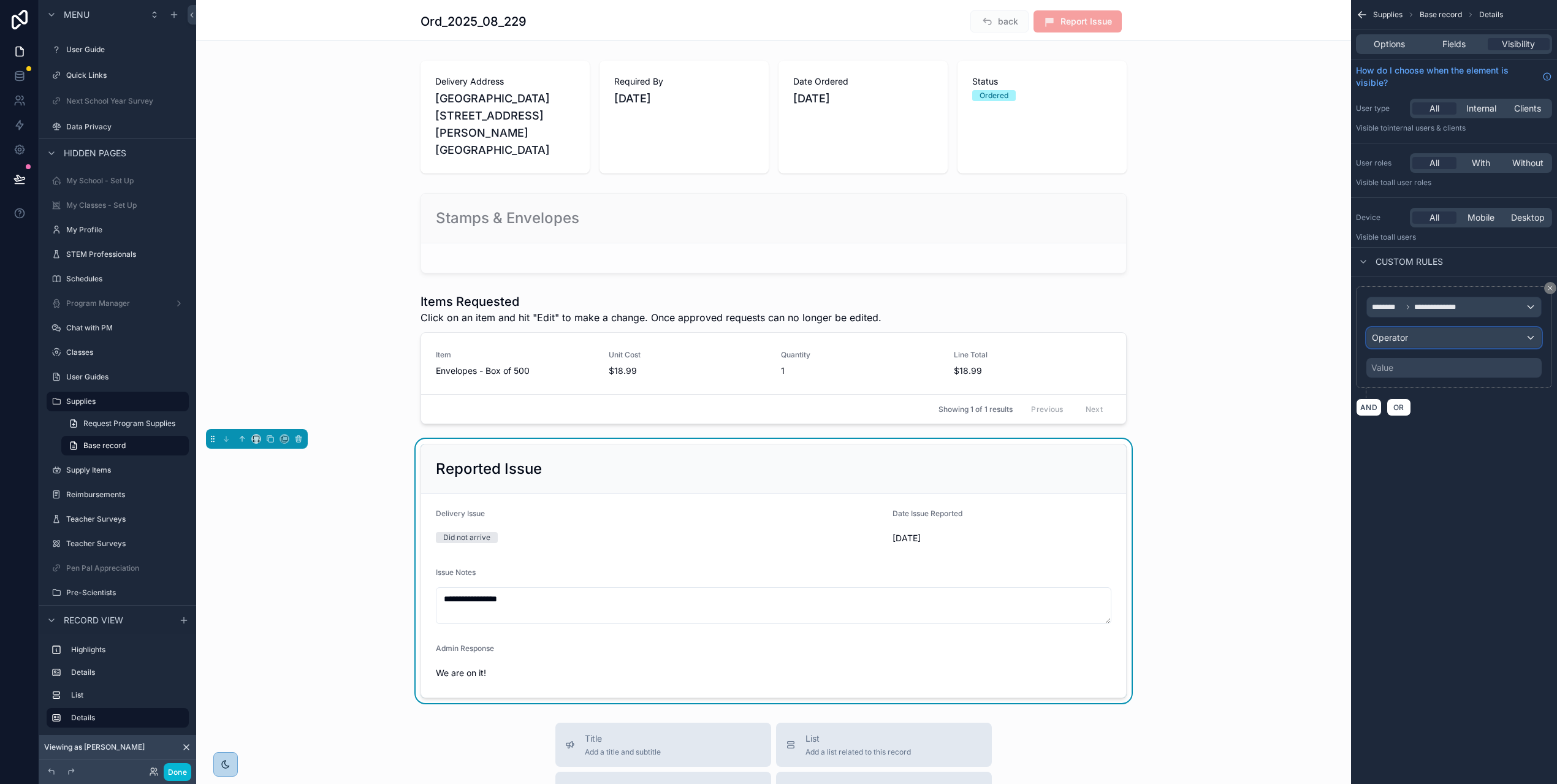
click at [1418, 338] on div "Operator" at bounding box center [1454, 338] width 174 height 19
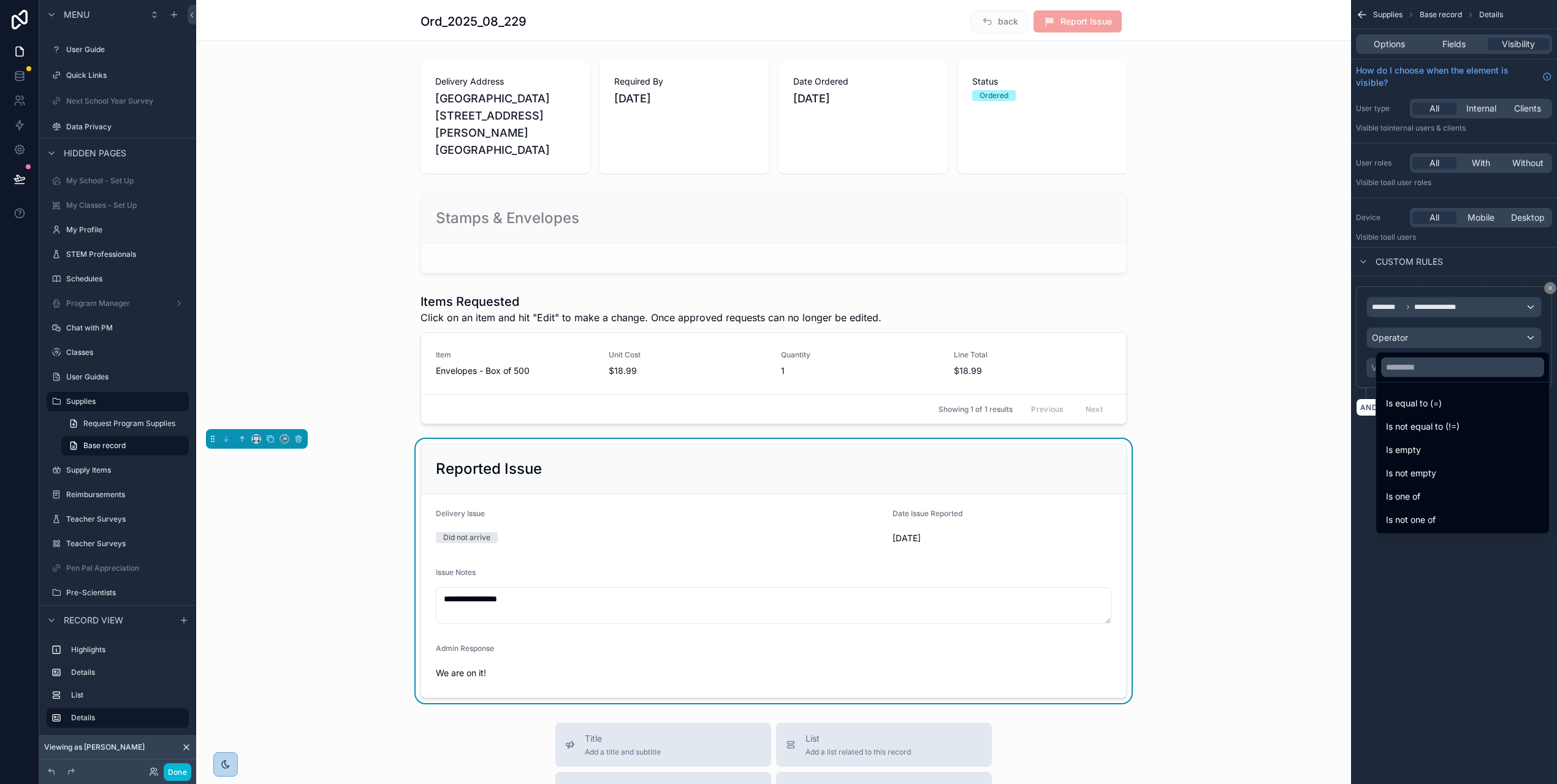
click at [1448, 468] on div "Is not empty" at bounding box center [1463, 474] width 153 height 15
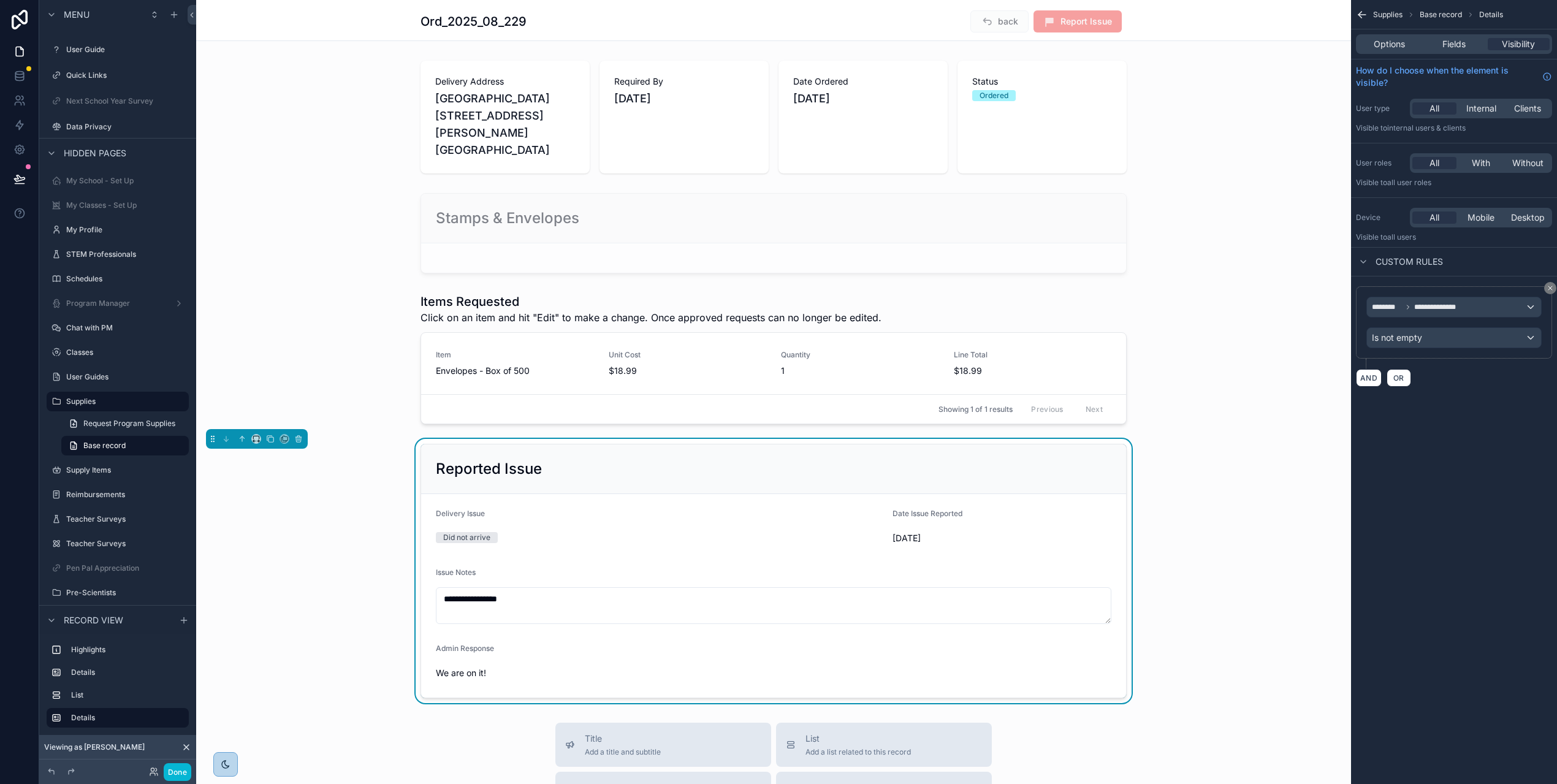
click at [1448, 467] on div "**********" at bounding box center [1454, 392] width 206 height 784
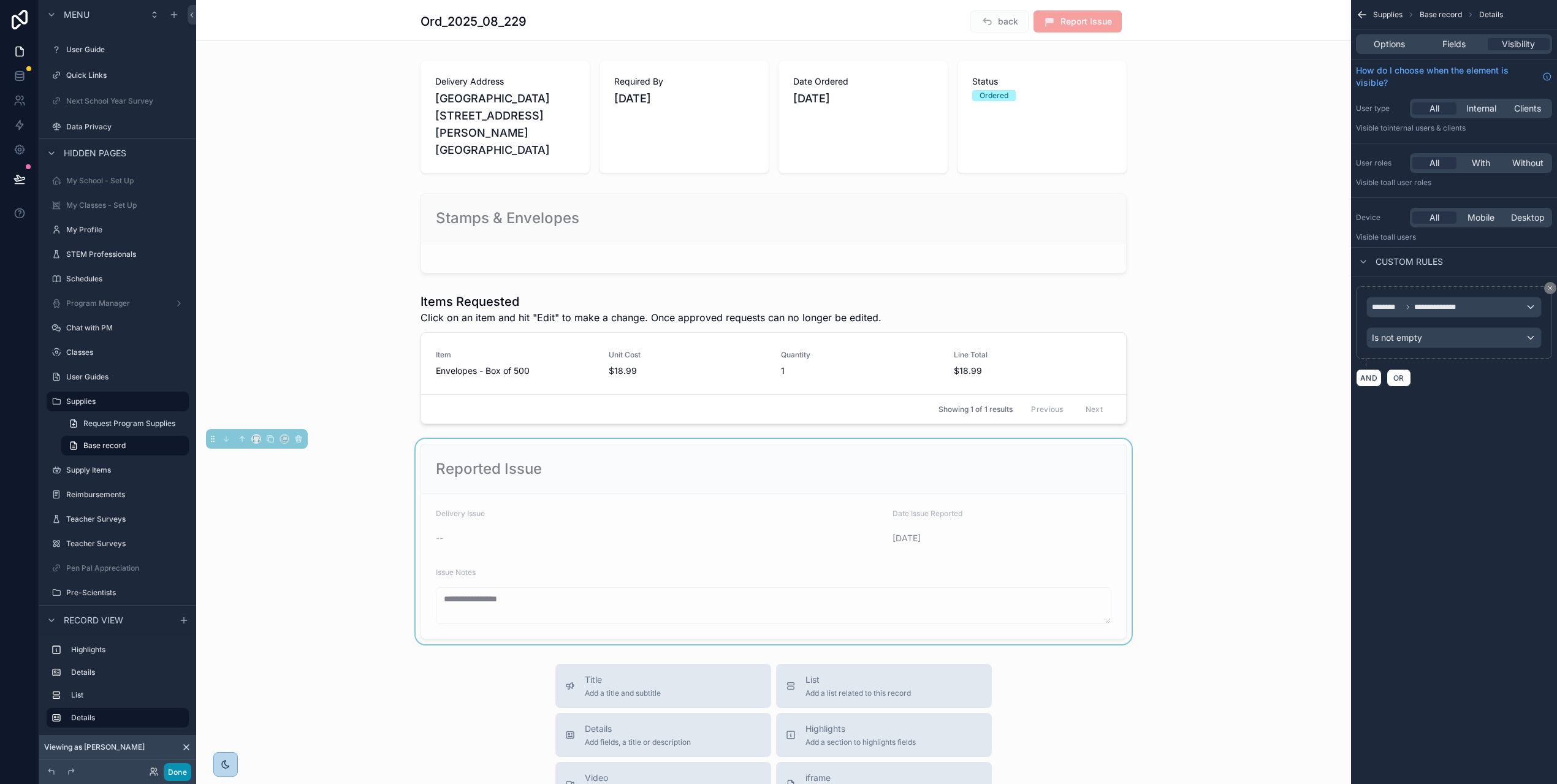
click at [182, 772] on button "Done" at bounding box center [177, 772] width 28 height 18
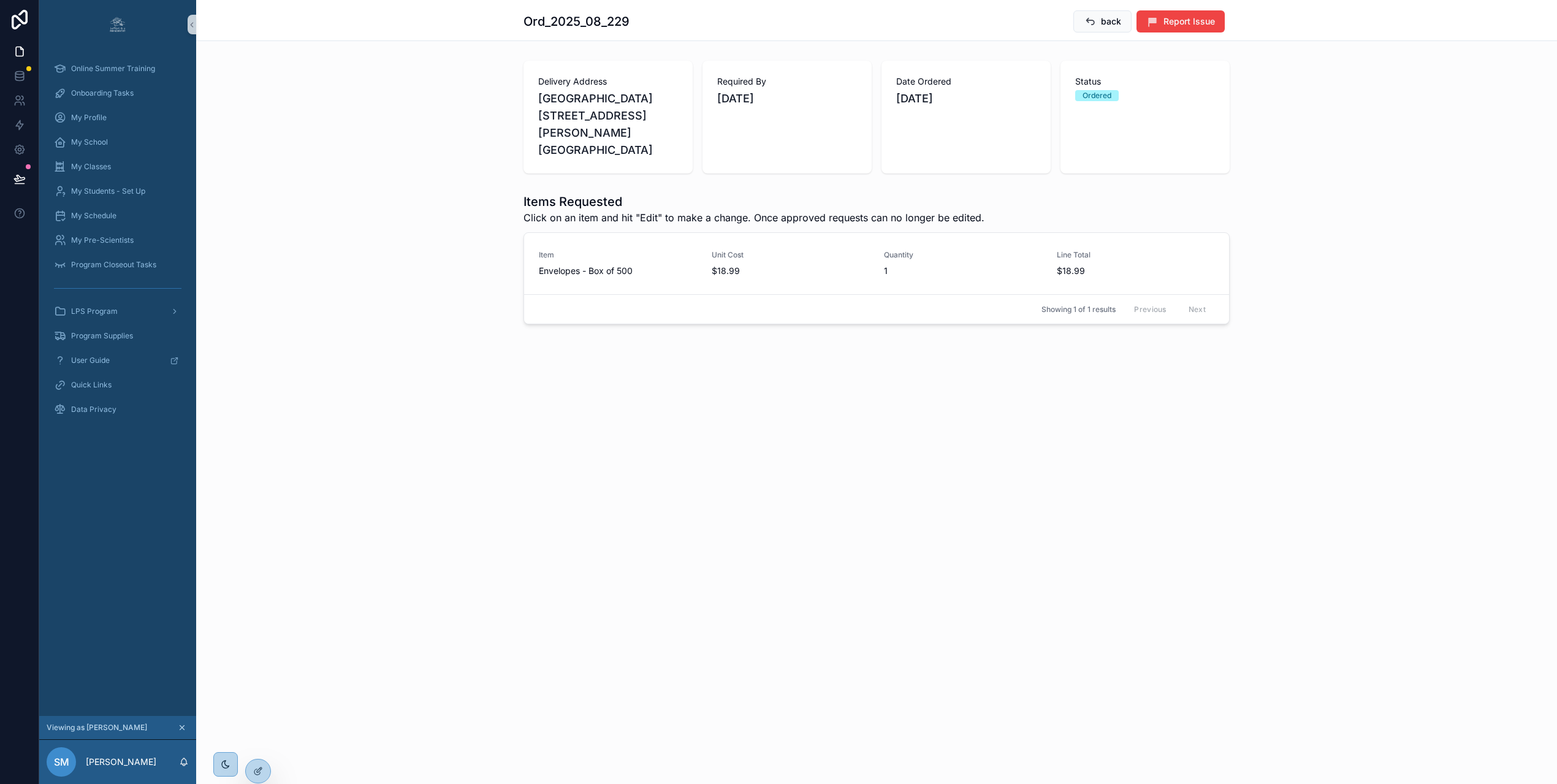
click at [433, 310] on div "Items Requested Click on an item and hit "Edit" to make a change. Once approved…" at bounding box center [877, 259] width 1361 height 141
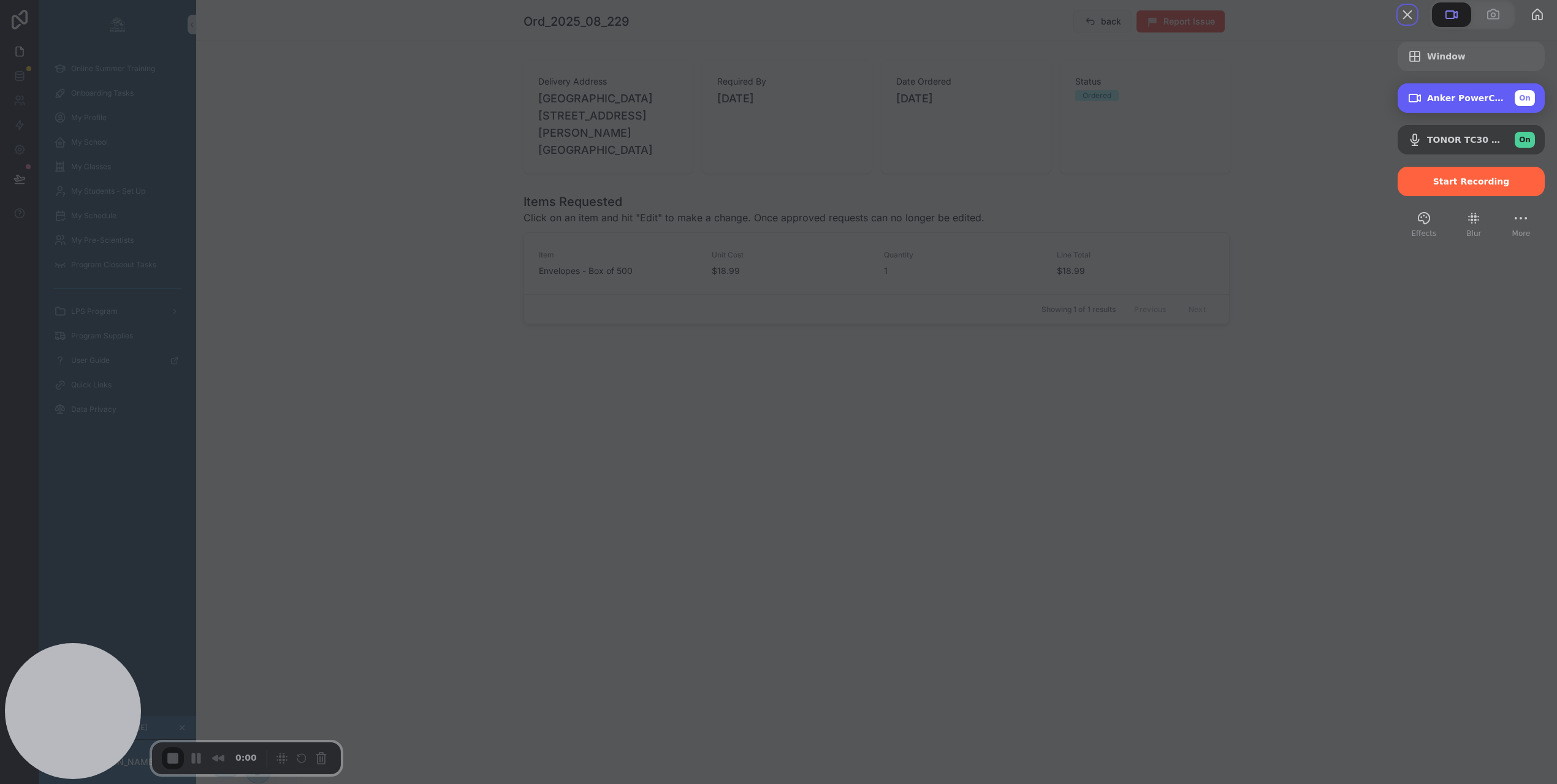
click at [1460, 103] on span "Anker PowerConf C200 (291a:3369)" at bounding box center [1466, 97] width 78 height 10
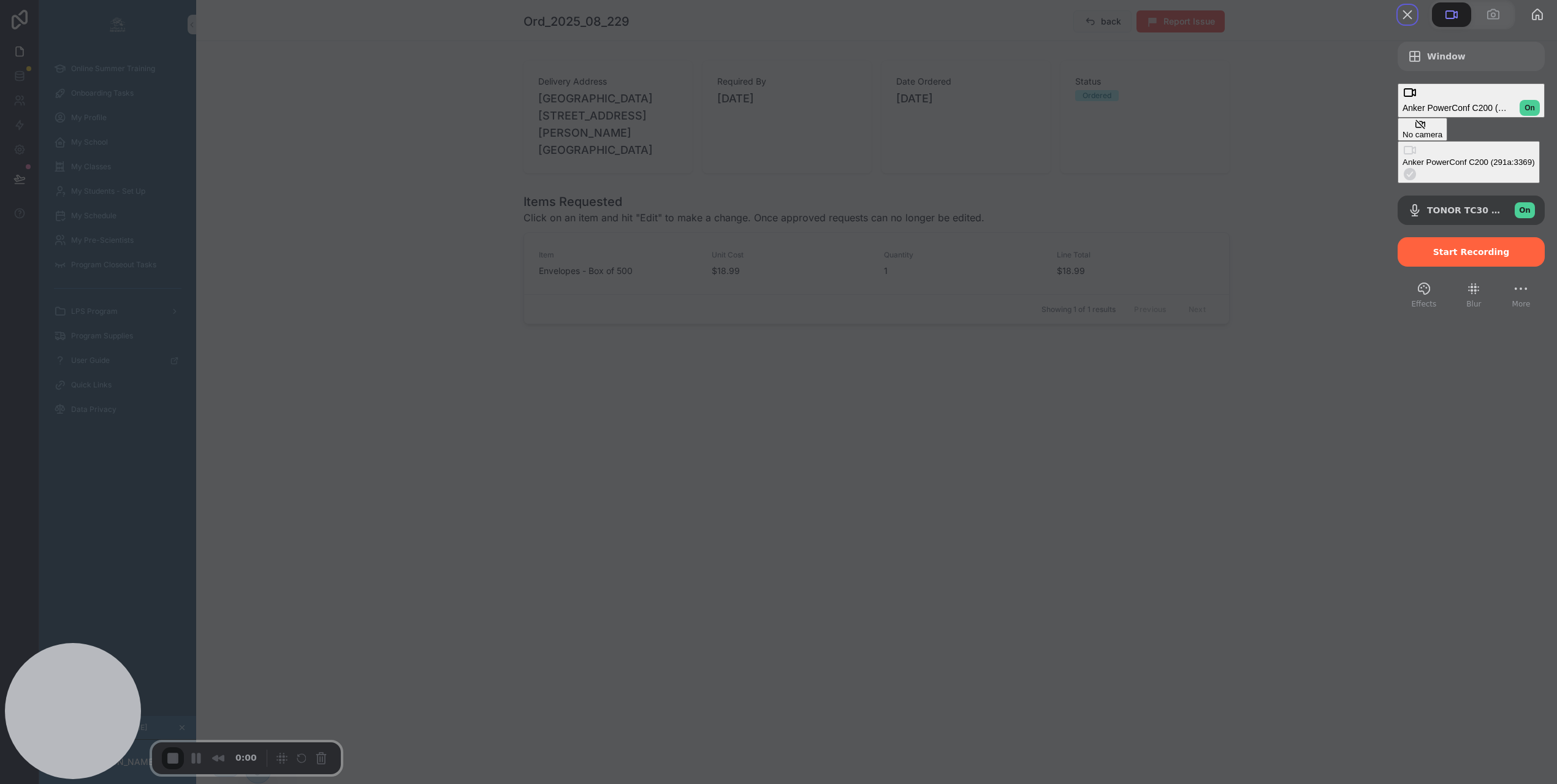
click at [1403, 130] on div "No camera" at bounding box center [1422, 134] width 40 height 9
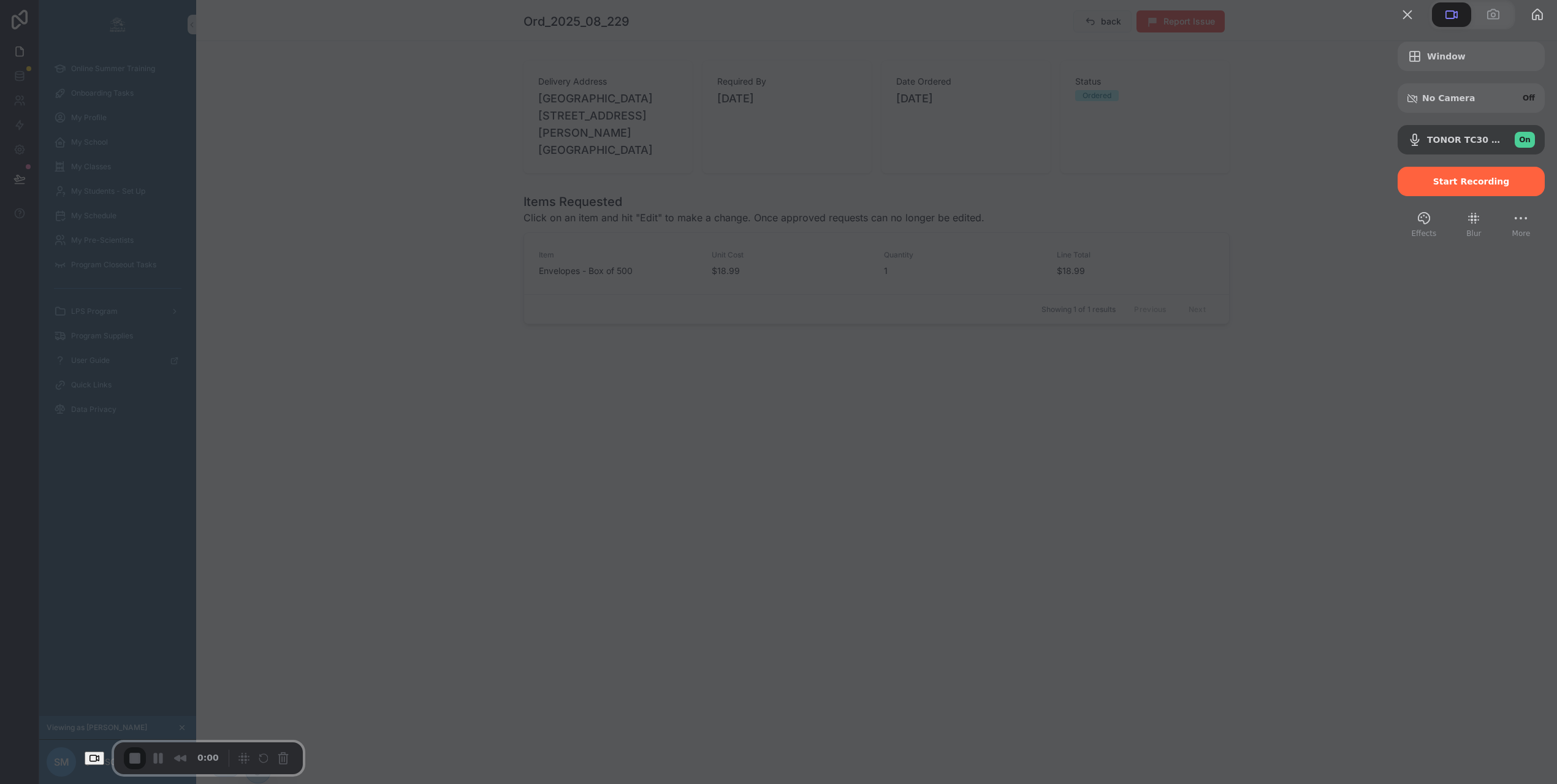
click at [1472, 187] on span "Start Recording" at bounding box center [1472, 181] width 76 height 10
click at [1434, 103] on span "No Camera" at bounding box center [1448, 97] width 52 height 10
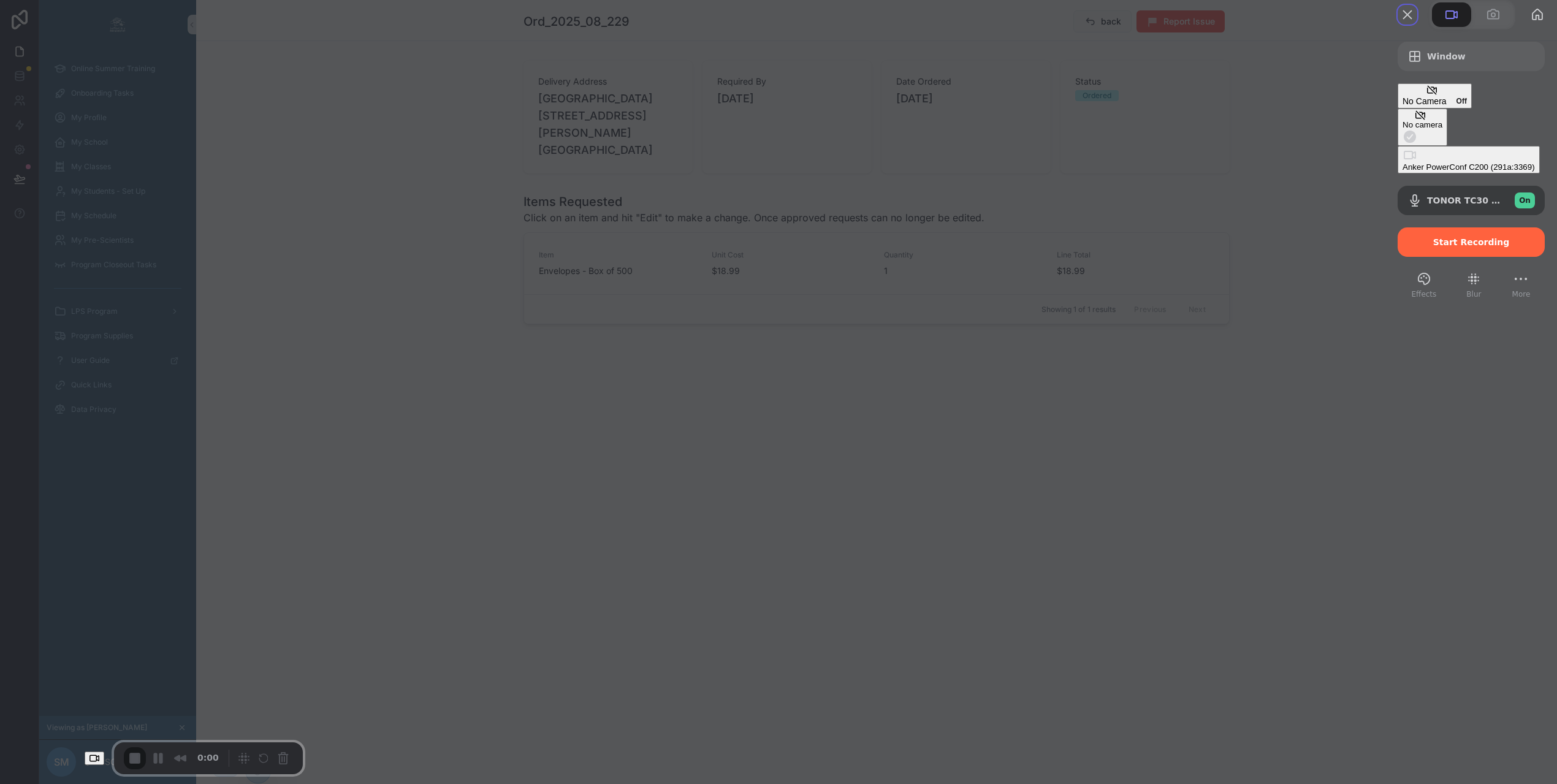
click at [1467, 106] on div "No Camera Off" at bounding box center [1435, 101] width 64 height 11
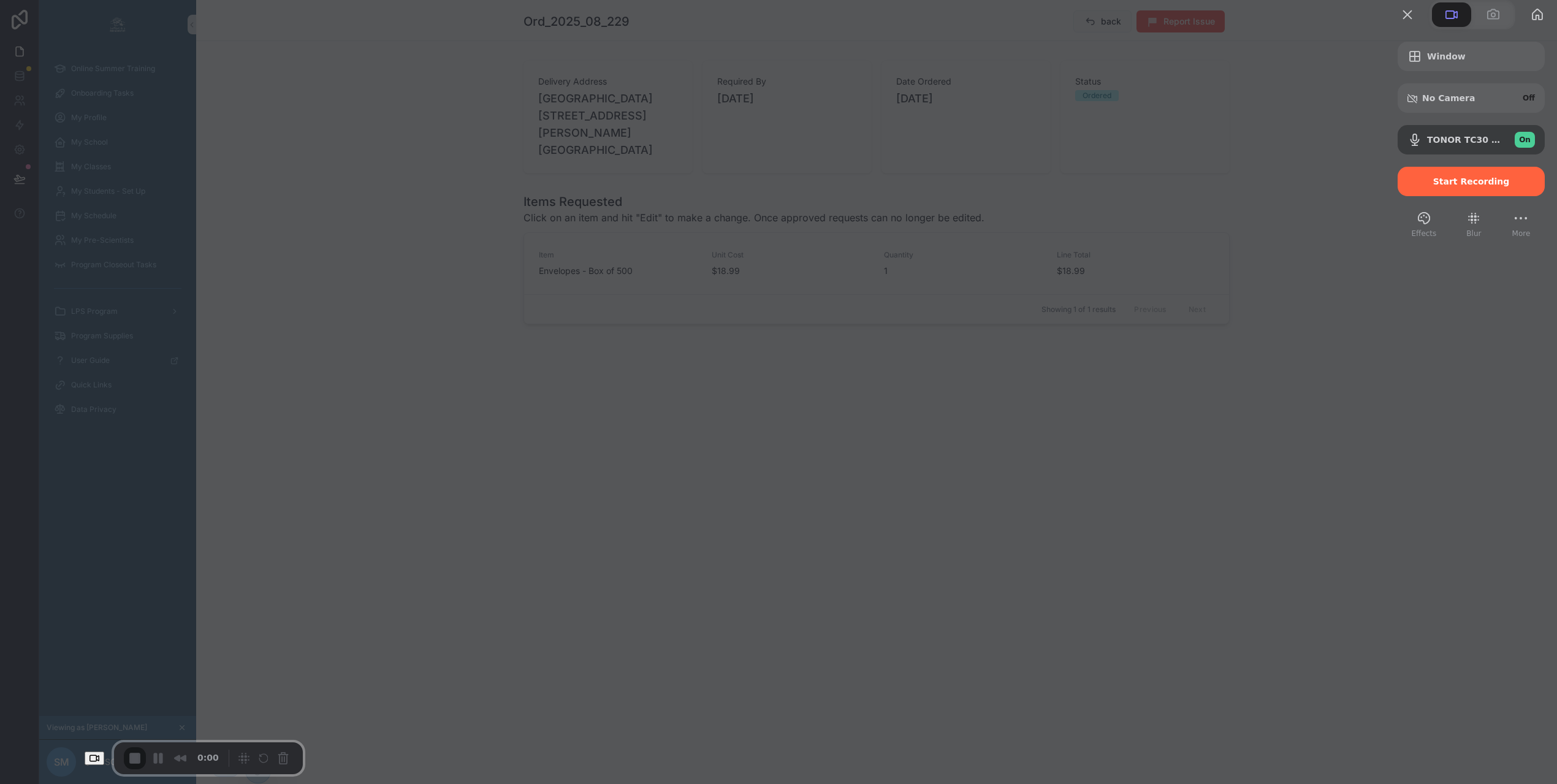
click at [1334, 88] on div at bounding box center [778, 392] width 1557 height 784
click at [1479, 187] on span "Start Recording" at bounding box center [1472, 181] width 76 height 10
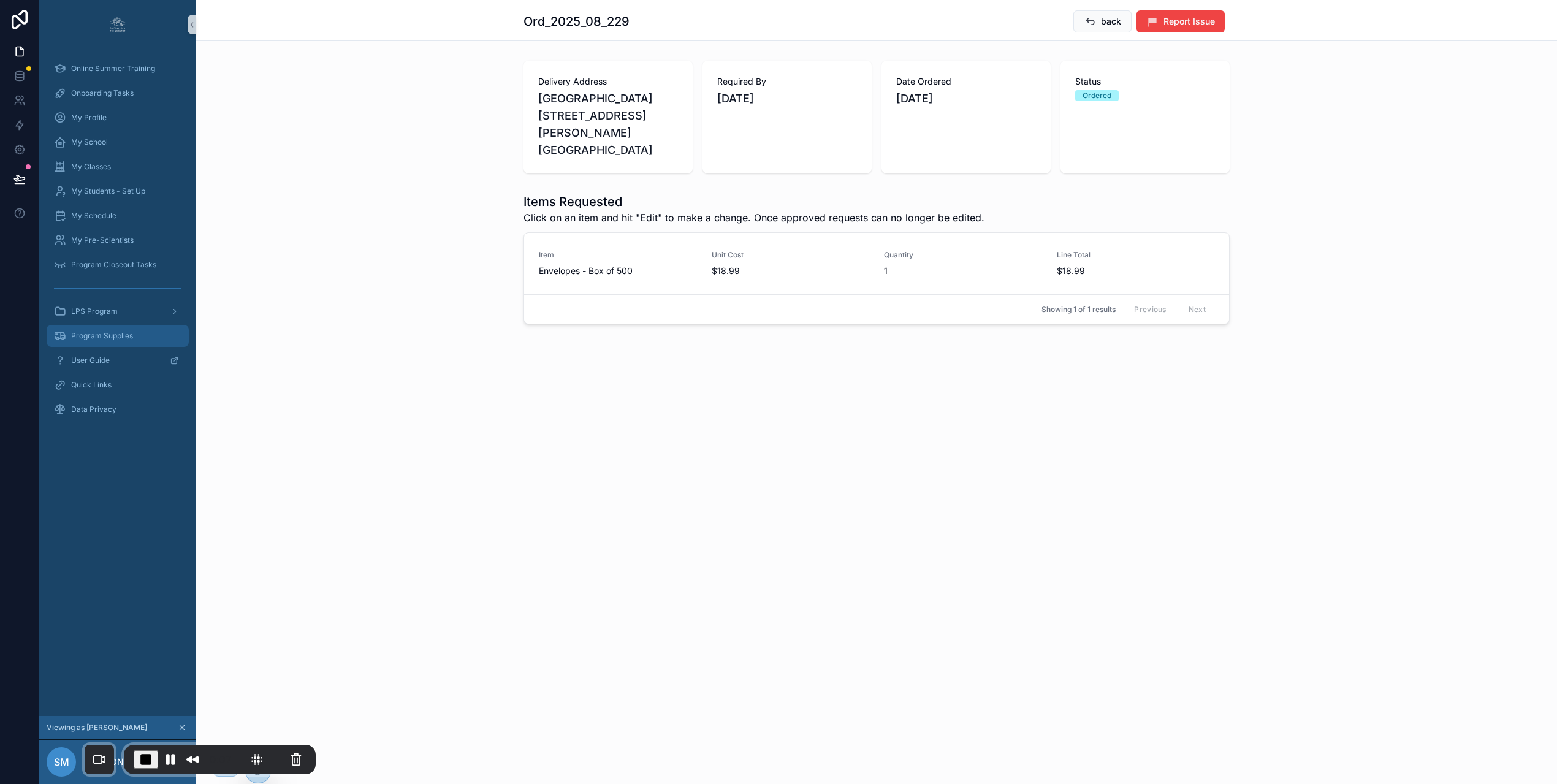
click at [112, 331] on span "Program Supplies" at bounding box center [102, 336] width 62 height 10
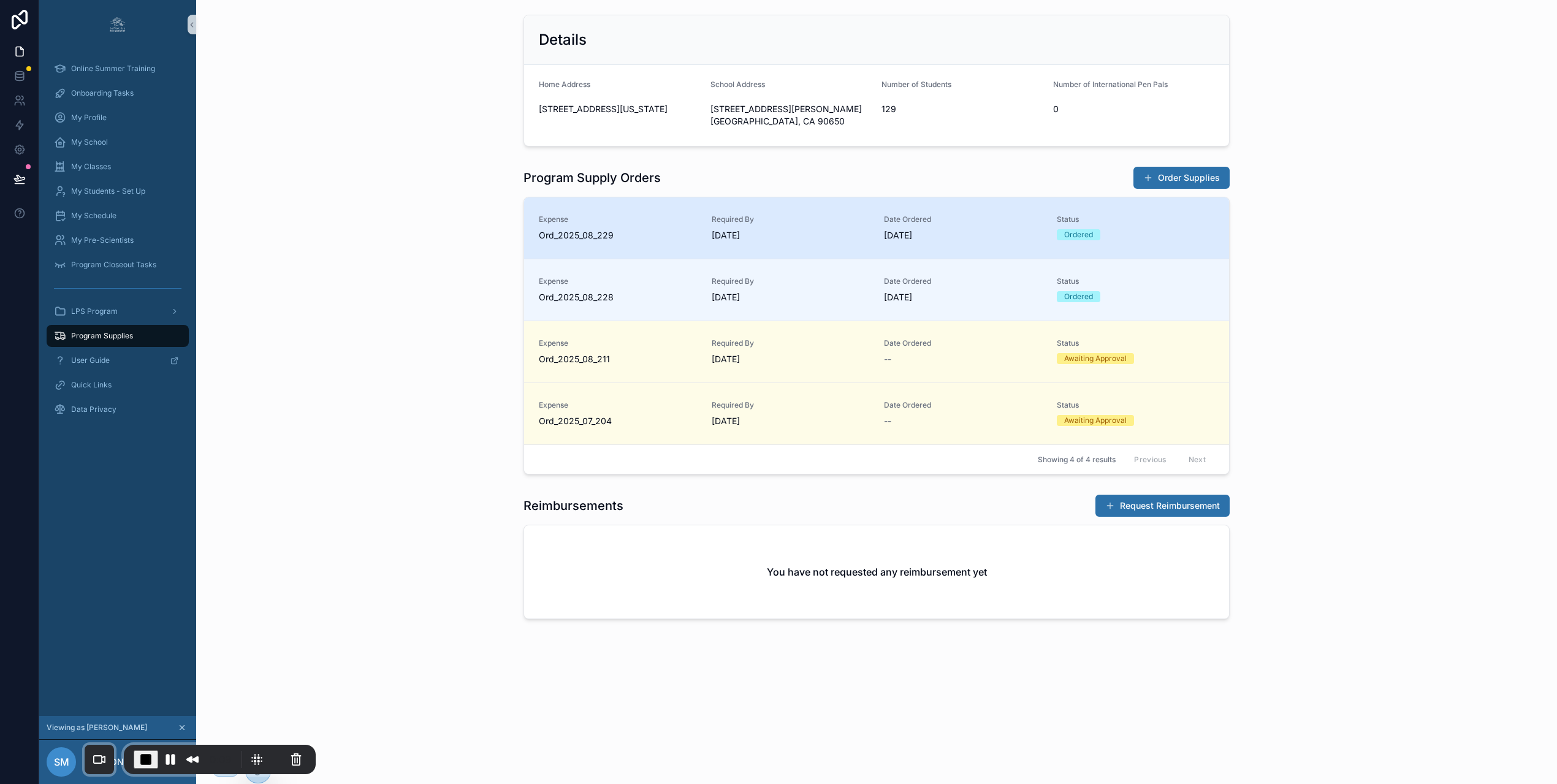
click at [810, 238] on span "[DATE]" at bounding box center [791, 235] width 158 height 12
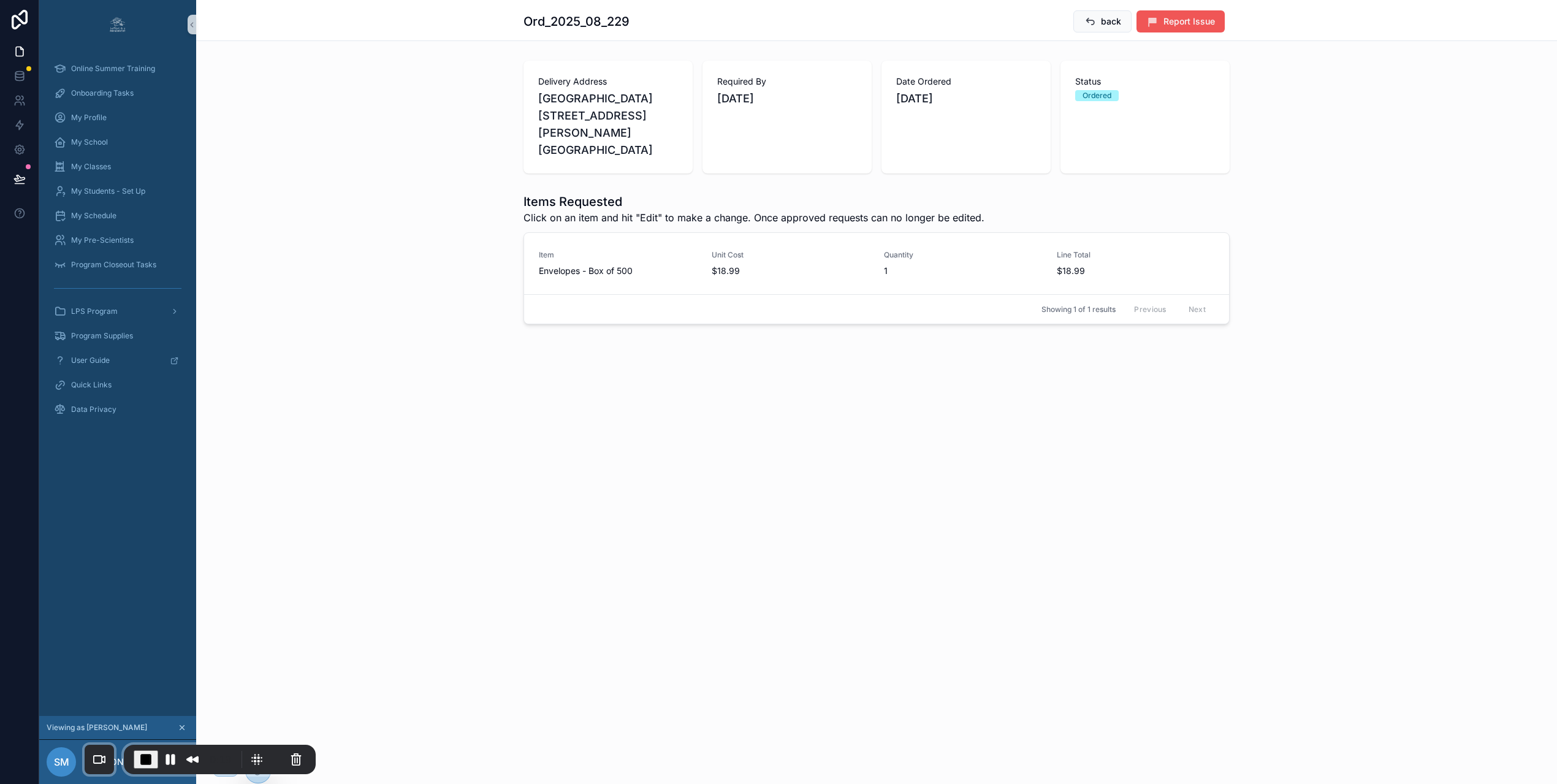
click at [1204, 19] on span "Report Issue" at bounding box center [1189, 21] width 52 height 12
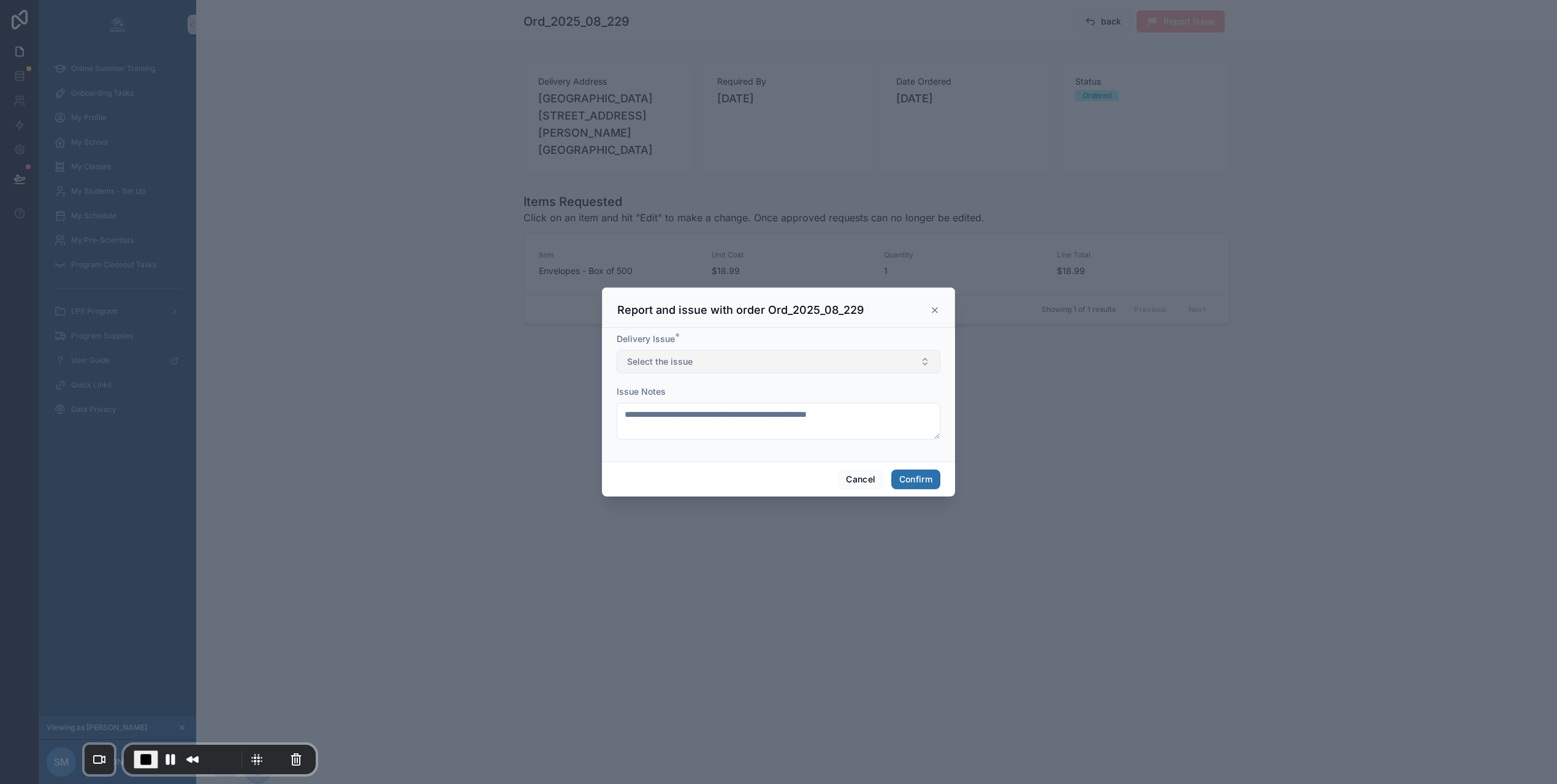
click at [699, 369] on button "Select the issue" at bounding box center [779, 361] width 324 height 23
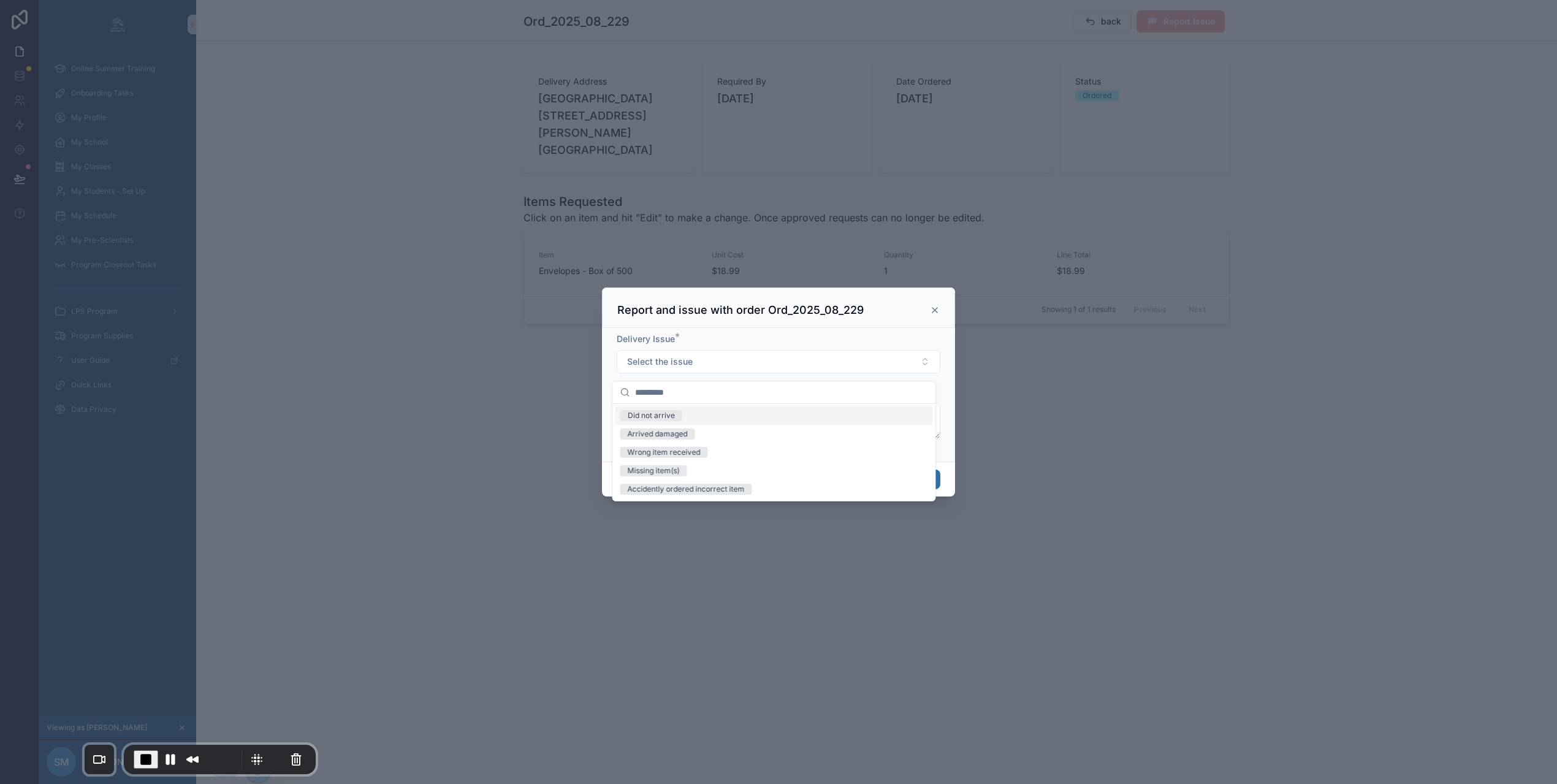
click at [677, 417] on span "Did not arrive" at bounding box center [651, 415] width 62 height 11
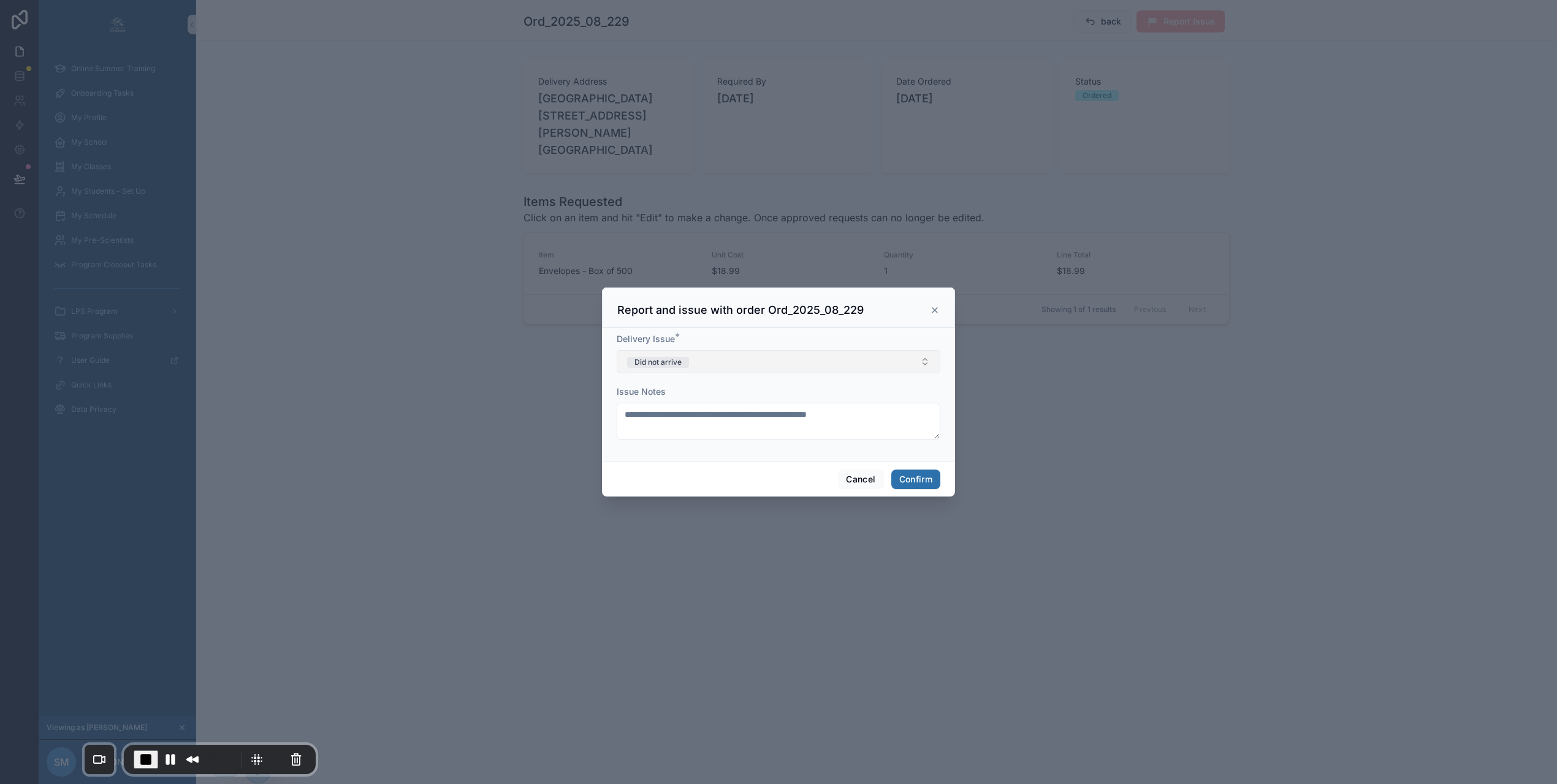
click at [738, 364] on button "Did not arrive" at bounding box center [779, 361] width 324 height 23
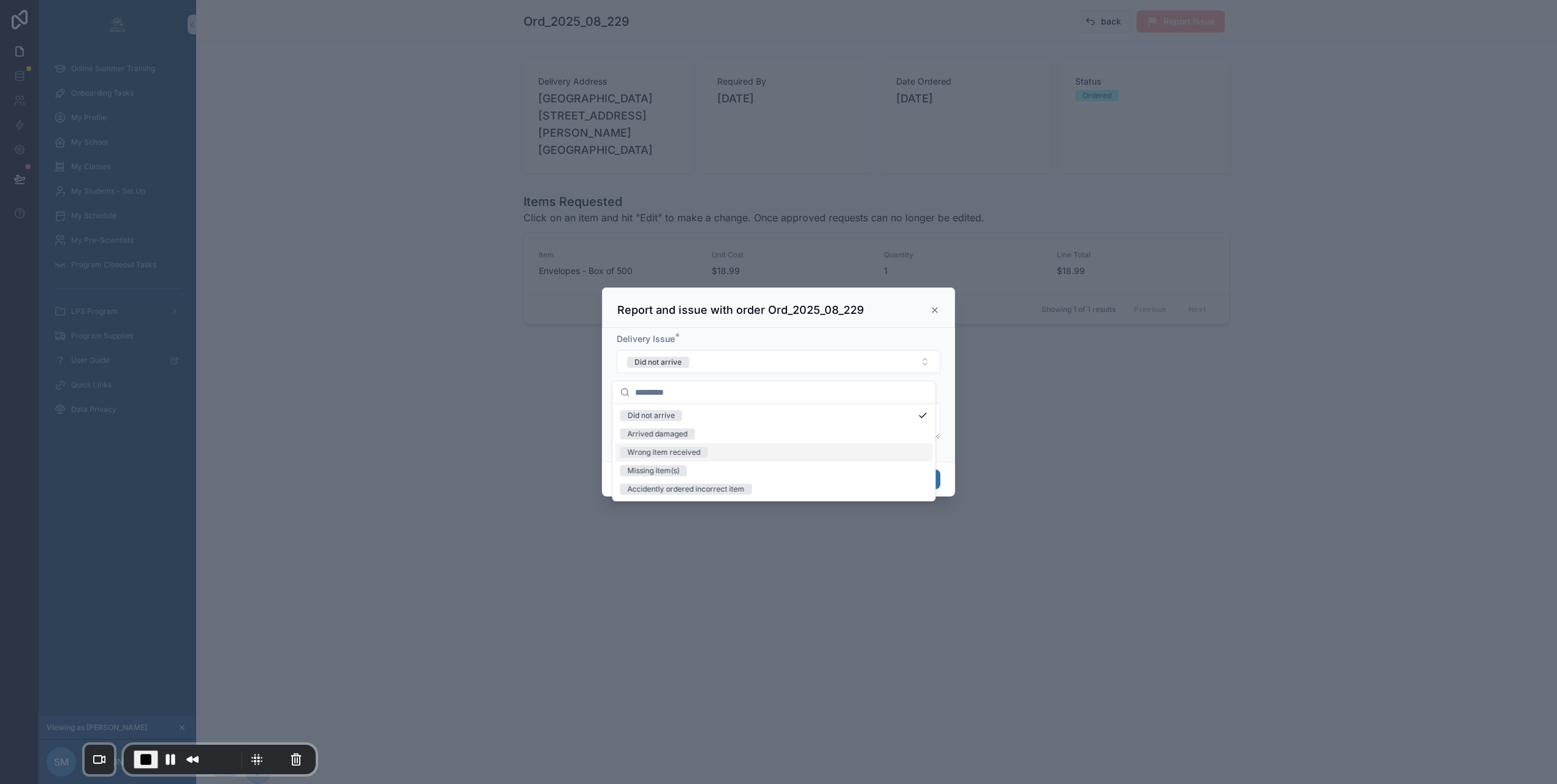
click at [702, 450] on span "Wrong item received" at bounding box center [664, 452] width 88 height 11
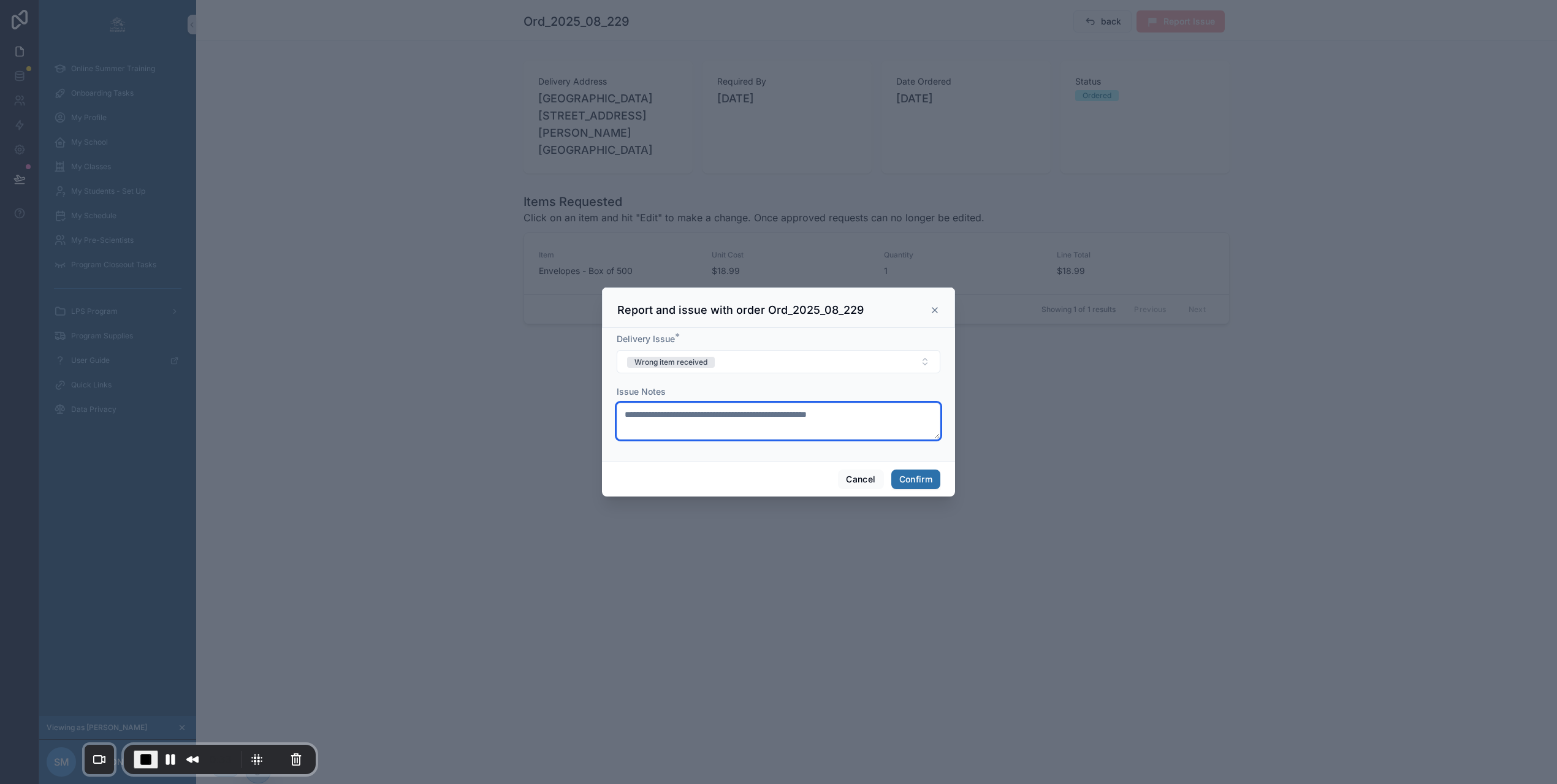
click at [819, 422] on textarea at bounding box center [779, 420] width 324 height 37
type textarea "**********"
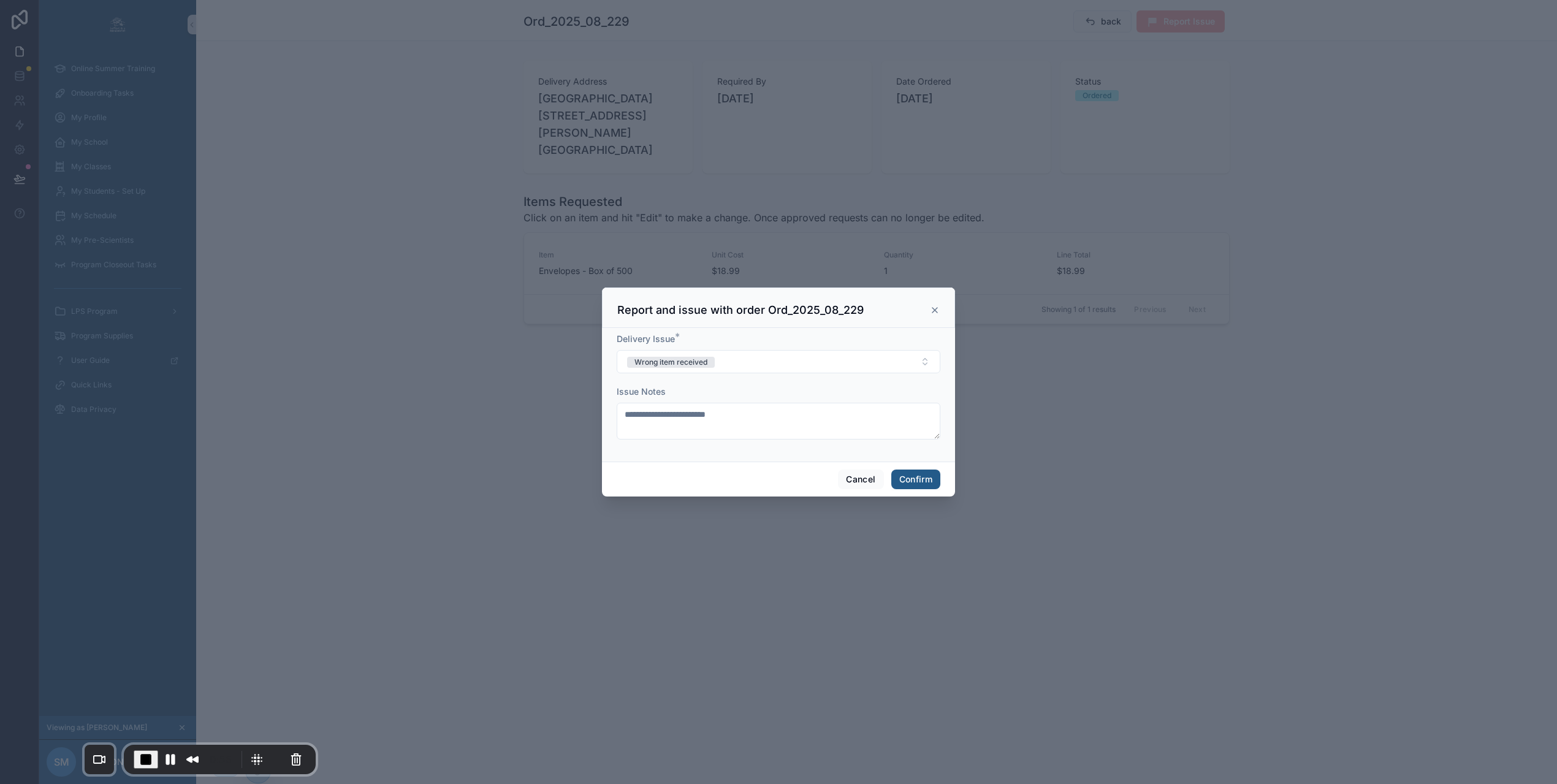
click at [909, 487] on button "Confirm" at bounding box center [915, 479] width 49 height 19
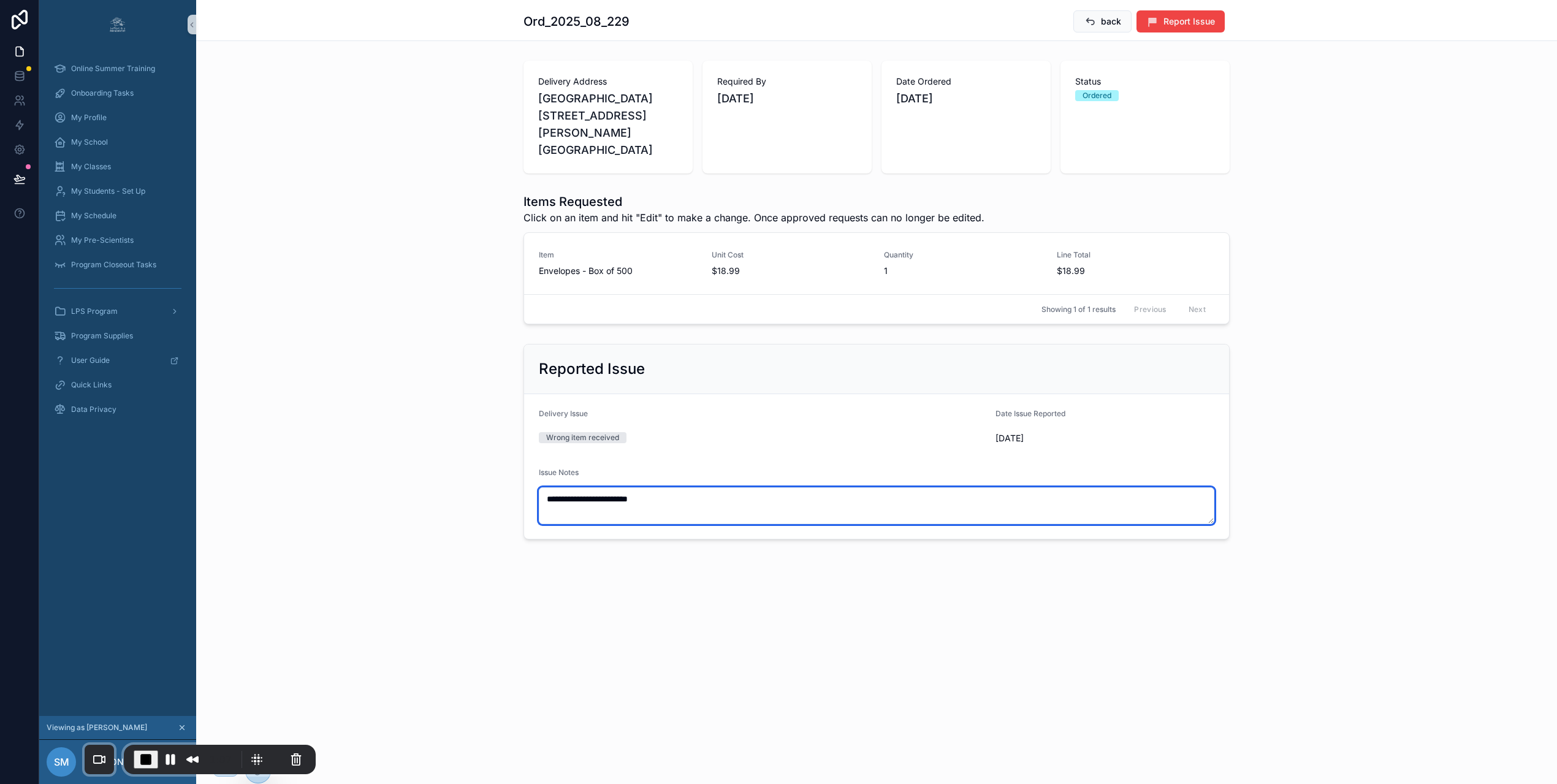
click at [726, 500] on textarea "**********" at bounding box center [876, 505] width 675 height 37
type textarea "**********"
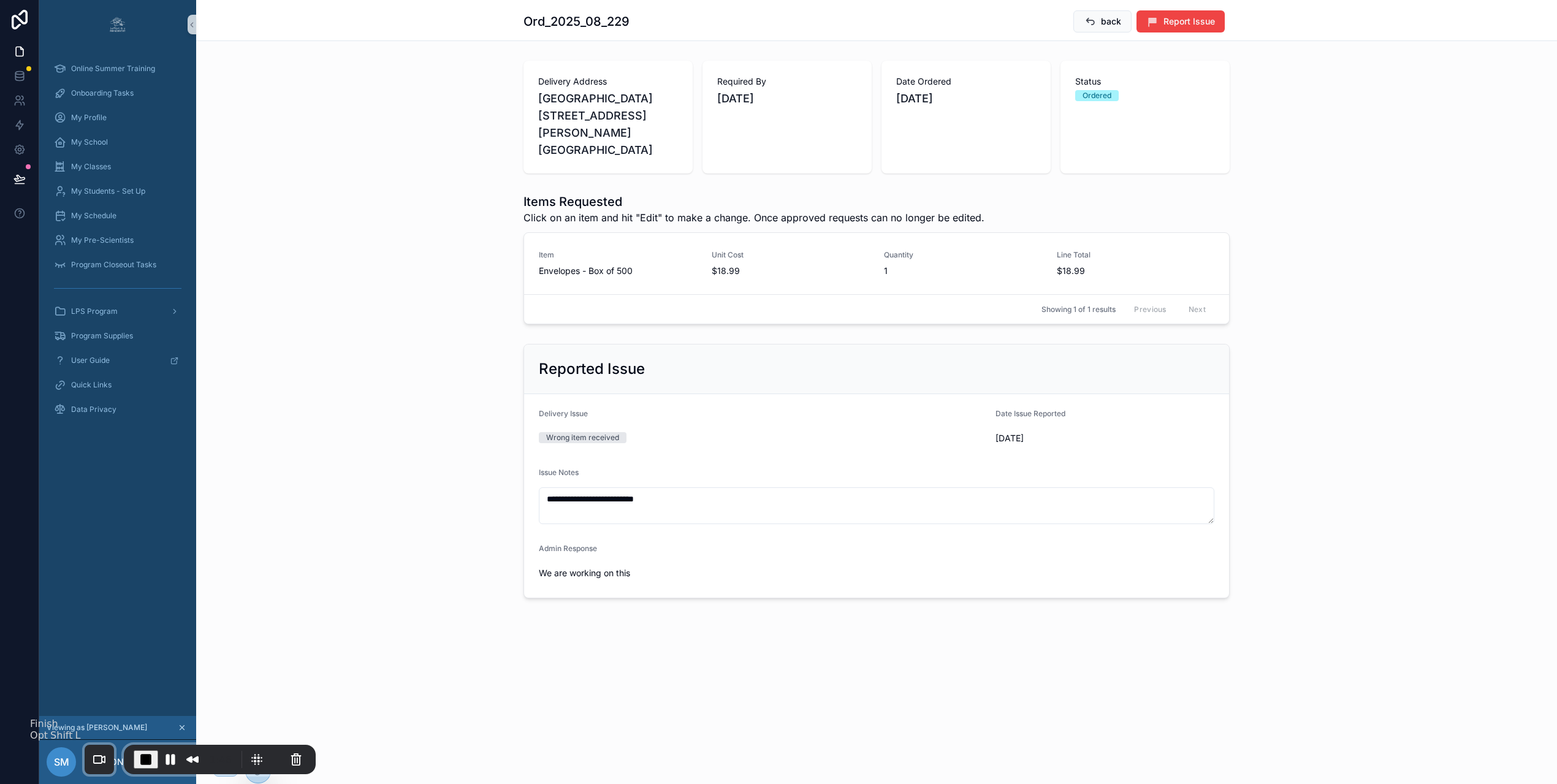
click at [139, 760] on span "End Recording" at bounding box center [146, 759] width 15 height 15
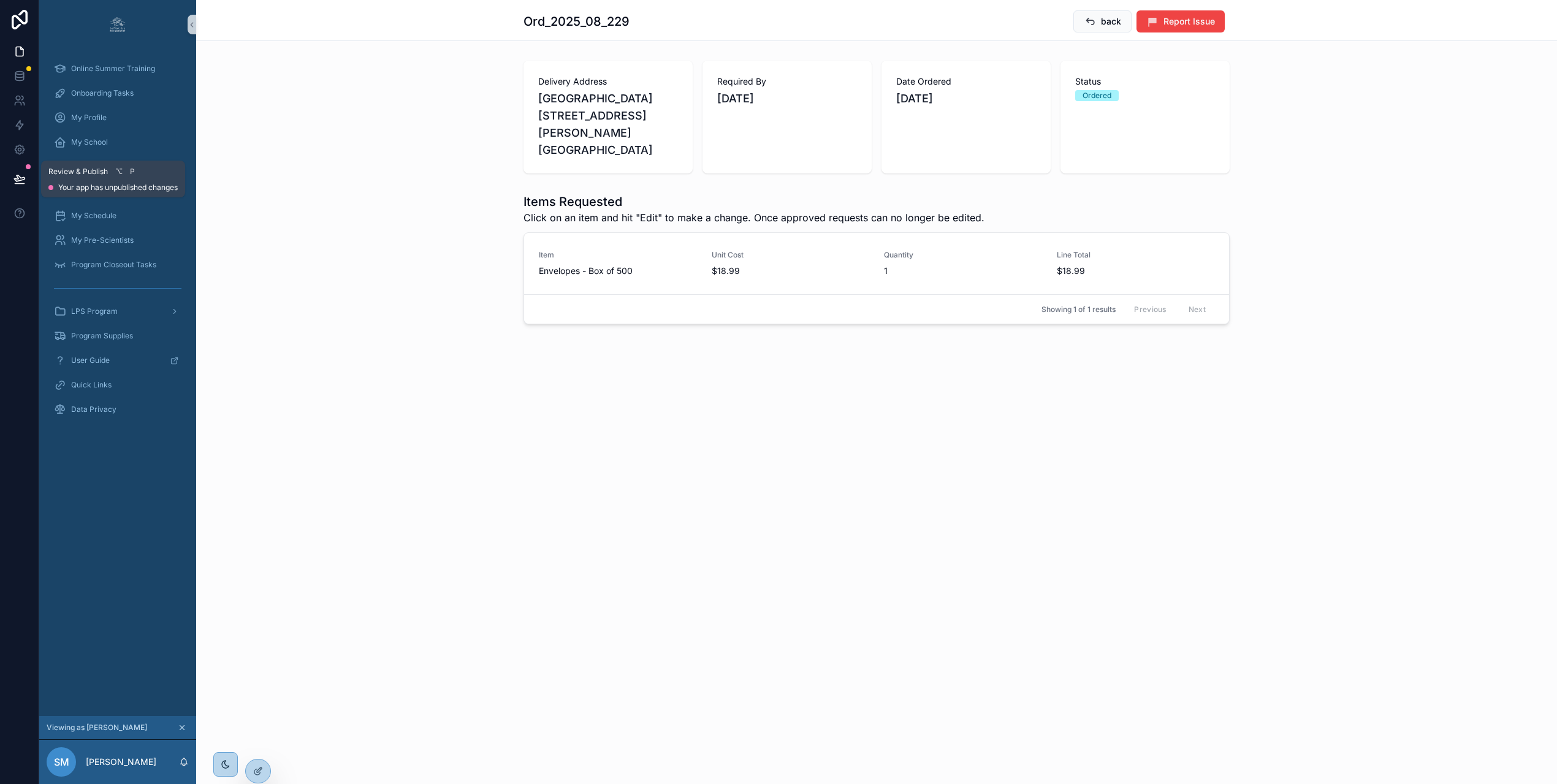
click at [16, 178] on icon at bounding box center [19, 178] width 10 height 6
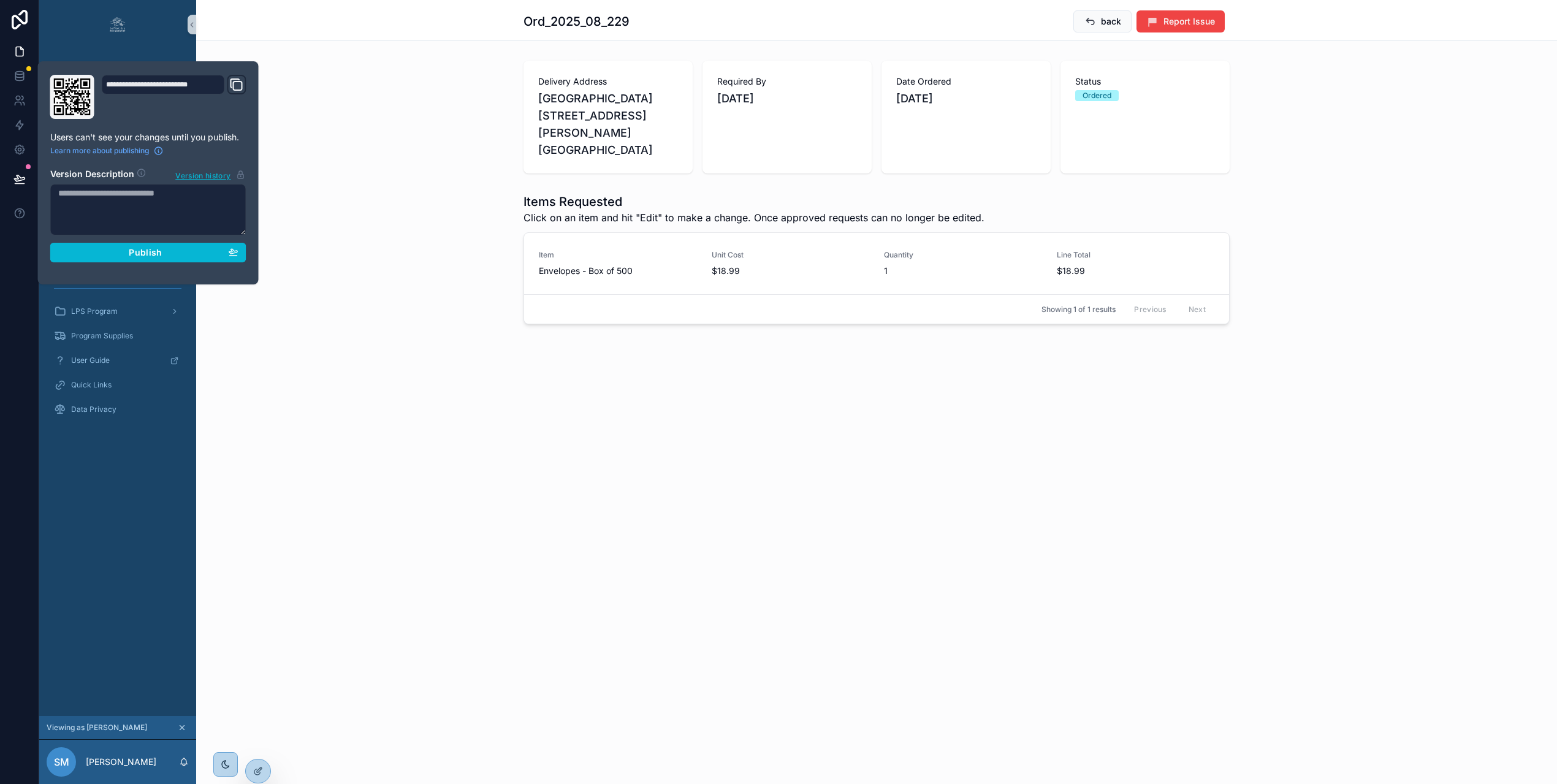
click at [157, 220] on textarea at bounding box center [148, 209] width 196 height 52
type textarea "**********"
click at [194, 256] on div "Publish" at bounding box center [148, 253] width 180 height 11
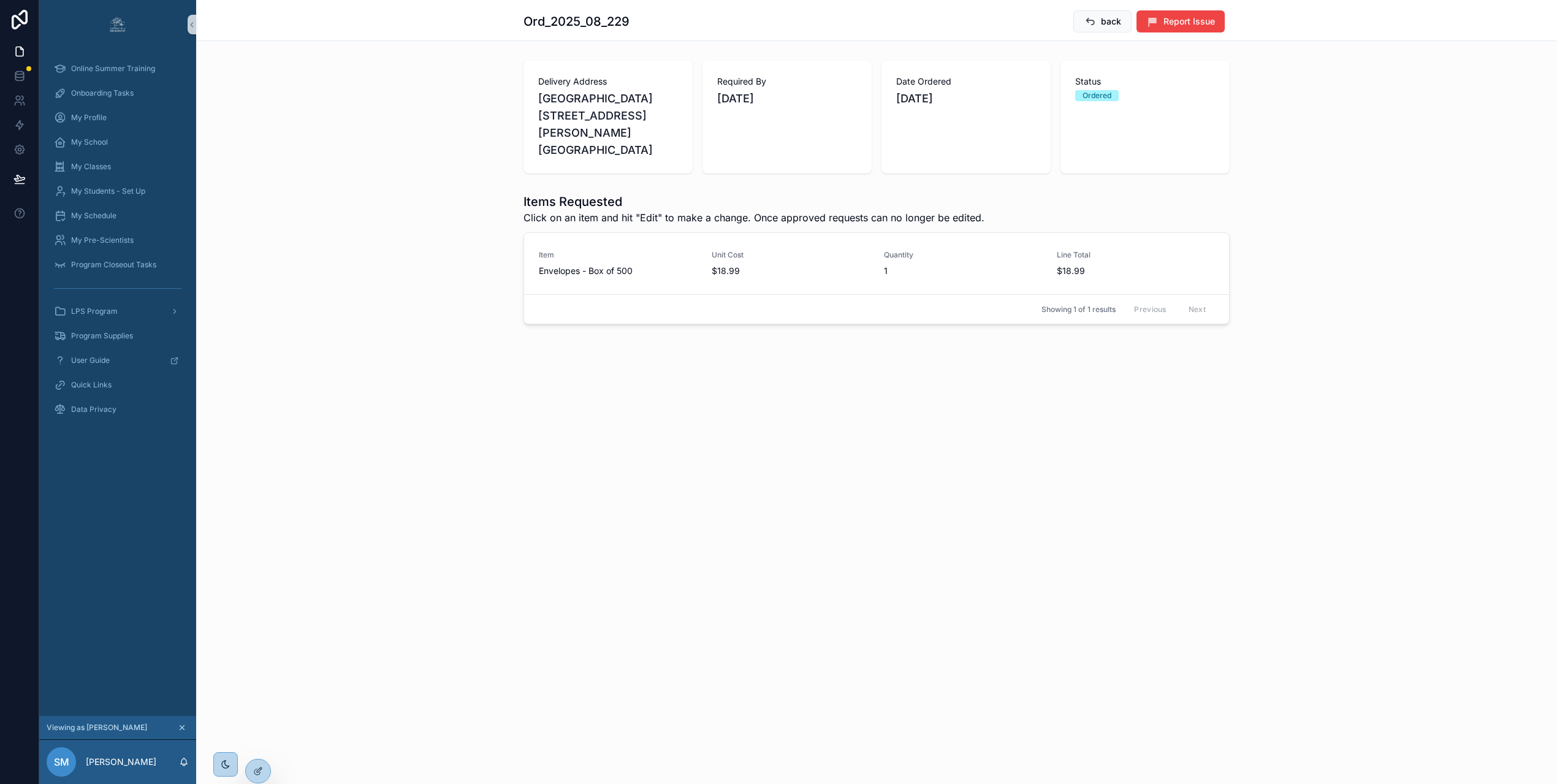
click at [325, 226] on div "Items Requested Click on an item and hit "Edit" to make a change. Once approved…" at bounding box center [877, 259] width 1361 height 141
click at [262, 775] on div at bounding box center [258, 771] width 25 height 23
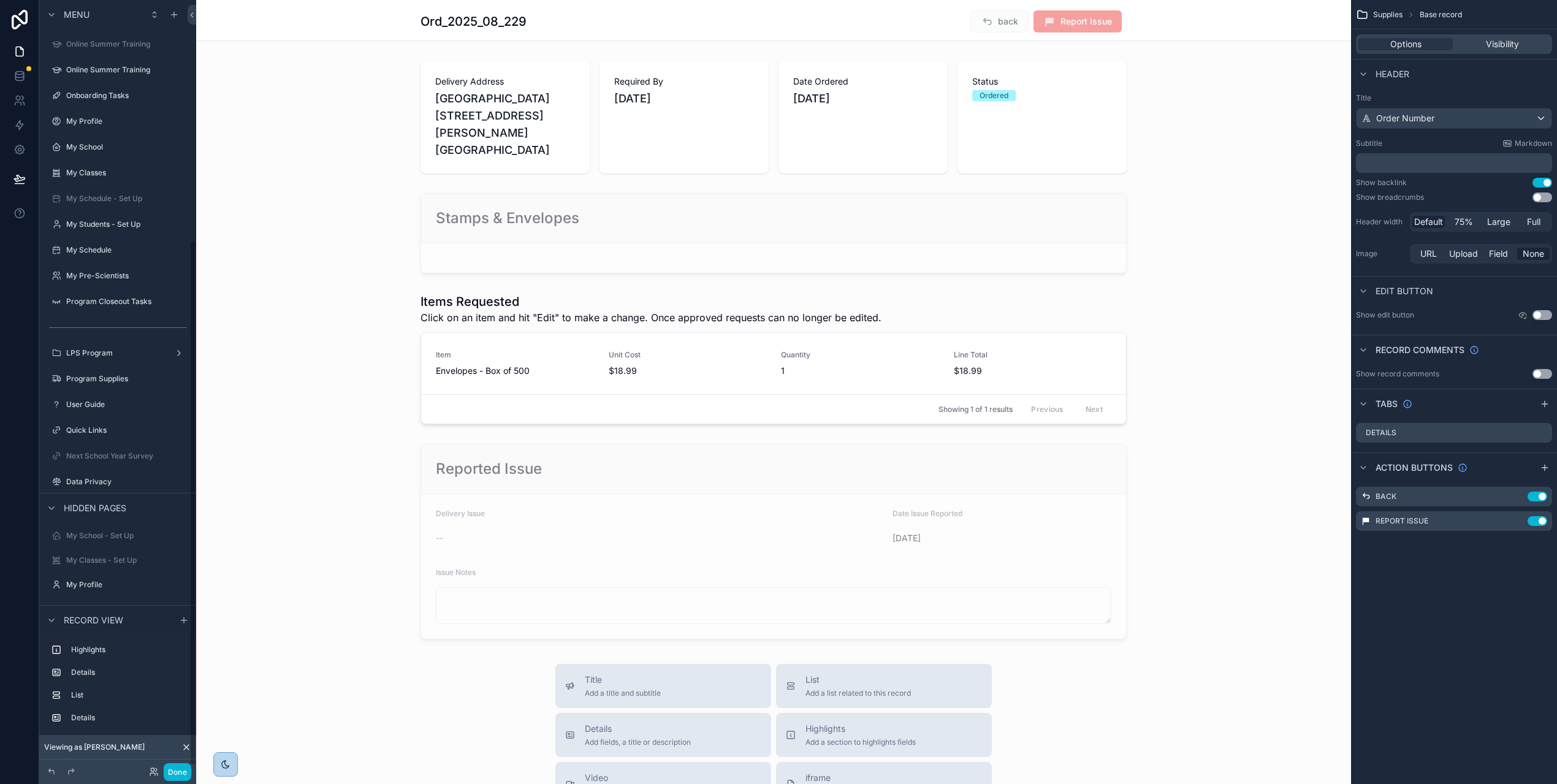
scroll to position [355, 0]
click at [1118, 25] on span "Report Issue" at bounding box center [1078, 22] width 88 height 12
click at [1522, 521] on icon "scrollable content" at bounding box center [1519, 519] width 5 height 5
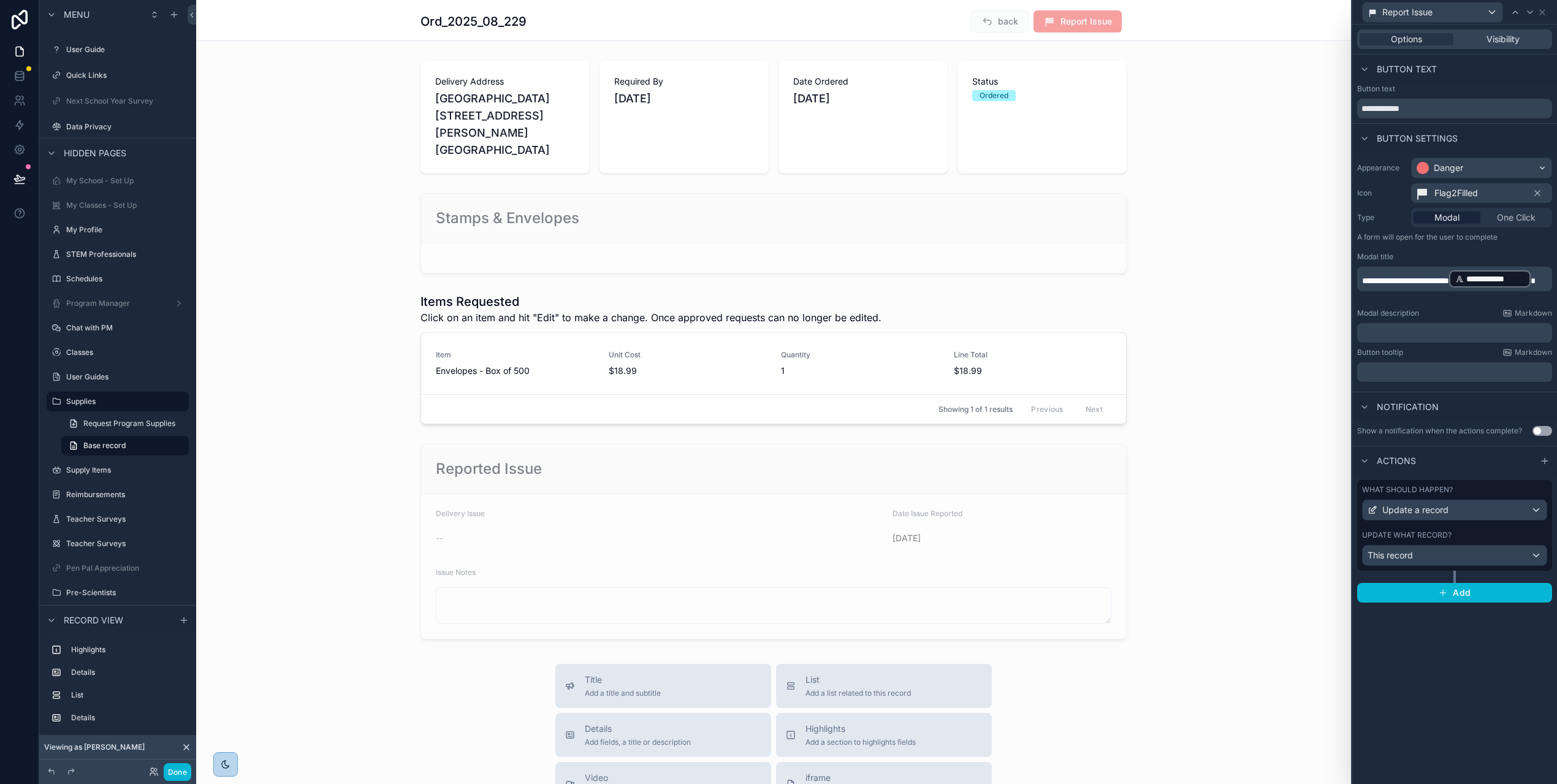
click at [1422, 376] on p "﻿" at bounding box center [1456, 372] width 187 height 12
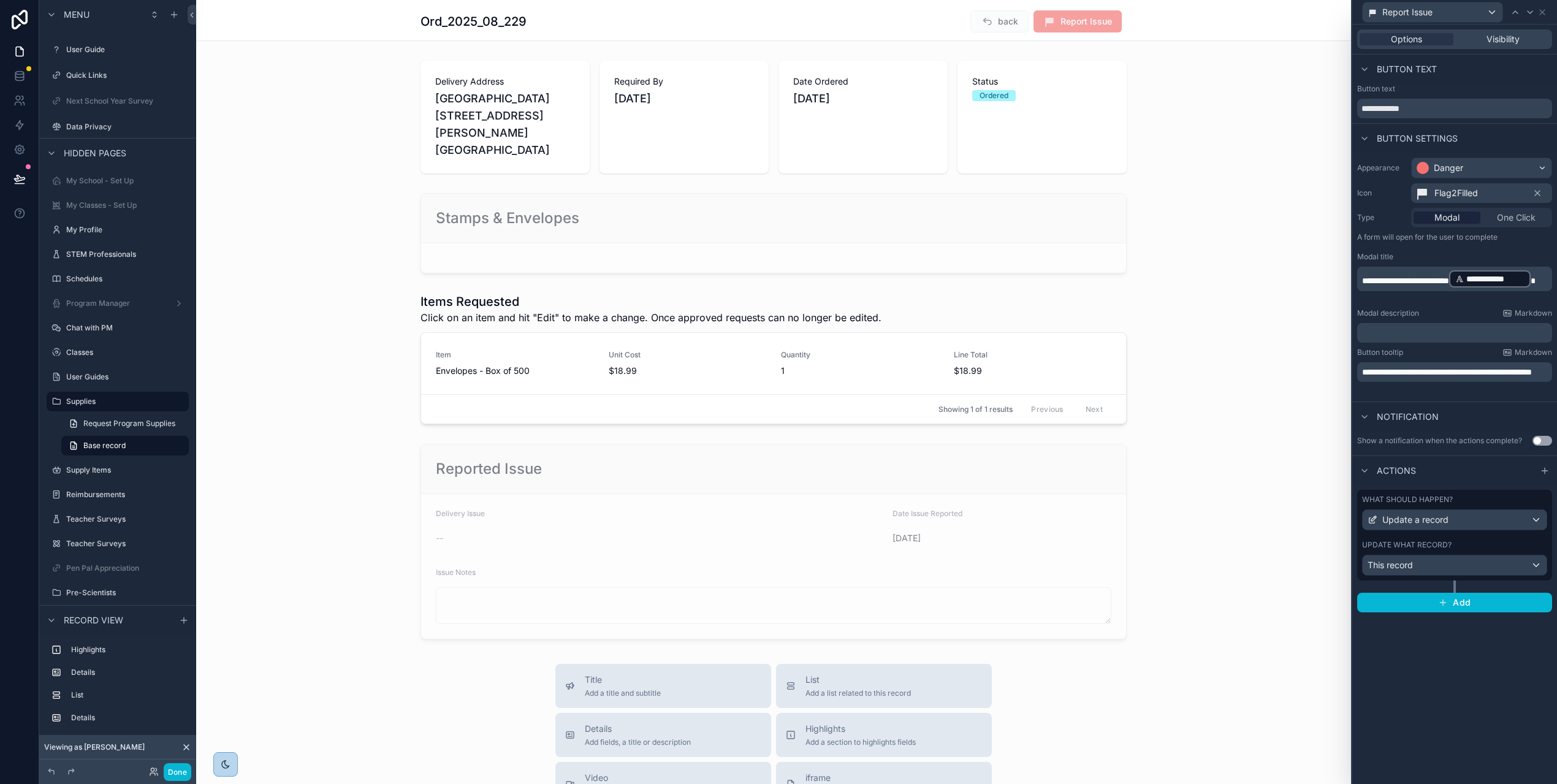
click at [1424, 372] on span "**********" at bounding box center [1447, 372] width 170 height 8
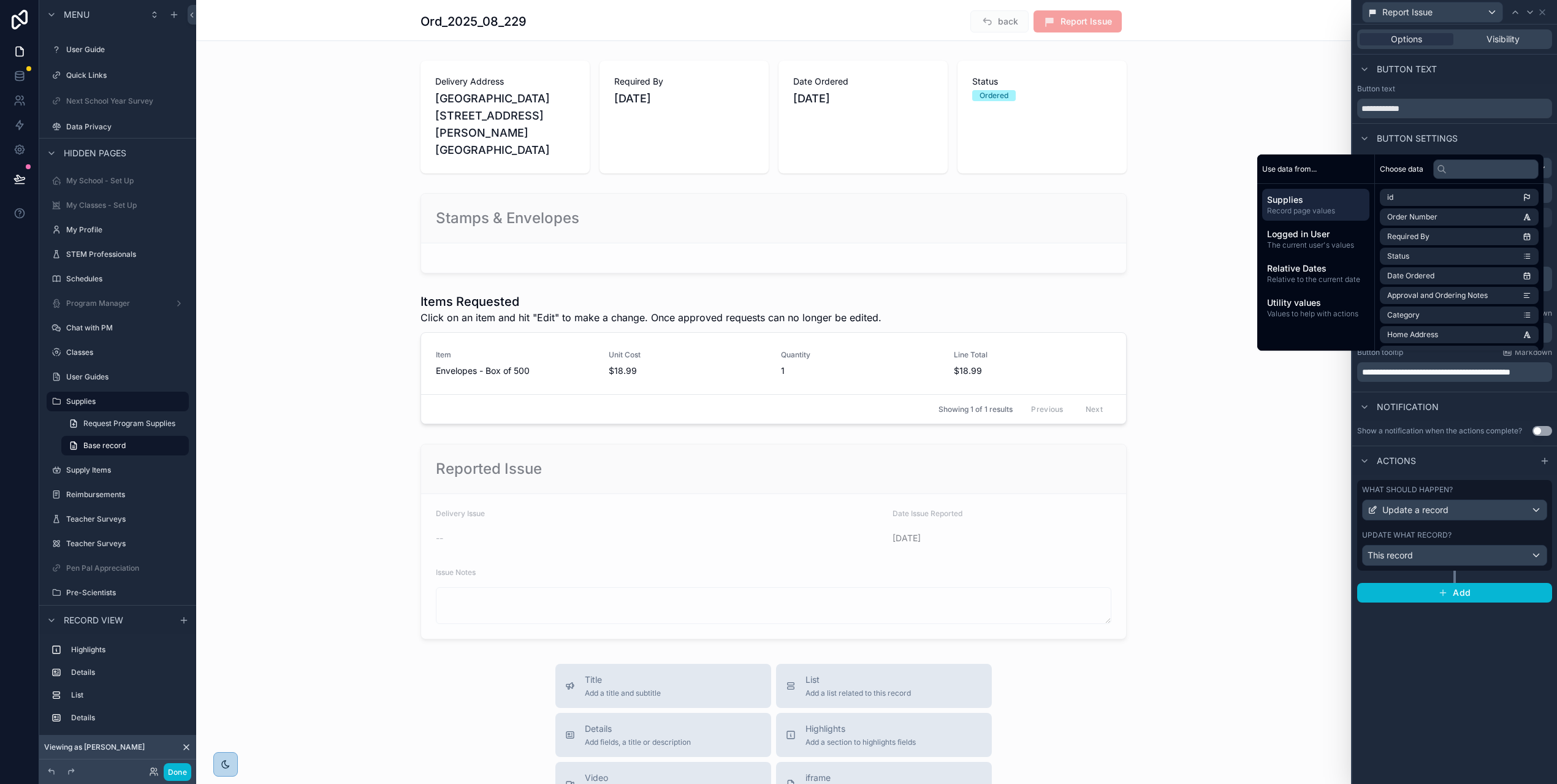
click at [1470, 672] on div "**********" at bounding box center [1454, 404] width 205 height 759
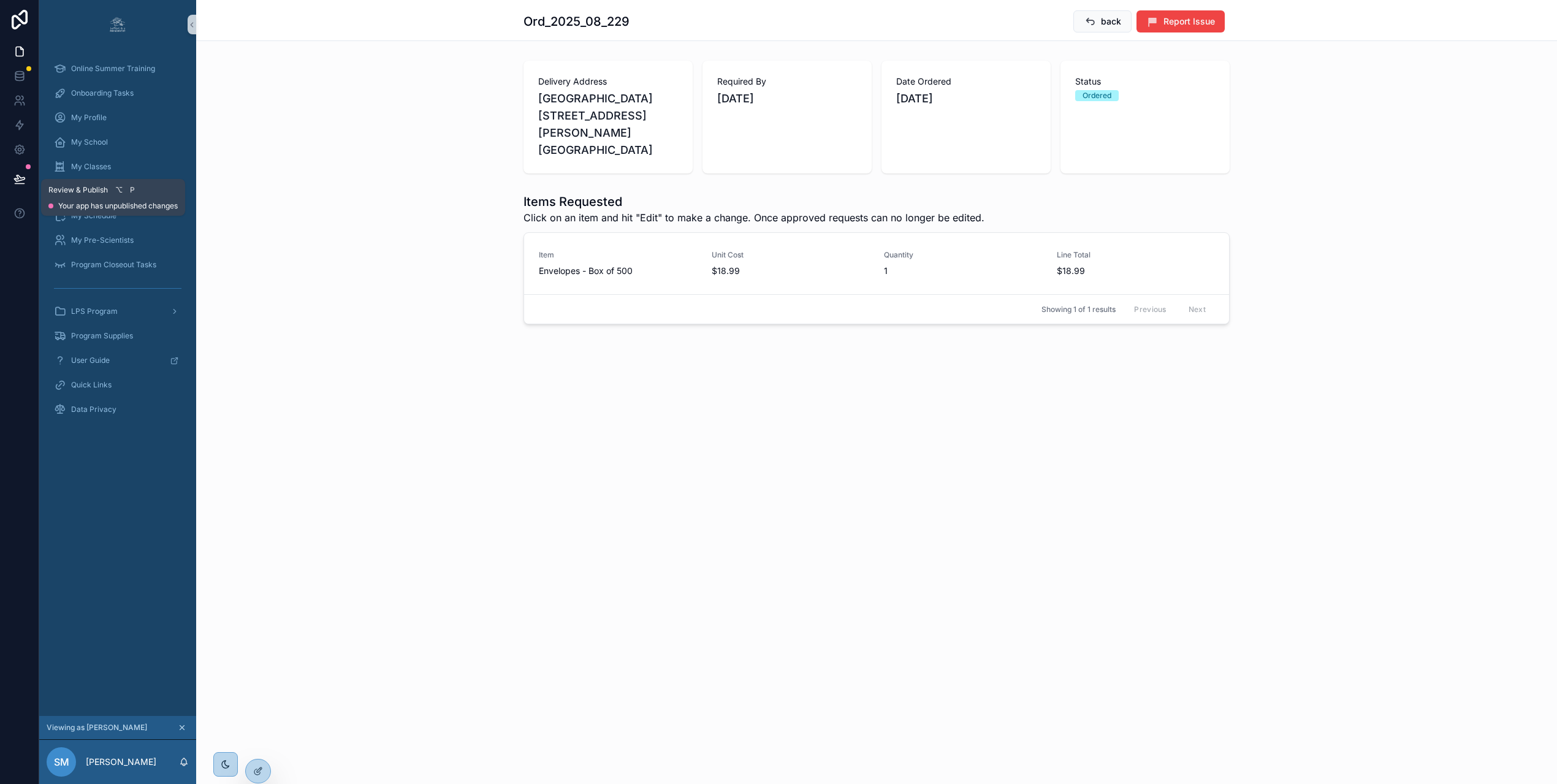
click at [23, 177] on icon at bounding box center [19, 179] width 12 height 12
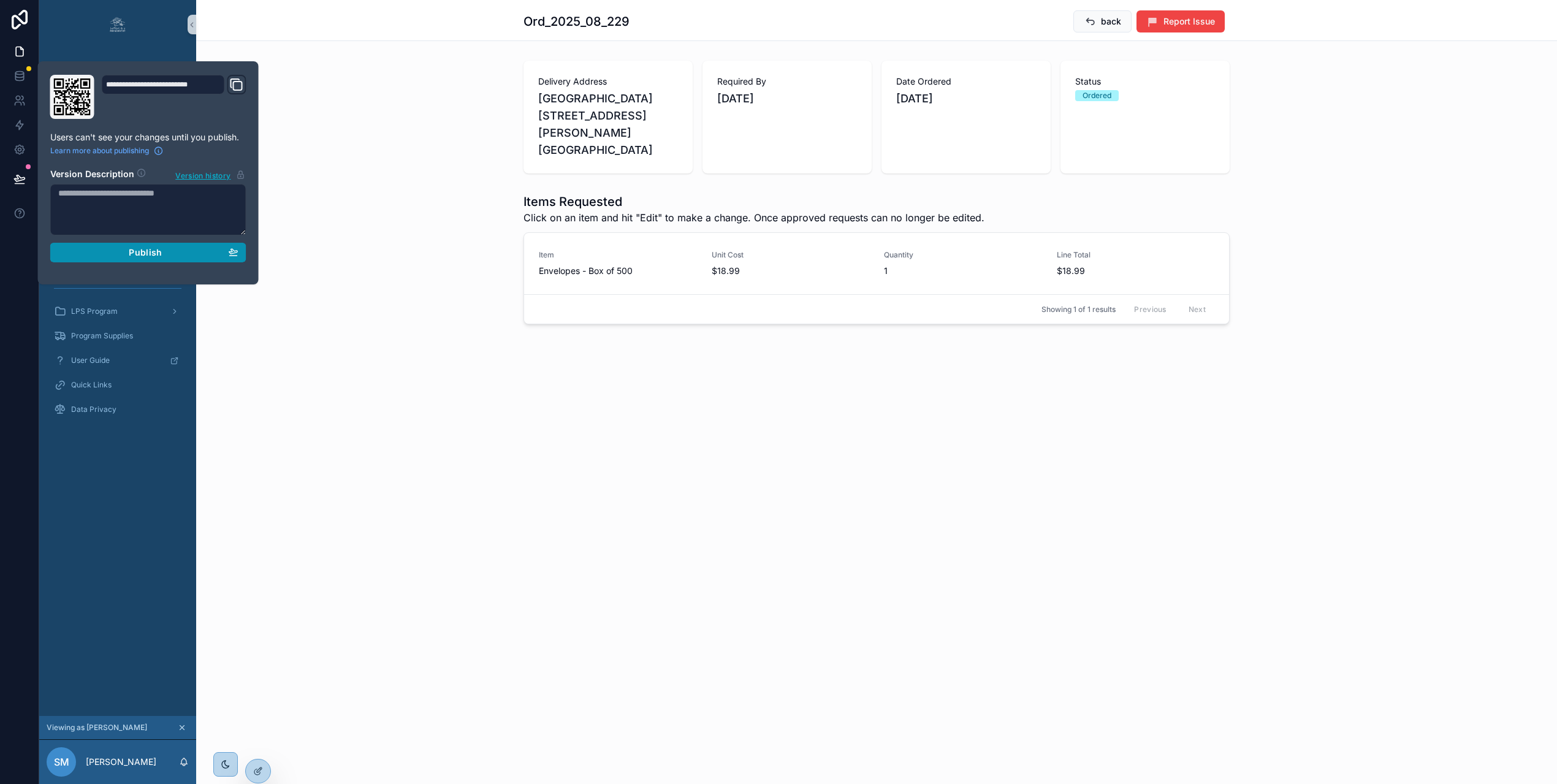
click at [167, 253] on div "Publish" at bounding box center [148, 253] width 180 height 11
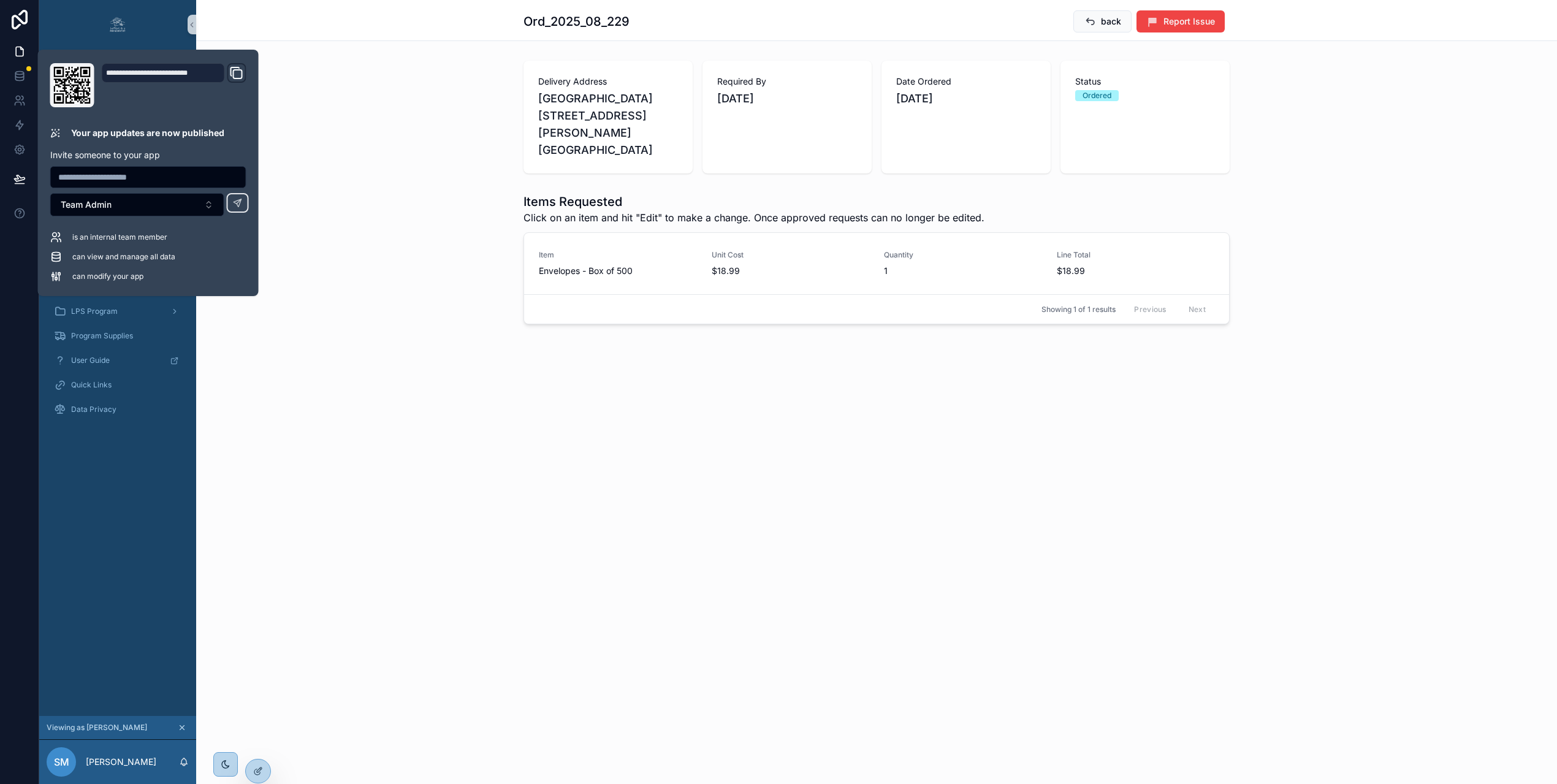
click at [381, 201] on div "Items Requested Click on an item and hit "Edit" to make a change. Once approved…" at bounding box center [877, 259] width 1361 height 141
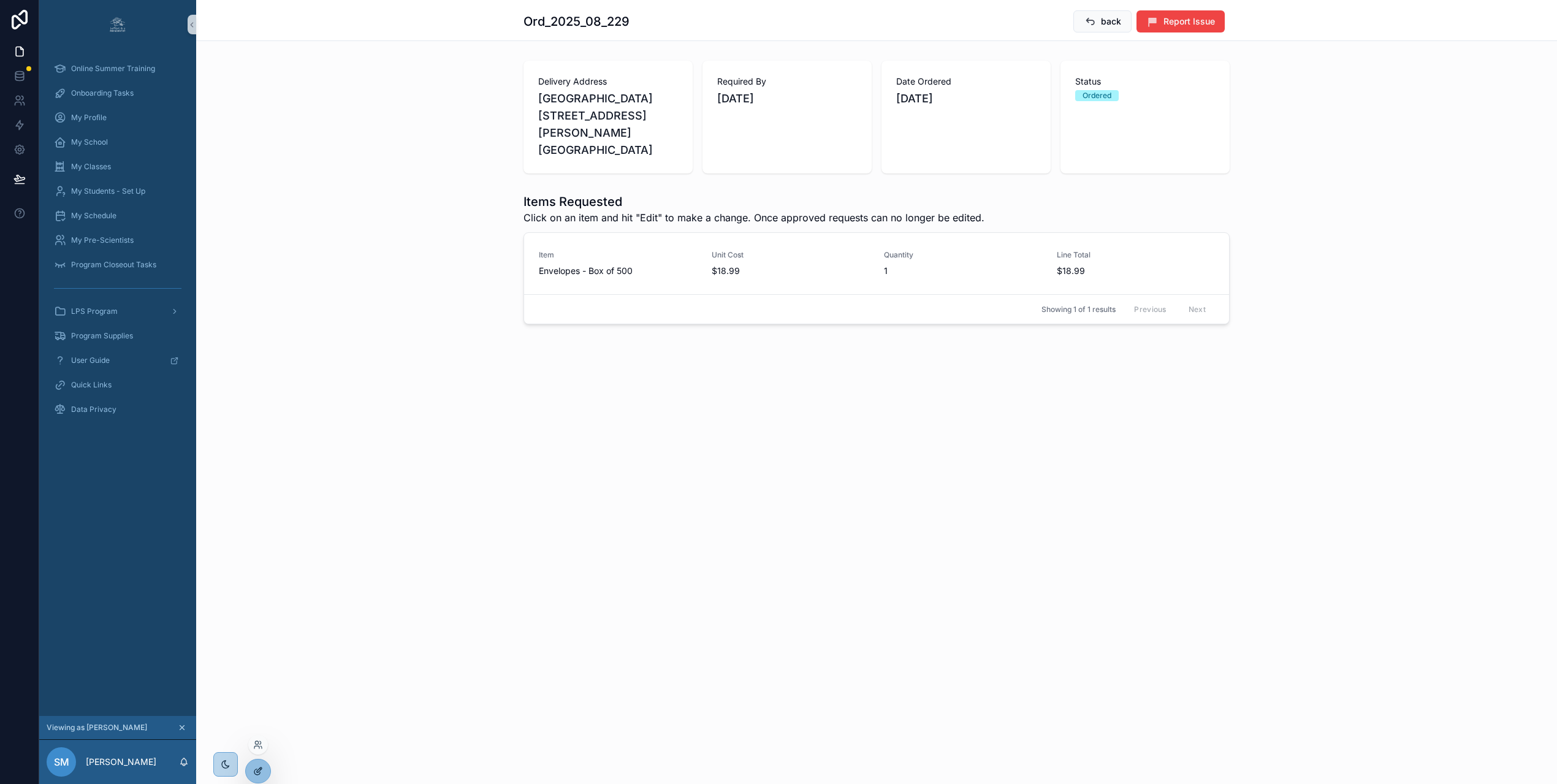
click at [257, 777] on div at bounding box center [258, 771] width 25 height 23
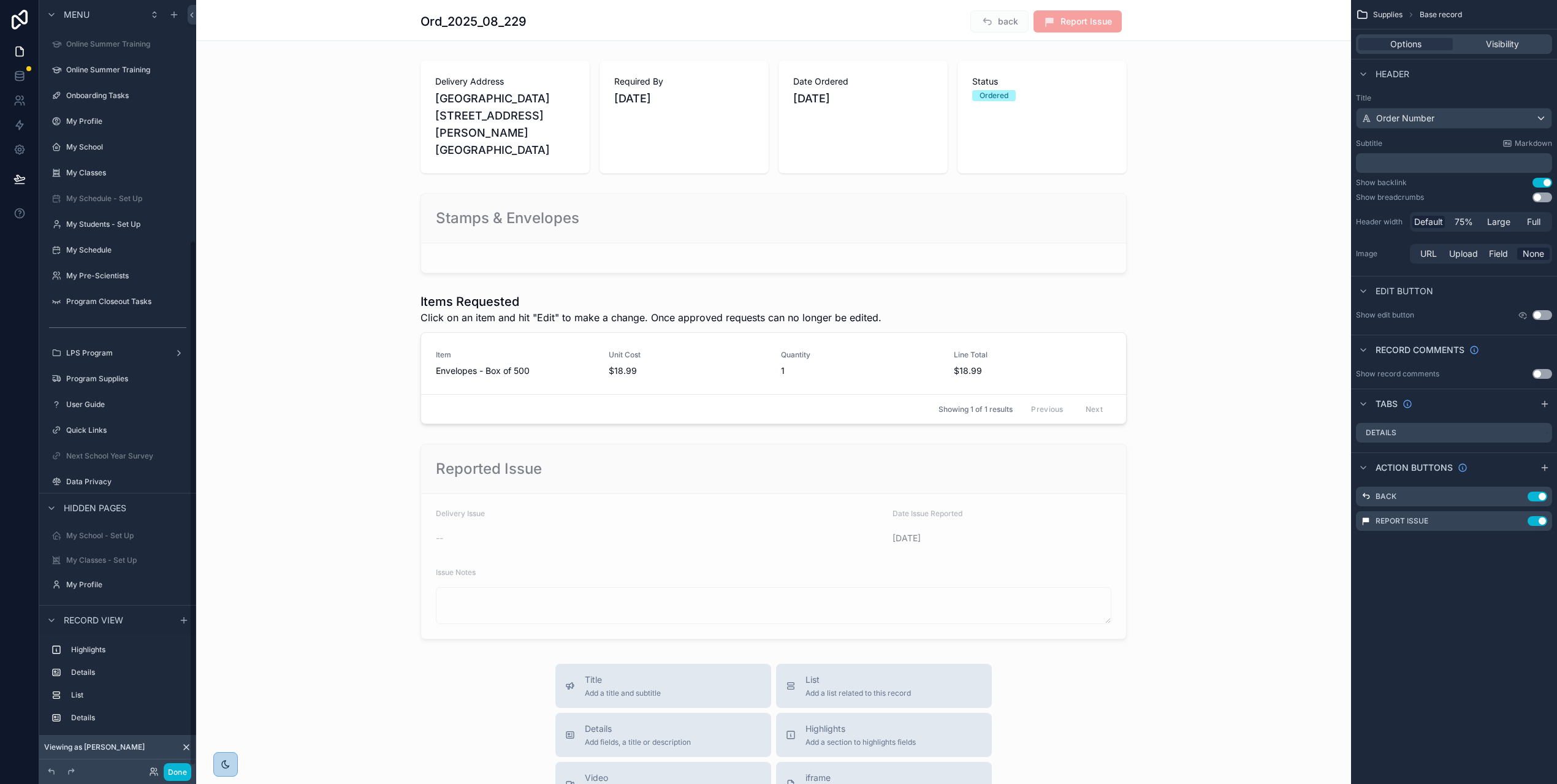
scroll to position [355, 0]
click at [1102, 22] on span "Report Issue" at bounding box center [1078, 22] width 88 height 12
click at [1523, 520] on icon "scrollable content" at bounding box center [1517, 521] width 10 height 10
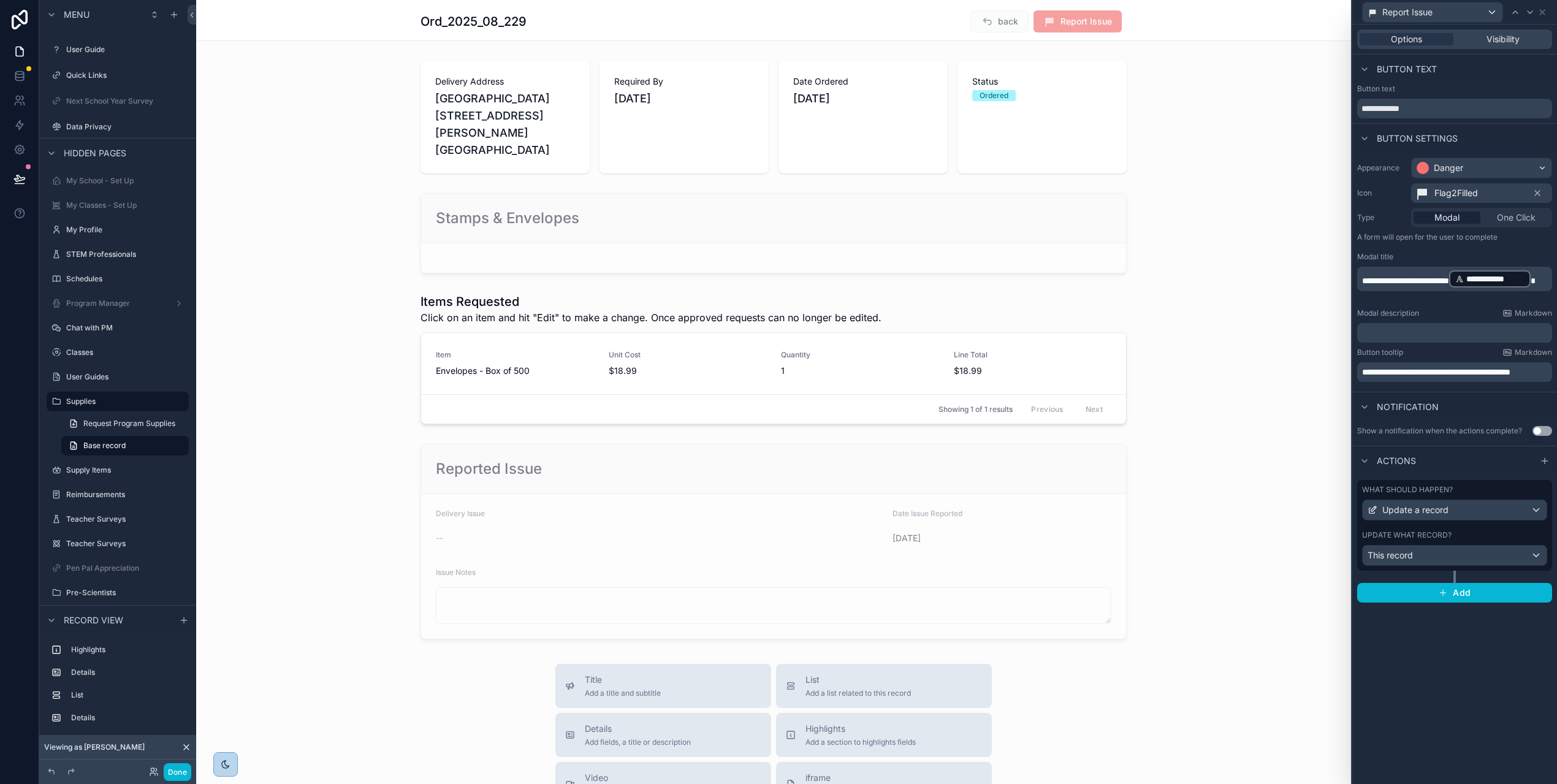
click at [1467, 543] on div "Update what record? This record" at bounding box center [1454, 547] width 185 height 35
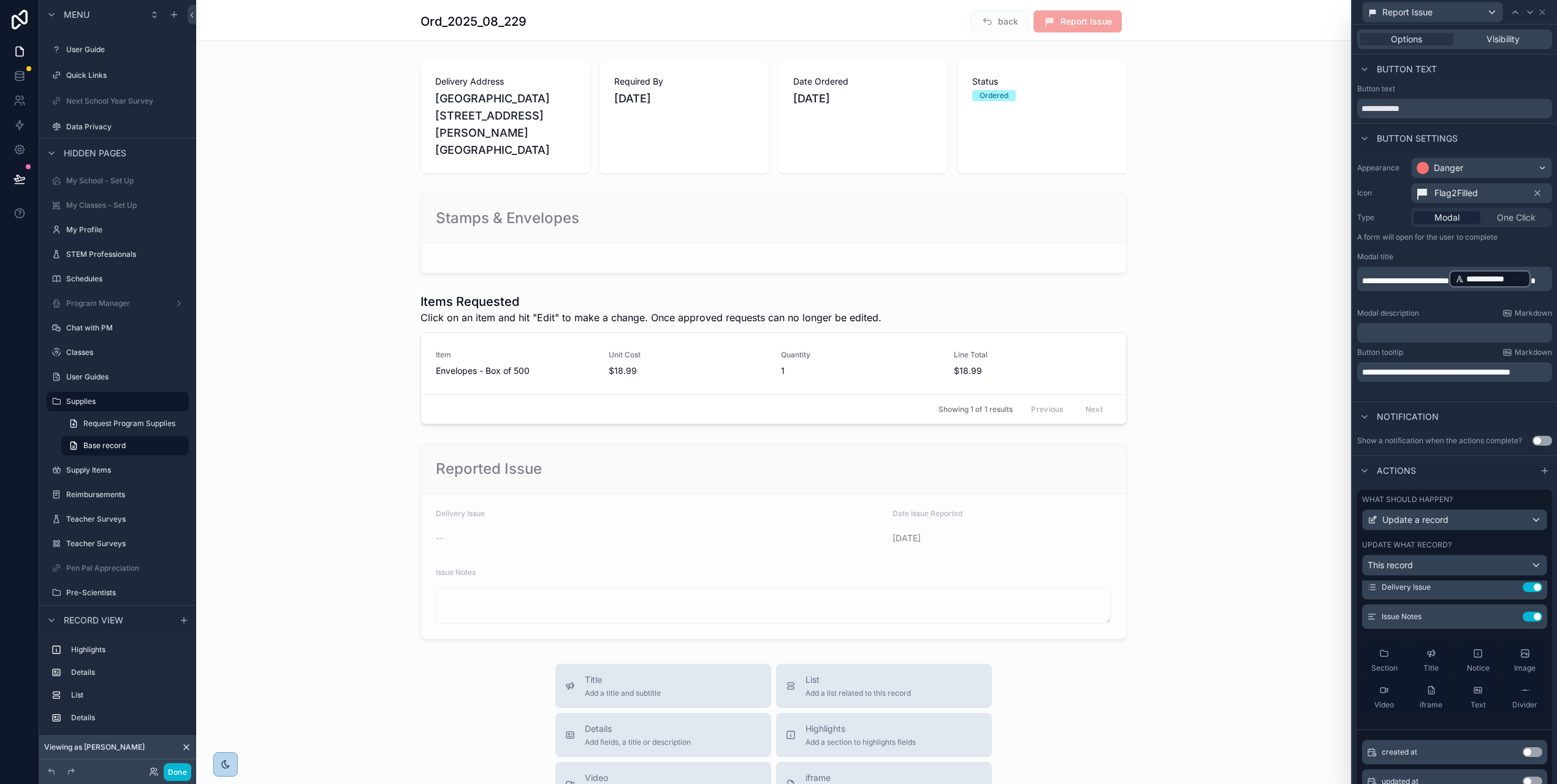
scroll to position [231, 0]
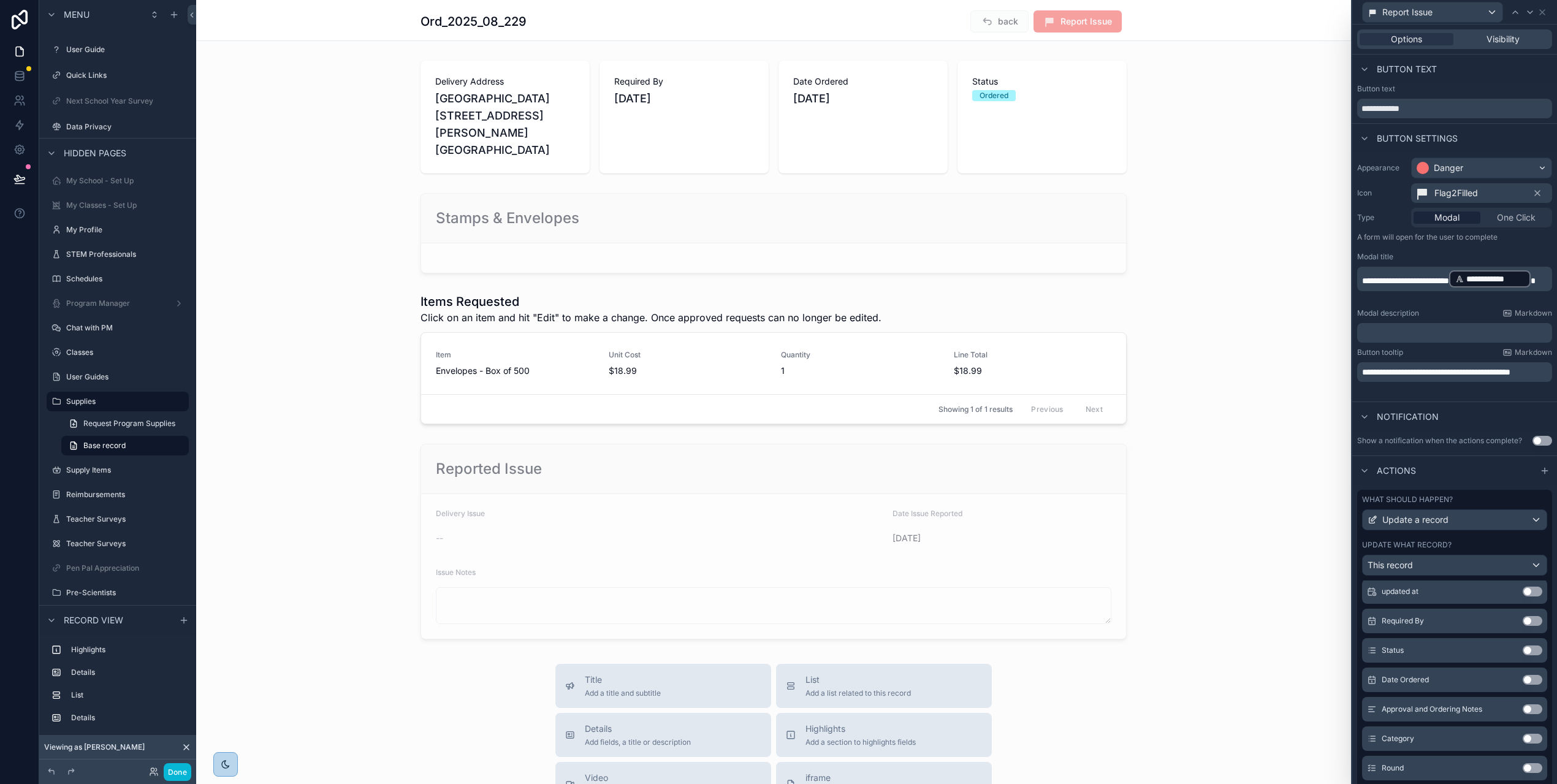
click at [1526, 649] on button "Use setting" at bounding box center [1533, 650] width 19 height 10
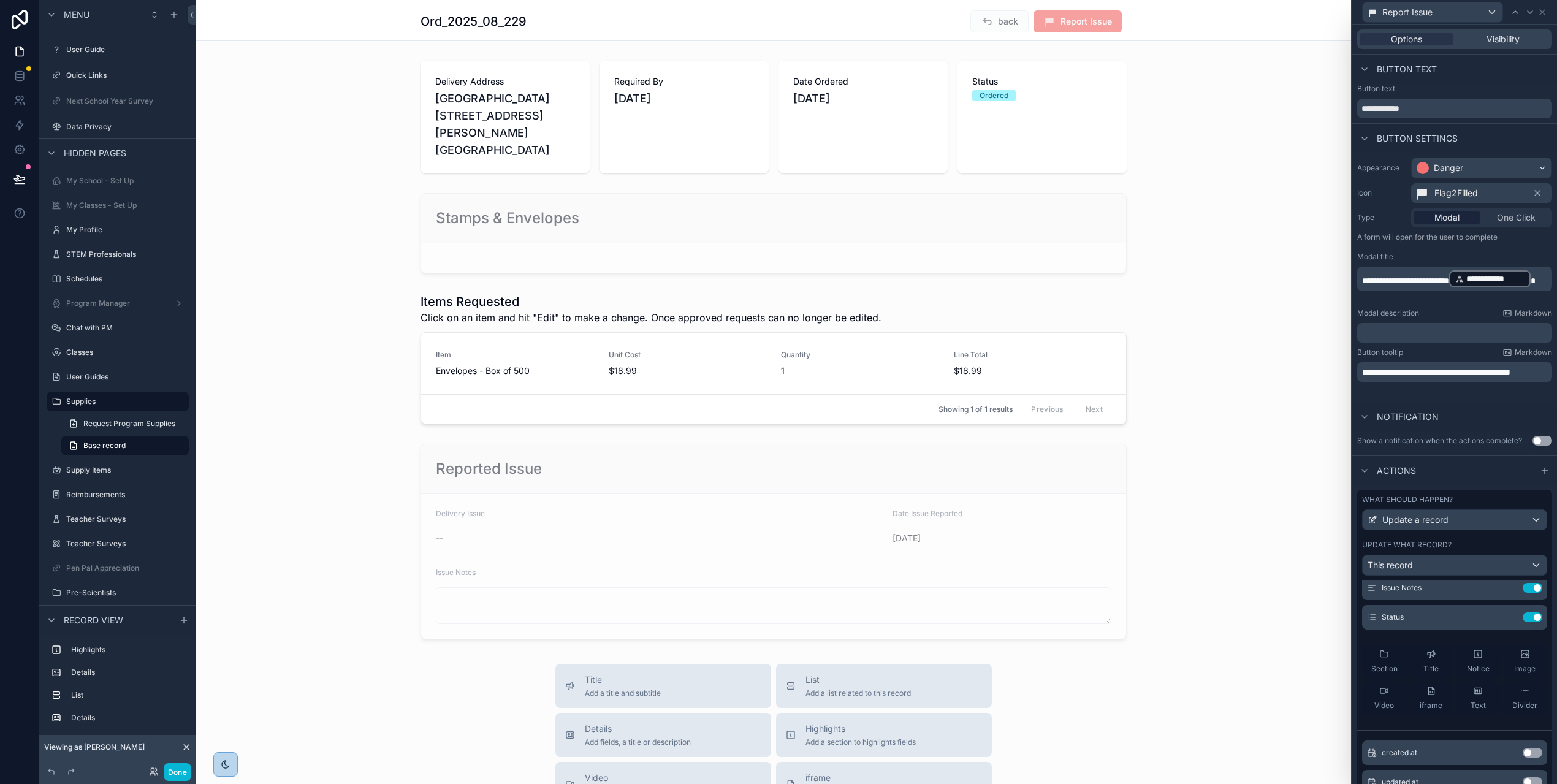
scroll to position [0, 0]
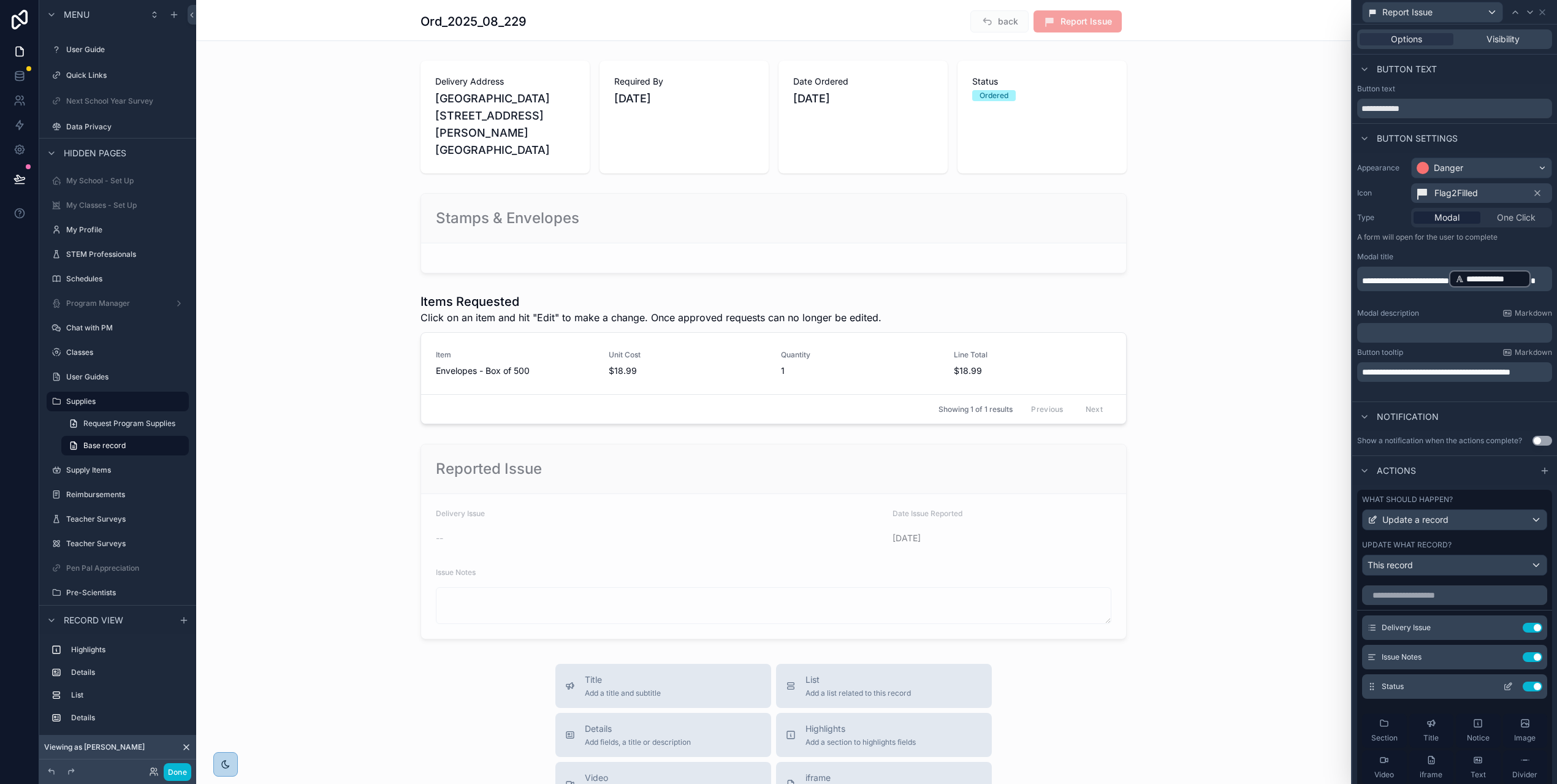
click at [1503, 685] on icon at bounding box center [1508, 686] width 10 height 10
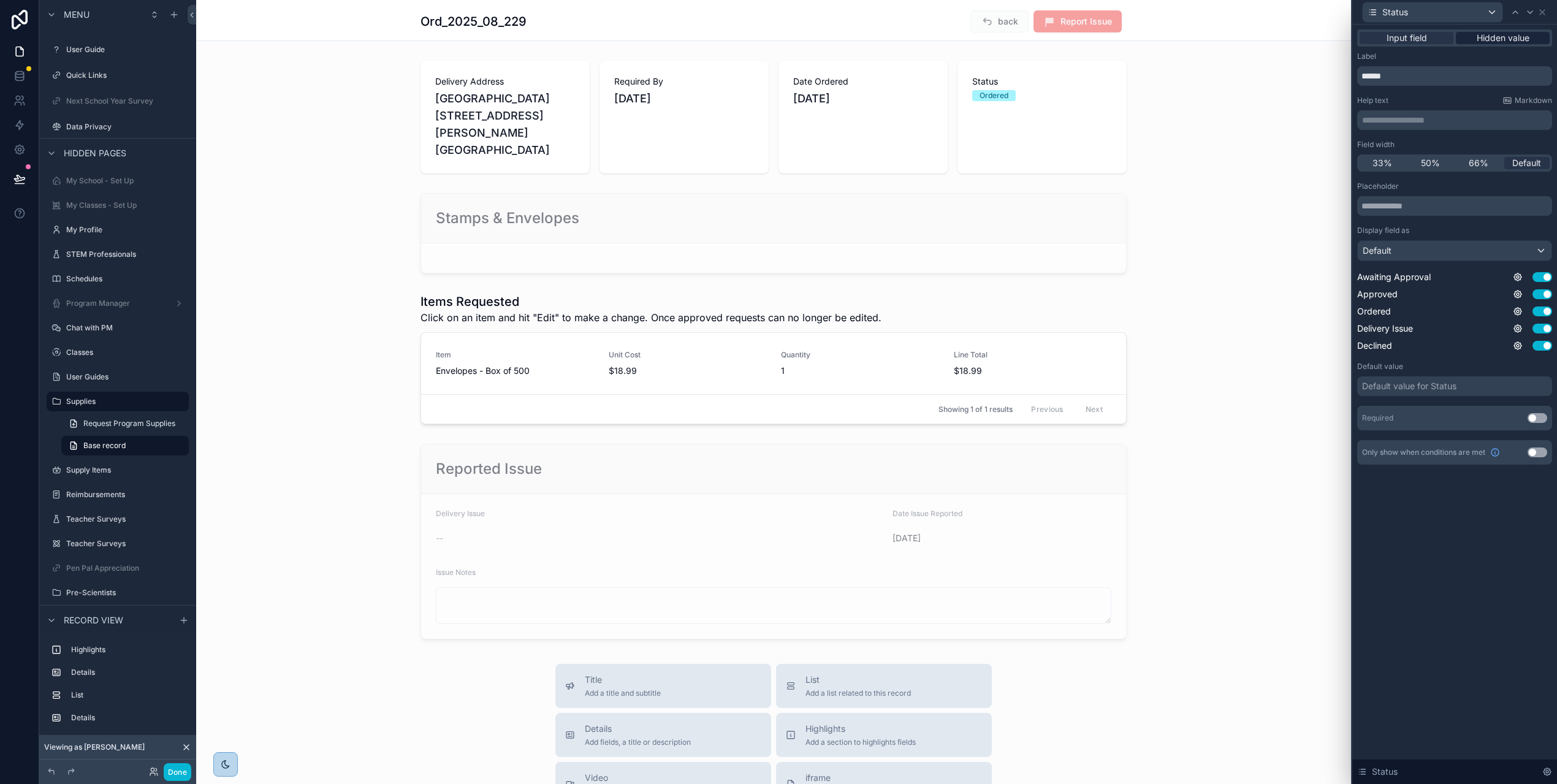
click at [1523, 41] on span "Hidden value" at bounding box center [1503, 38] width 52 height 12
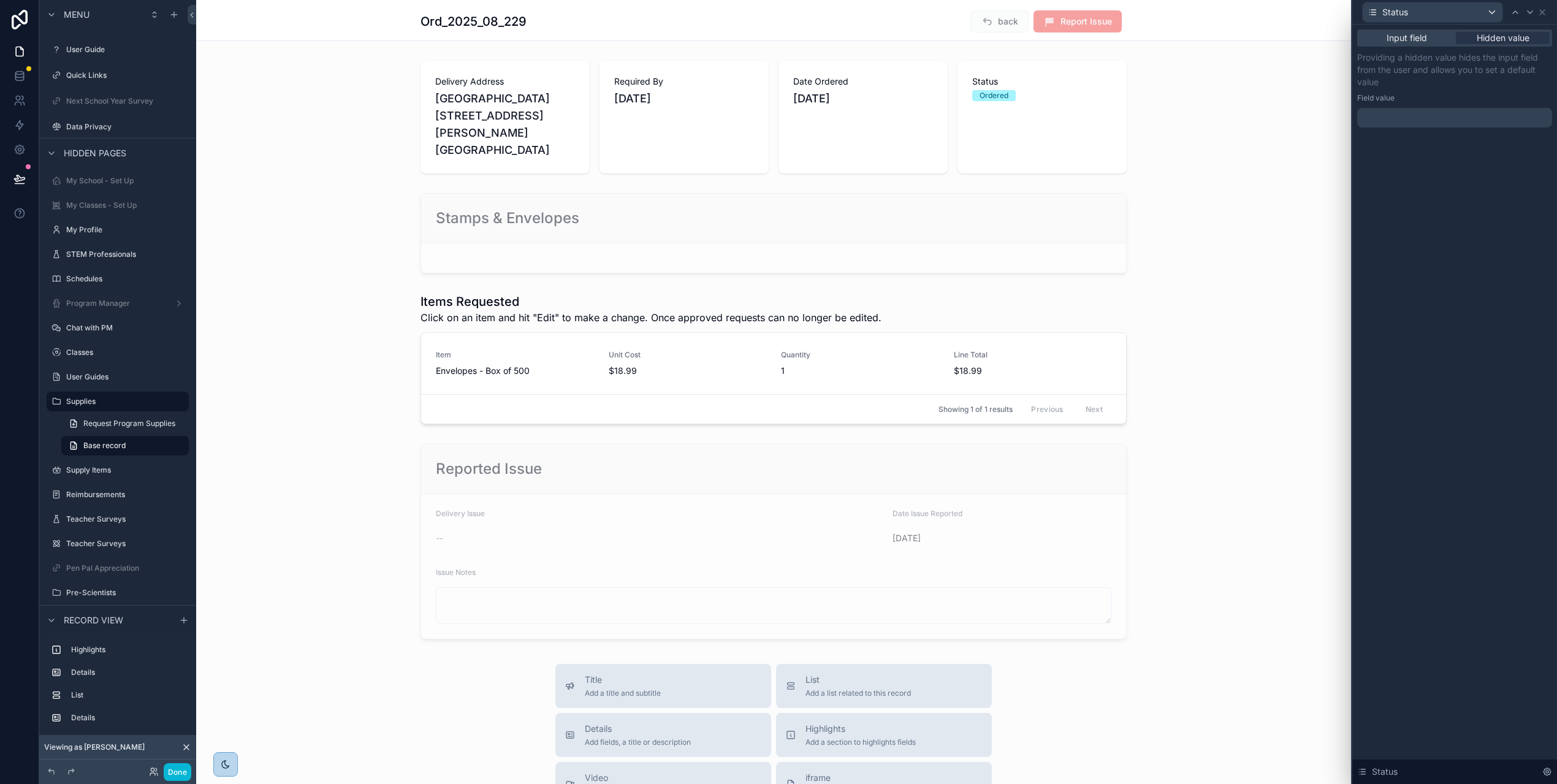
click at [1428, 113] on div at bounding box center [1455, 118] width 195 height 19
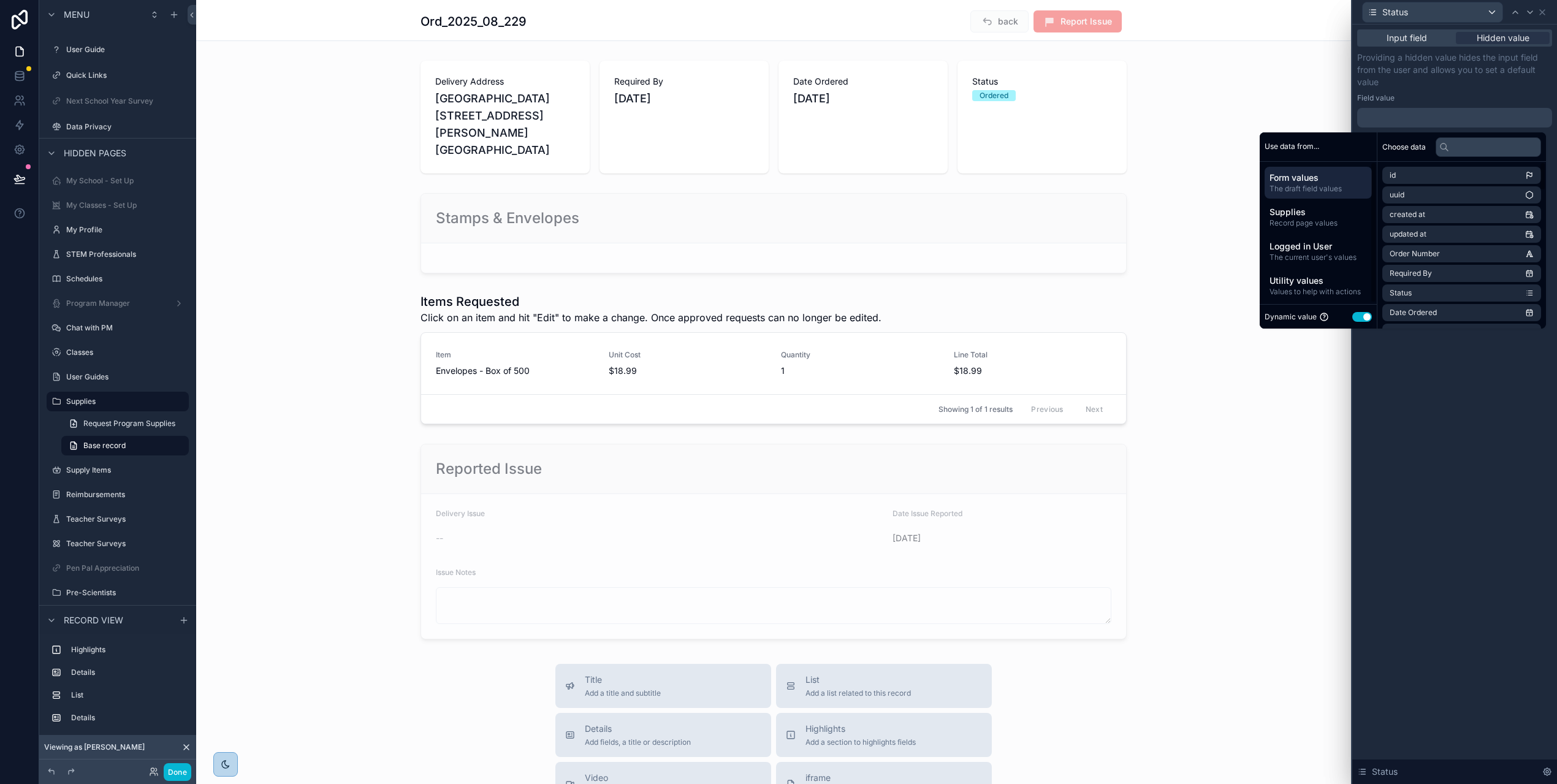
click at [1363, 318] on button "Use setting" at bounding box center [1362, 316] width 19 height 10
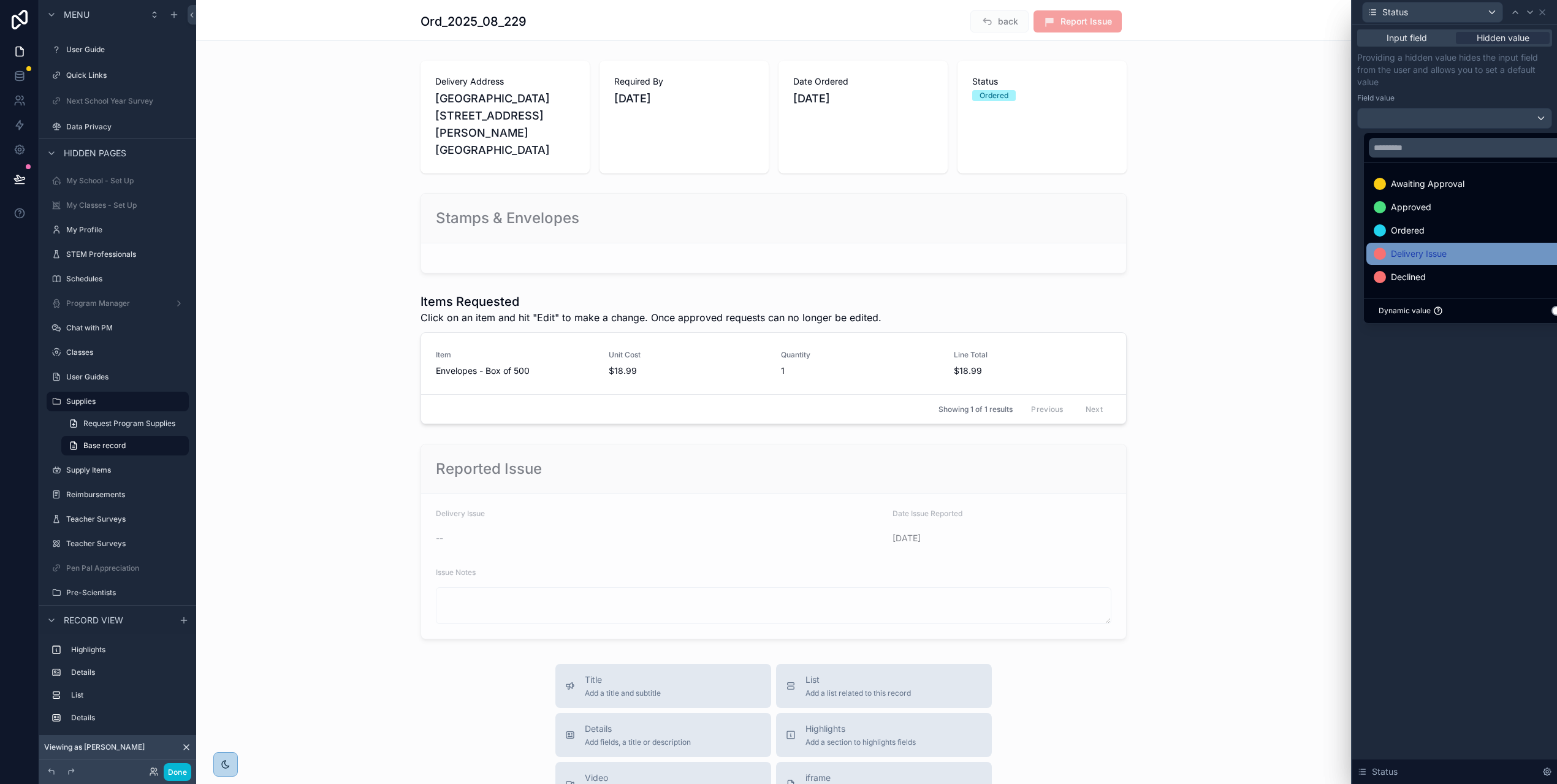
click at [1413, 259] on span "Delivery Issue" at bounding box center [1419, 254] width 55 height 15
click at [1456, 412] on div "Input field Hidden value Providing a hidden value hides the input field from th…" at bounding box center [1454, 404] width 205 height 759
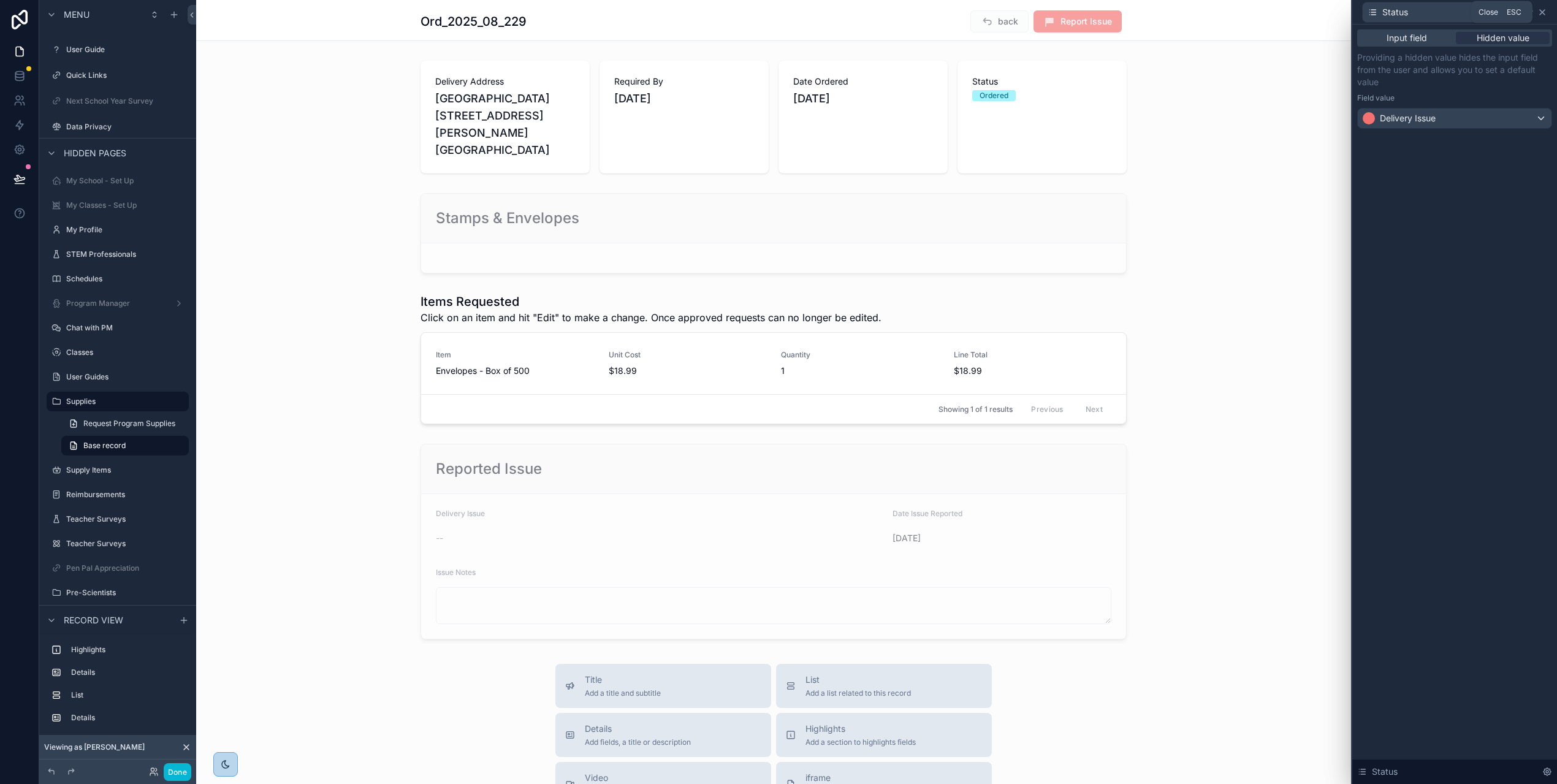
click at [1545, 13] on icon at bounding box center [1542, 12] width 5 height 5
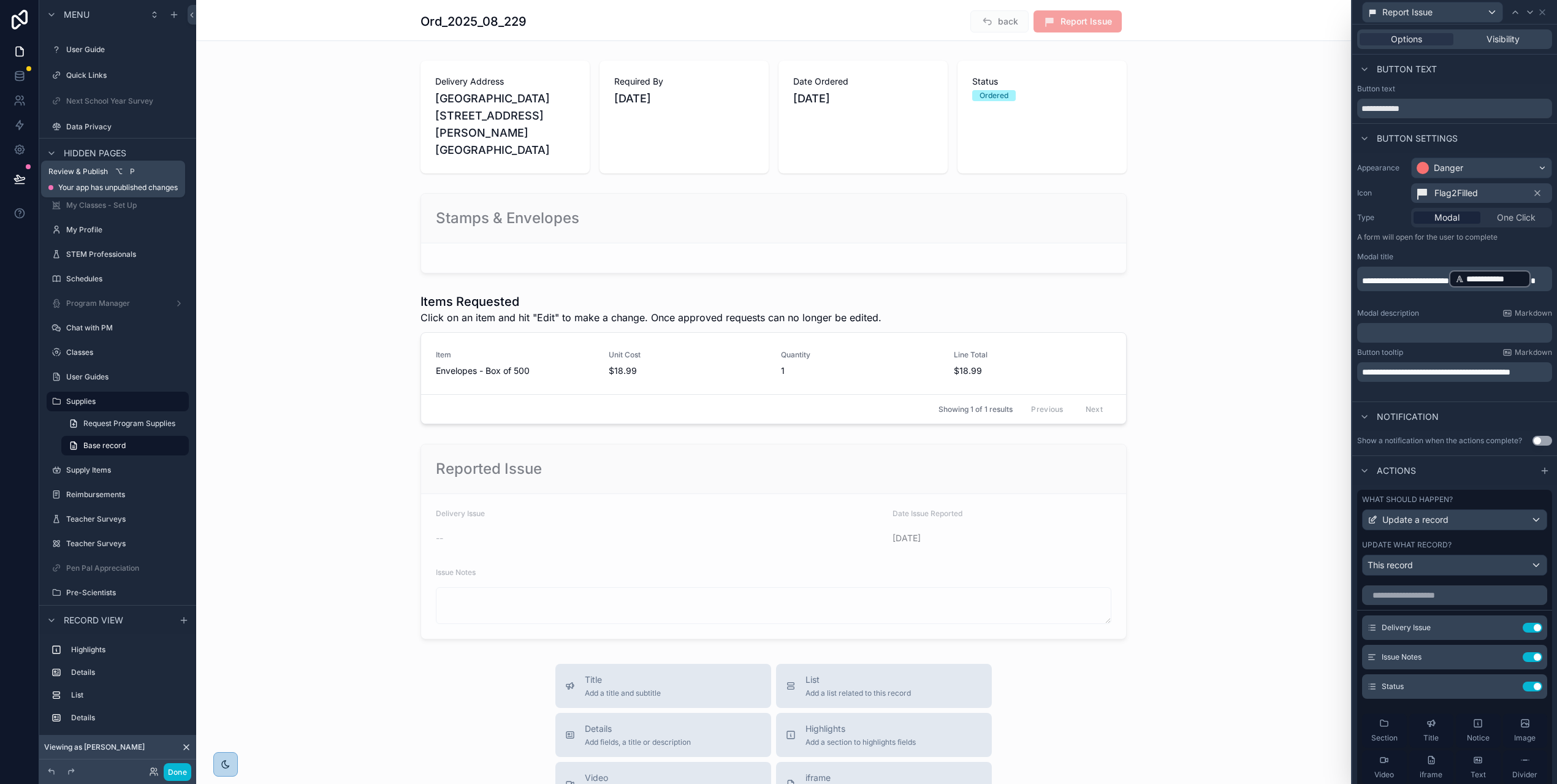
click at [12, 177] on button at bounding box center [19, 179] width 27 height 34
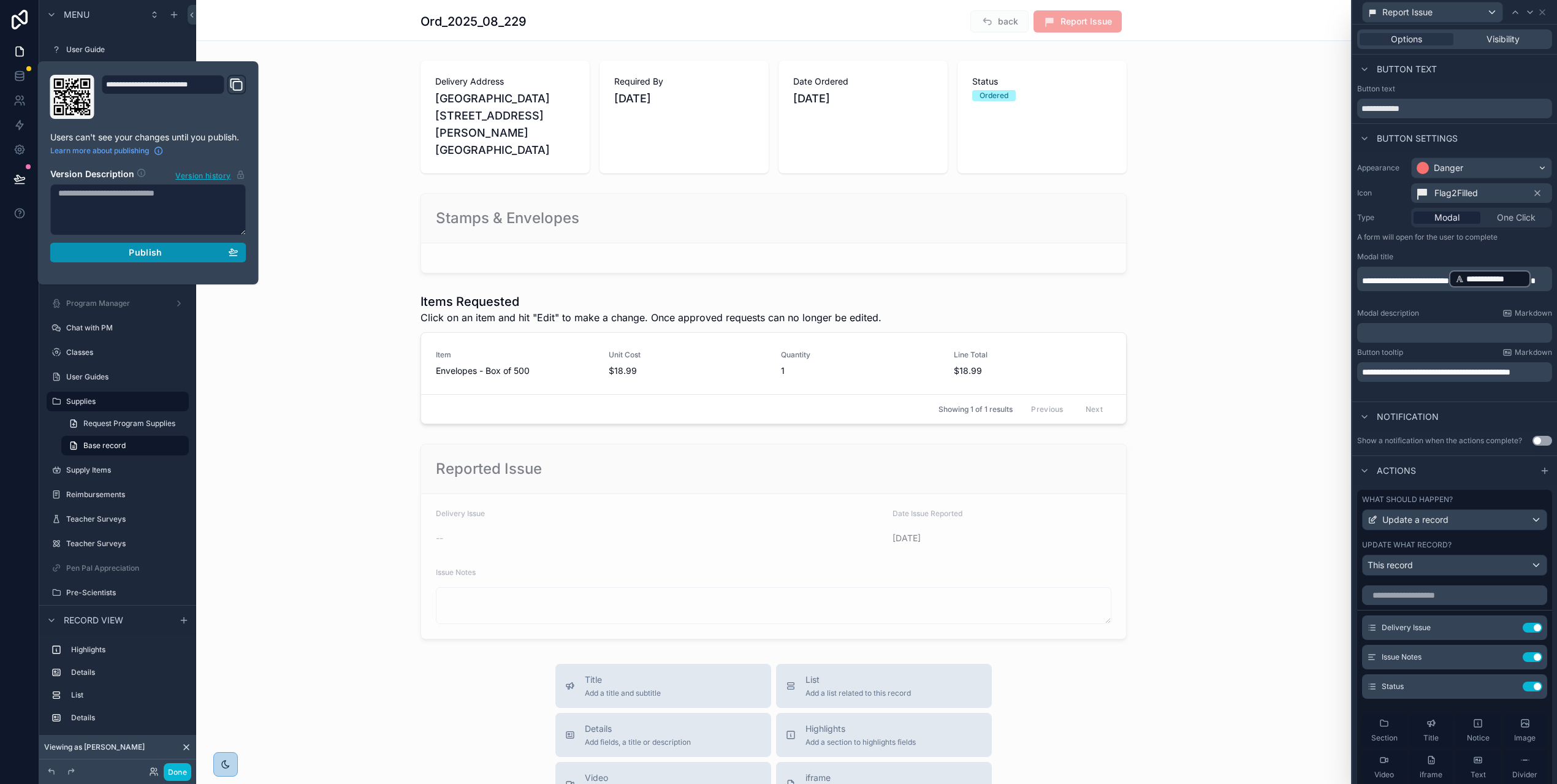
click at [166, 252] on div "Publish" at bounding box center [148, 253] width 180 height 11
